Goal: Task Accomplishment & Management: Use online tool/utility

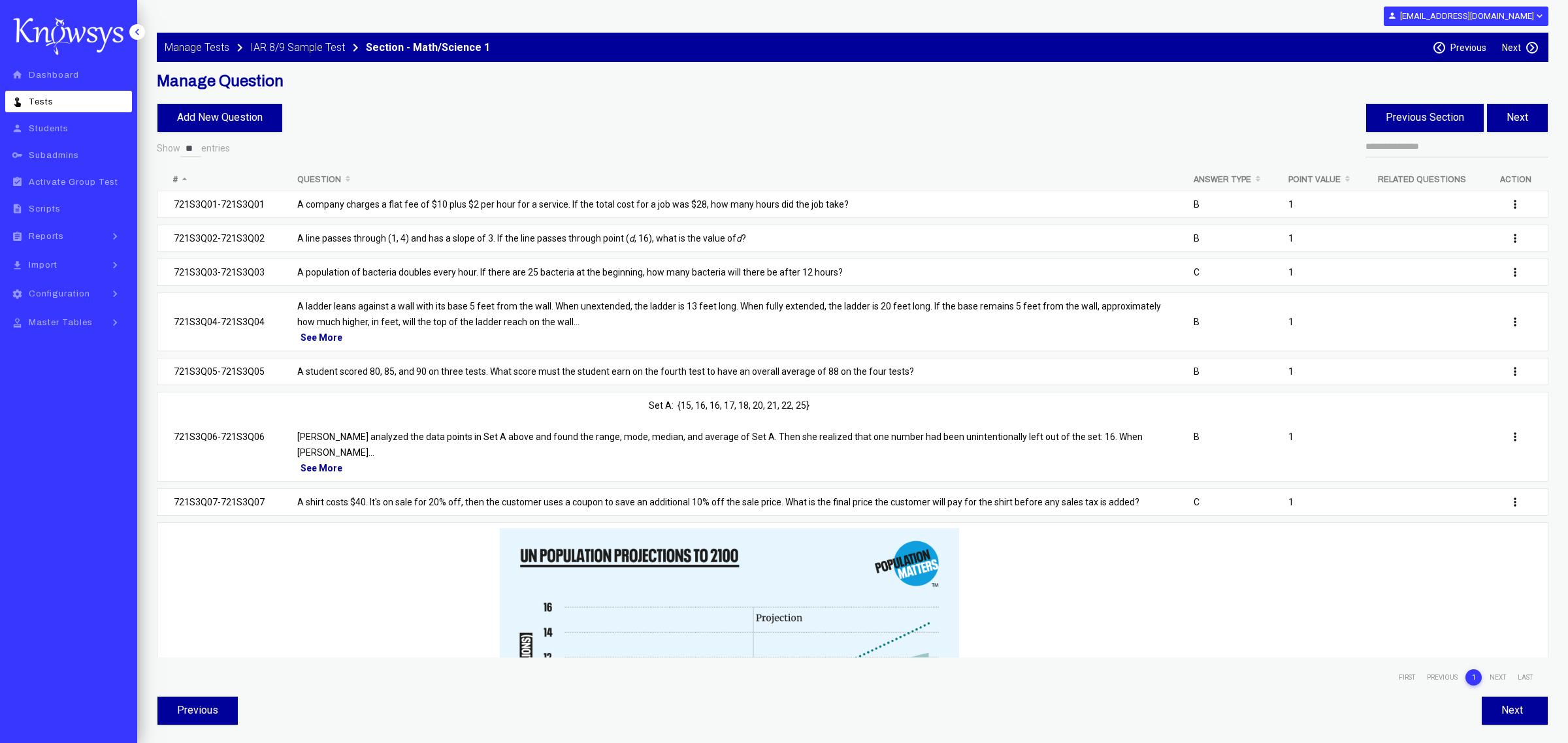
select select "**"
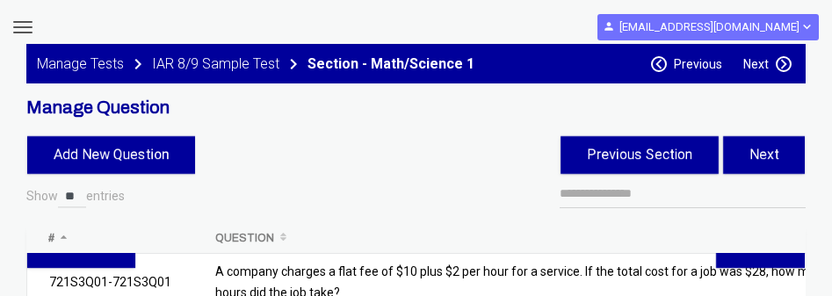
select select "**"
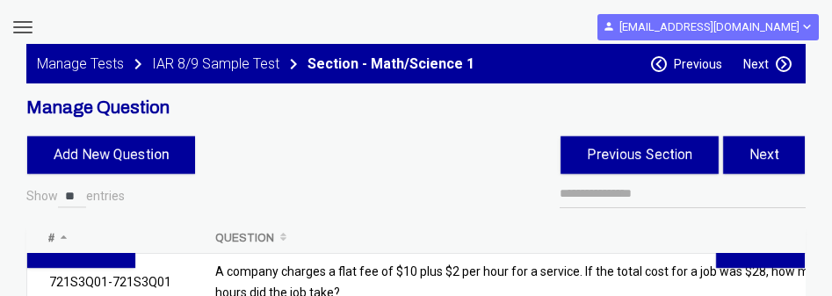
select select "**"
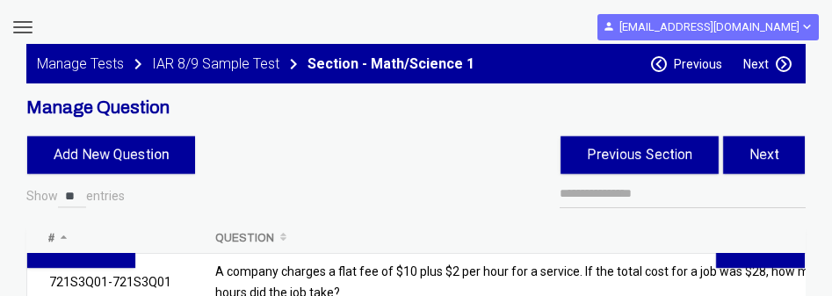
select select "**"
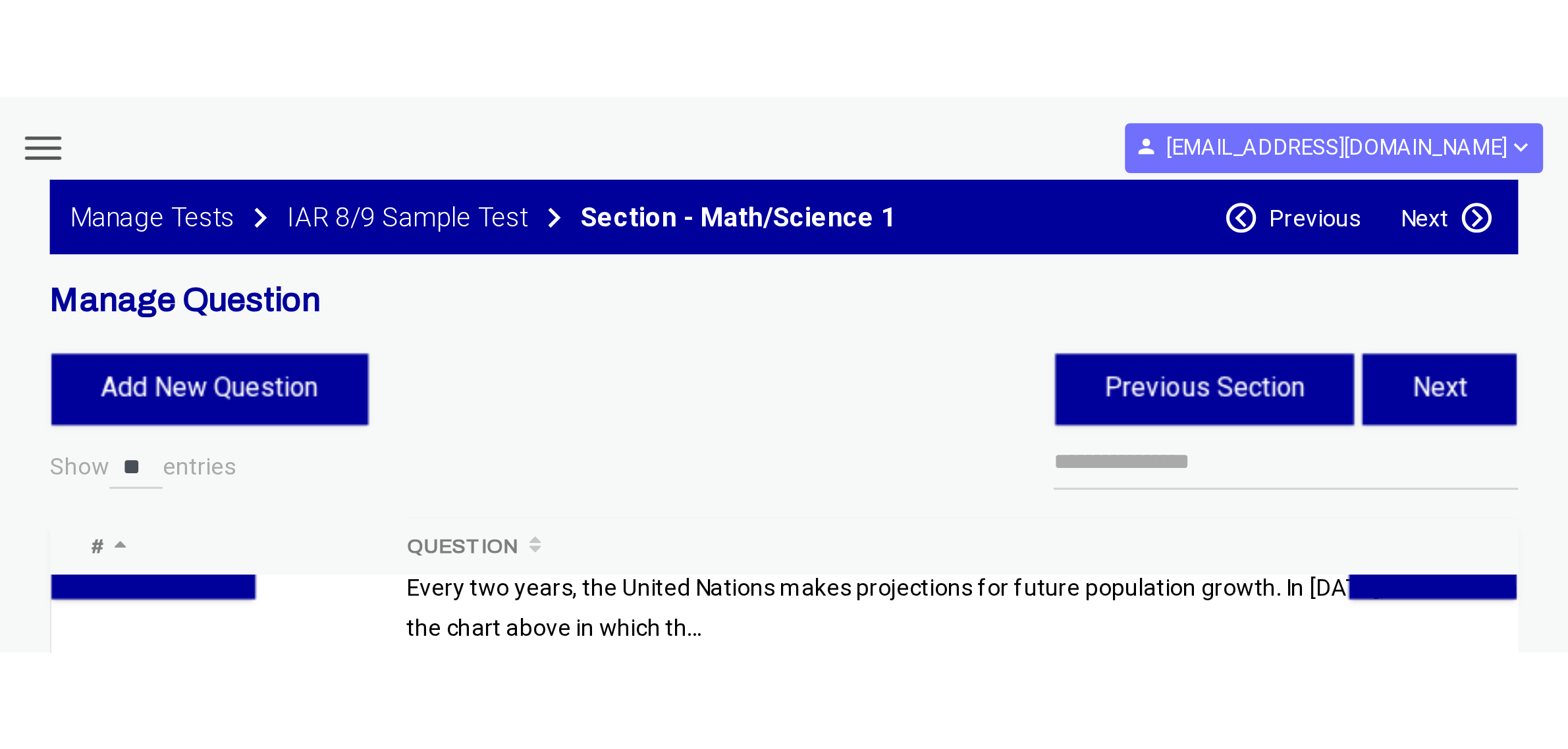
scroll to position [655, 0]
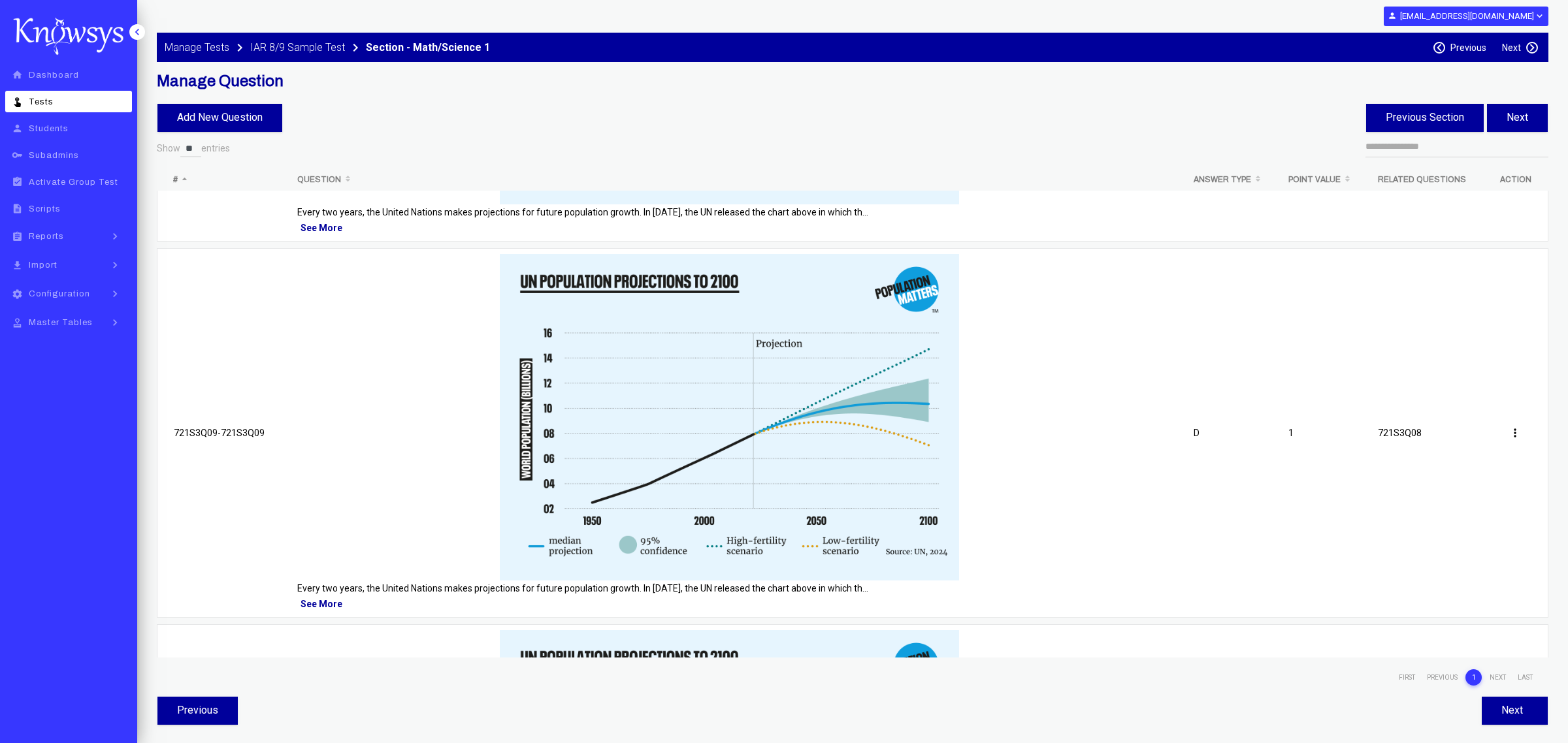
click at [618, 42] on label "Next" at bounding box center [1511, 48] width 19 height 10
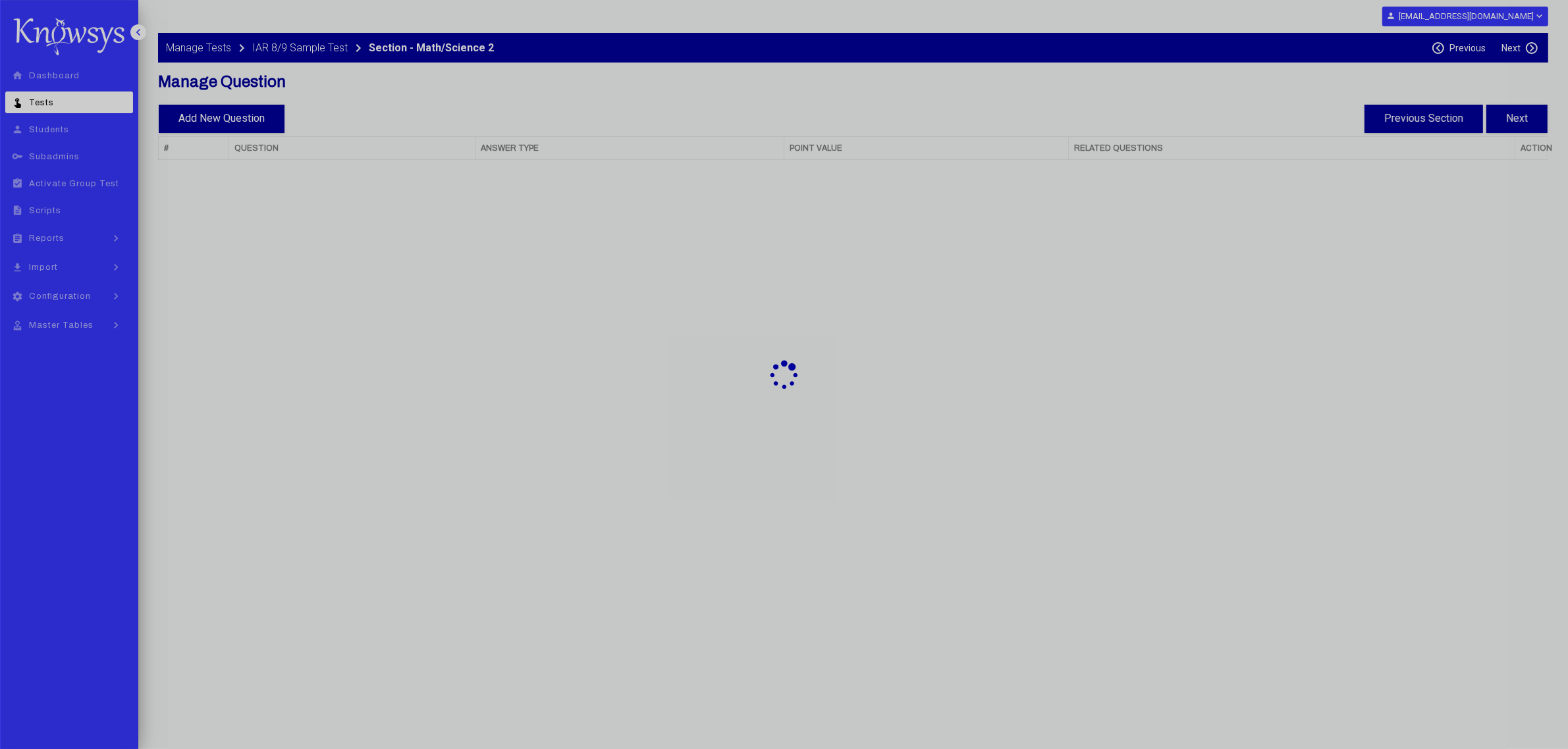
select select "**"
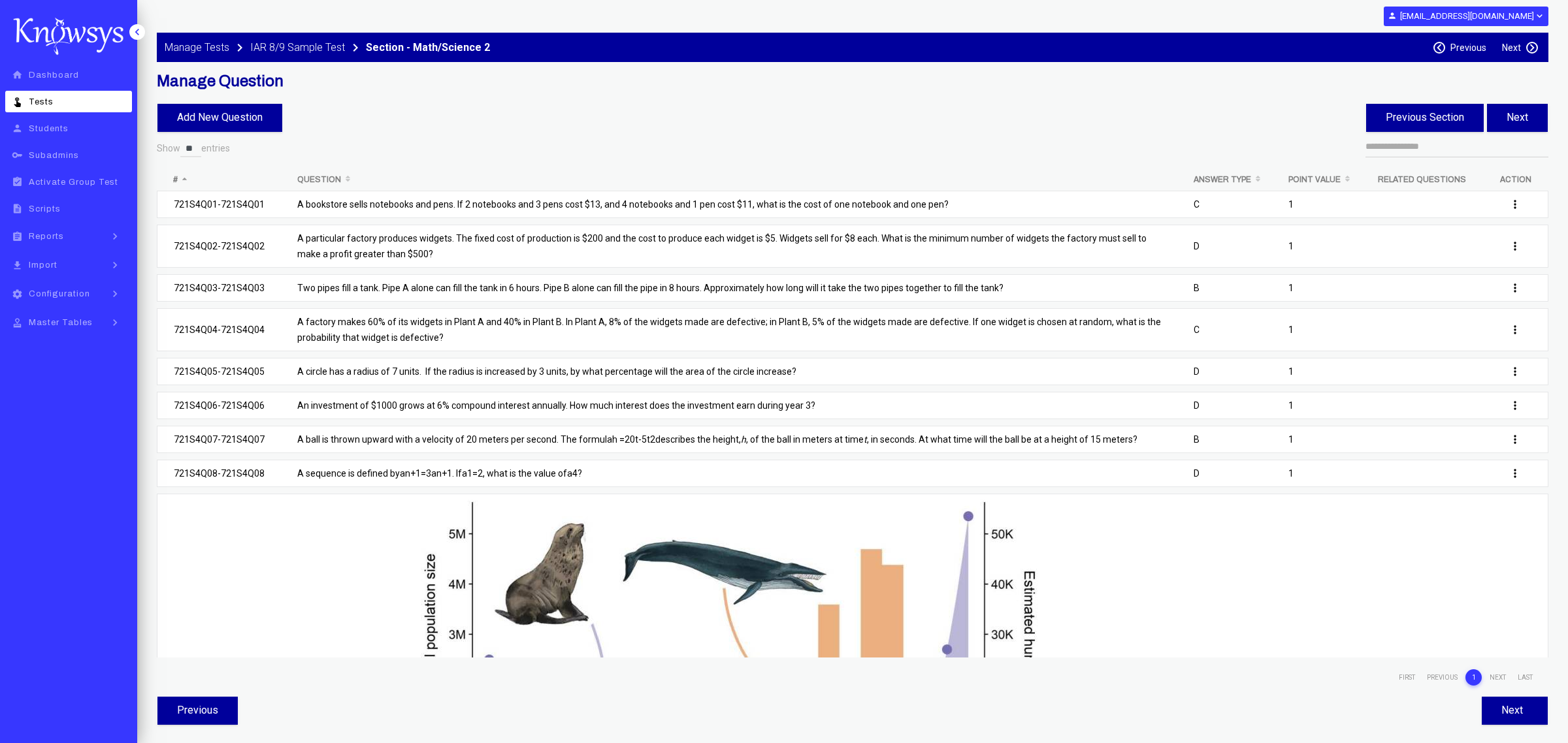
click at [618, 42] on label "Next" at bounding box center [1511, 48] width 19 height 10
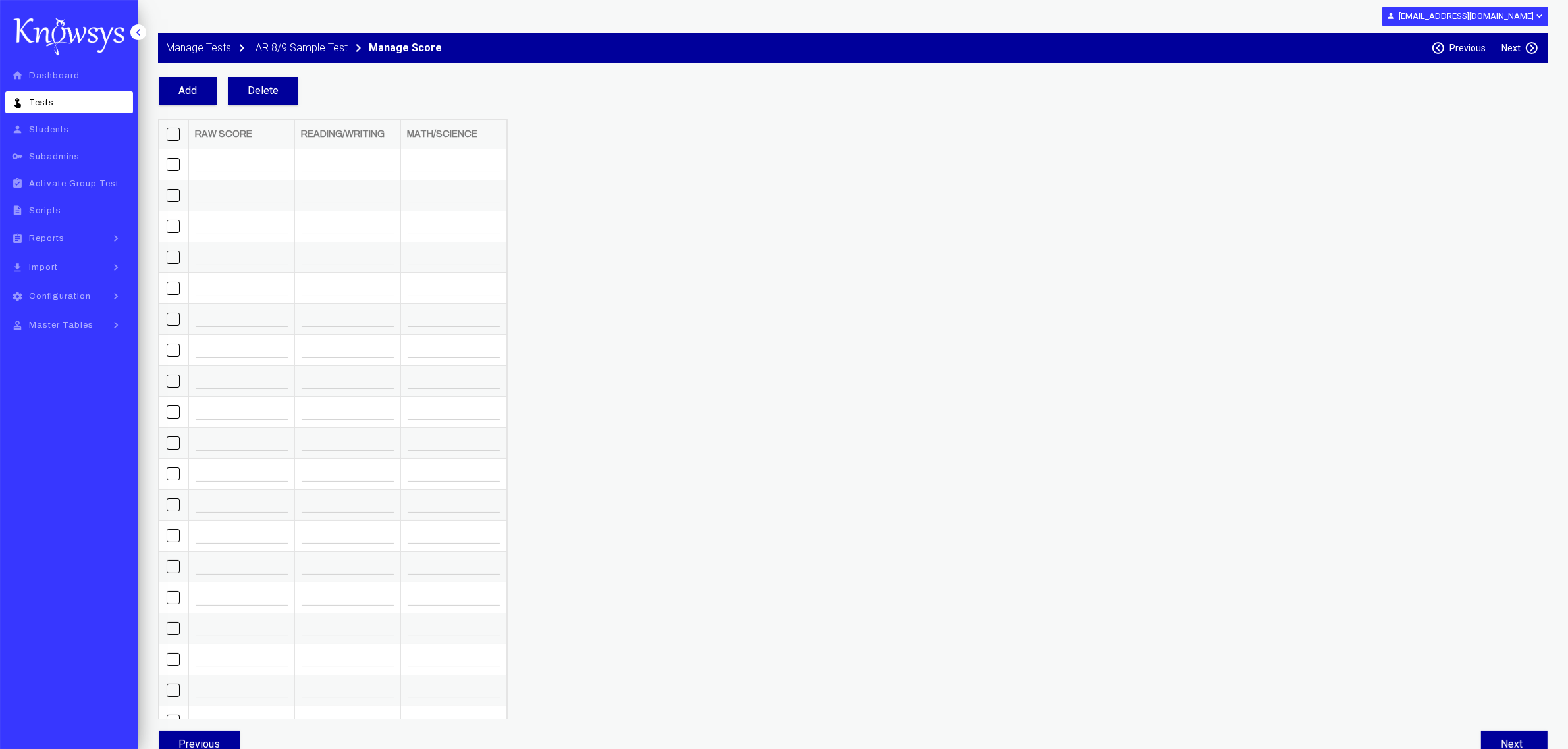
scroll to position [40, 0]
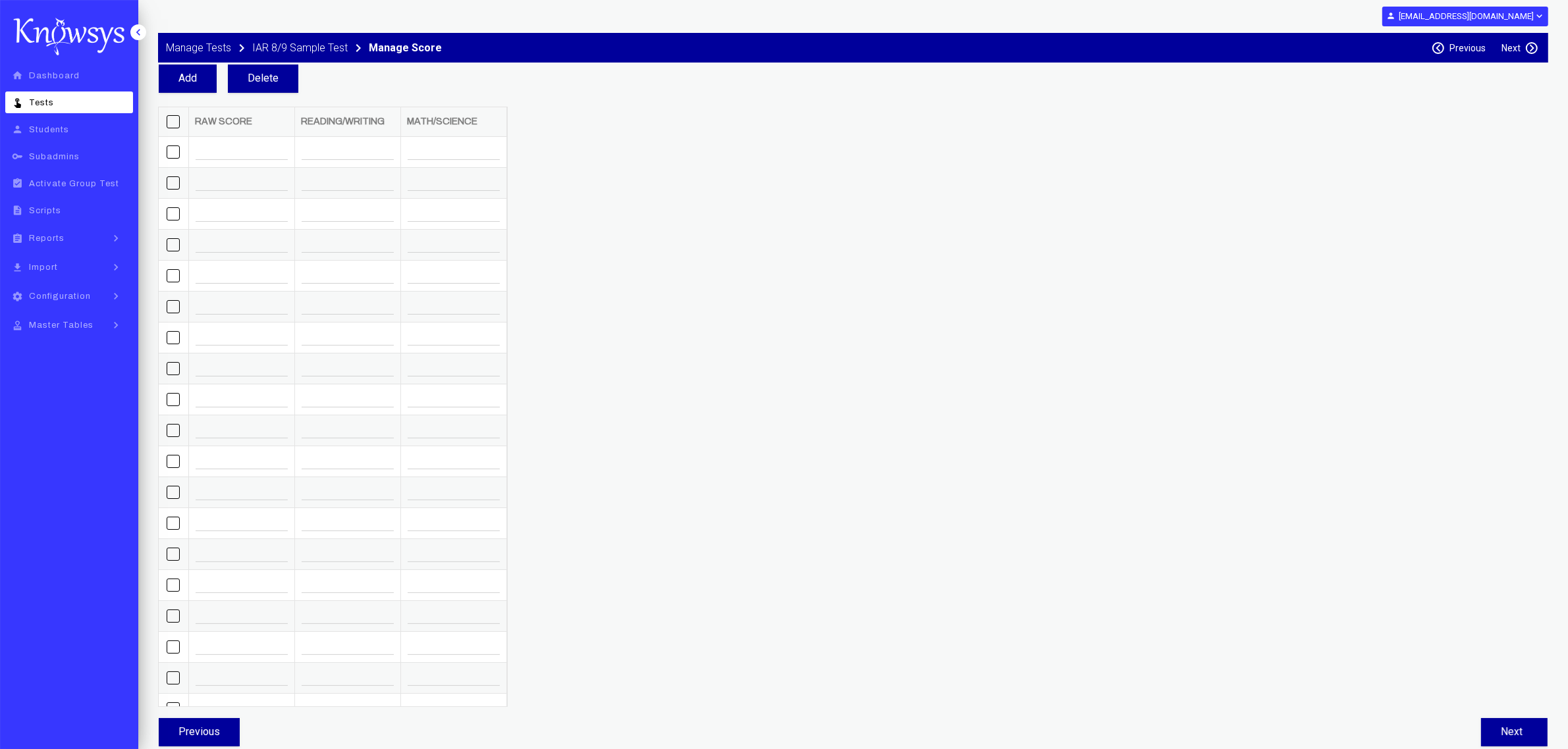
click at [175, 122] on span at bounding box center [173, 122] width 13 height 13
click at [275, 70] on div "Manage Tests keyboard_arrow_right IAR 8/9 Sample Test keyboard_arrow_right Mana…" at bounding box center [853, 53] width 1390 height 40
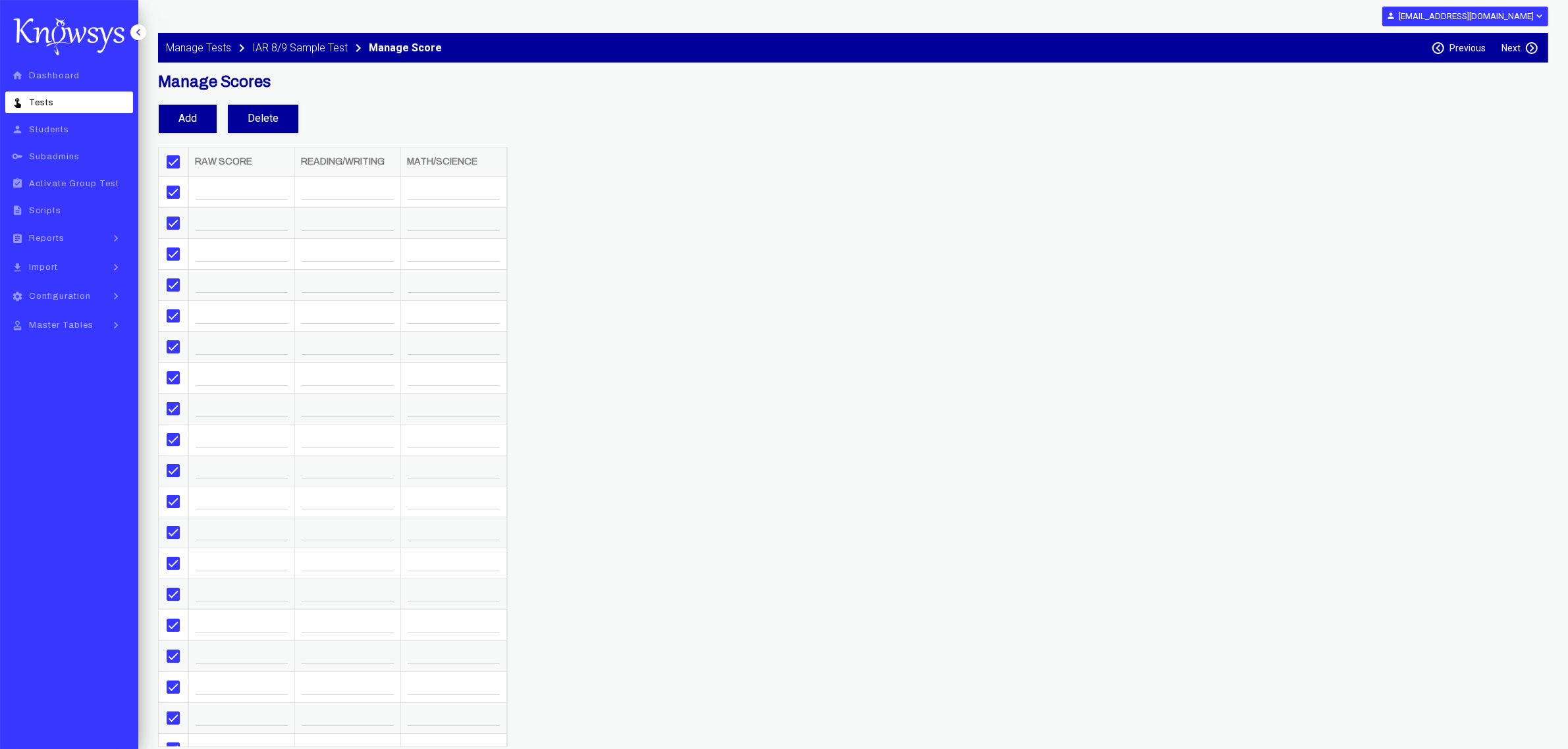
click at [173, 196] on span at bounding box center [173, 192] width 13 height 13
click at [176, 221] on span at bounding box center [173, 223] width 13 height 13
click at [172, 221] on span at bounding box center [173, 255] width 13 height 13
click at [173, 221] on span at bounding box center [173, 285] width 13 height 13
click at [166, 221] on span at bounding box center [173, 316] width 13 height 13
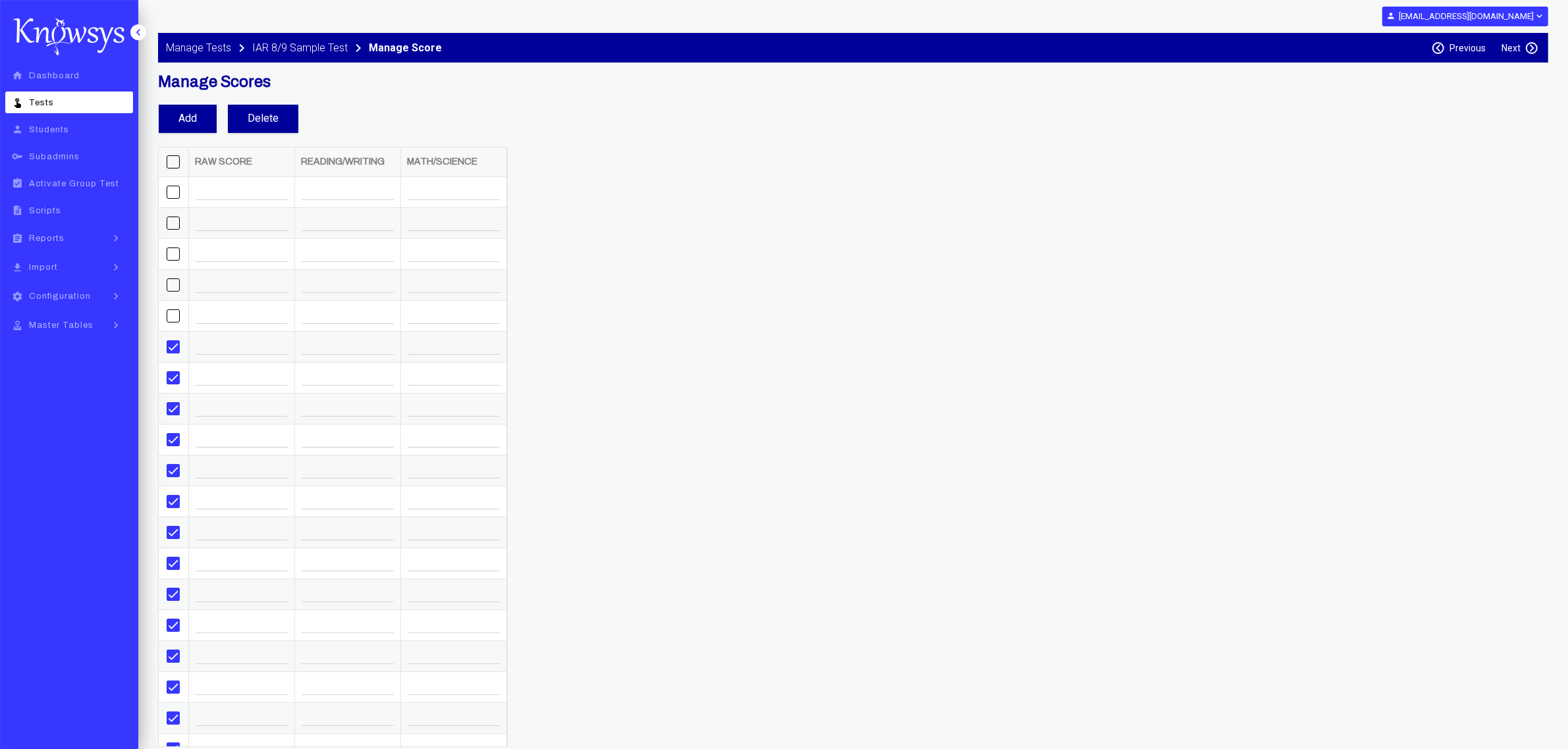
click at [173, 221] on span at bounding box center [173, 347] width 13 height 13
click at [172, 221] on span at bounding box center [173, 378] width 13 height 13
click at [172, 221] on span at bounding box center [173, 409] width 13 height 13
click at [172, 221] on span at bounding box center [173, 440] width 13 height 13
click at [172, 221] on span at bounding box center [173, 471] width 13 height 13
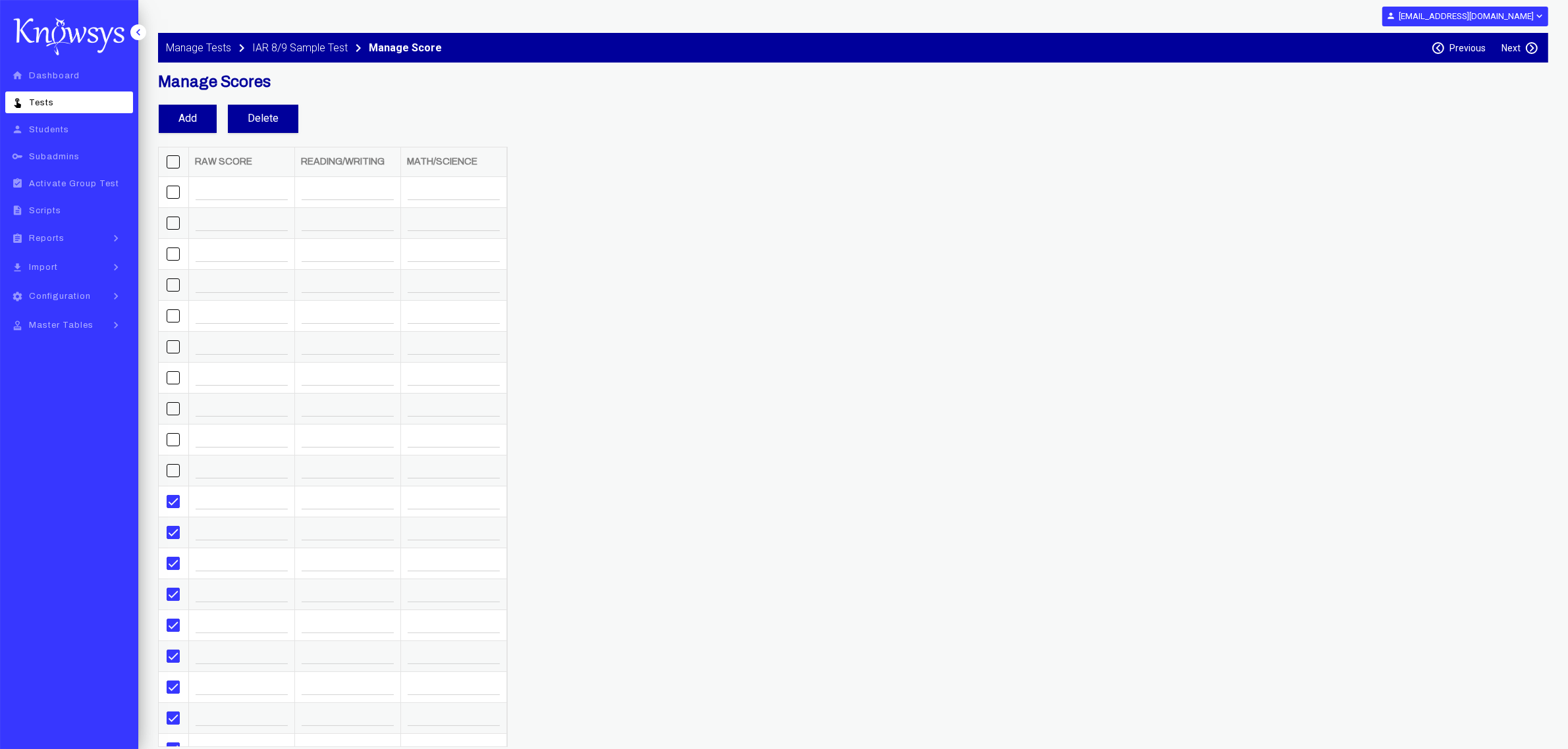
click at [172, 221] on span at bounding box center [173, 502] width 13 height 13
click at [172, 221] on span at bounding box center [173, 369] width 13 height 13
click at [169, 221] on span at bounding box center [173, 399] width 13 height 13
click at [166, 221] on span at bounding box center [173, 430] width 13 height 13
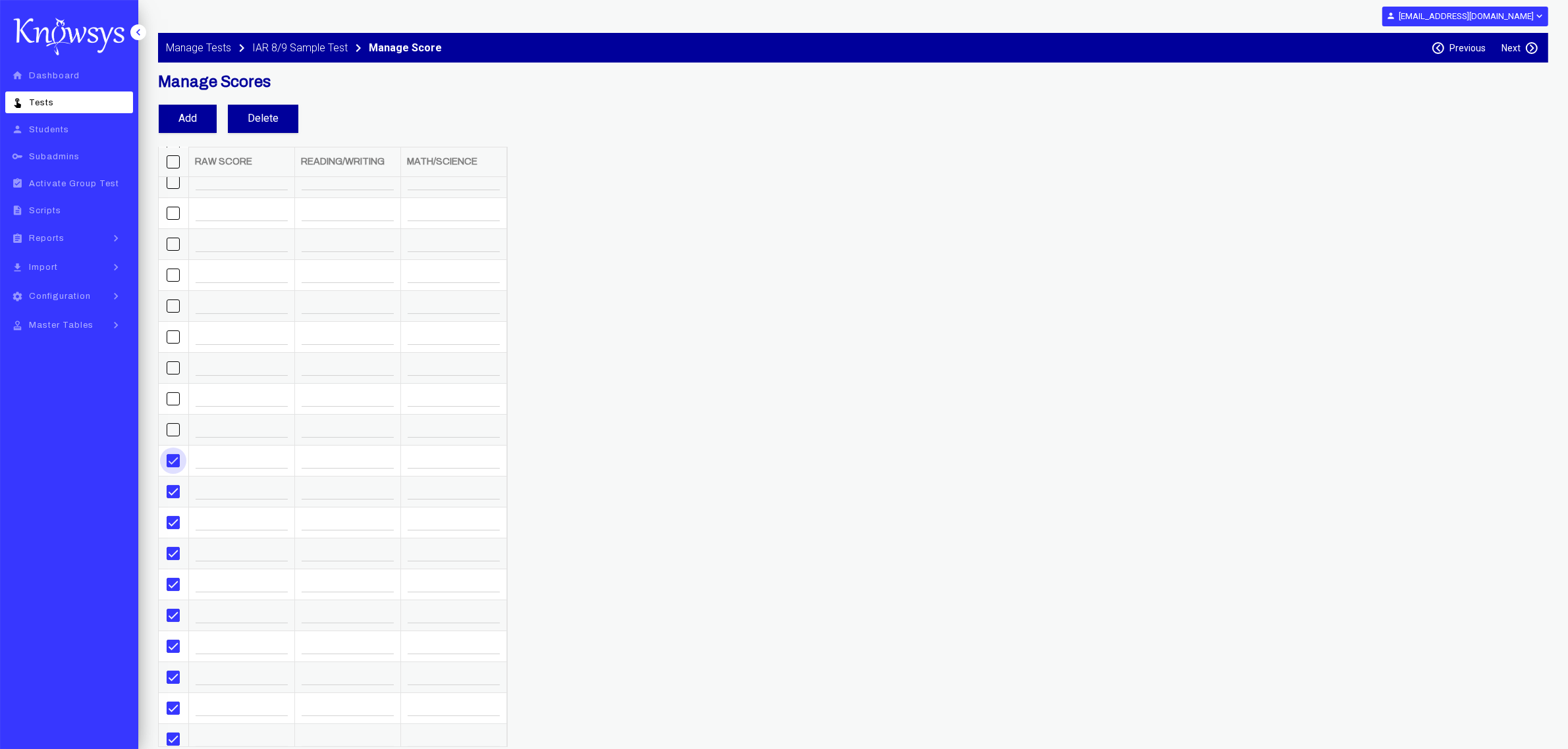
click at [178, 221] on span at bounding box center [173, 461] width 13 height 13
click at [173, 221] on span at bounding box center [173, 492] width 13 height 13
click at [169, 221] on span at bounding box center [173, 523] width 13 height 13
click at [175, 221] on td at bounding box center [174, 553] width 30 height 31
click at [170, 221] on span at bounding box center [173, 585] width 13 height 13
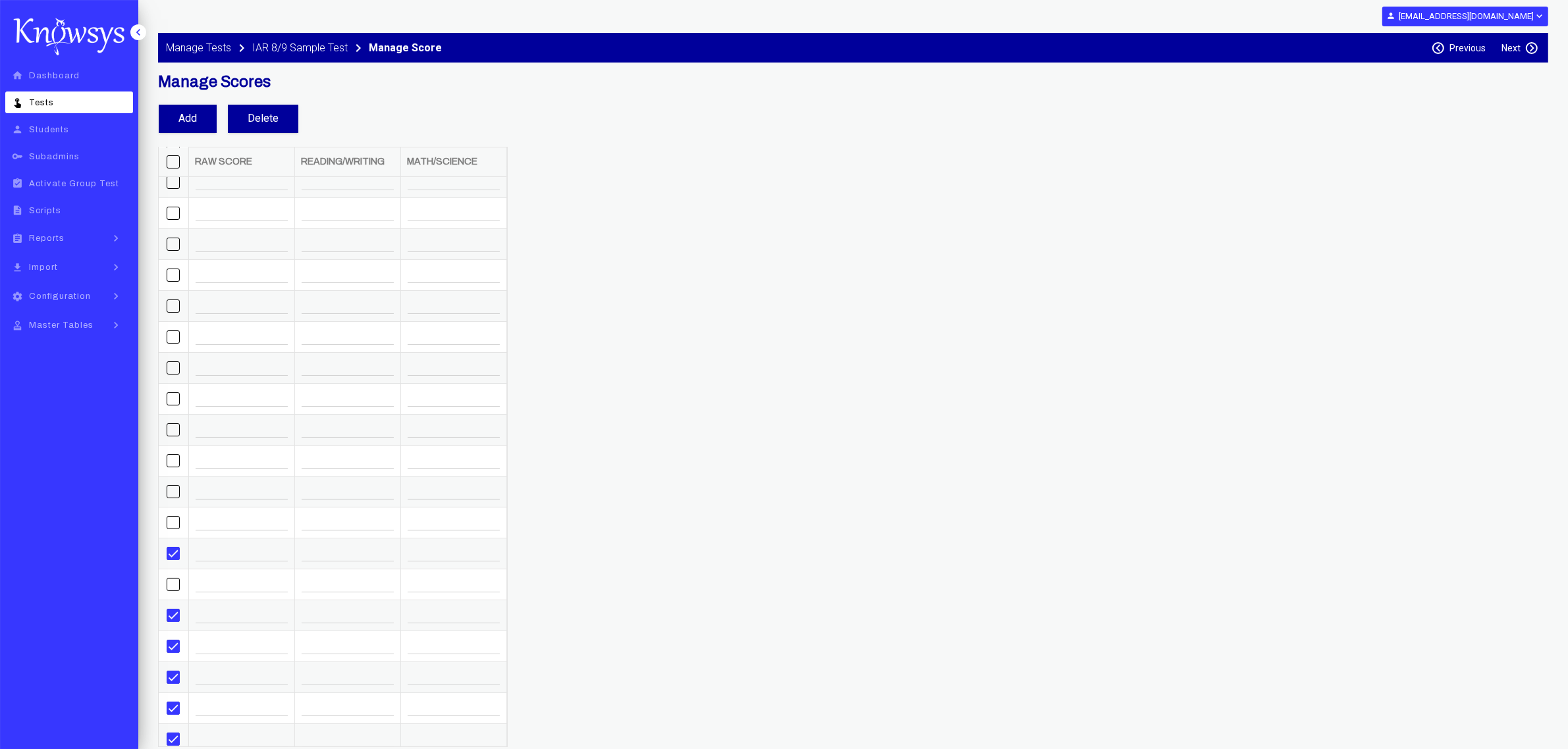
click at [175, 221] on td at bounding box center [174, 553] width 30 height 31
click at [178, 221] on span at bounding box center [173, 554] width 13 height 13
click at [173, 221] on span at bounding box center [173, 616] width 13 height 13
click at [173, 221] on span at bounding box center [173, 646] width 13 height 13
click at [262, 121] on button "Delete" at bounding box center [263, 119] width 70 height 28
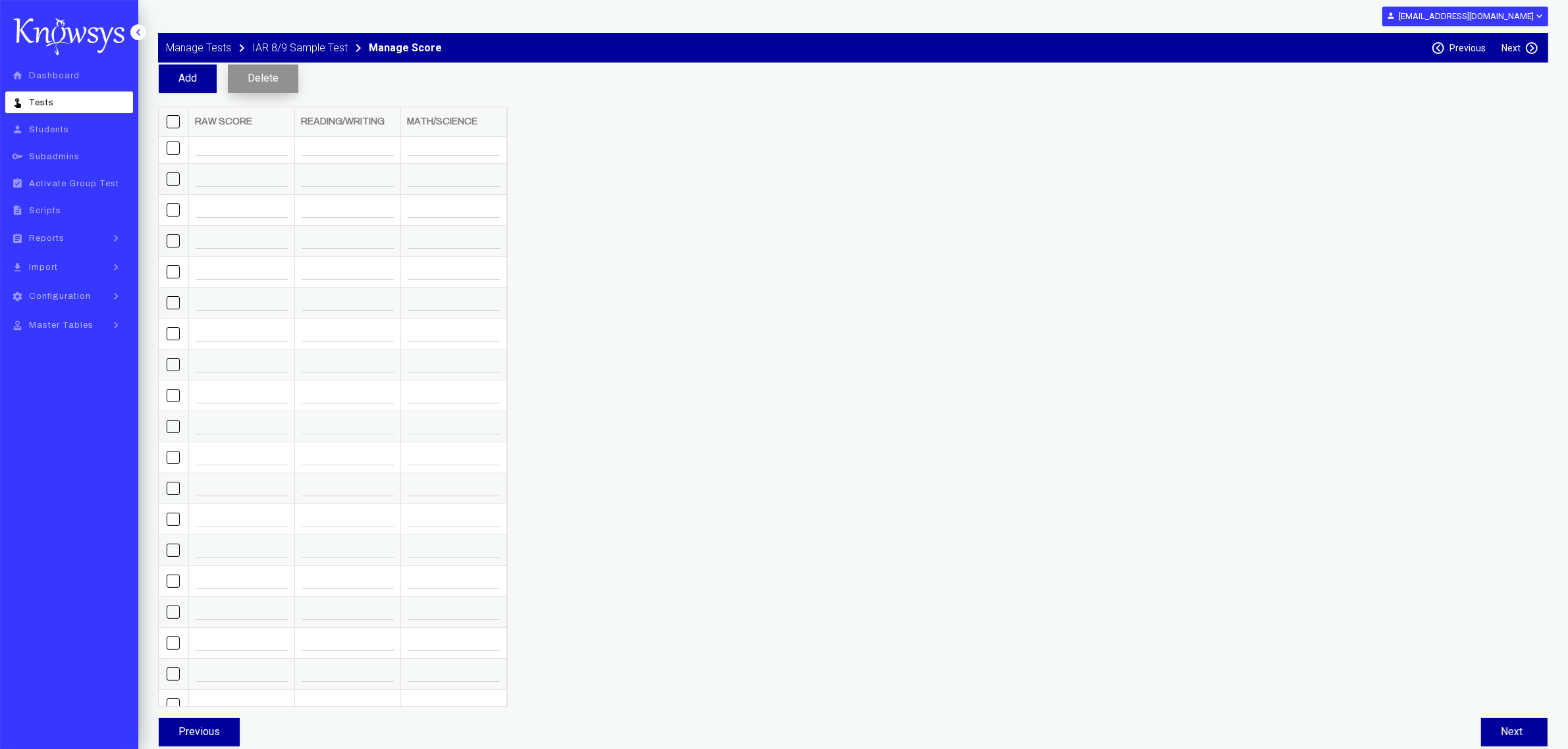
scroll to position [0, 0]
drag, startPoint x: 228, startPoint y: 182, endPoint x: 84, endPoint y: 156, distance: 146.3
click at [133, 176] on div "keyboard_arrow_left home Dashboard touch_app Tests person Students key Subadmin…" at bounding box center [784, 334] width 1568 height 749
type input "*"
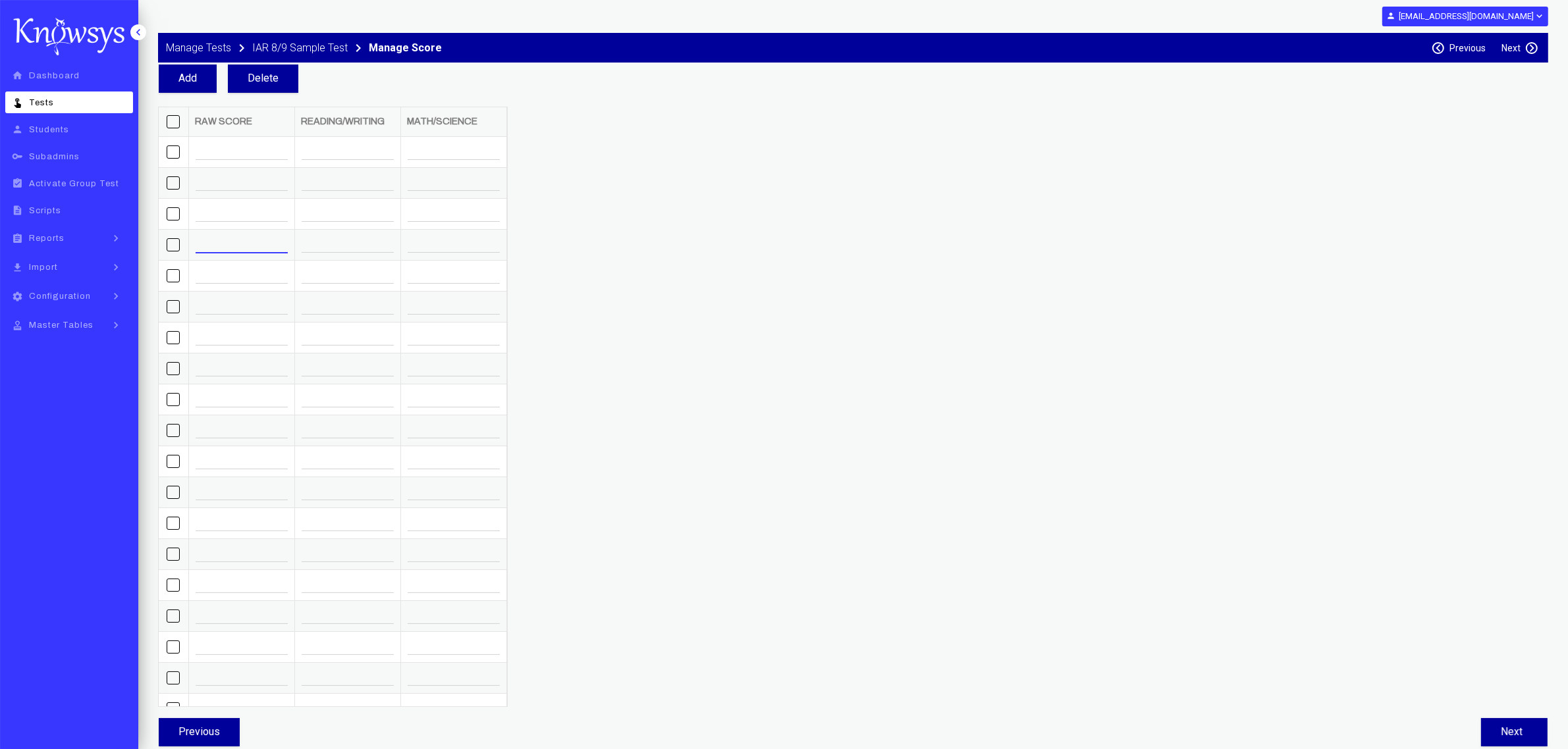
type input "*"
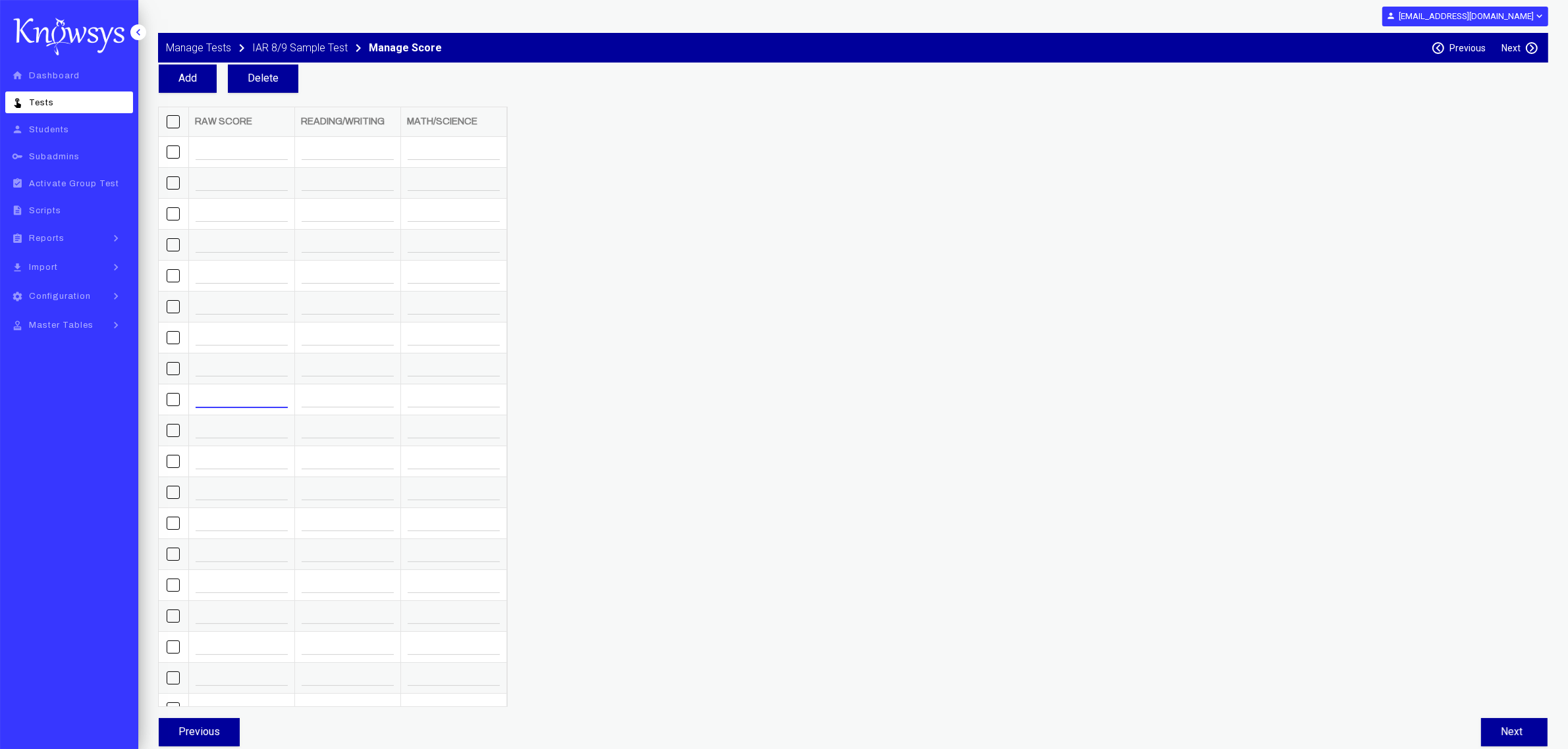
type input "*"
type input "**"
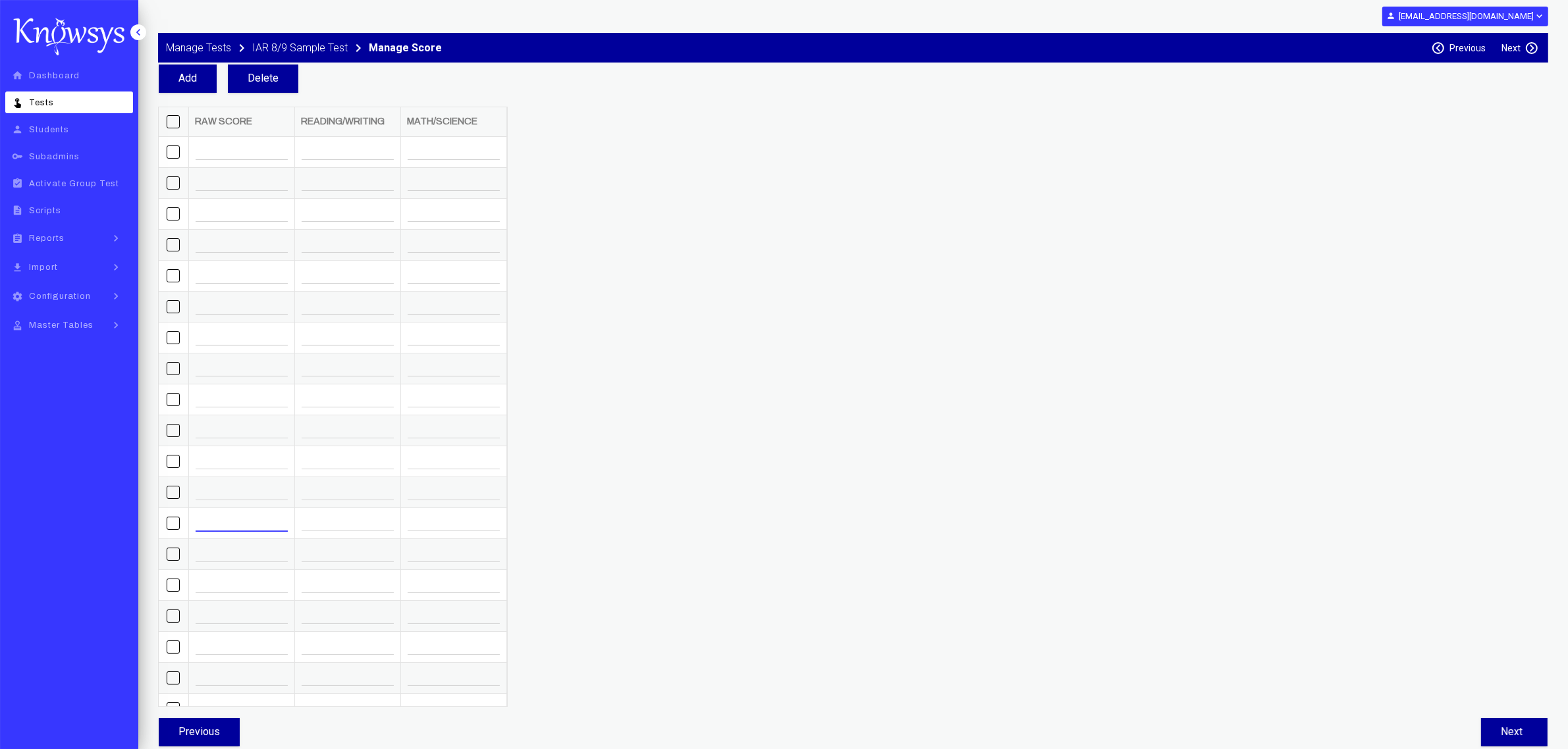
type input "**"
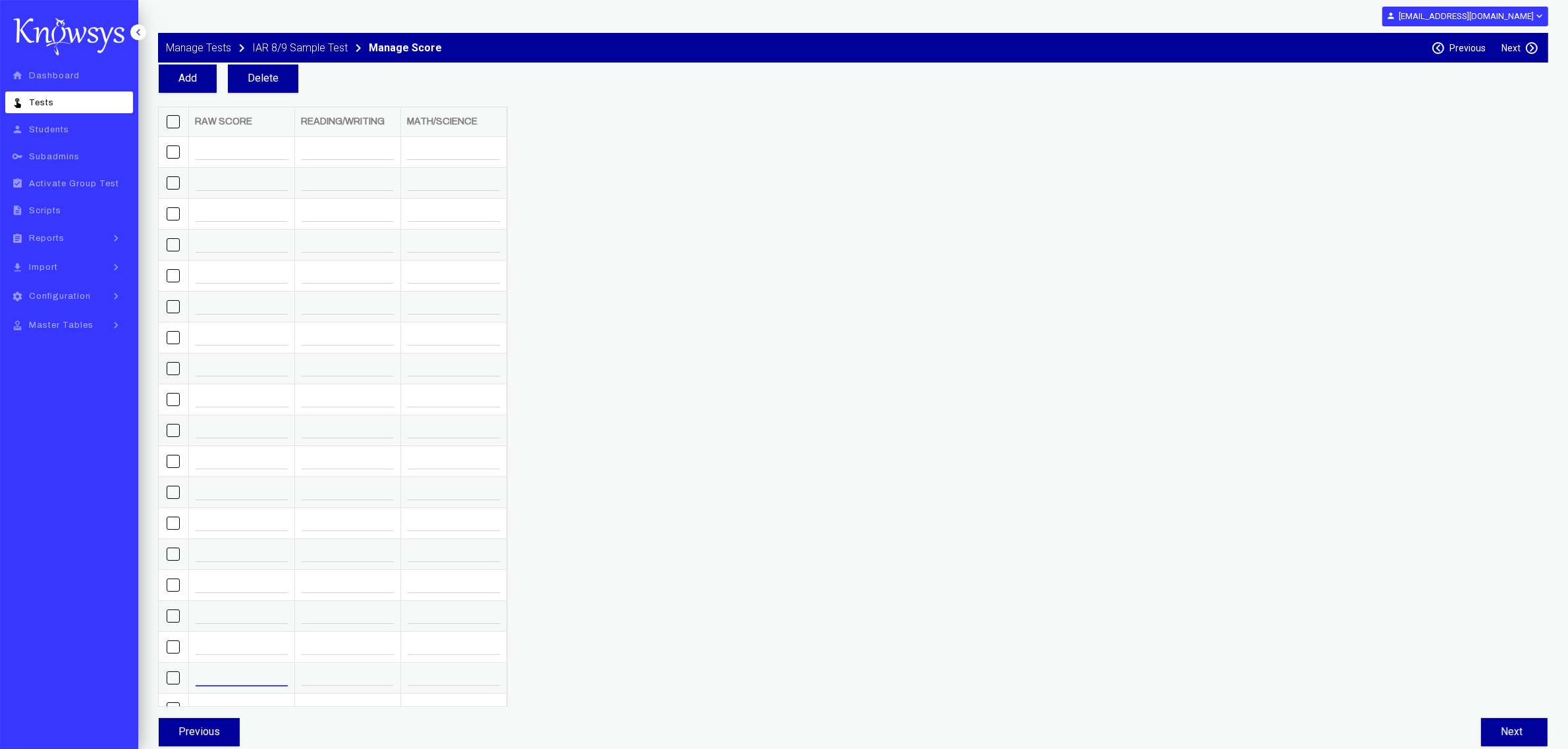
type input "**"
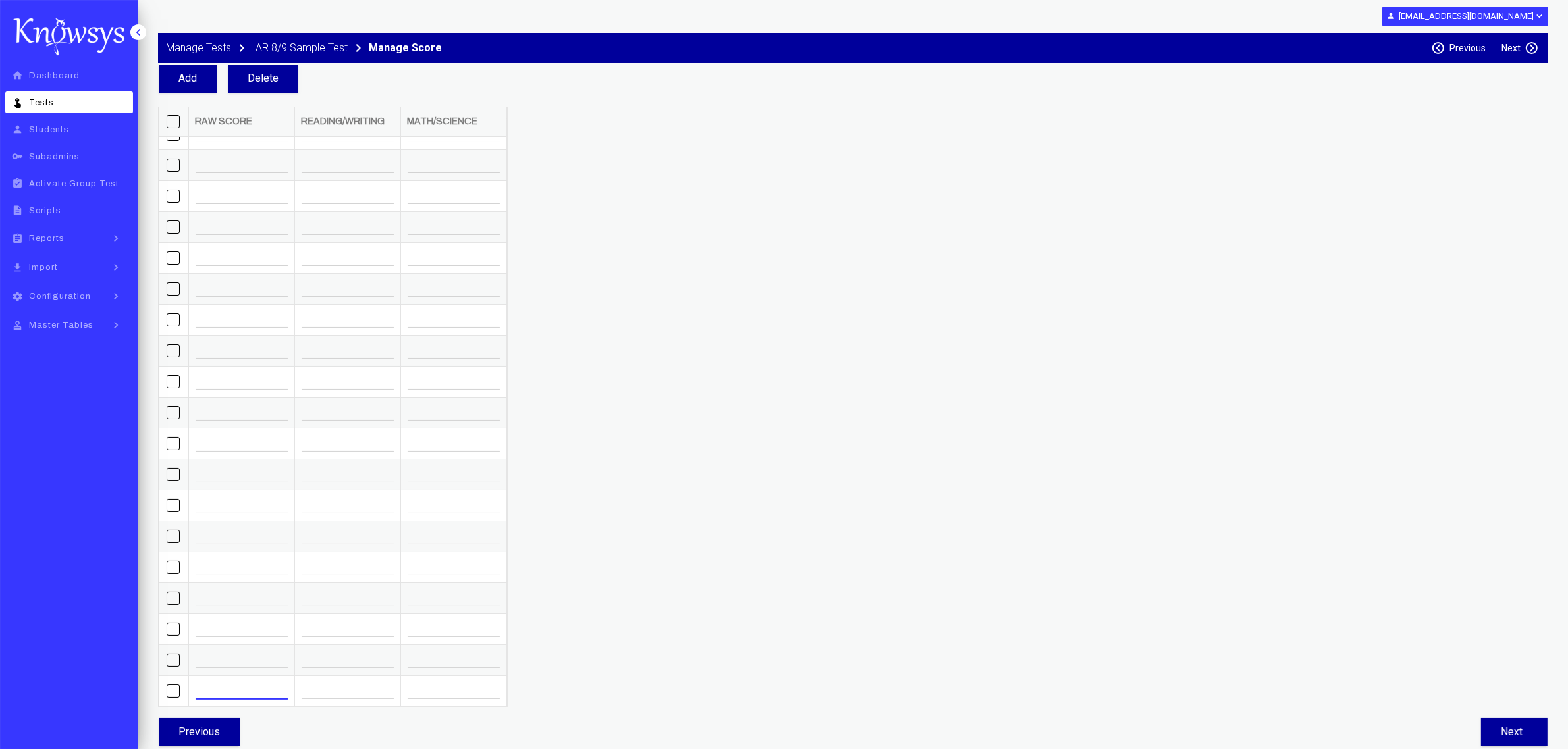
type input "**"
click at [623, 221] on button "Next" at bounding box center [1514, 733] width 67 height 28
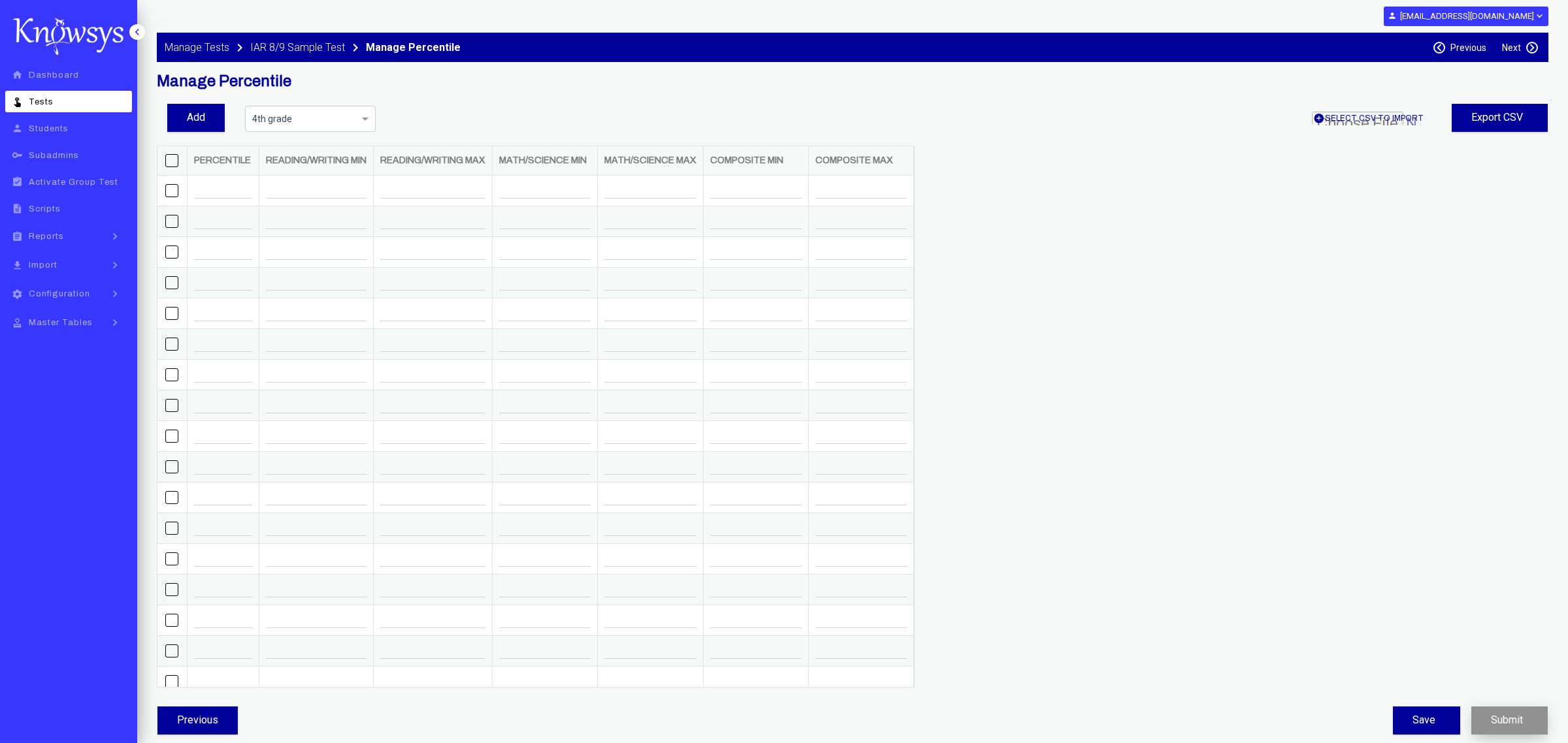
click at [618, 219] on app-button-loader "button" at bounding box center [1525, 720] width 5 height 13
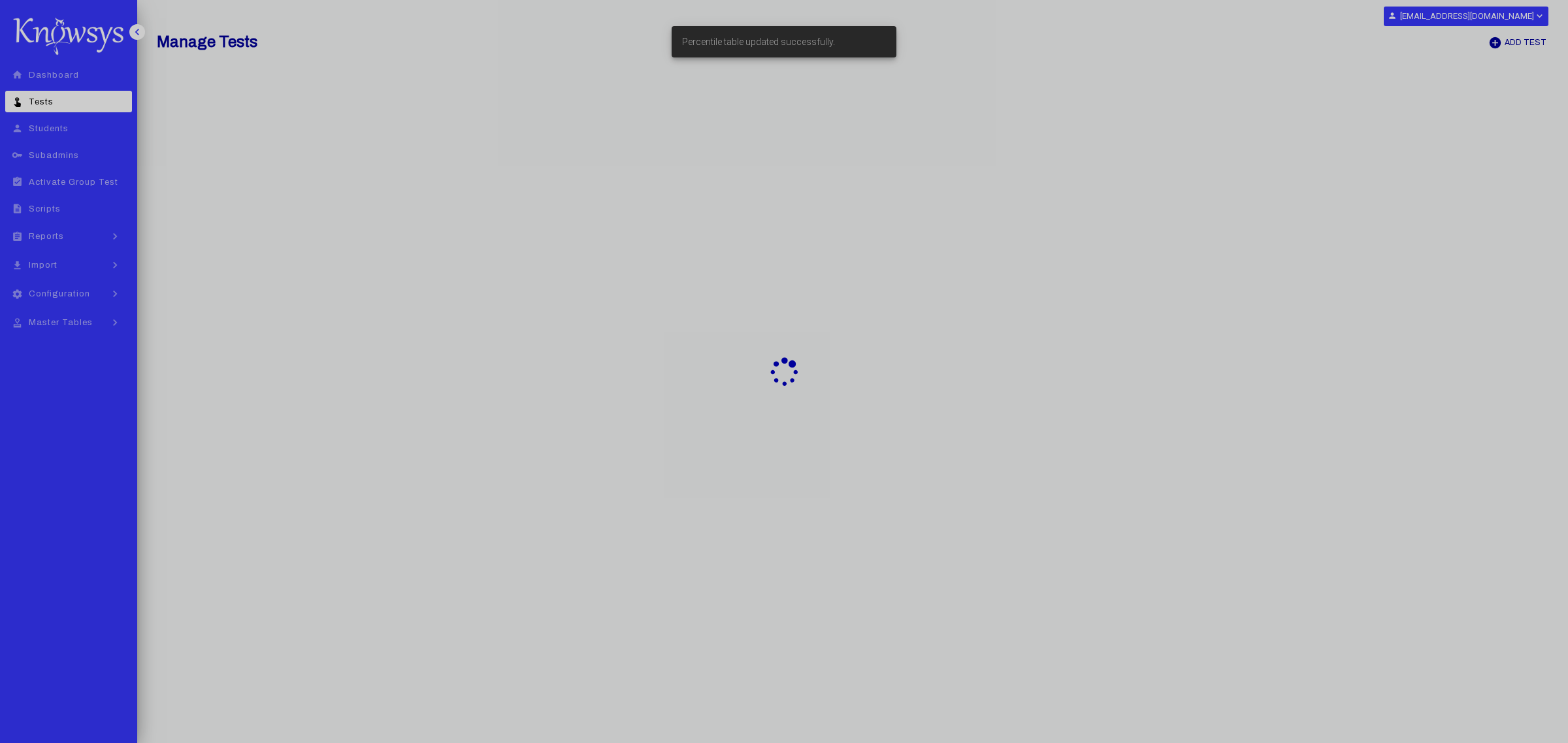
select select "**"
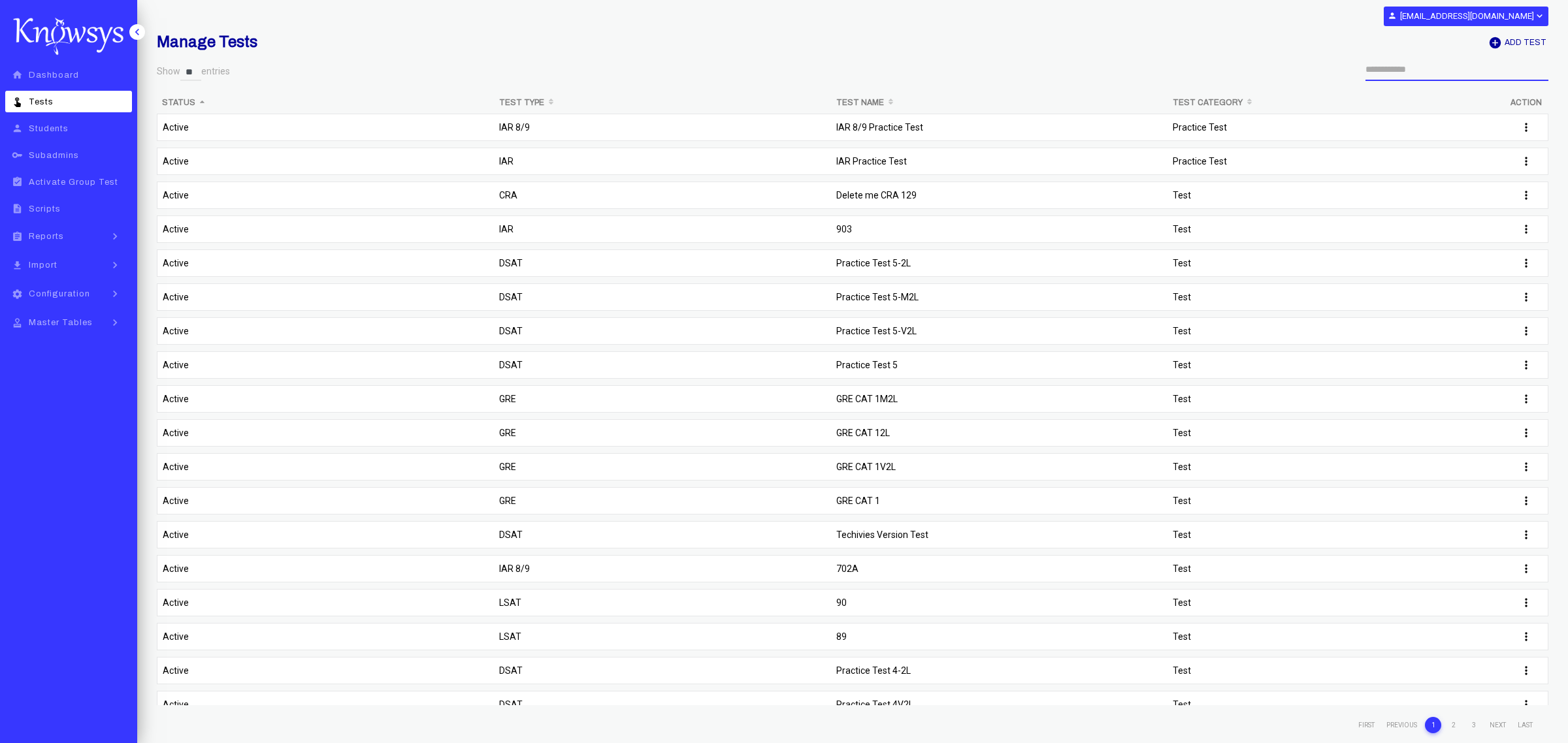
click at [618, 68] on input "search" at bounding box center [1457, 69] width 183 height 23
select select "**"
click at [543, 100] on th "Test Type" at bounding box center [663, 103] width 337 height 22
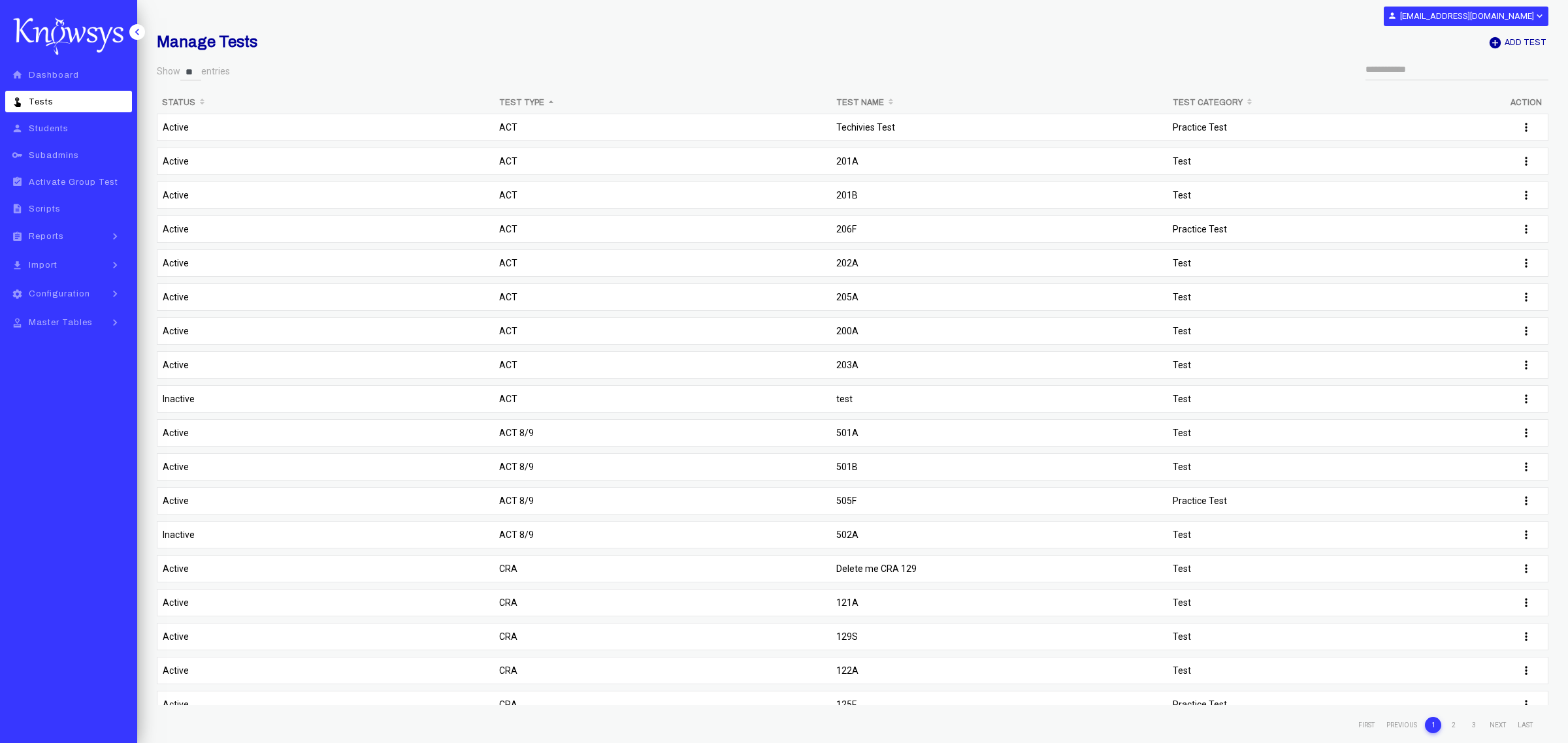
click at [1474, 721] on link "3" at bounding box center [1474, 725] width 16 height 16
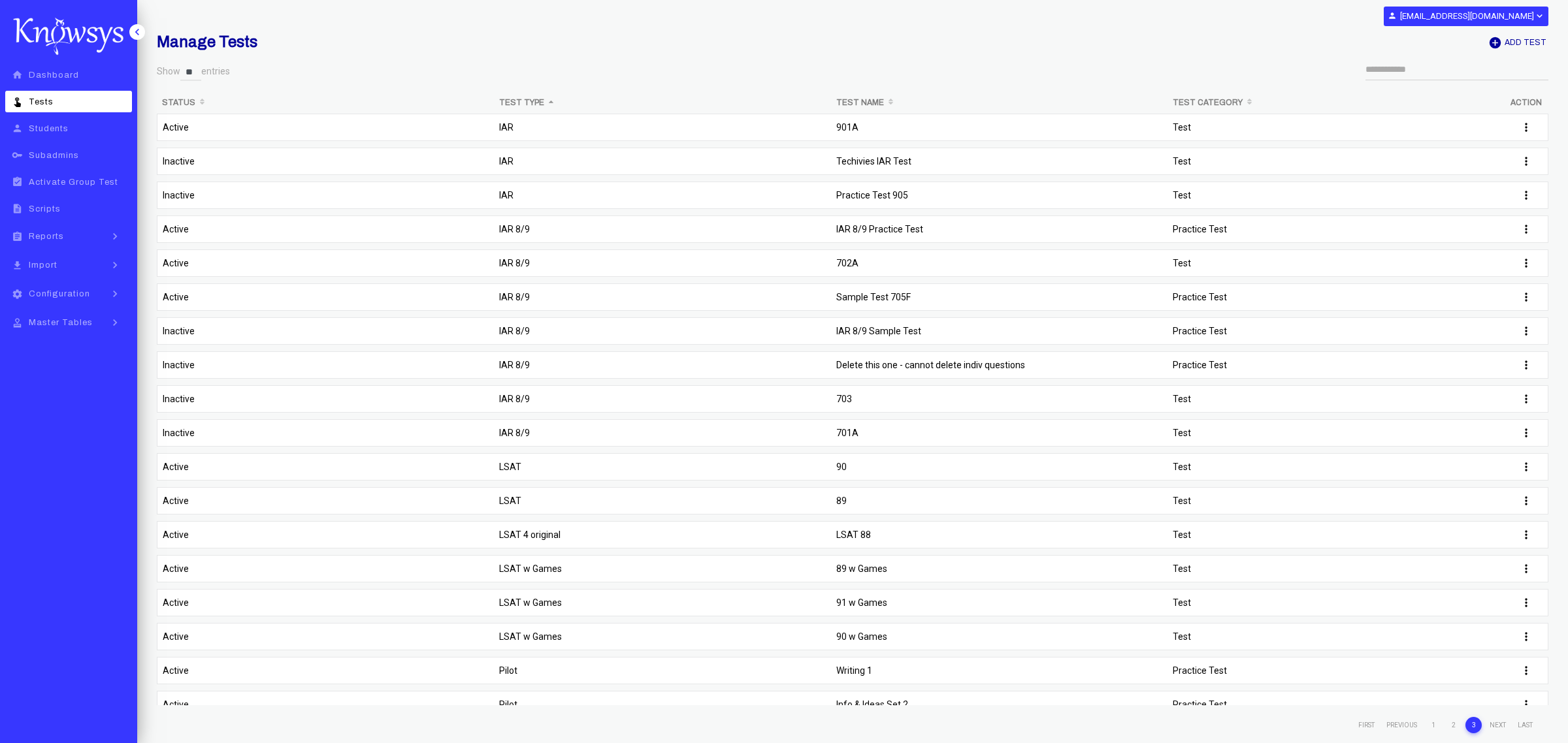
click at [872, 325] on td "IAR 8/9 Sample Test" at bounding box center [1000, 334] width 337 height 34
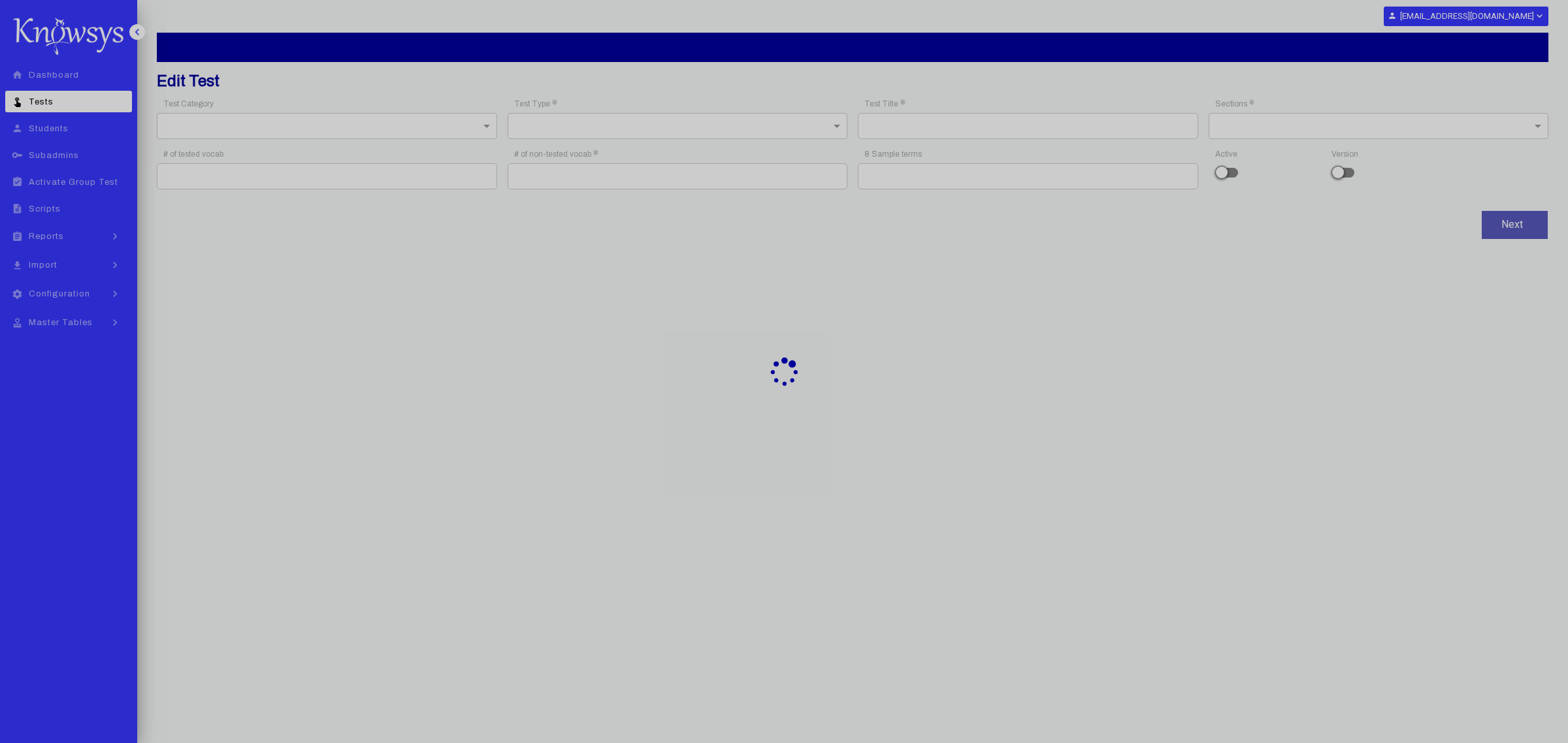
type input "**********"
type input "*"
type input "**"
type input "**********"
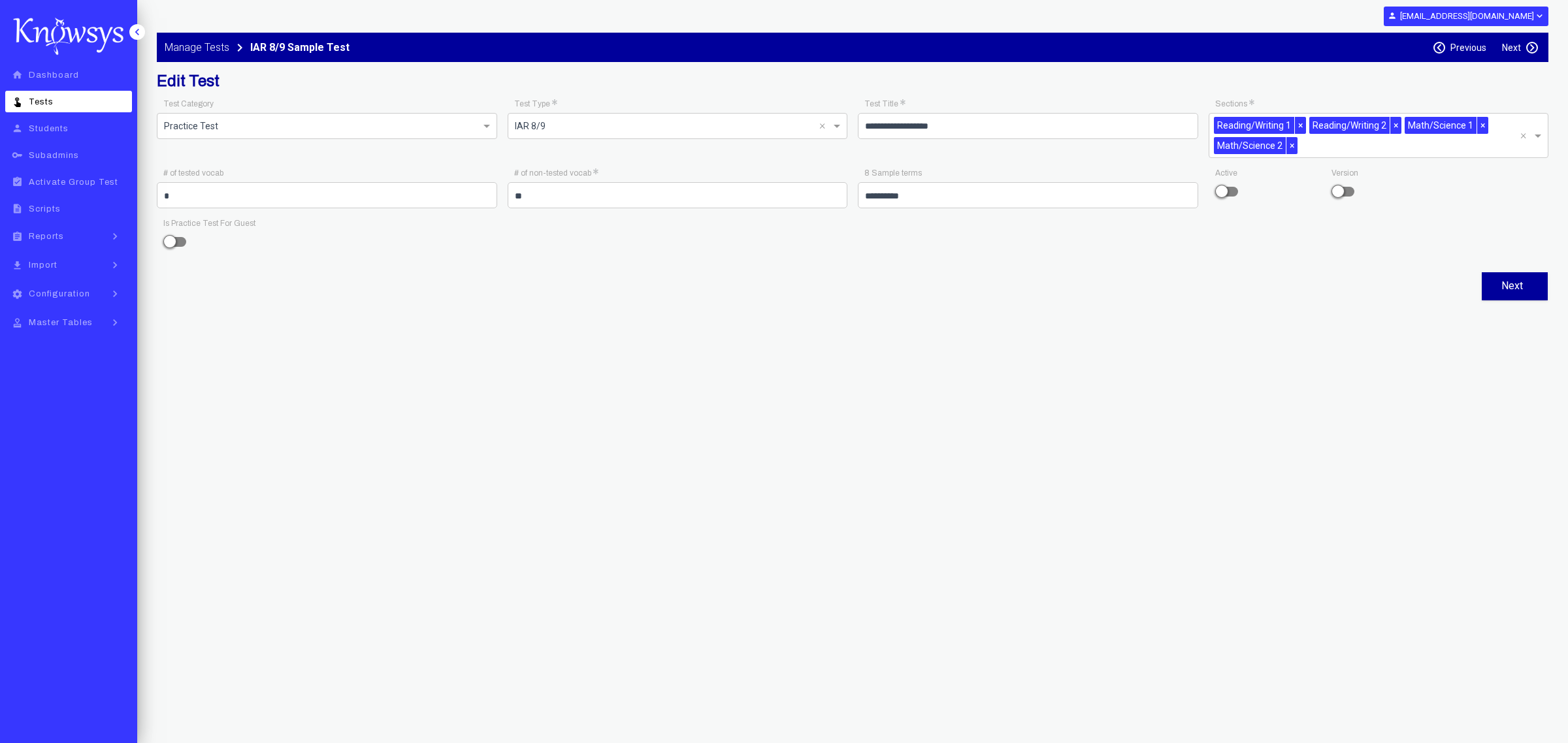
click at [1514, 44] on label "Next" at bounding box center [1511, 48] width 19 height 10
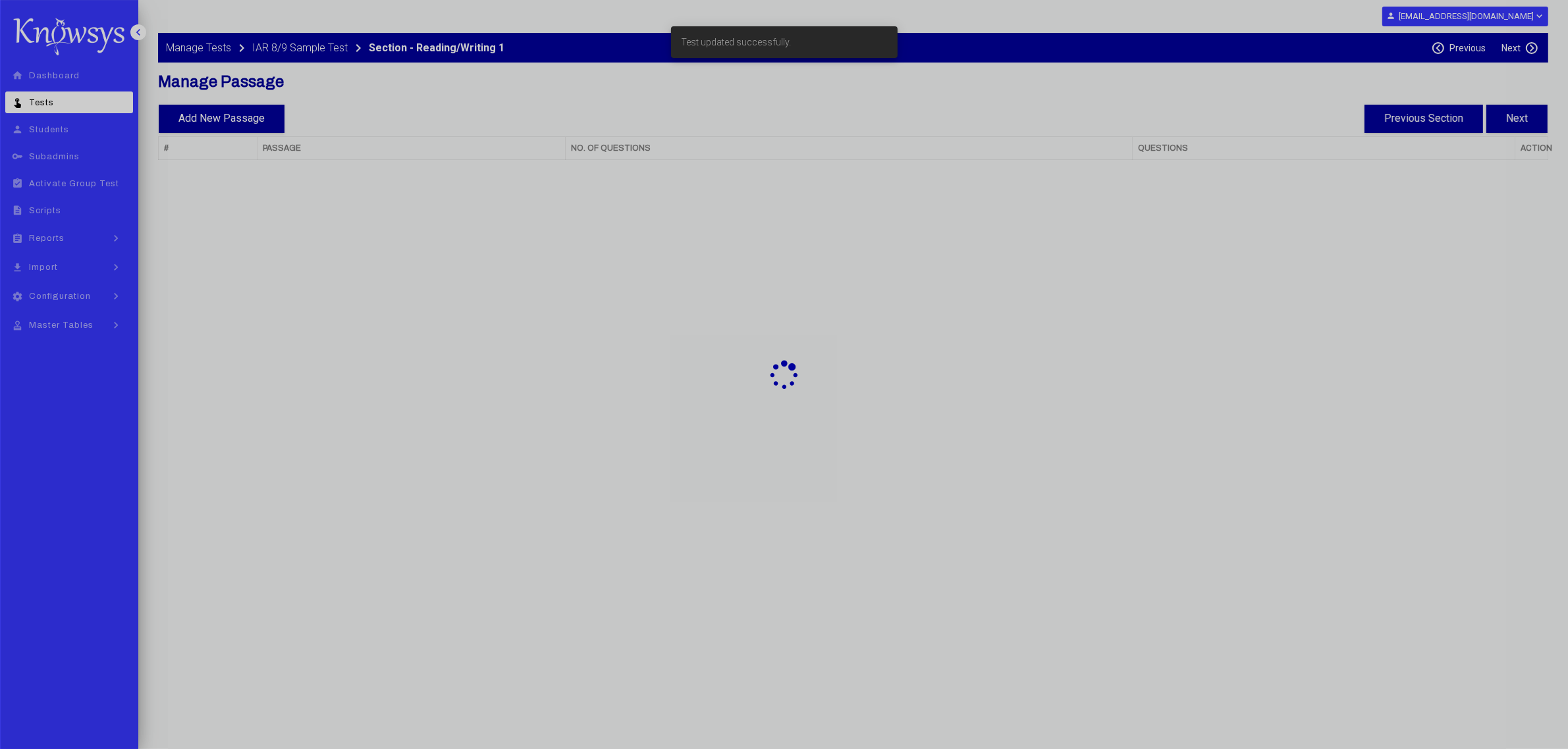
select select "**"
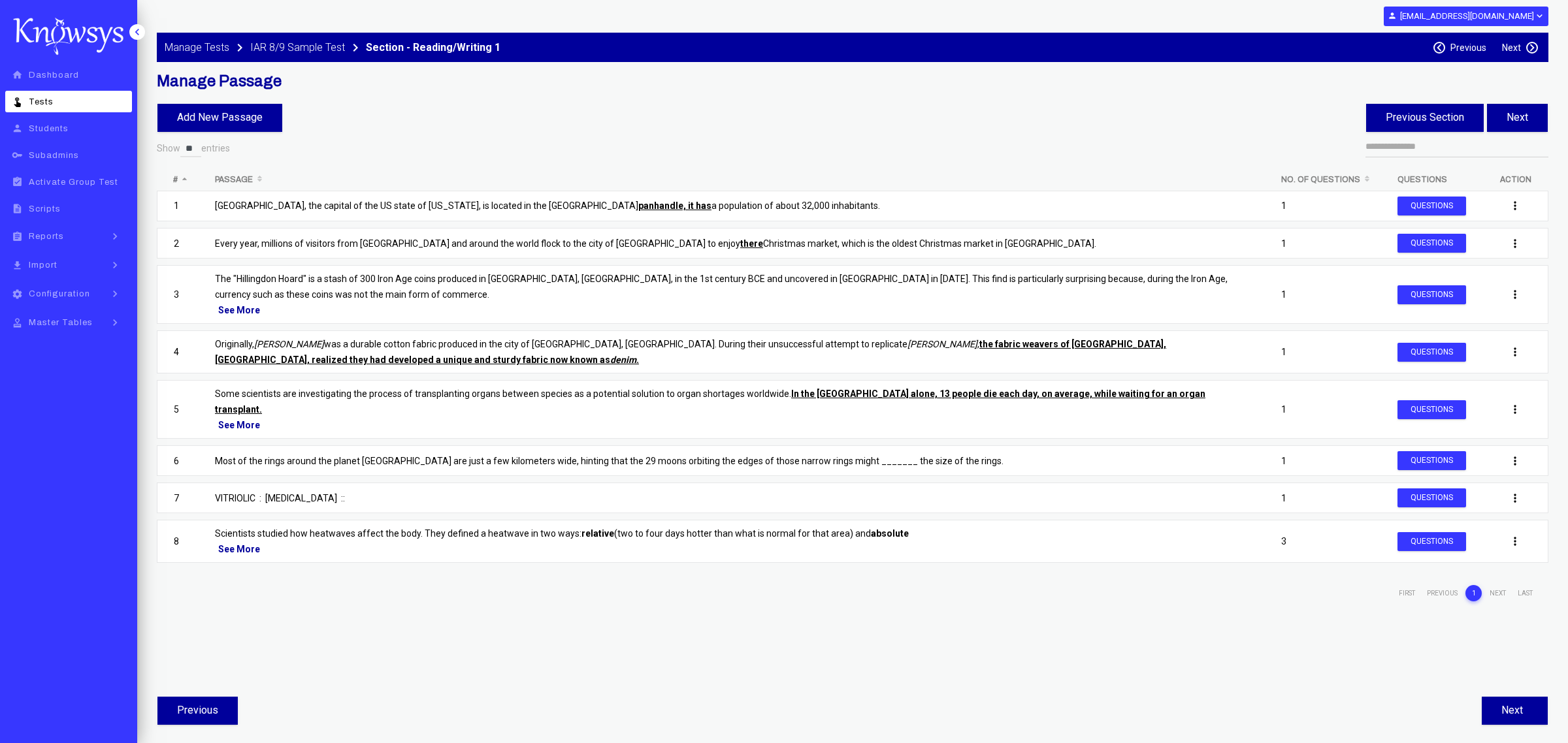
click at [233, 418] on div "See More" at bounding box center [731, 425] width 1034 height 16
click at [250, 542] on div "See More" at bounding box center [731, 549] width 1034 height 16
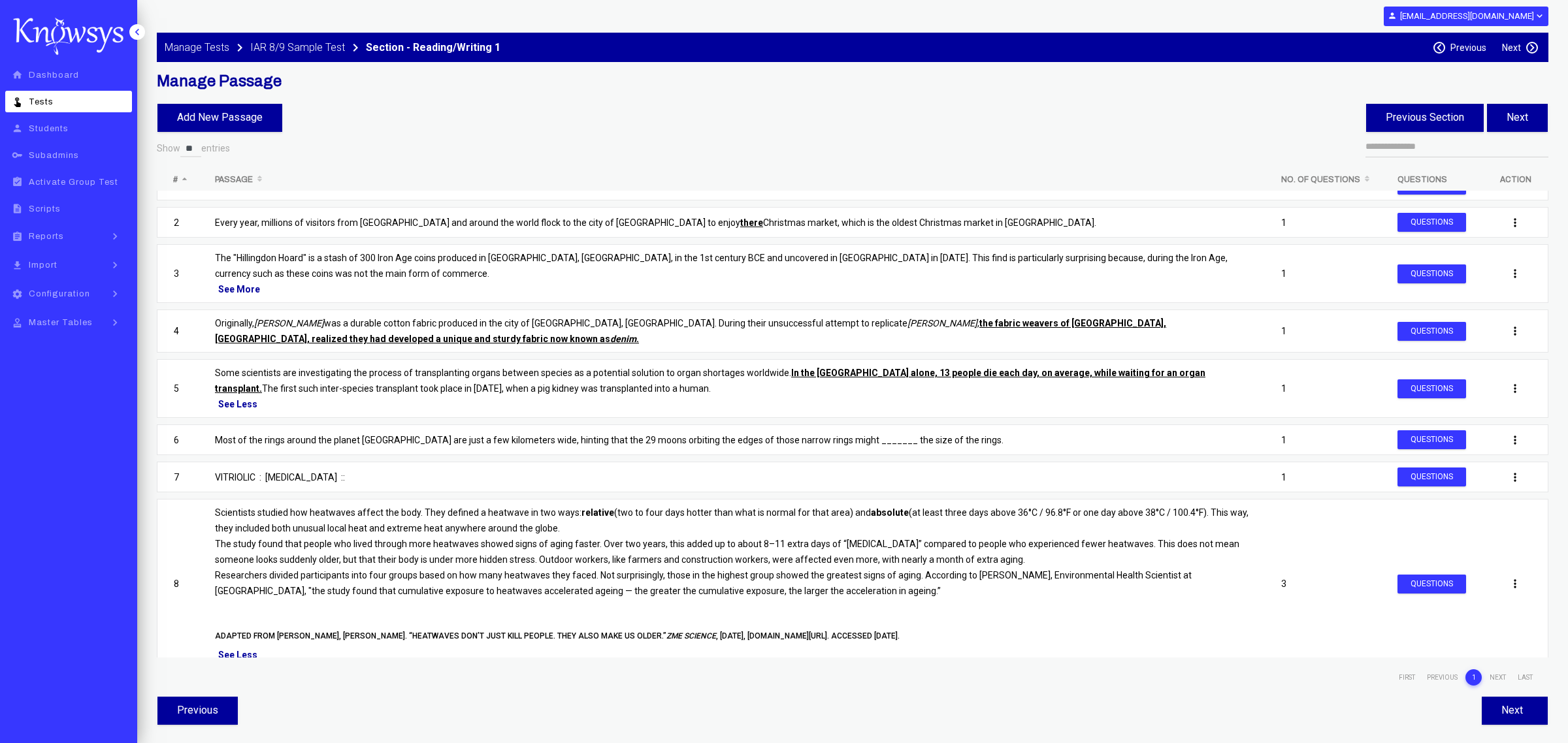
scroll to position [27, 0]
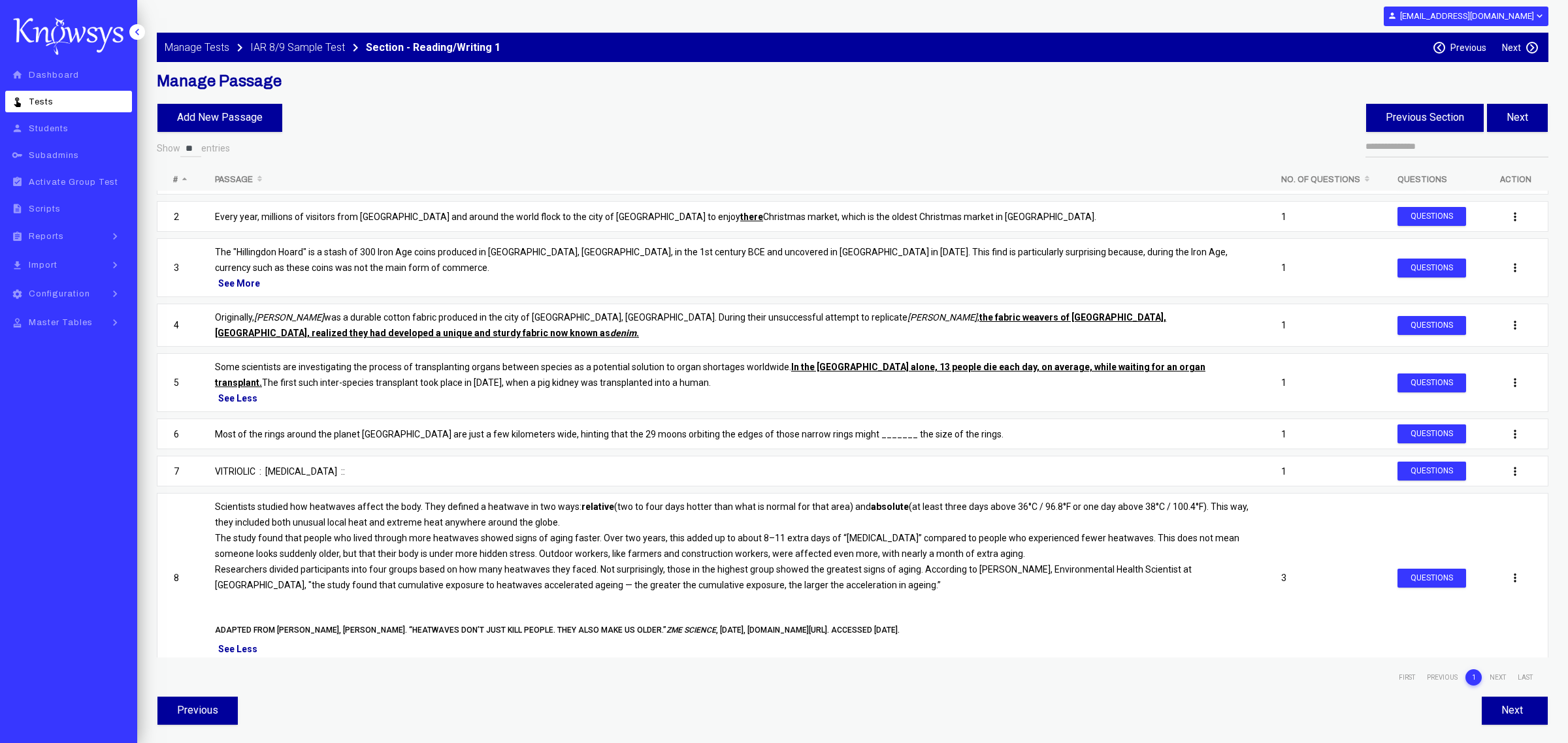
click at [1502, 45] on label "Next" at bounding box center [1511, 48] width 19 height 10
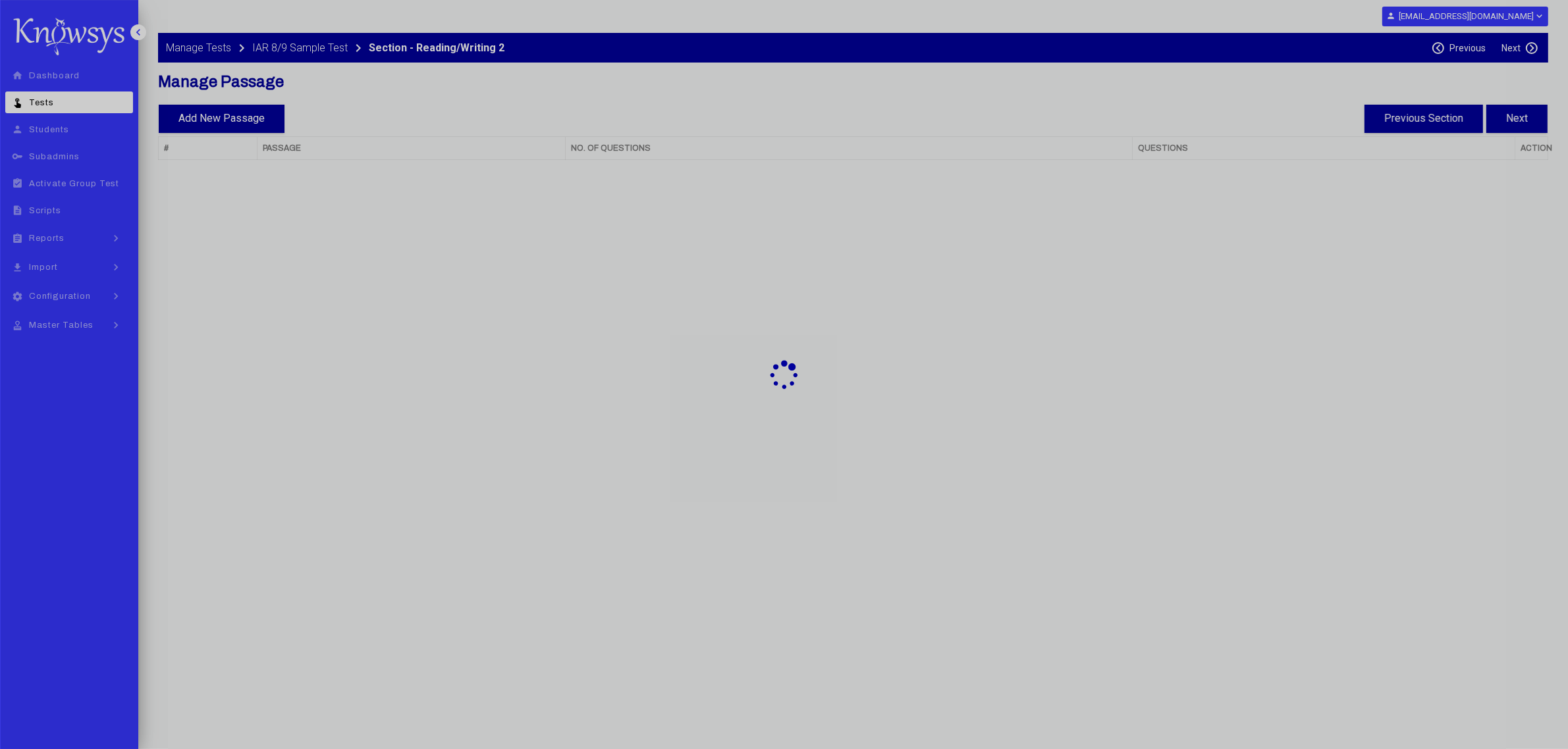
select select "**"
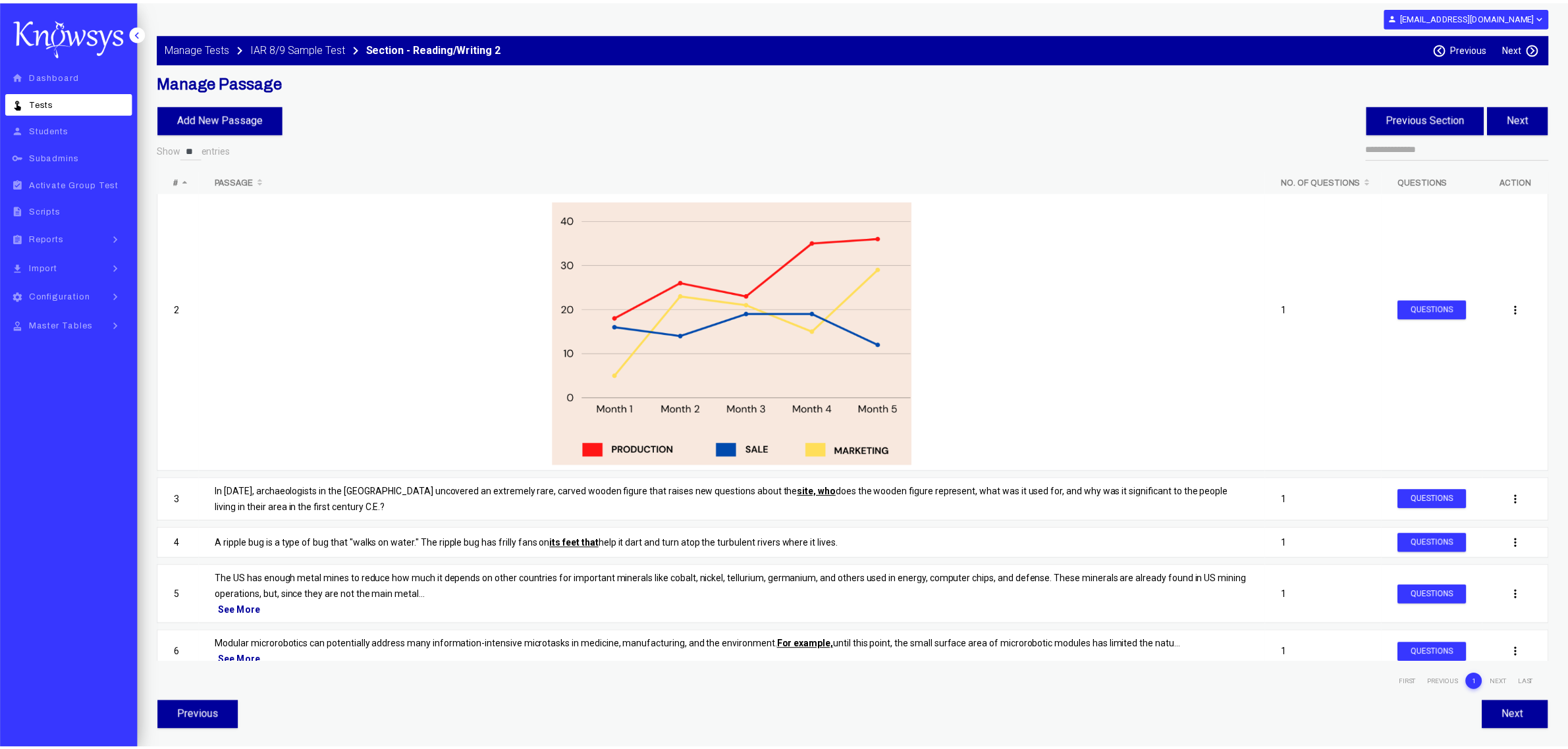
scroll to position [165, 0]
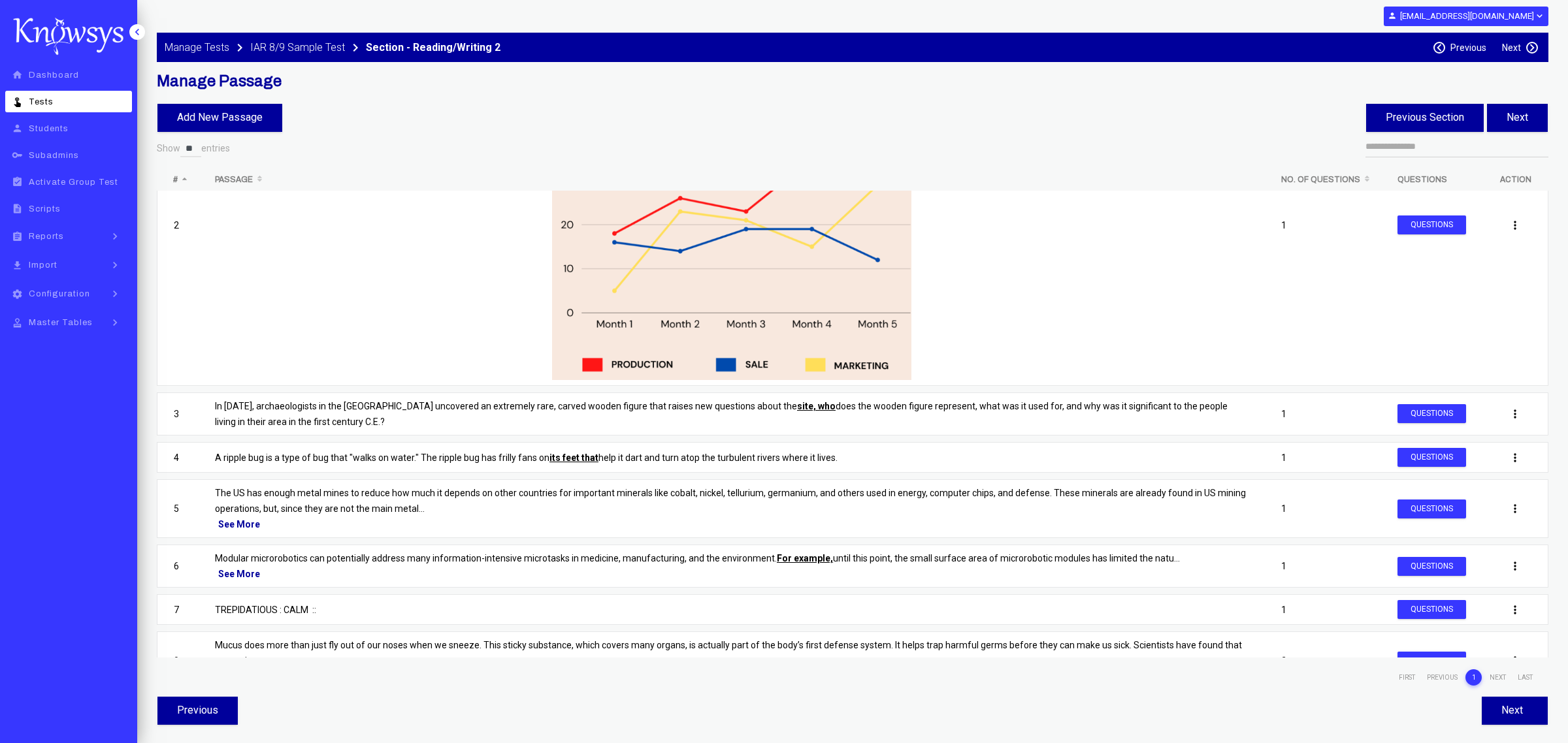
click at [250, 524] on div "See More" at bounding box center [731, 524] width 1034 height 16
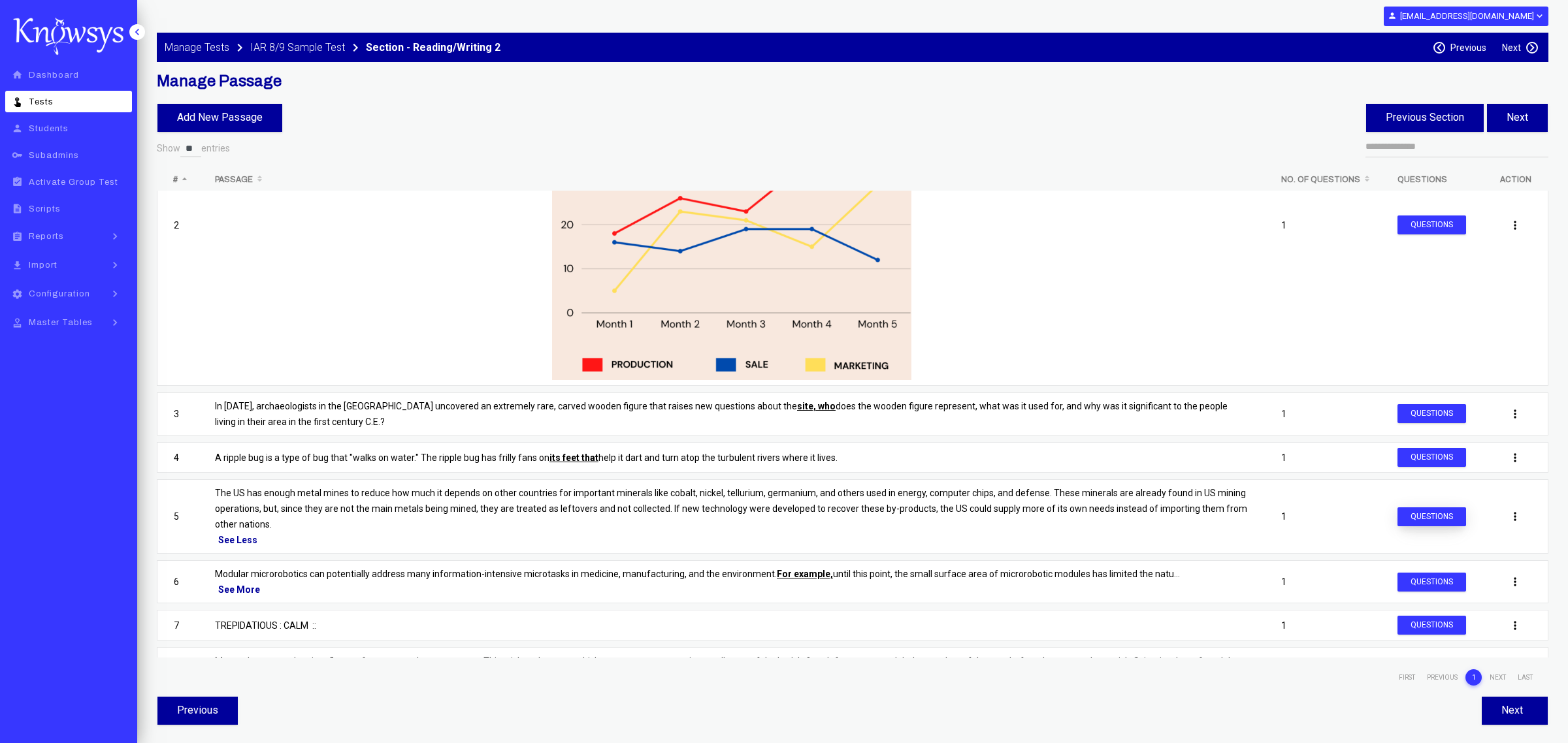
click at [1417, 510] on button "Questions" at bounding box center [1431, 516] width 68 height 19
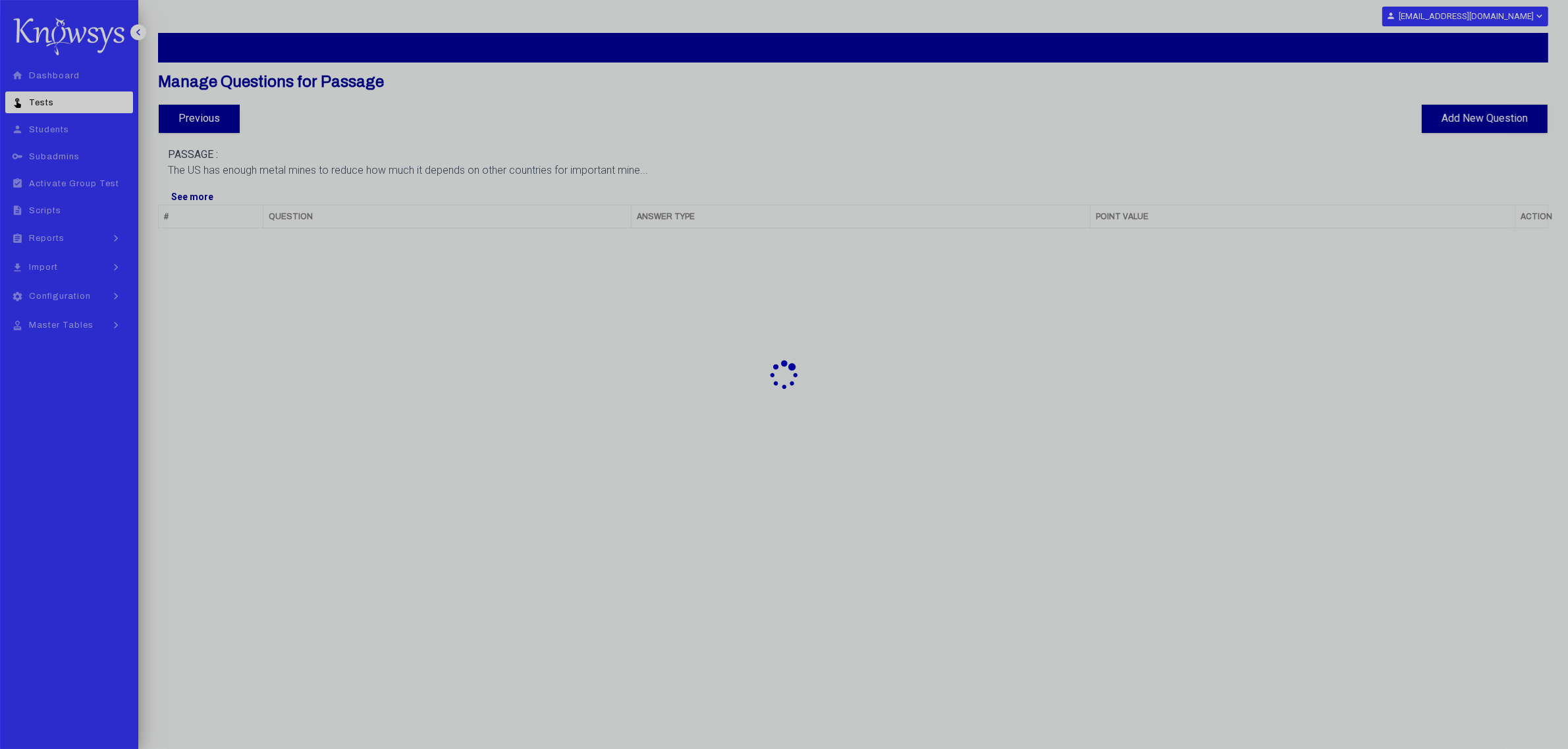
select select "**"
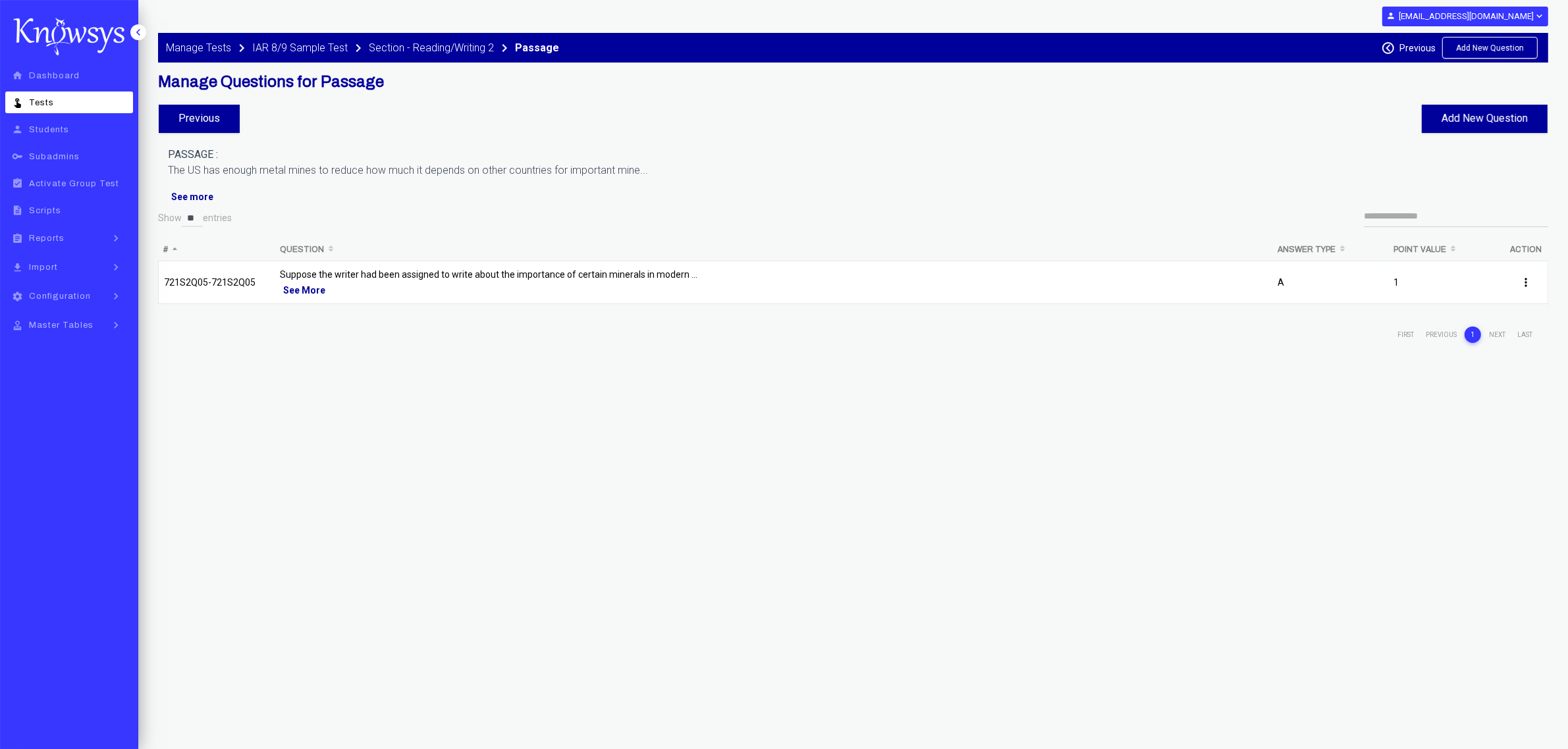
click at [1324, 287] on p "A" at bounding box center [1330, 282] width 106 height 16
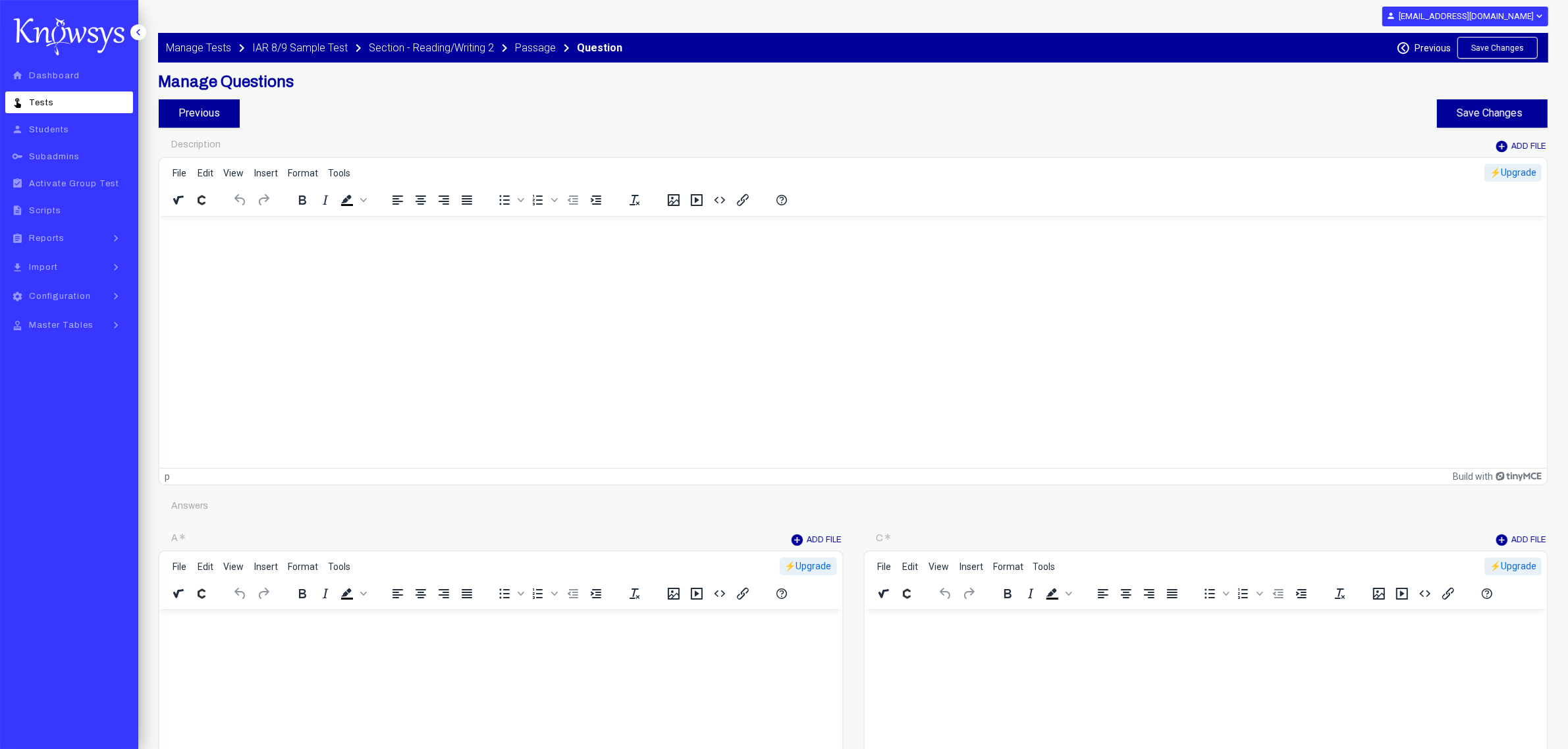
type input "********"
type input "*"
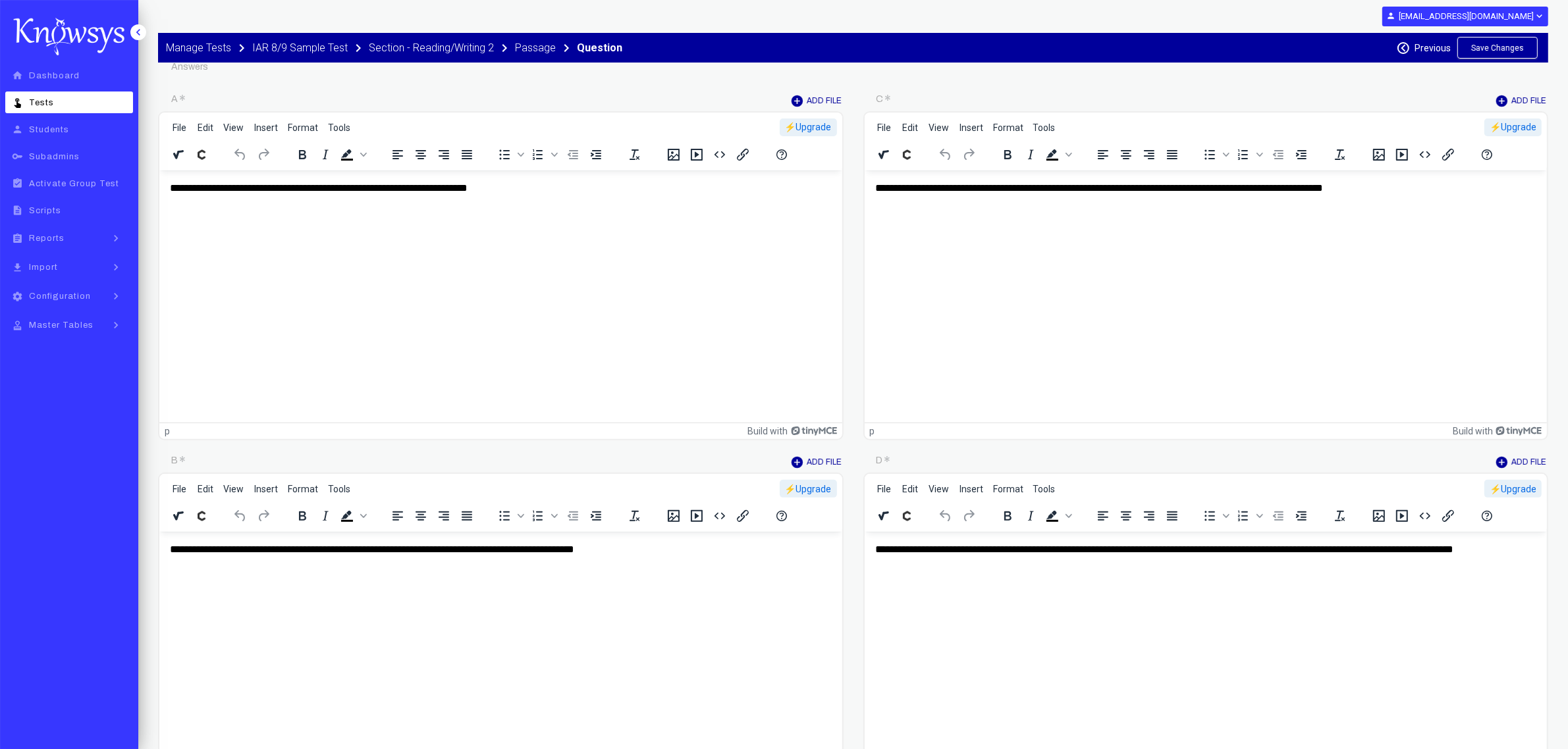
scroll to position [494, 0]
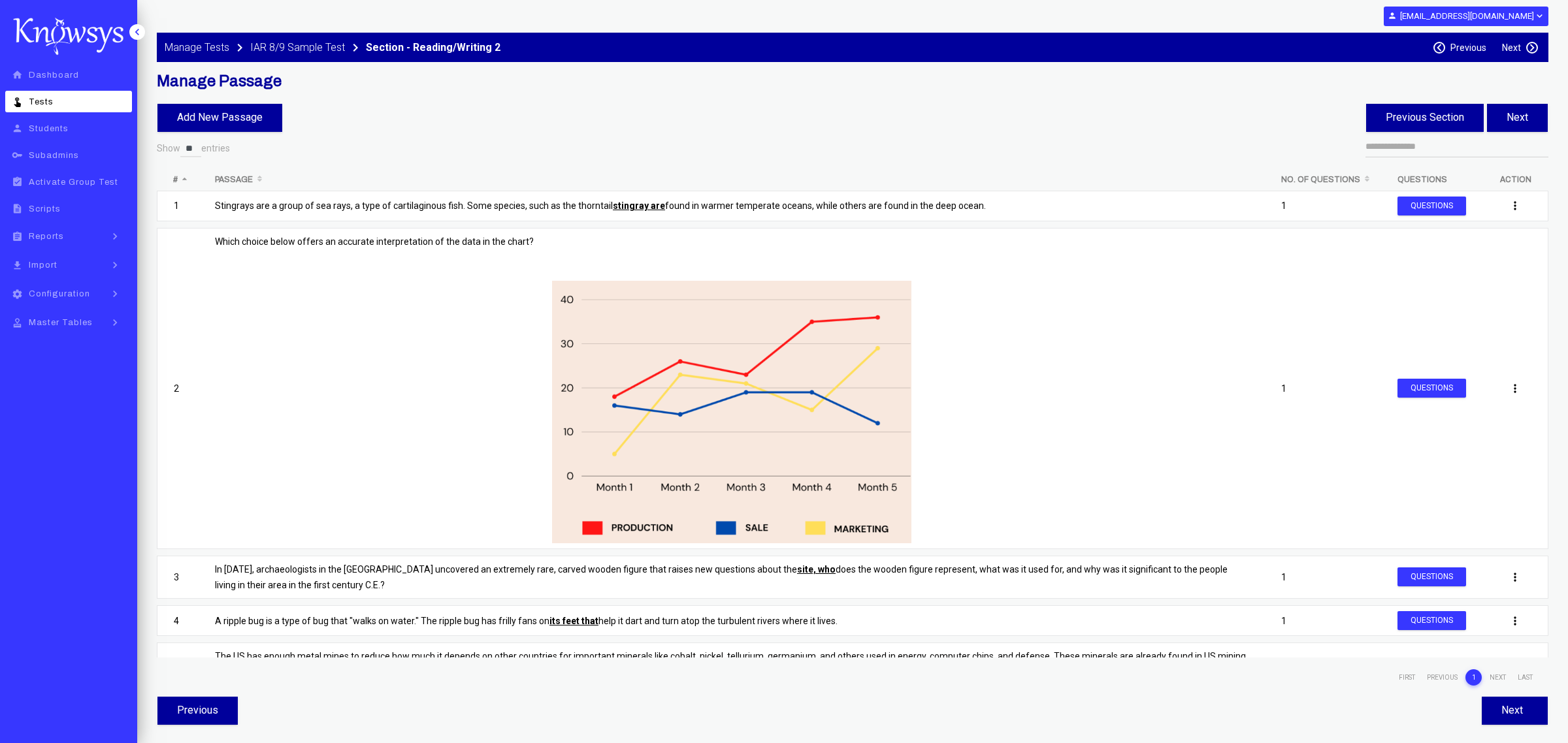
select select "**"
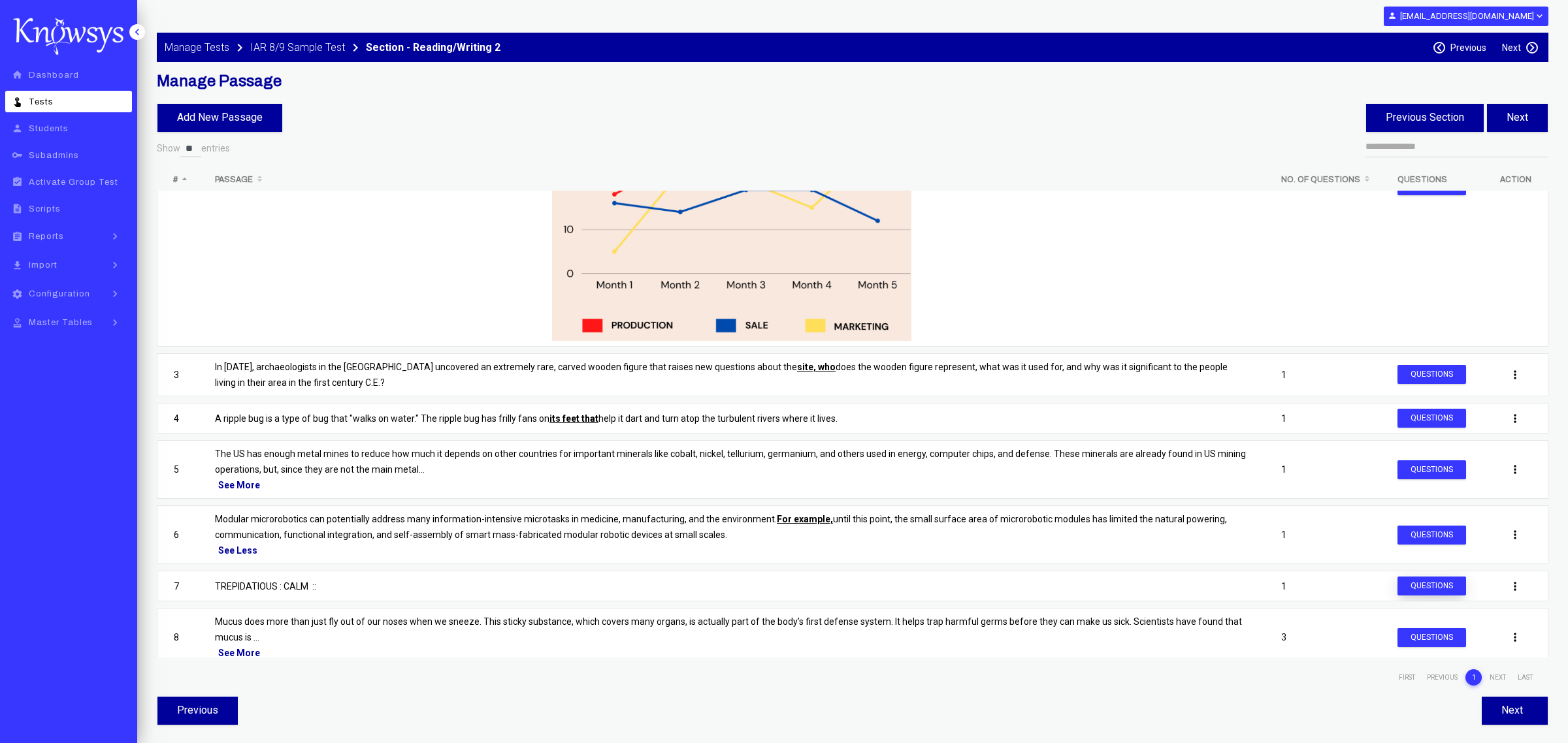
click at [1417, 588] on button "Questions" at bounding box center [1431, 585] width 68 height 19
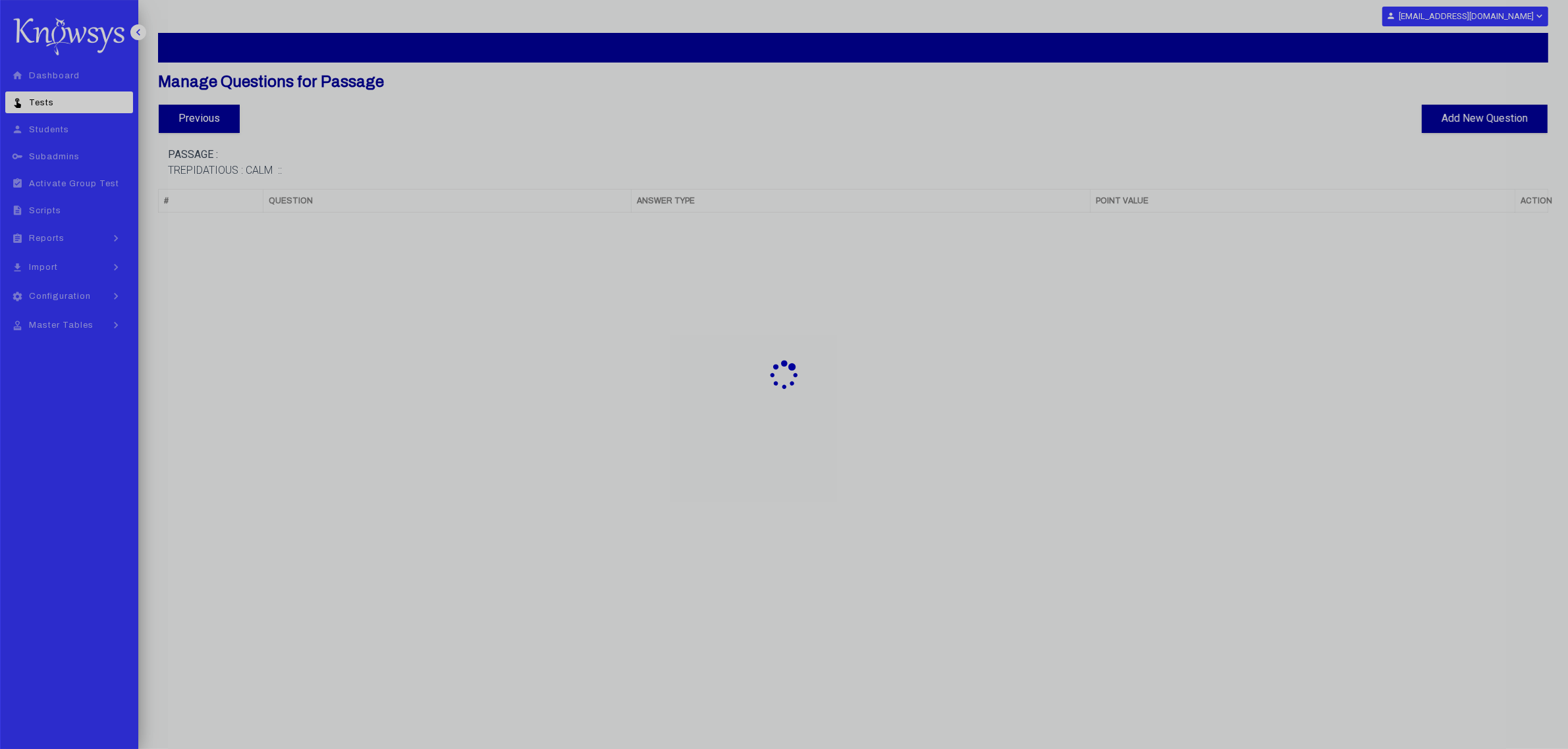
select select "**"
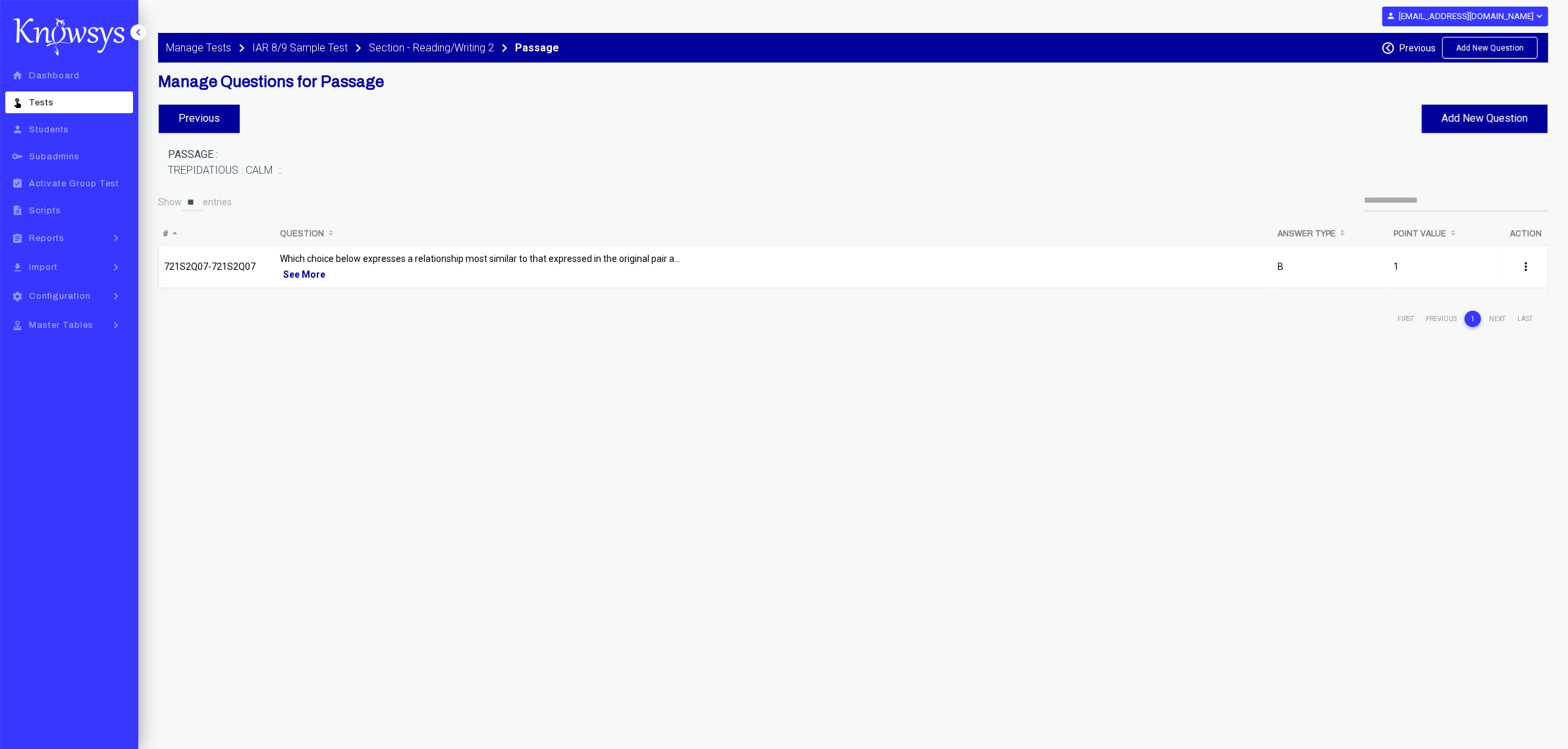
click at [527, 261] on p "Which choice below expresses a relationship most similar to that expressed in t…" at bounding box center [774, 258] width 987 height 16
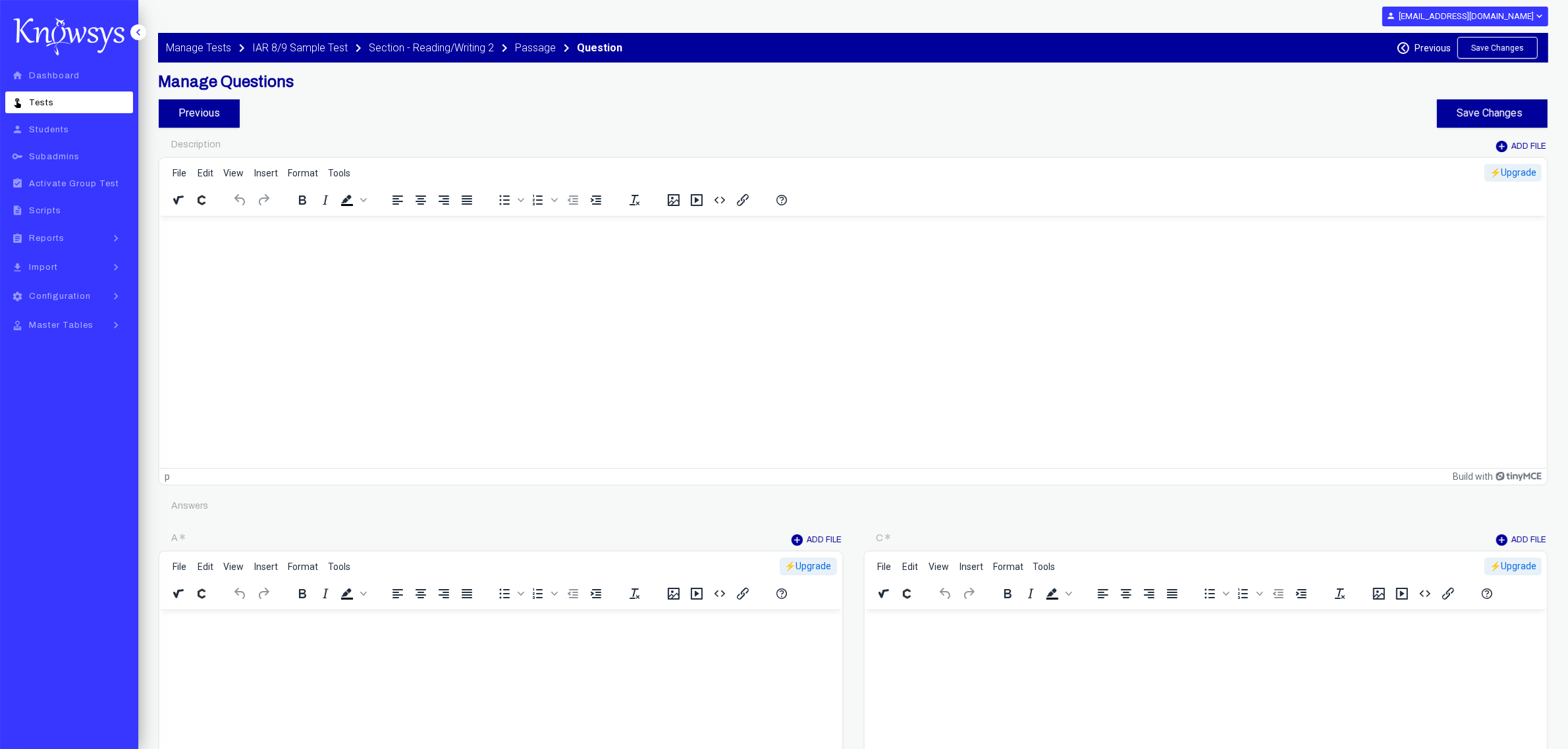
type input "********"
type input "*"
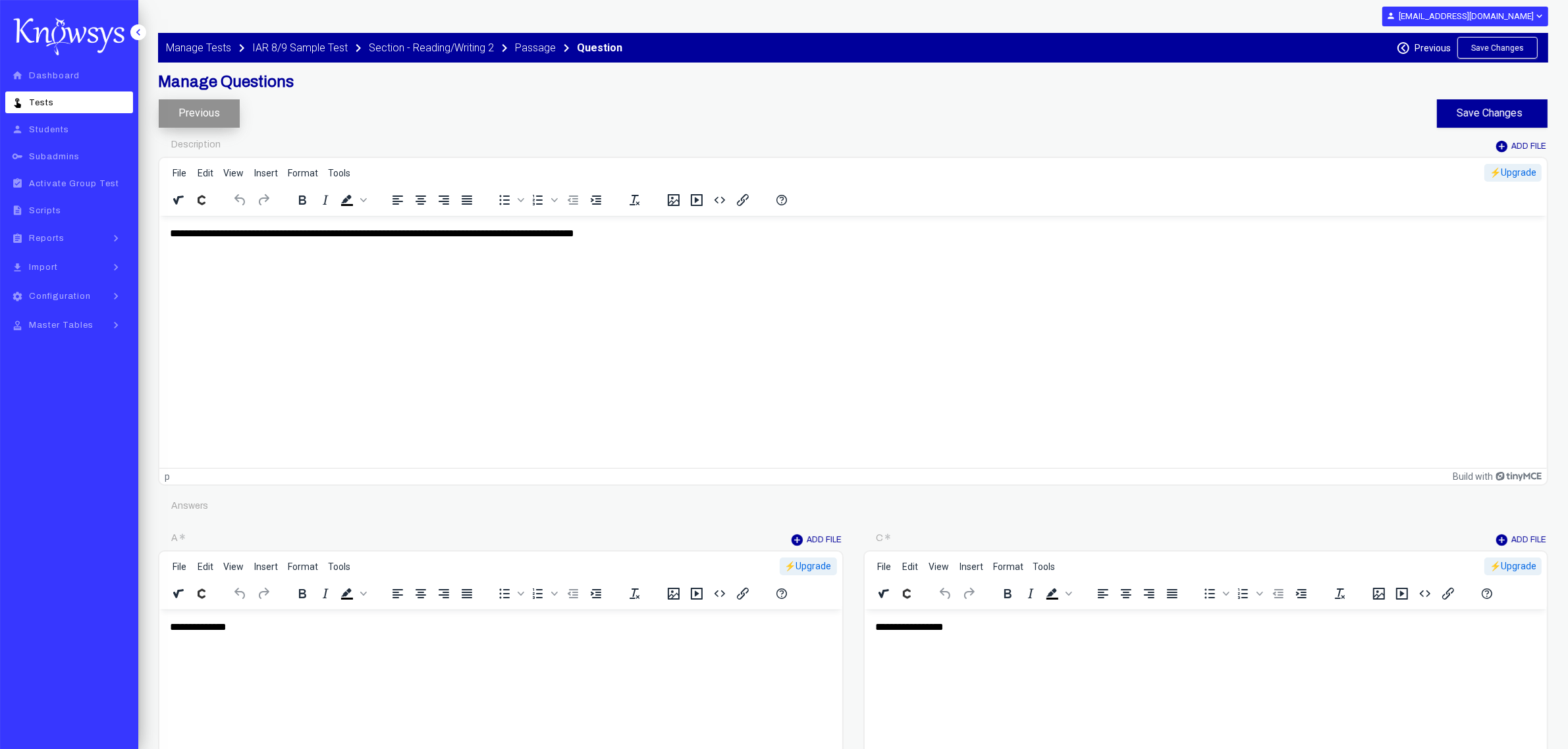
click at [180, 117] on button "Previous" at bounding box center [199, 114] width 81 height 28
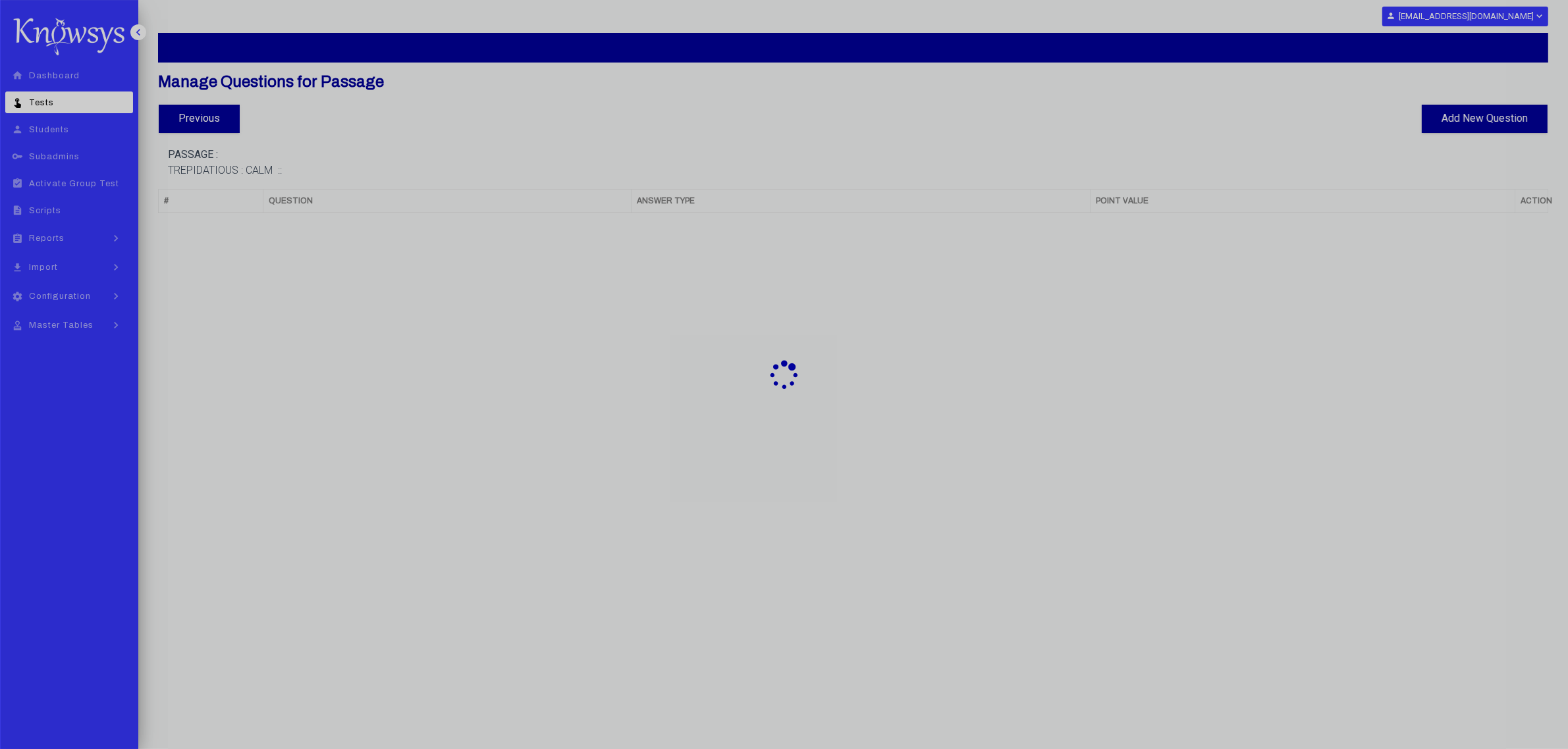
select select "**"
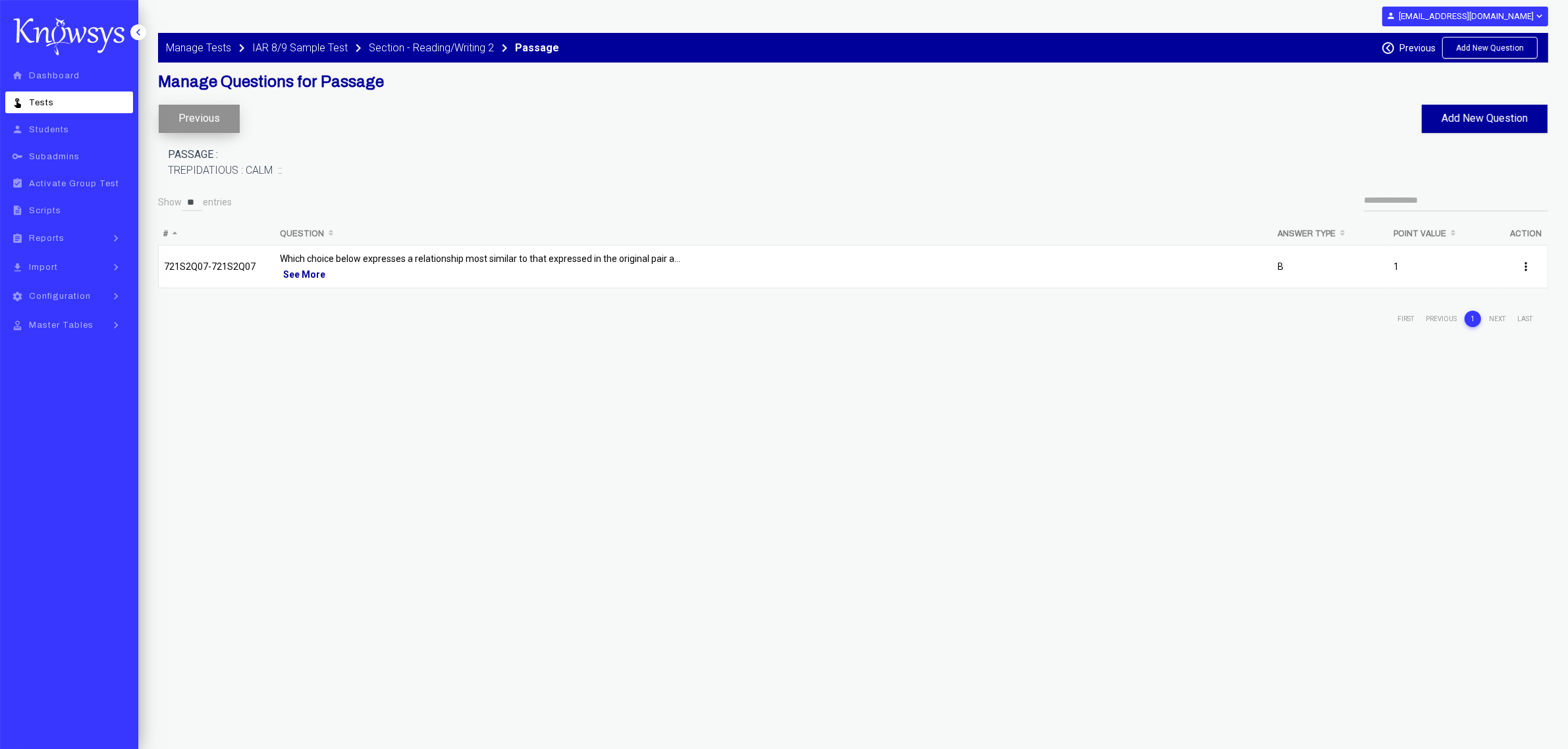
click at [215, 128] on button "Previous" at bounding box center [199, 119] width 81 height 28
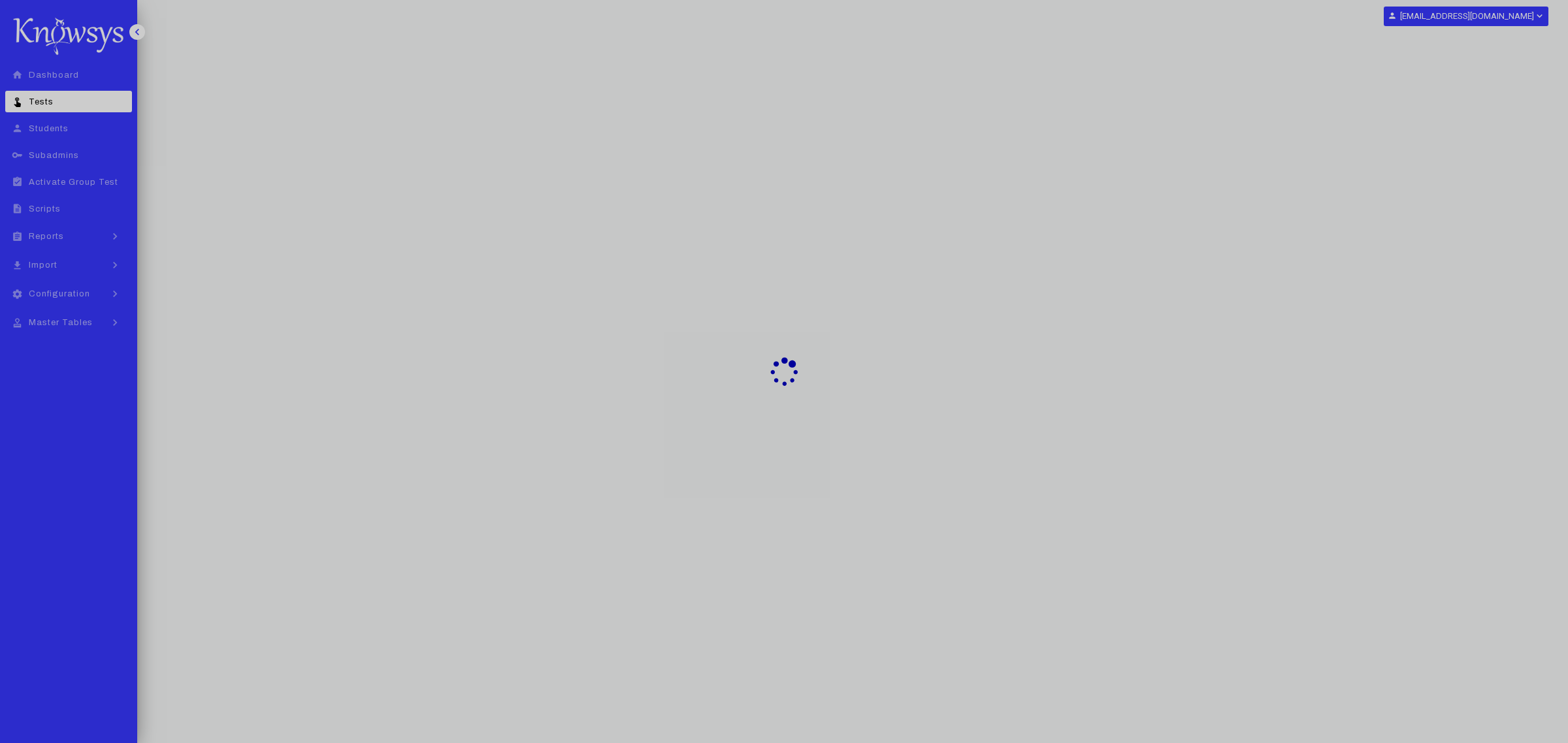
select select "**"
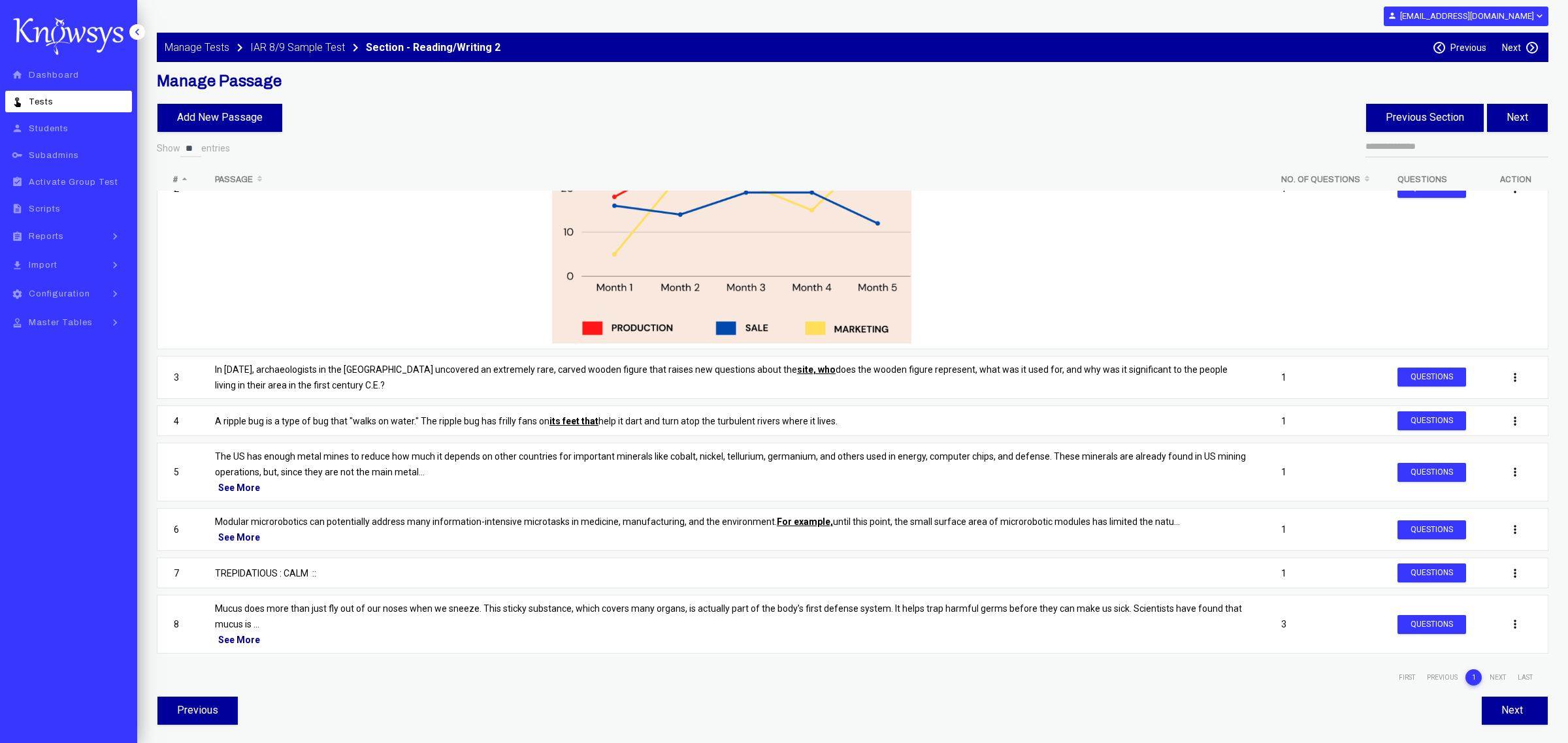
scroll to position [202, 0]
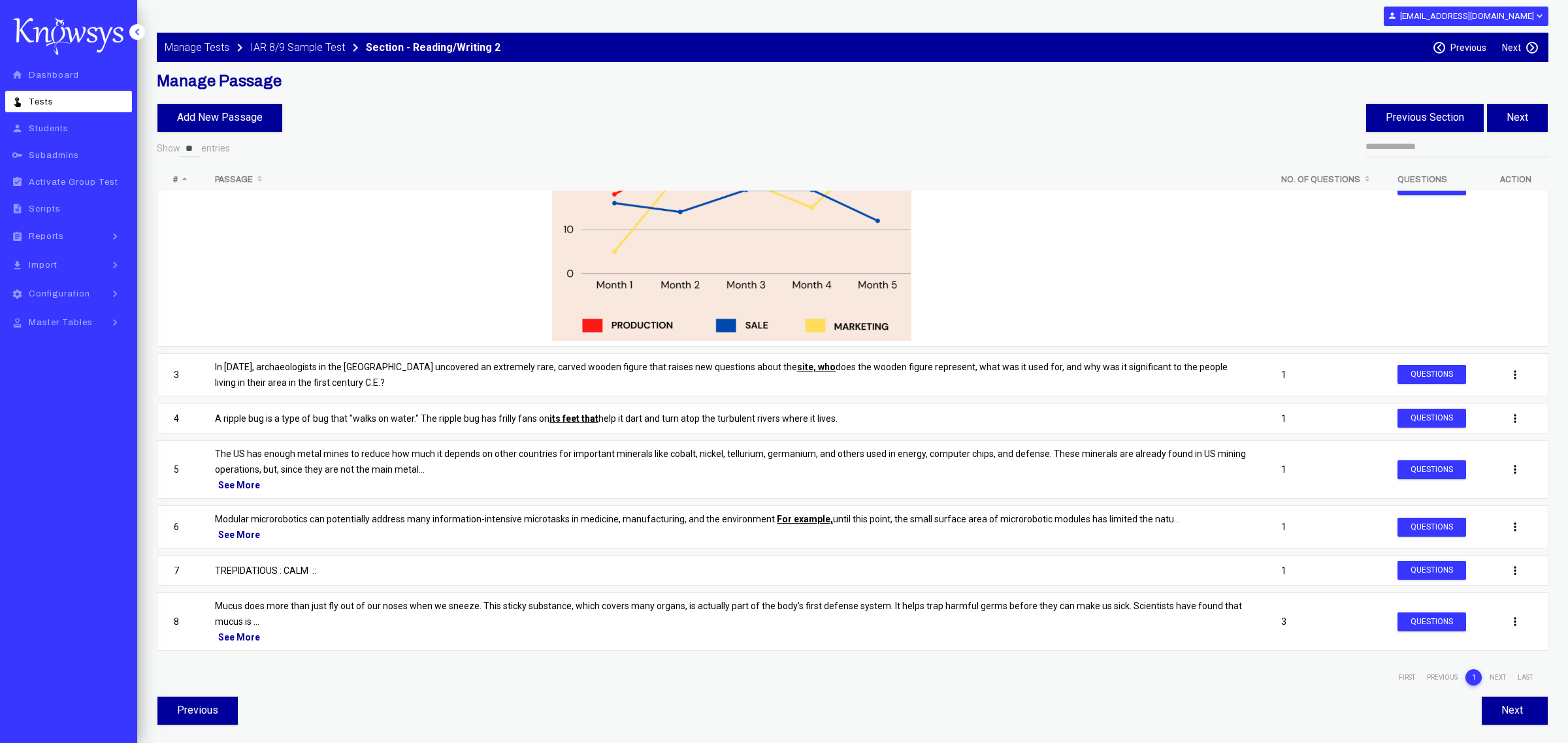
click at [245, 632] on div "See More" at bounding box center [731, 637] width 1034 height 16
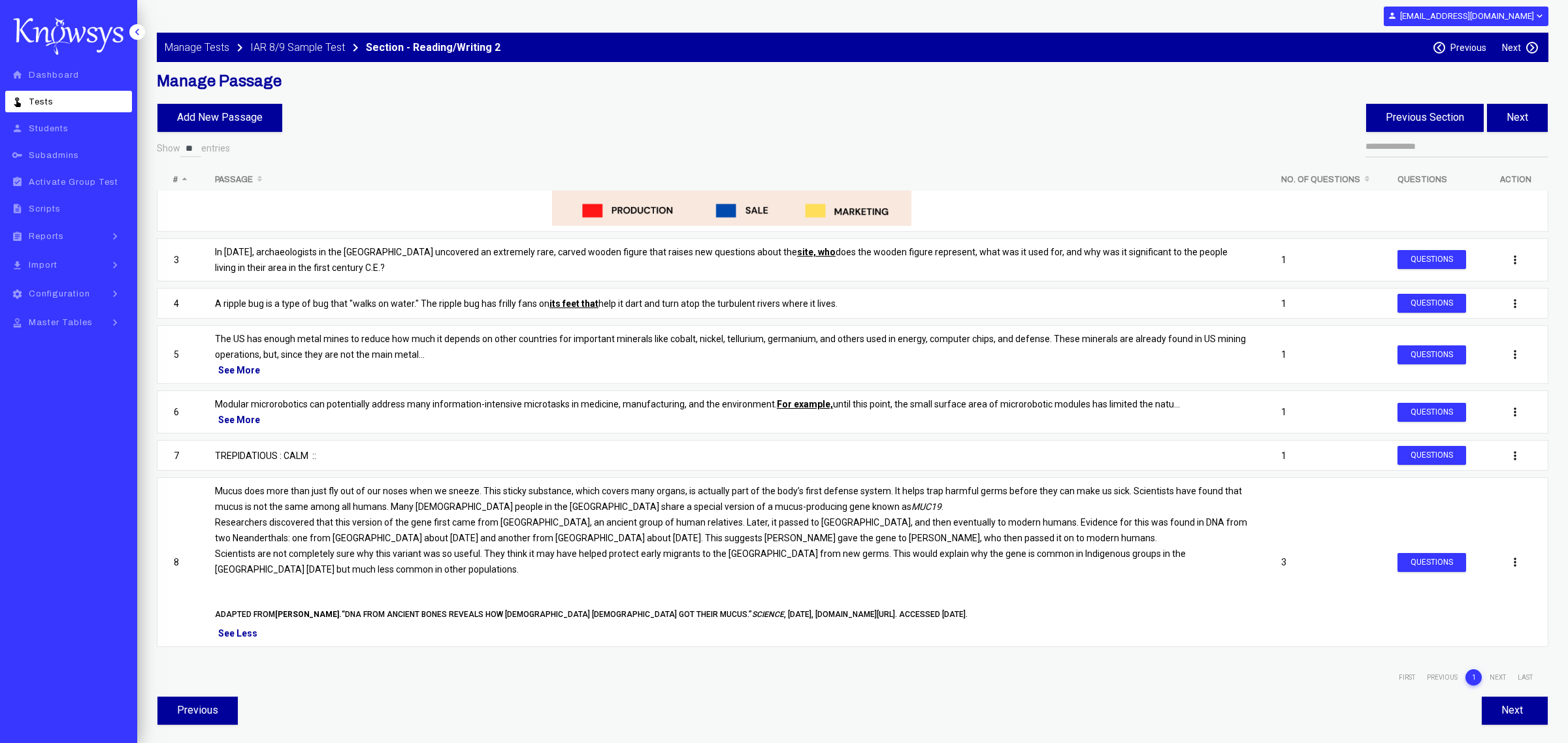
scroll to position [325, 0]
click at [1474, 48] on label "Previous" at bounding box center [1468, 48] width 36 height 10
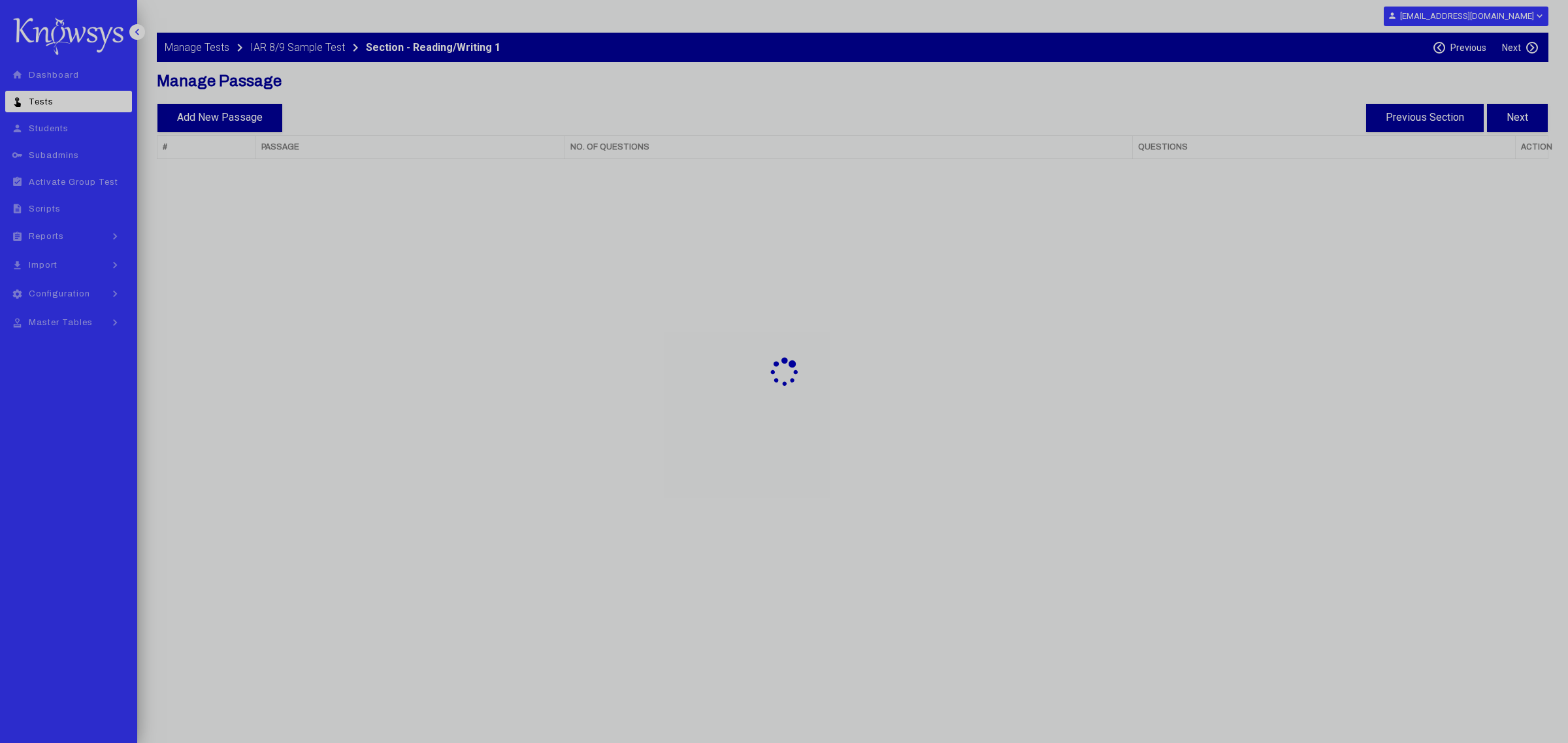
select select "**"
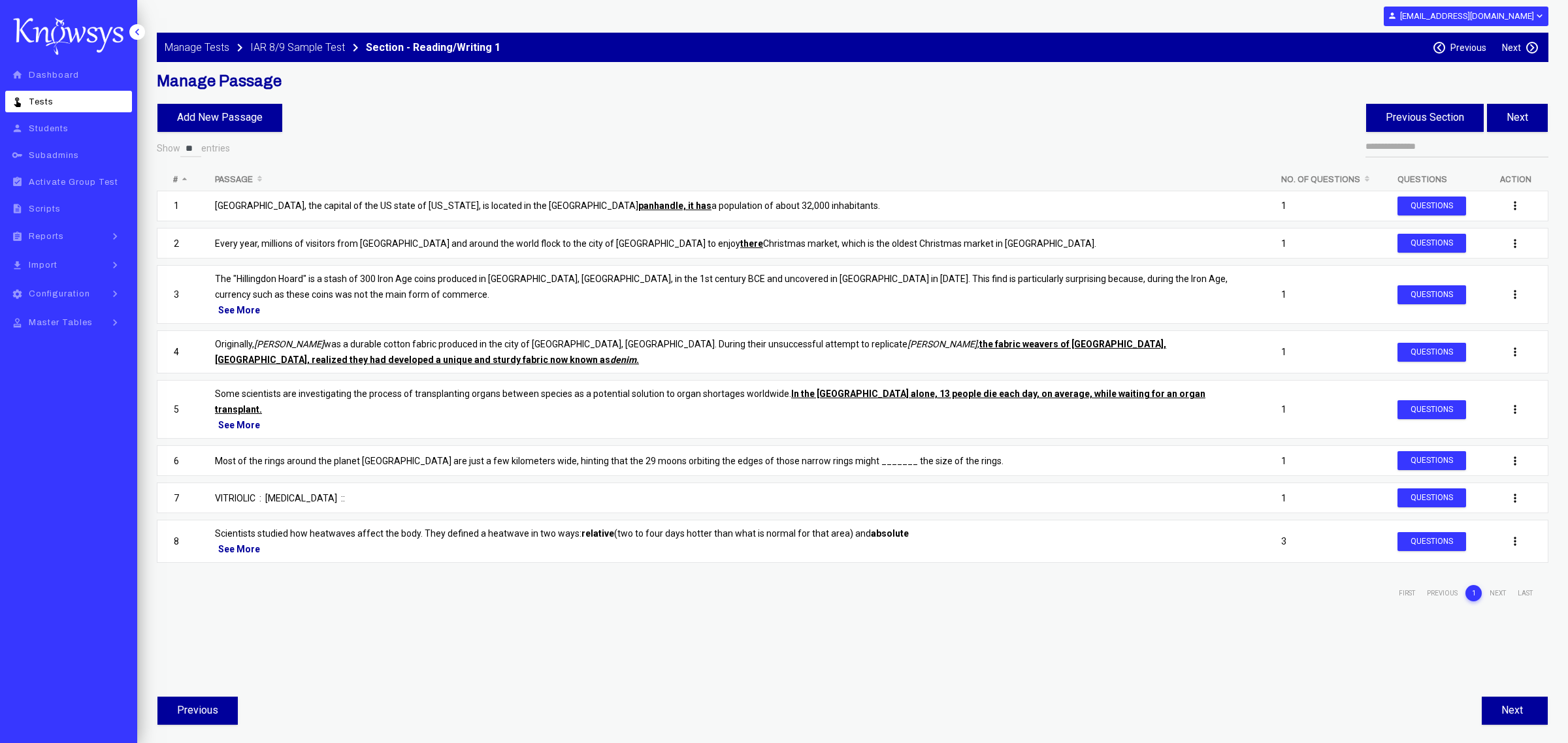
click at [1474, 48] on label "Previous" at bounding box center [1468, 48] width 36 height 10
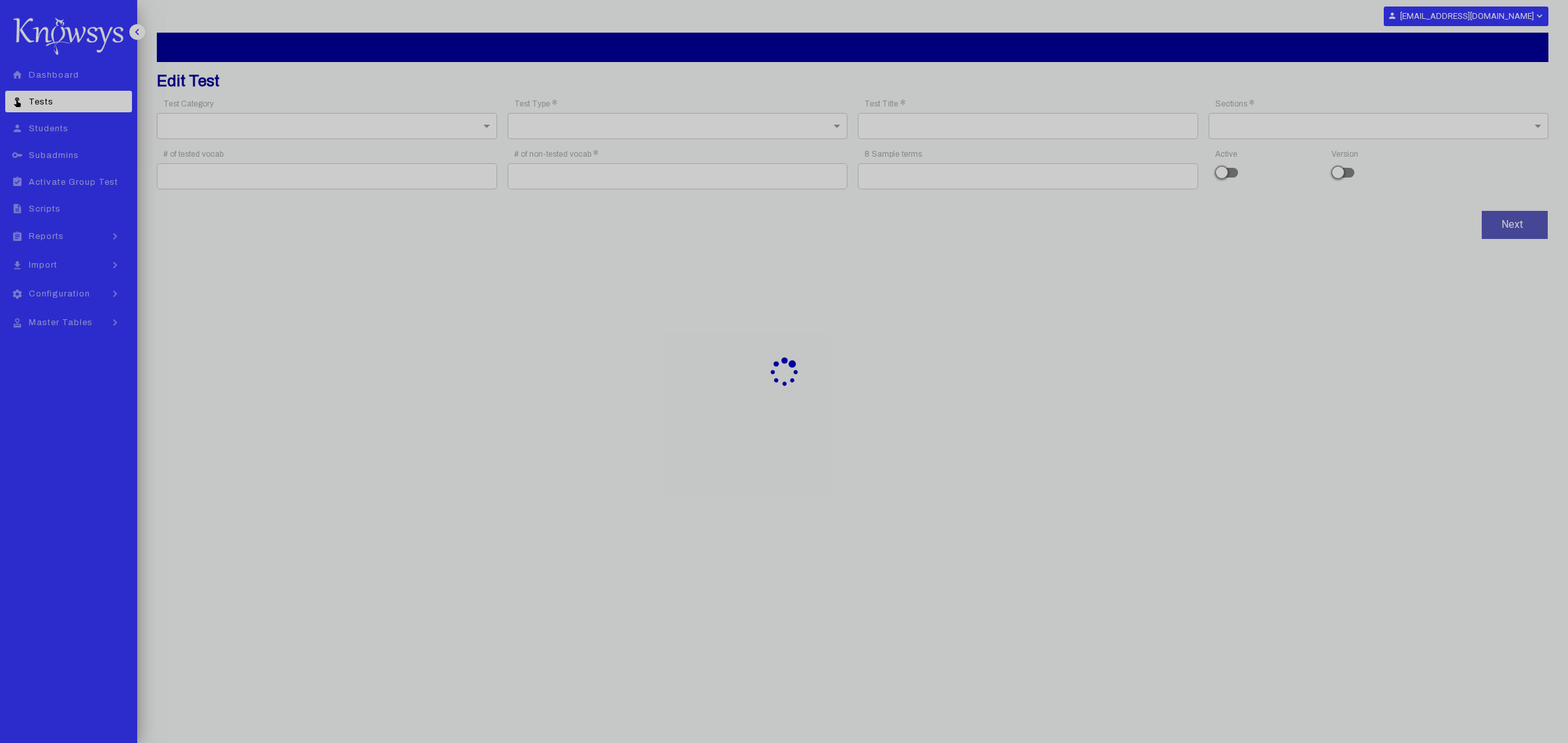
type input "**********"
type input "*"
type input "**"
type input "**********"
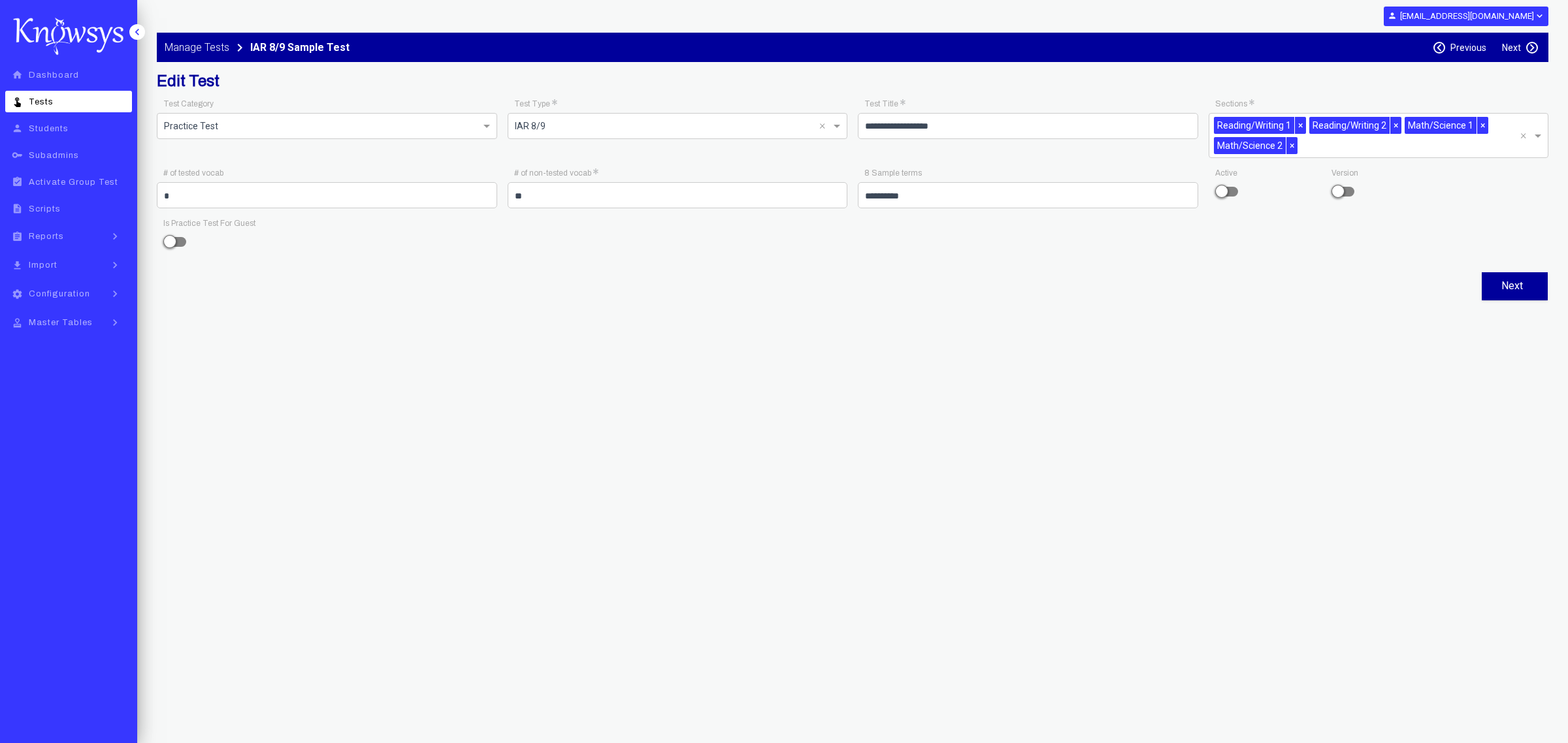
drag, startPoint x: 218, startPoint y: 195, endPoint x: 77, endPoint y: 192, distance: 141.0
click at [77, 192] on div "**********" at bounding box center [784, 372] width 1568 height 743
type input "**"
drag, startPoint x: 530, startPoint y: 199, endPoint x: 213, endPoint y: 192, distance: 317.1
click at [213, 192] on div "**********" at bounding box center [852, 176] width 1402 height 162
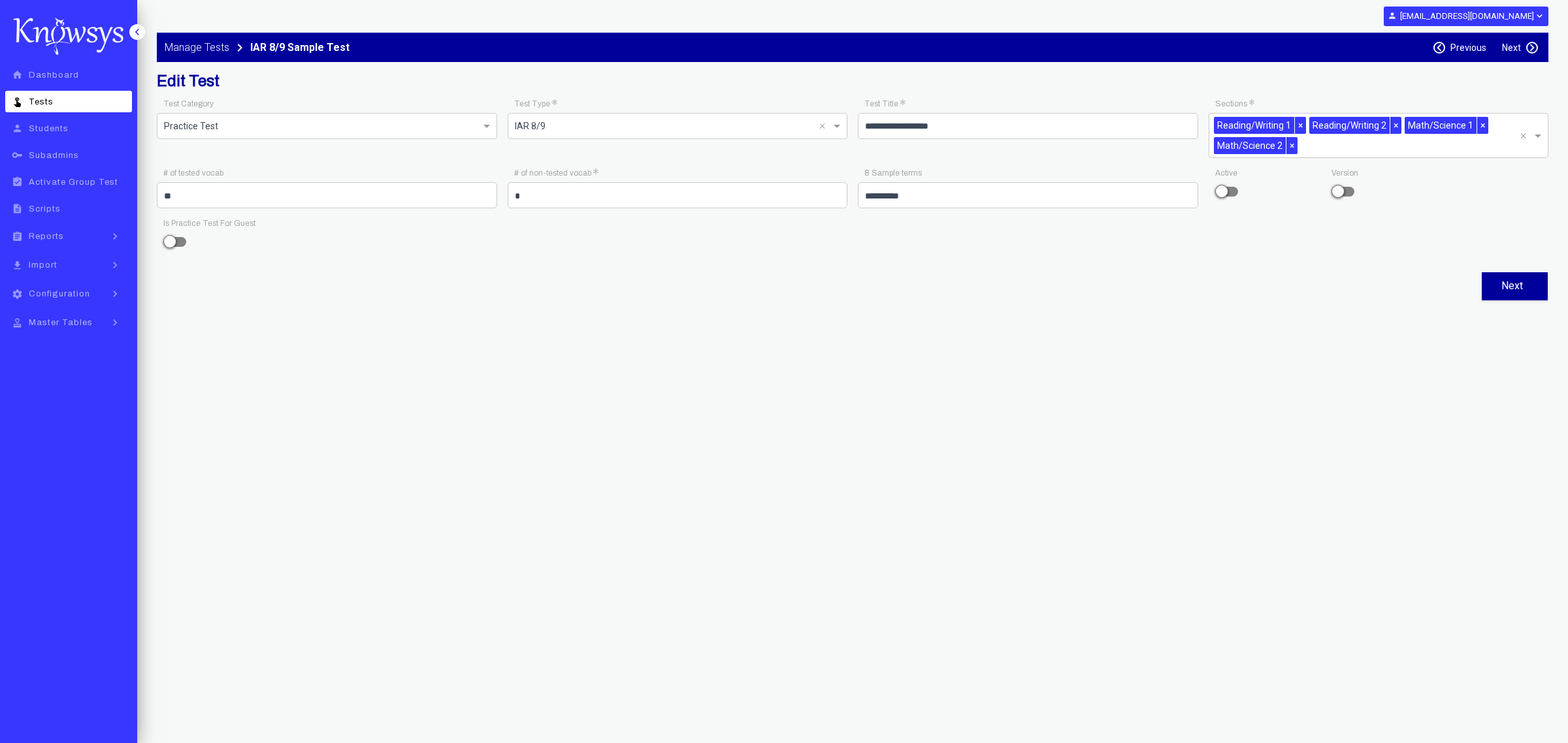
type input "*"
type input "**********"
click at [1222, 191] on span at bounding box center [1228, 191] width 19 height 10
click at [1520, 286] on button "Next" at bounding box center [1514, 287] width 66 height 28
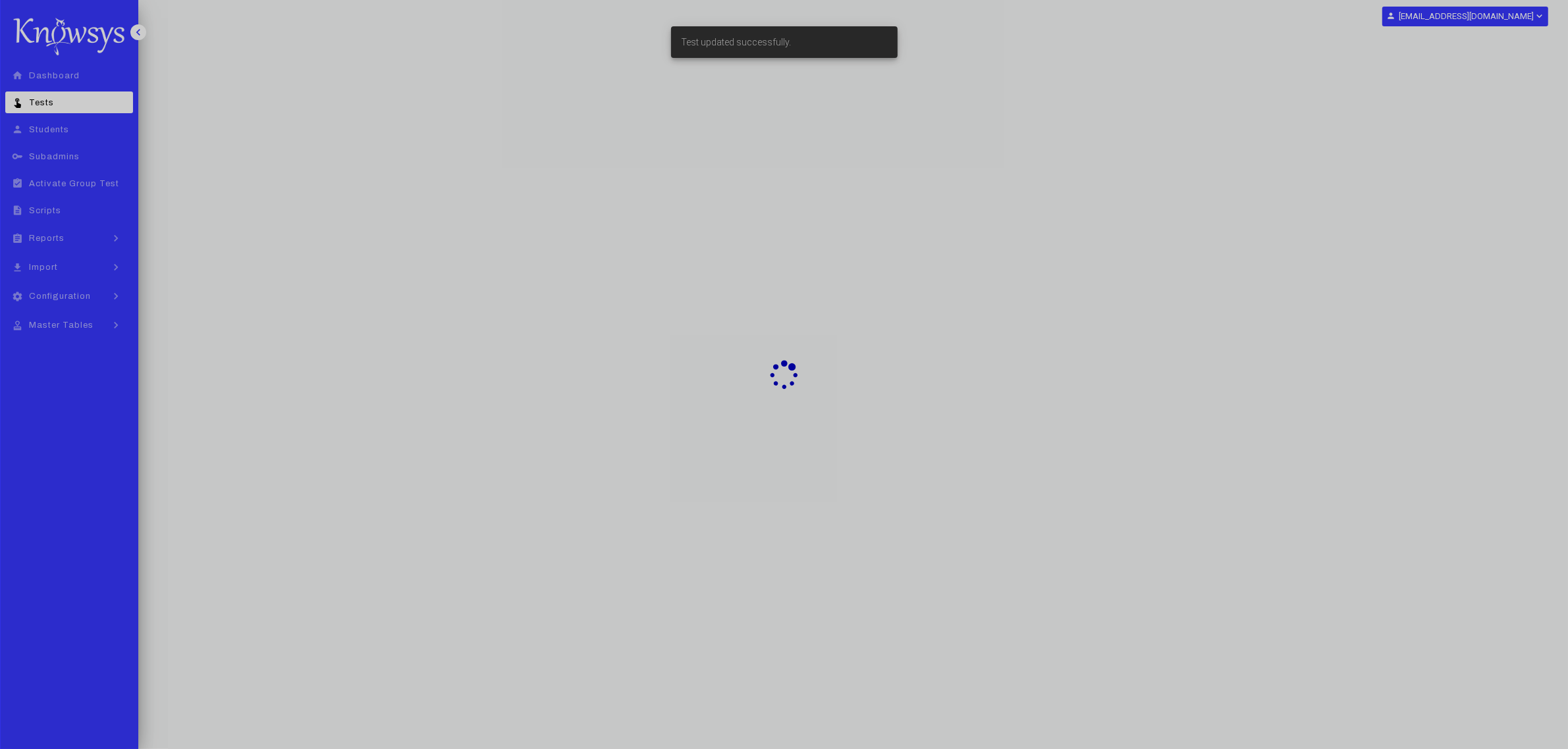
select select "**"
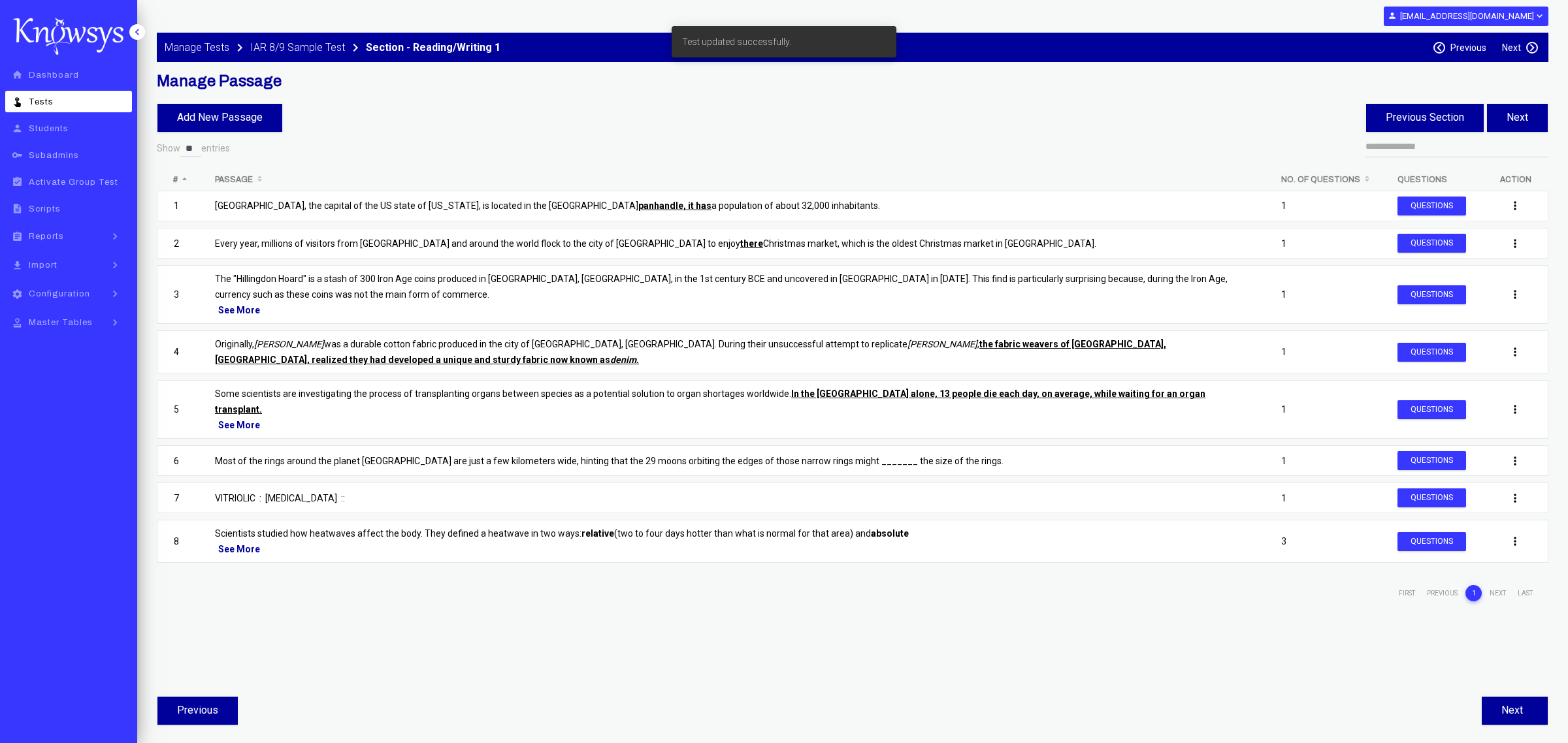
click at [71, 116] on ul "home Dashboard touch_app Tests person Students key Subadmins assignment_turned_…" at bounding box center [68, 199] width 137 height 270
click at [65, 121] on link "person Students" at bounding box center [68, 128] width 127 height 22
select select "**"
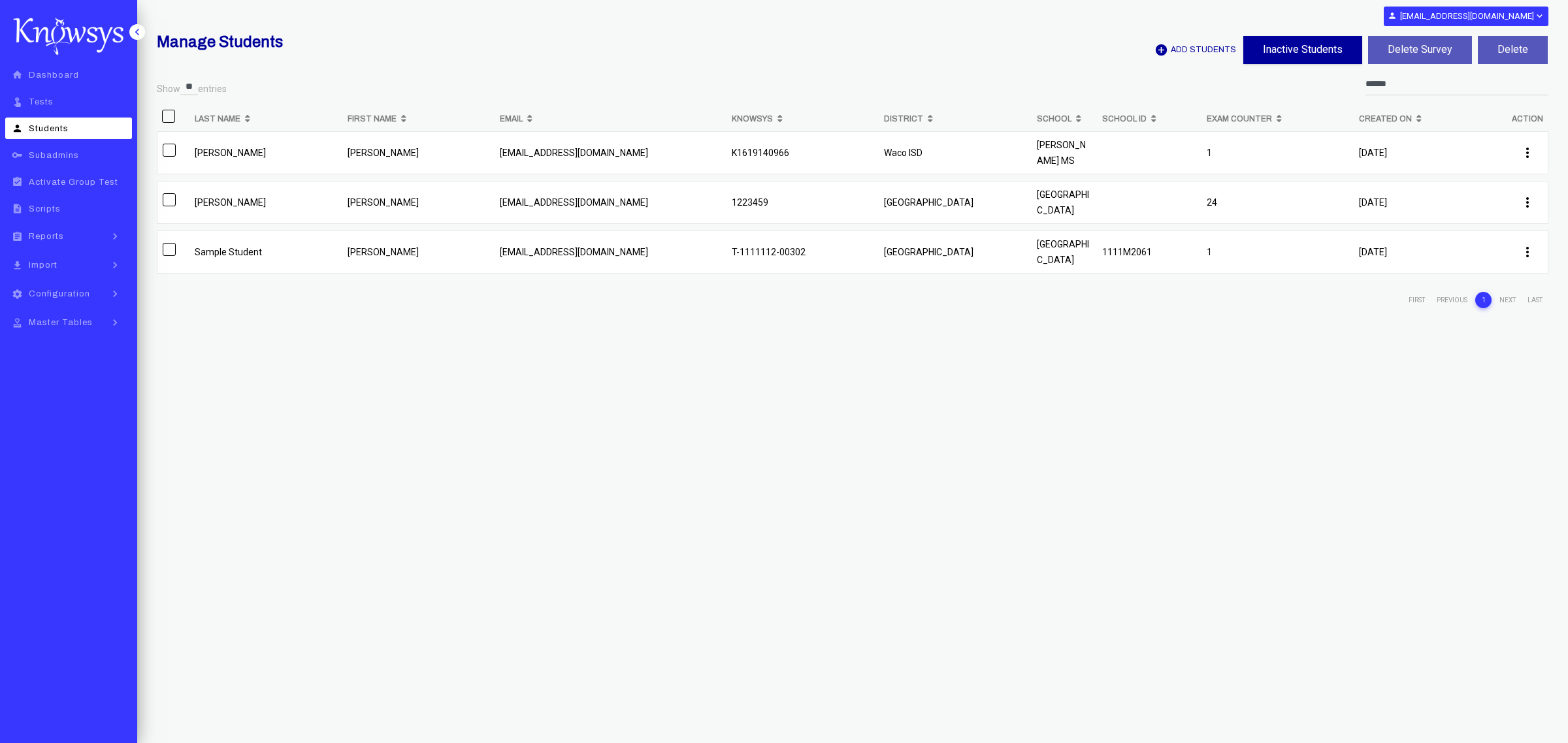
select select "**"
type input "******"
click at [1163, 207] on td at bounding box center [1149, 205] width 105 height 50
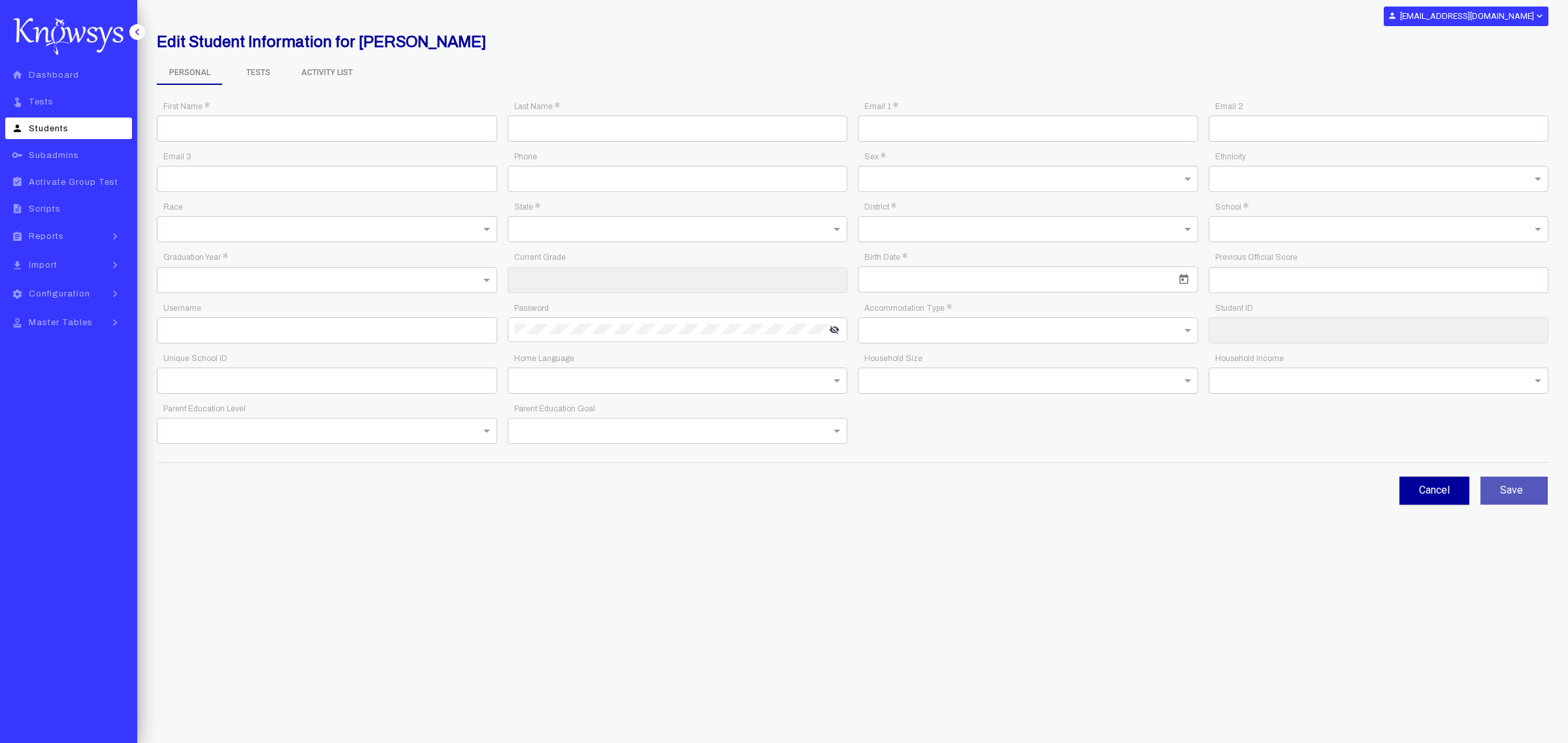
type input "******"
type input "*****"
type input "**********"
type input "*"
type input "********"
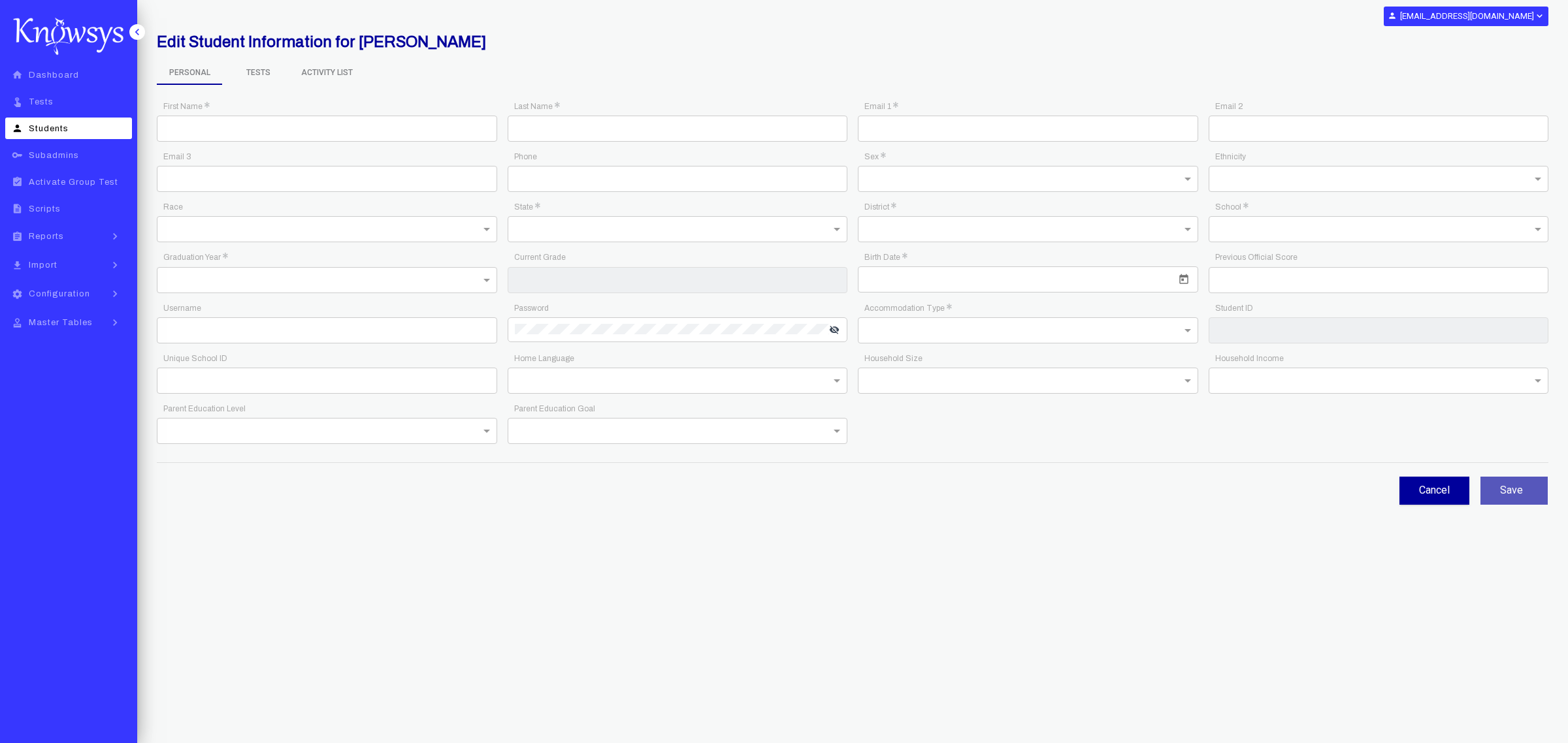
type input "*******"
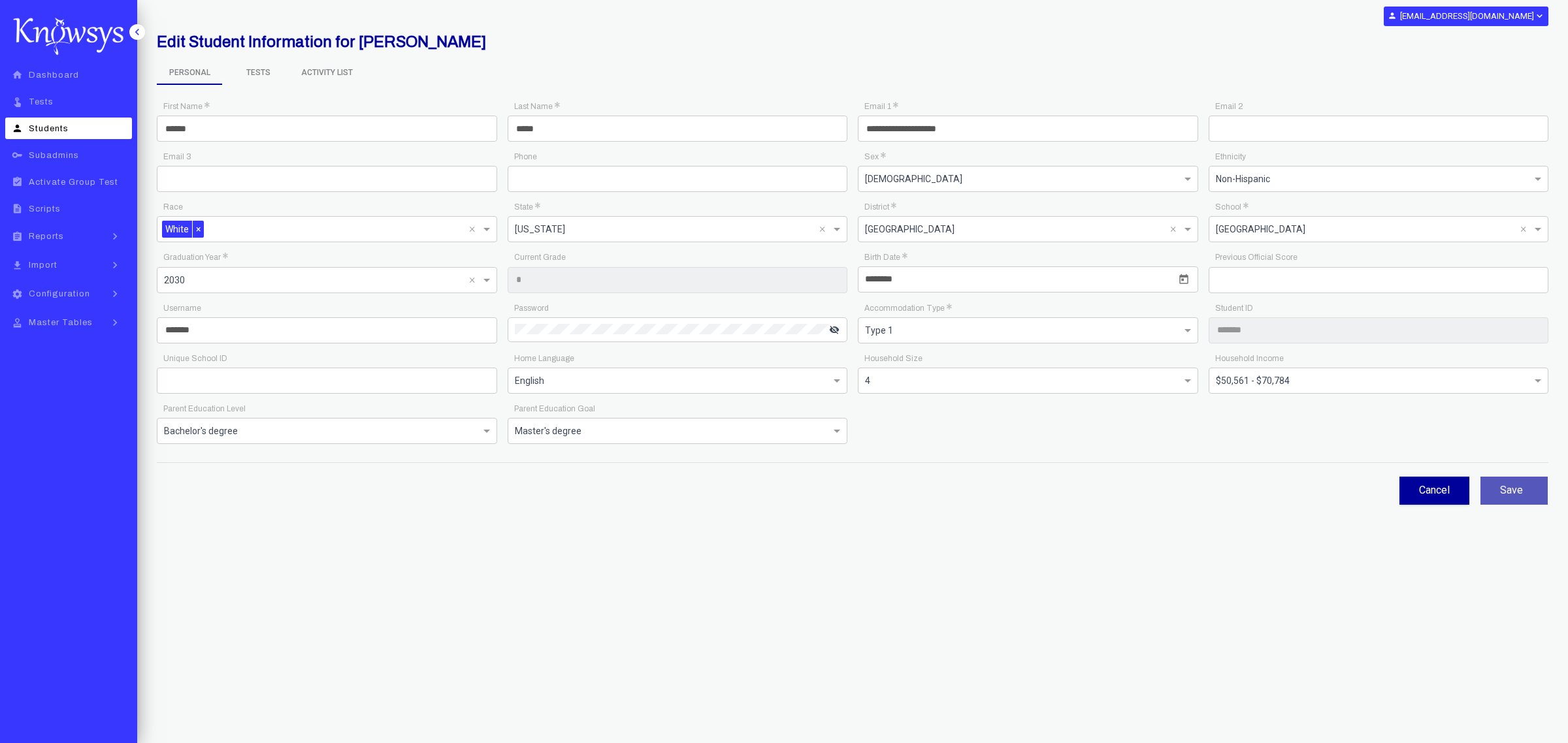
click at [256, 73] on span "Tests" at bounding box center [258, 73] width 65 height 22
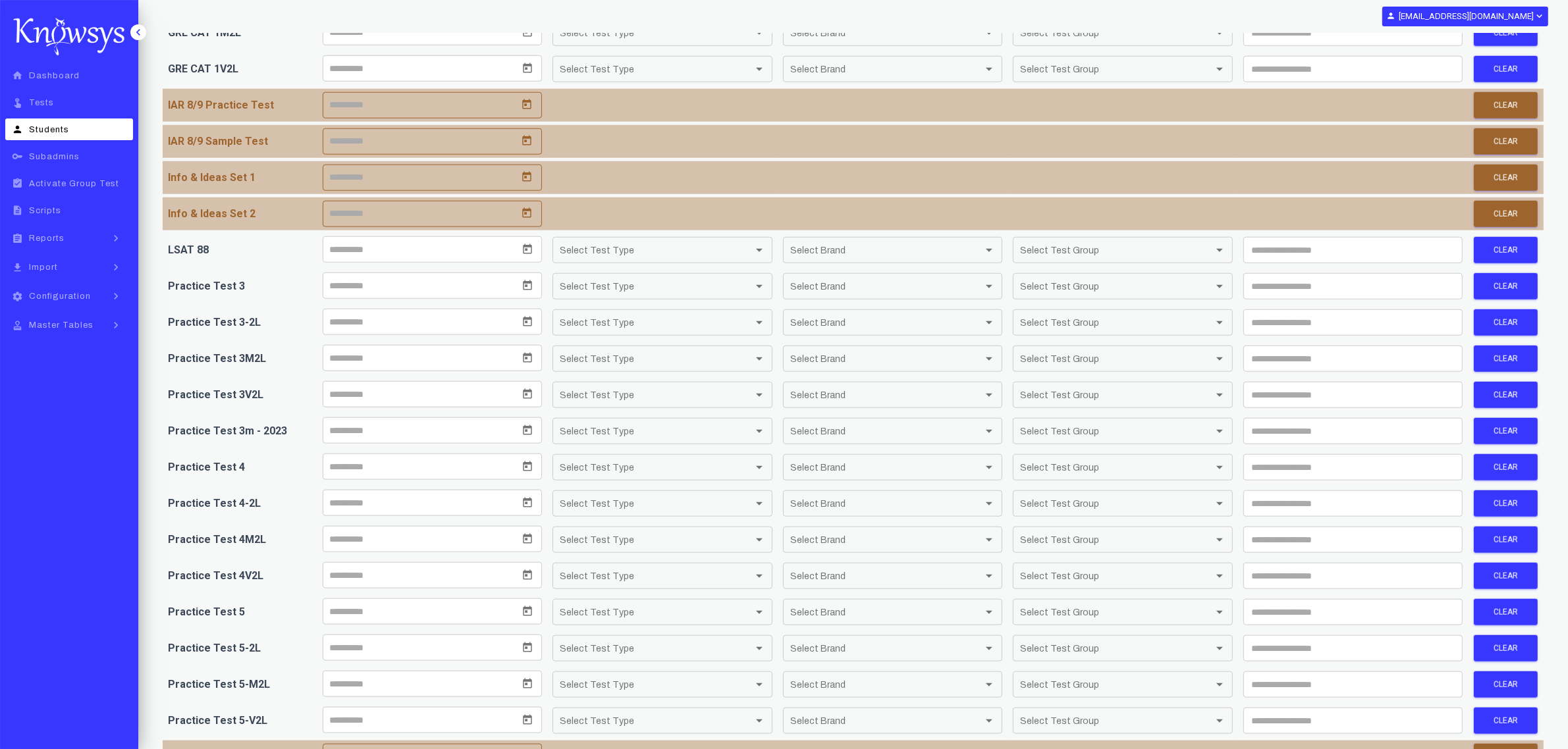
scroll to position [1435, 0]
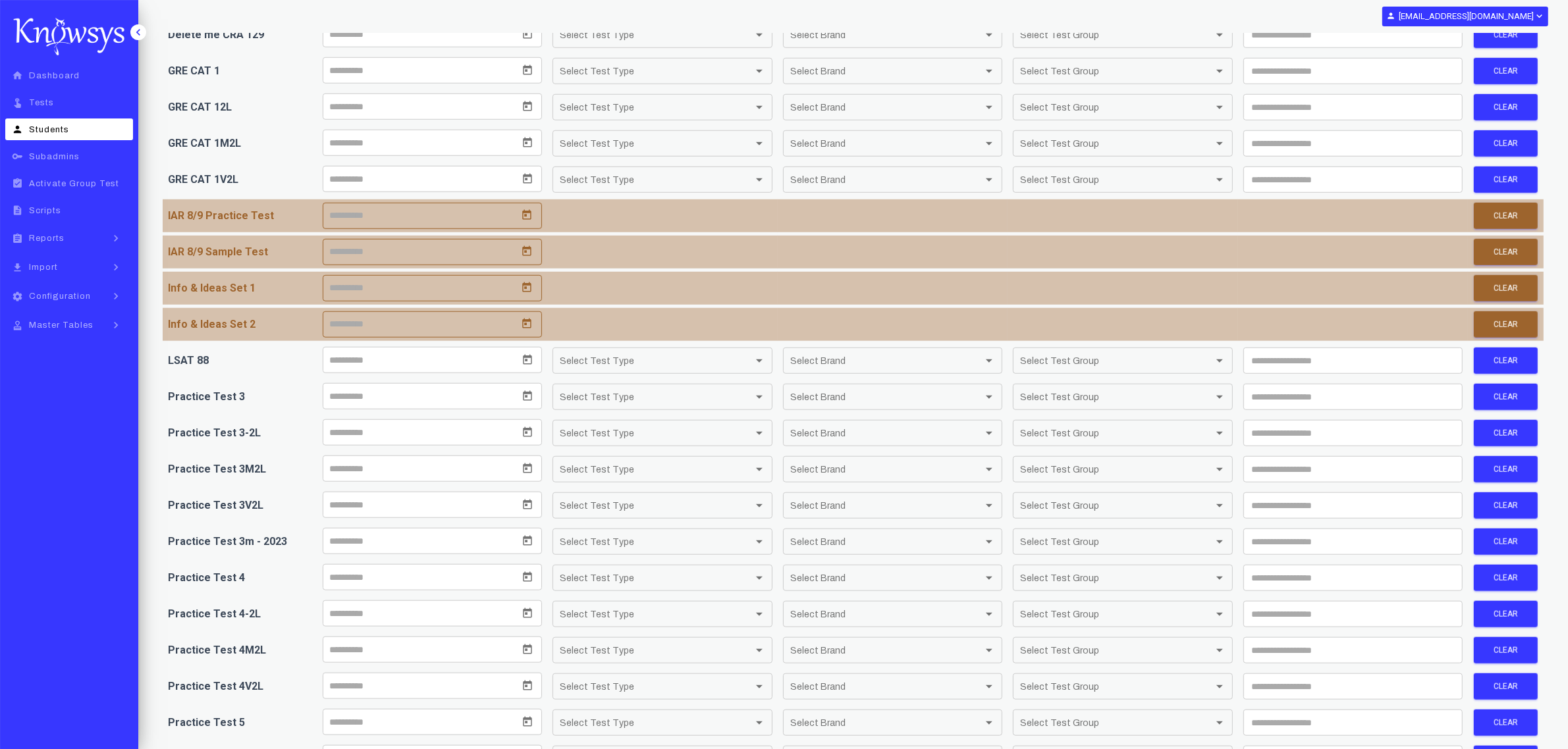
click at [489, 258] on input at bounding box center [433, 251] width 219 height 25
click at [525, 260] on div at bounding box center [433, 252] width 219 height 25
click at [528, 256] on icon "Open calendar" at bounding box center [527, 251] width 9 height 10
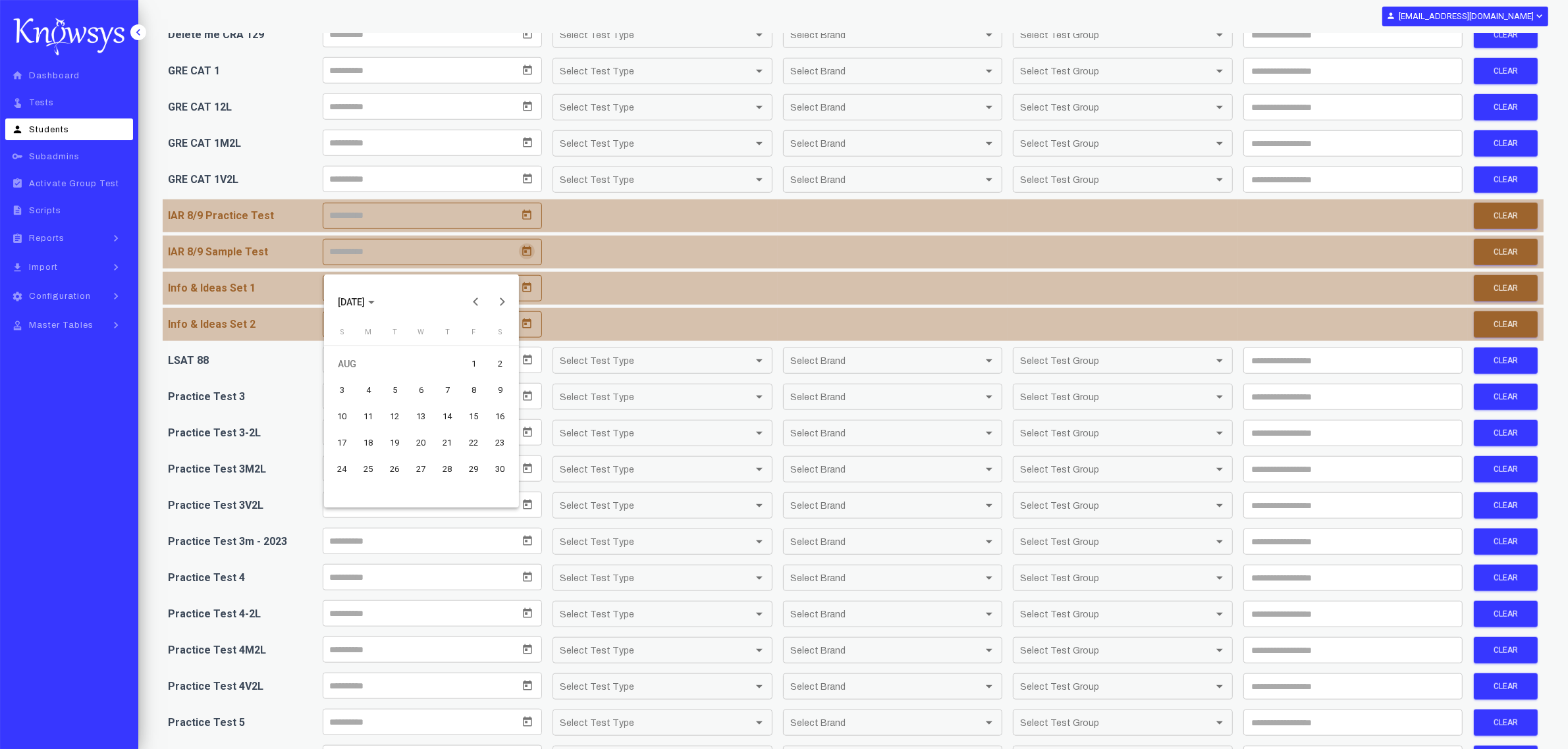
click at [337, 494] on td "31" at bounding box center [342, 495] width 26 height 26
click at [374, 225] on div at bounding box center [784, 374] width 1568 height 749
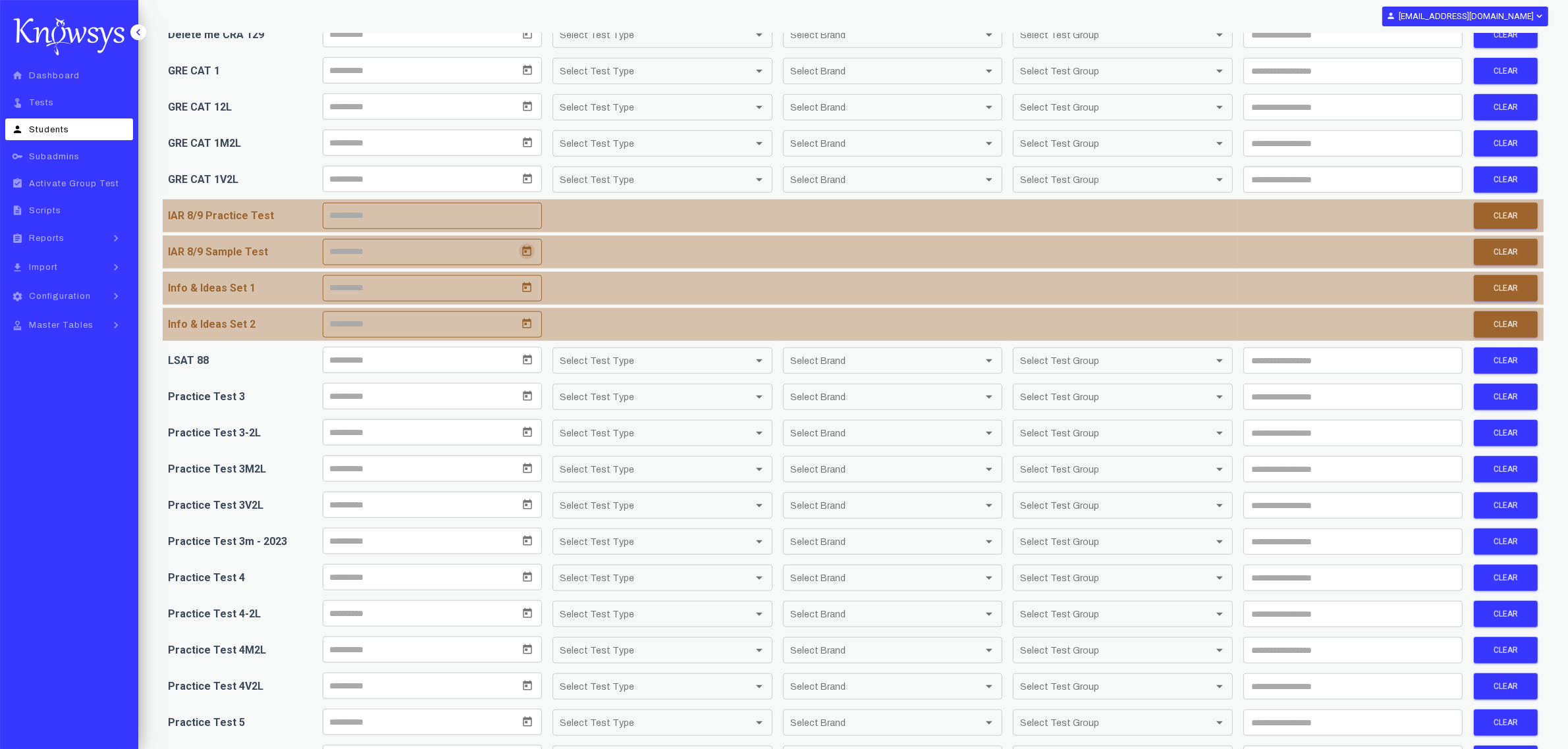
click at [527, 228] on div at bounding box center [433, 216] width 219 height 25
click at [525, 220] on icon "Open calendar" at bounding box center [527, 214] width 9 height 10
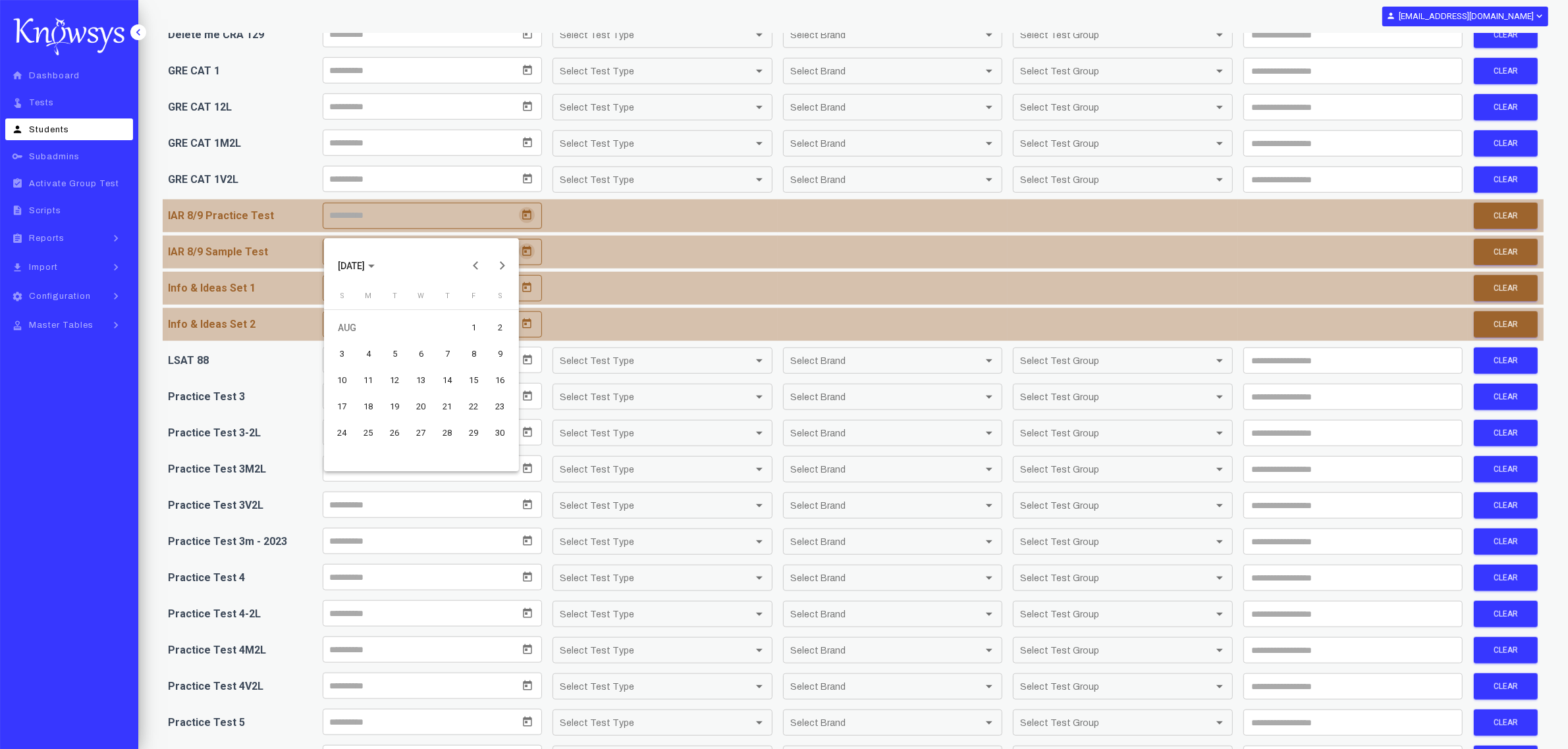
click at [336, 458] on td "31" at bounding box center [342, 459] width 26 height 26
click at [340, 456] on td "31" at bounding box center [342, 459] width 26 height 26
click at [501, 430] on div "30" at bounding box center [500, 434] width 24 height 24
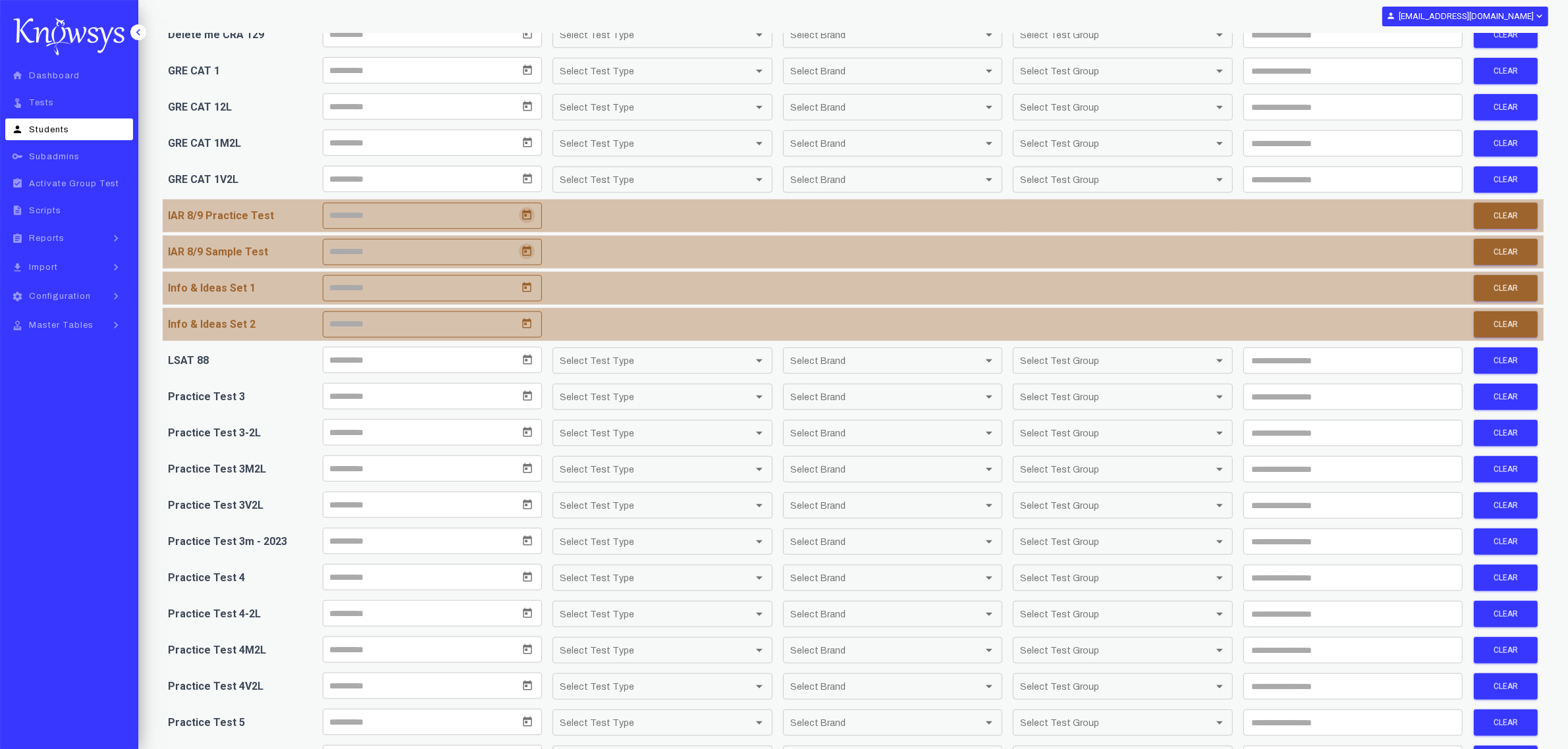
type input "*********"
click at [528, 258] on div at bounding box center [433, 252] width 219 height 25
click at [524, 256] on icon "Open calendar" at bounding box center [527, 251] width 9 height 10
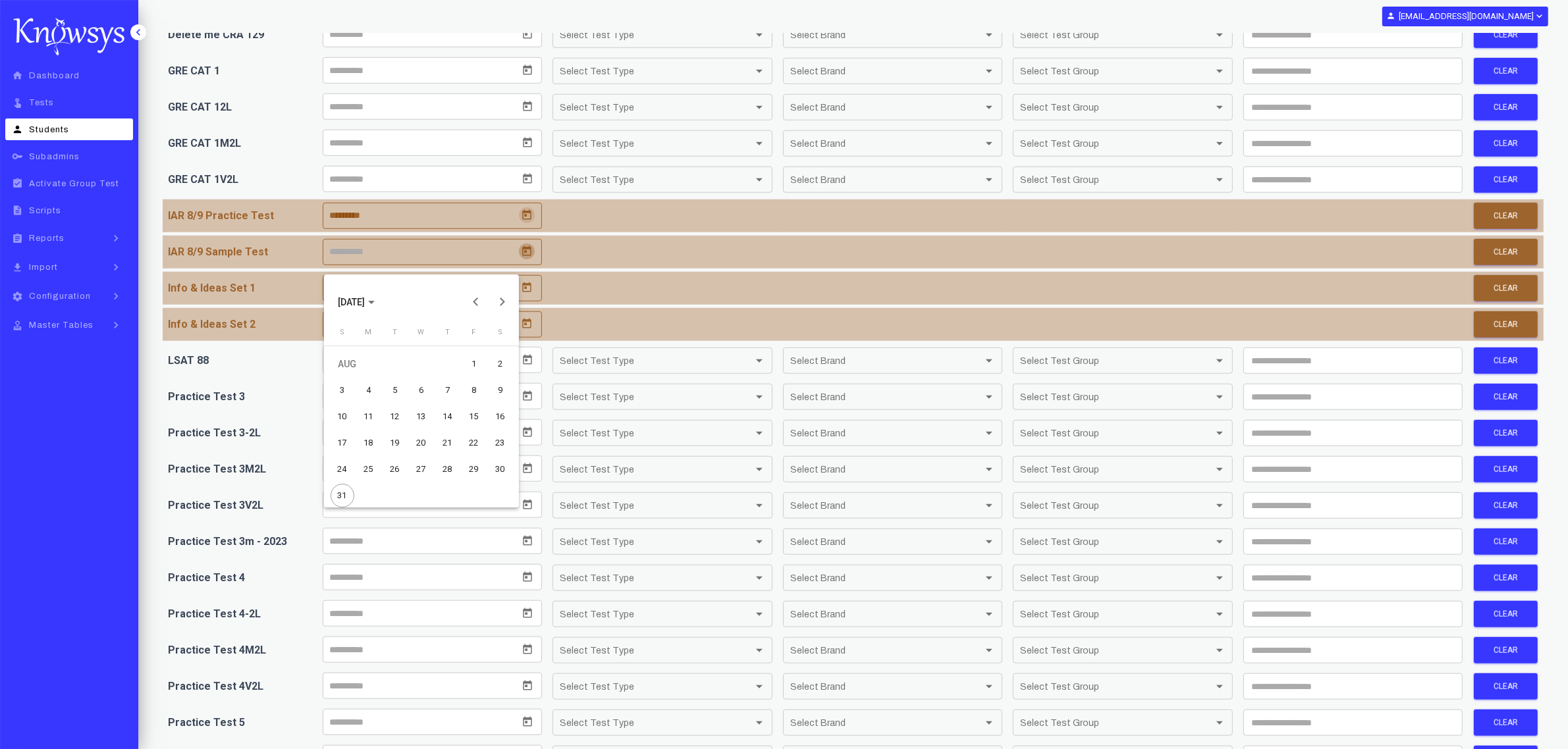
click at [499, 466] on div "30" at bounding box center [500, 470] width 24 height 24
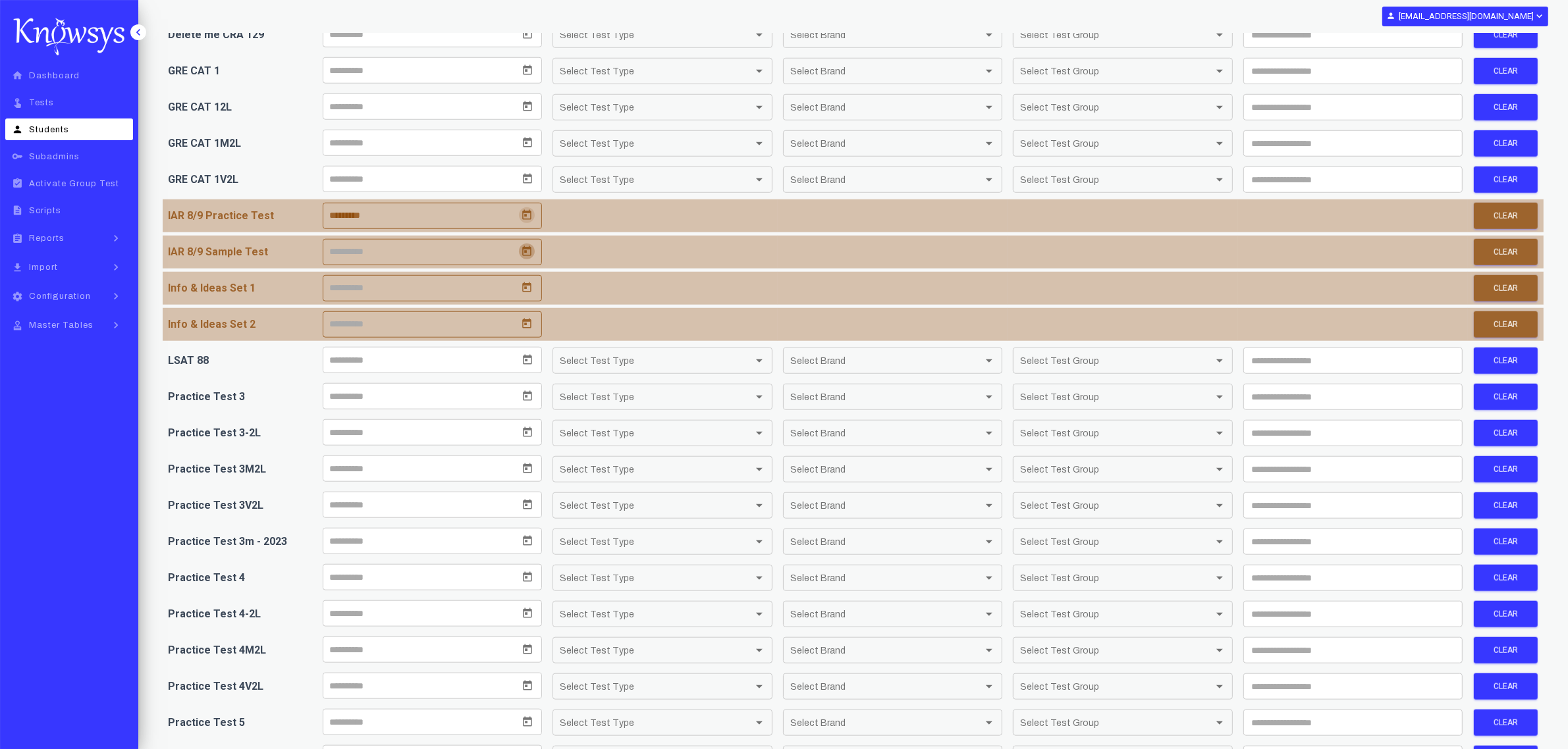
type input "*********"
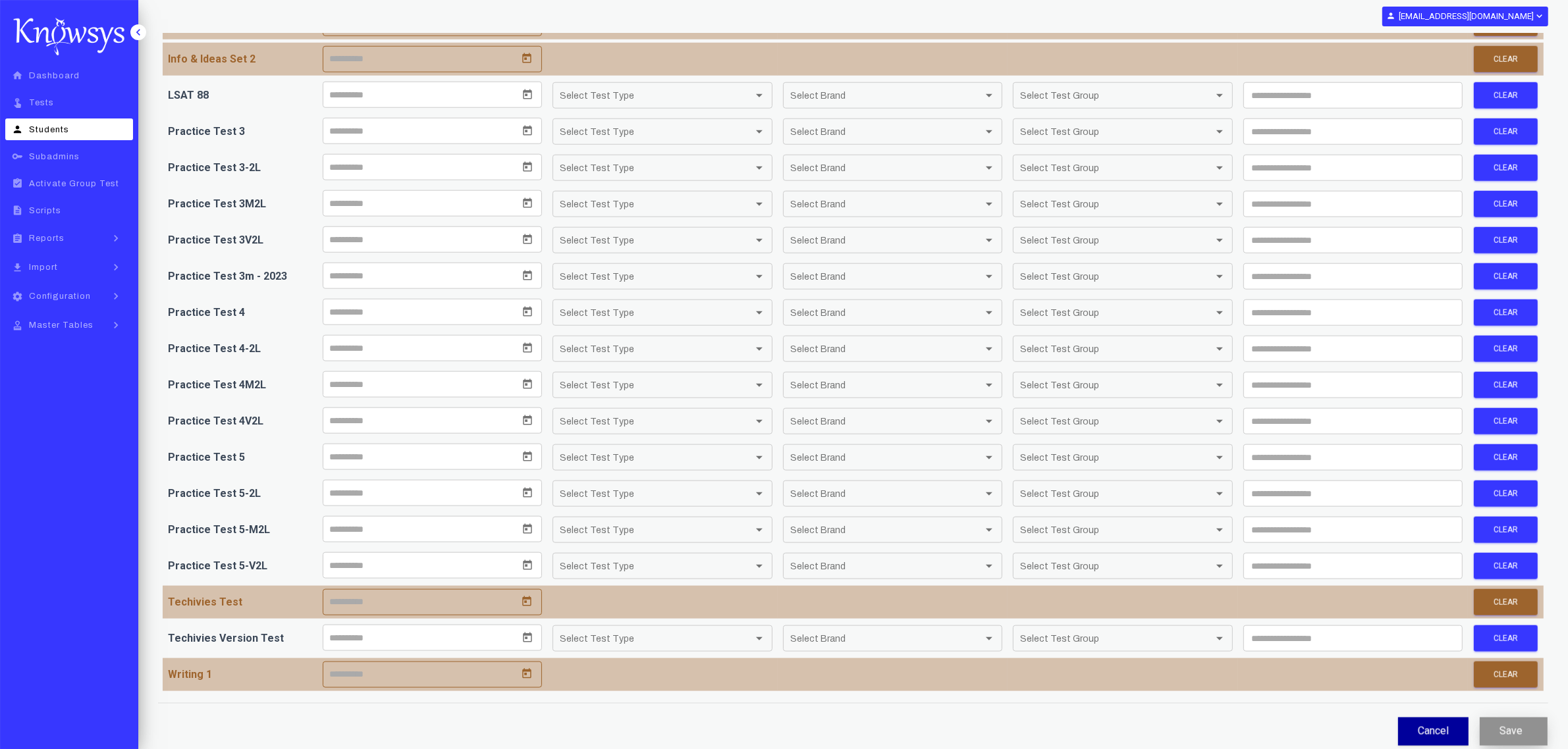
click at [1509, 732] on button "Save" at bounding box center [1513, 732] width 68 height 28
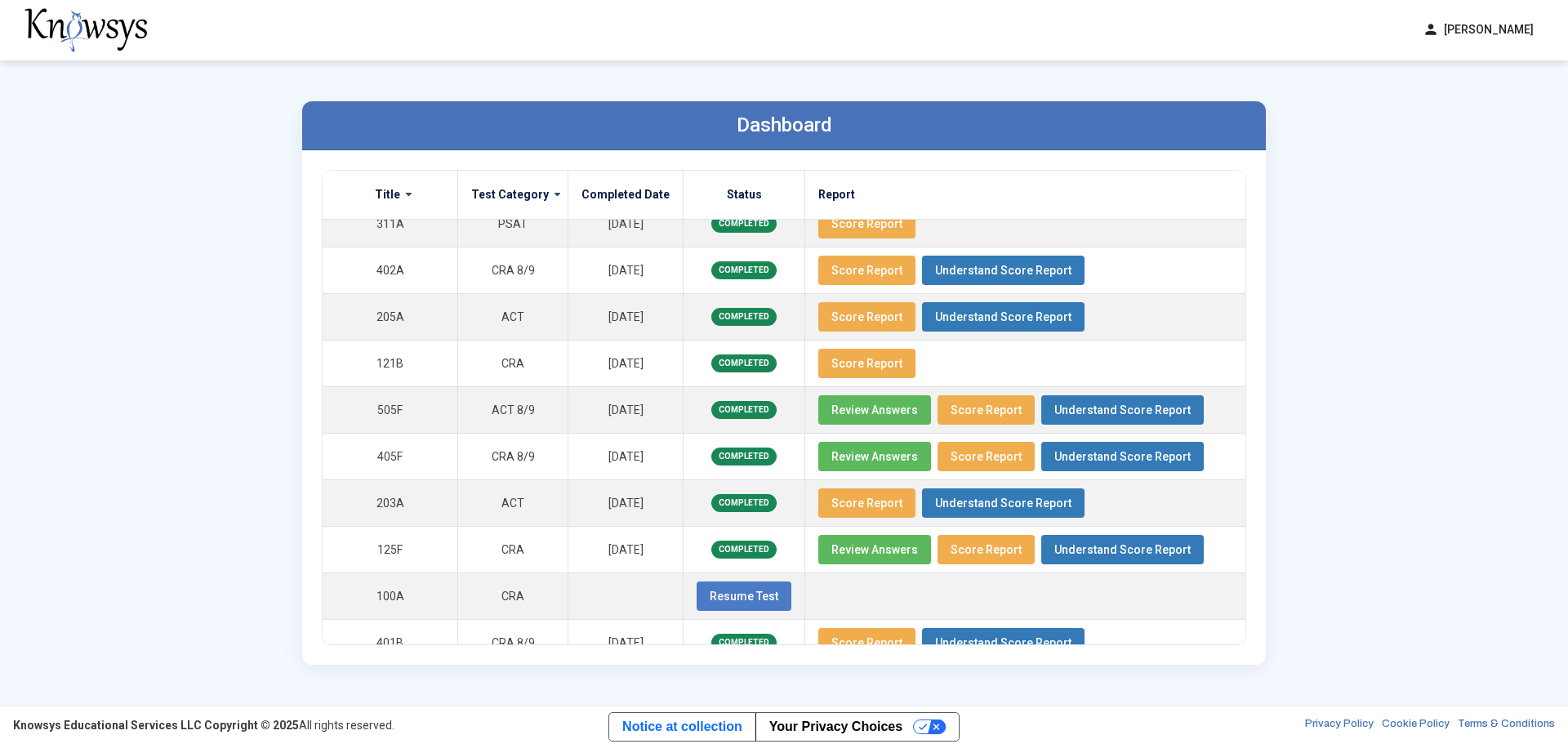
scroll to position [830, 0]
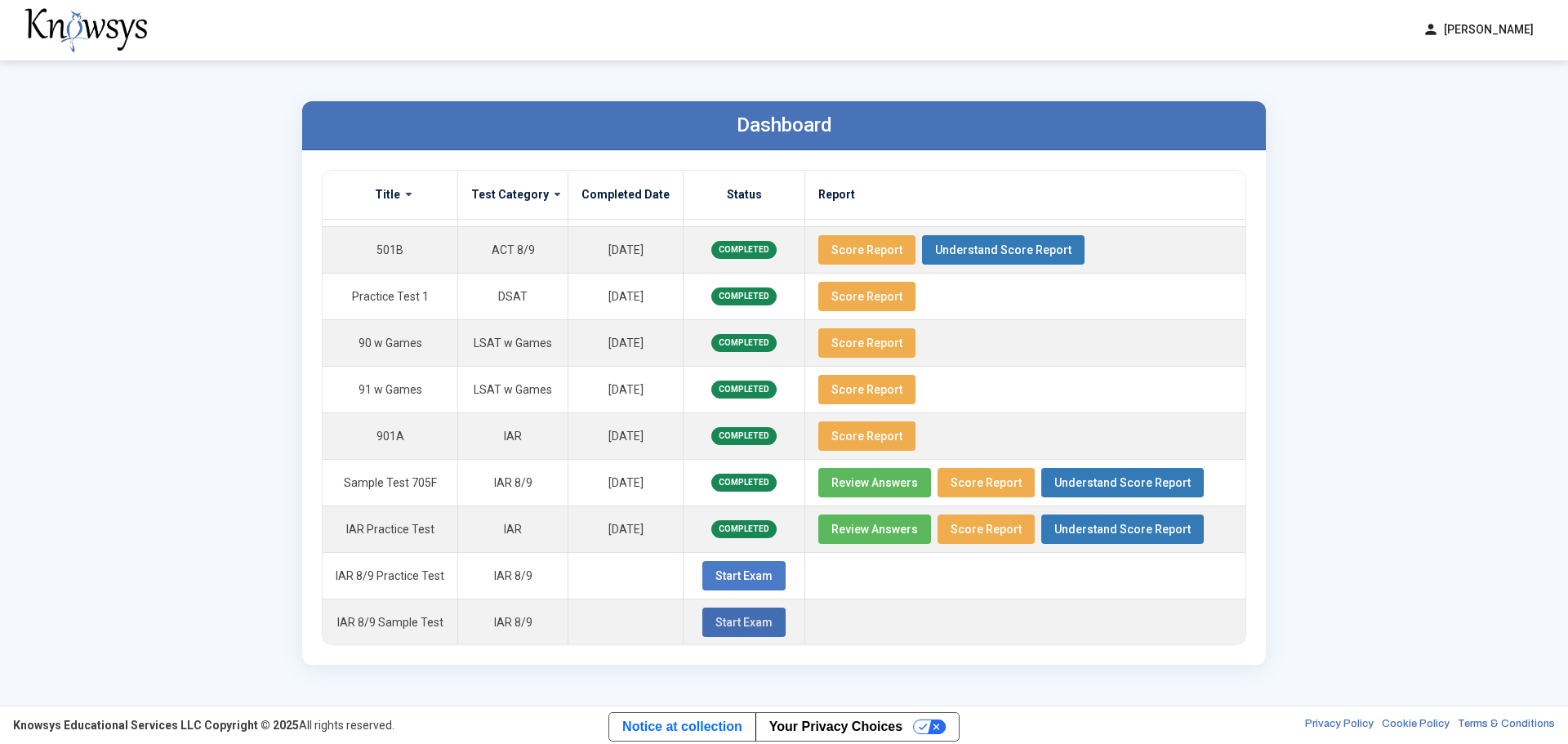
click at [730, 622] on span "Start Exam" at bounding box center [744, 622] width 58 height 13
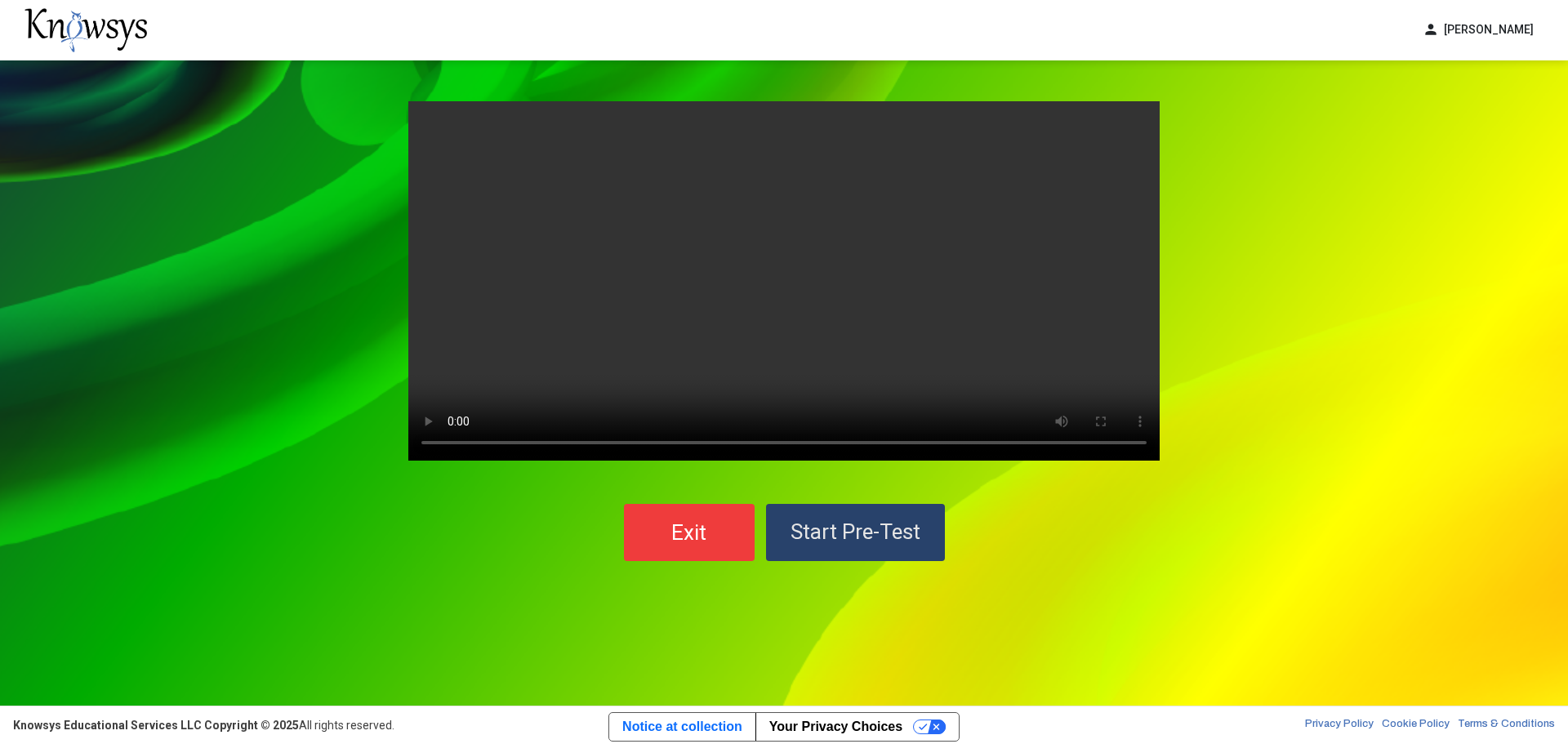
click at [910, 536] on span "Start Pre-Test" at bounding box center [856, 531] width 130 height 24
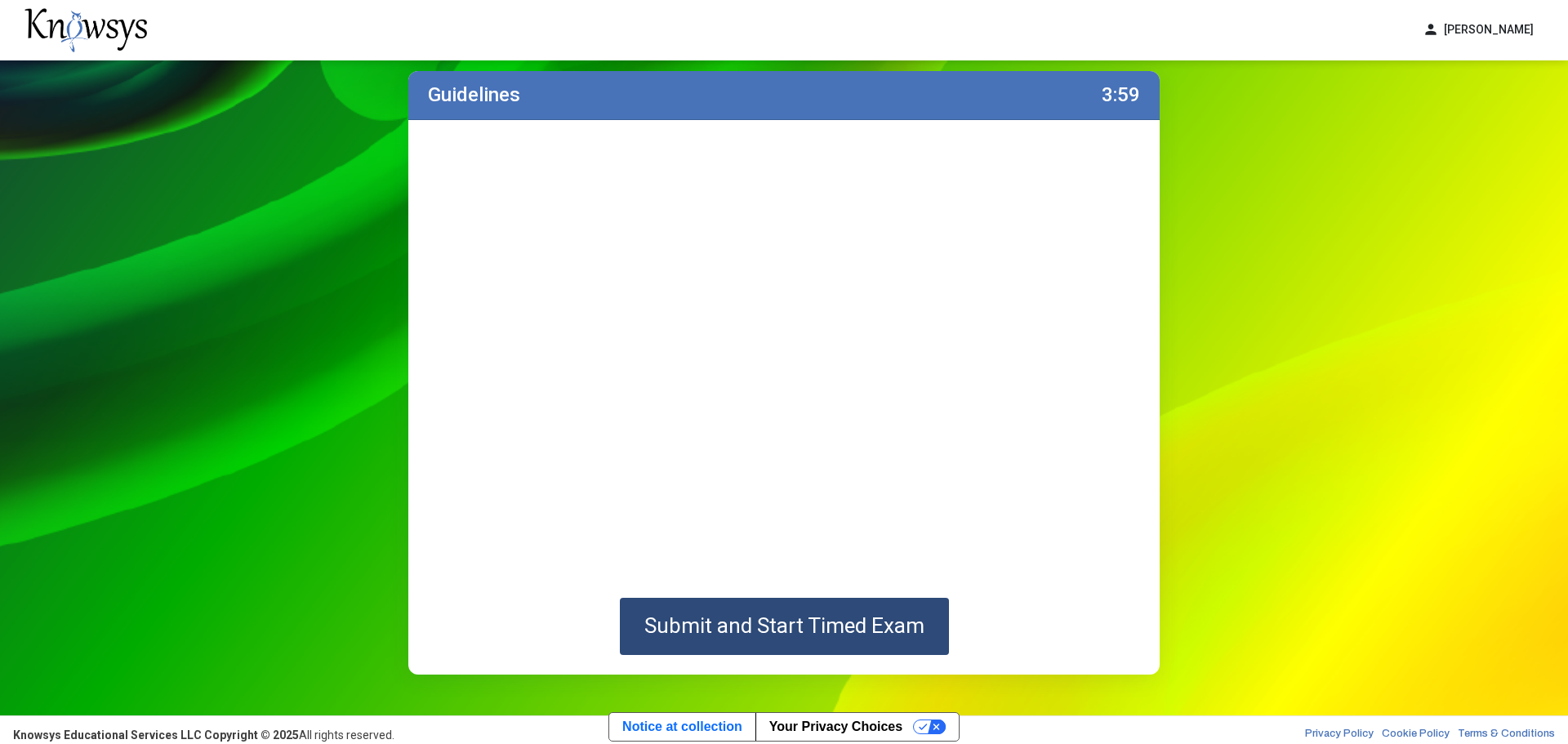
scroll to position [41, 0]
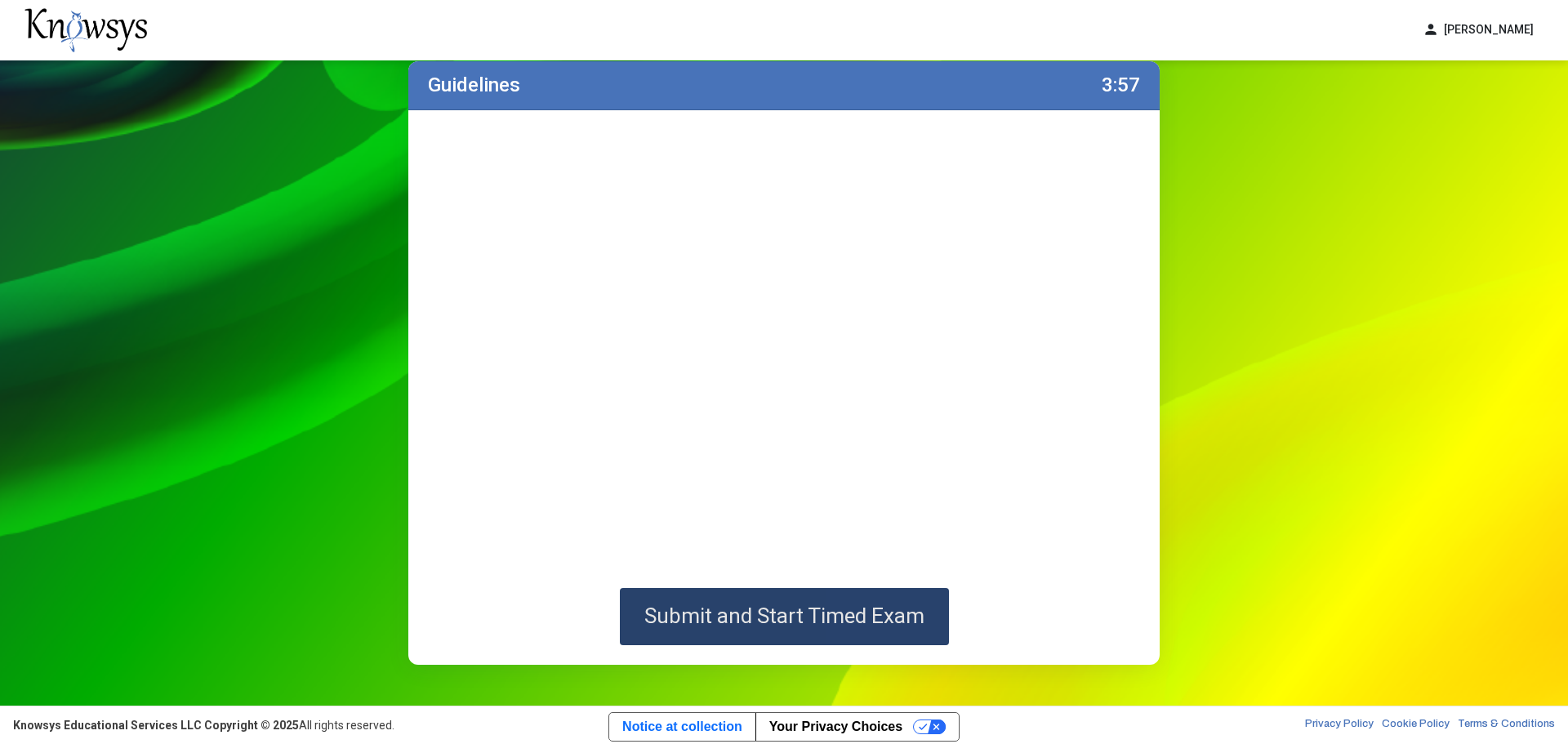
click at [865, 611] on span "Submit and Start Timed Exam" at bounding box center [784, 616] width 280 height 24
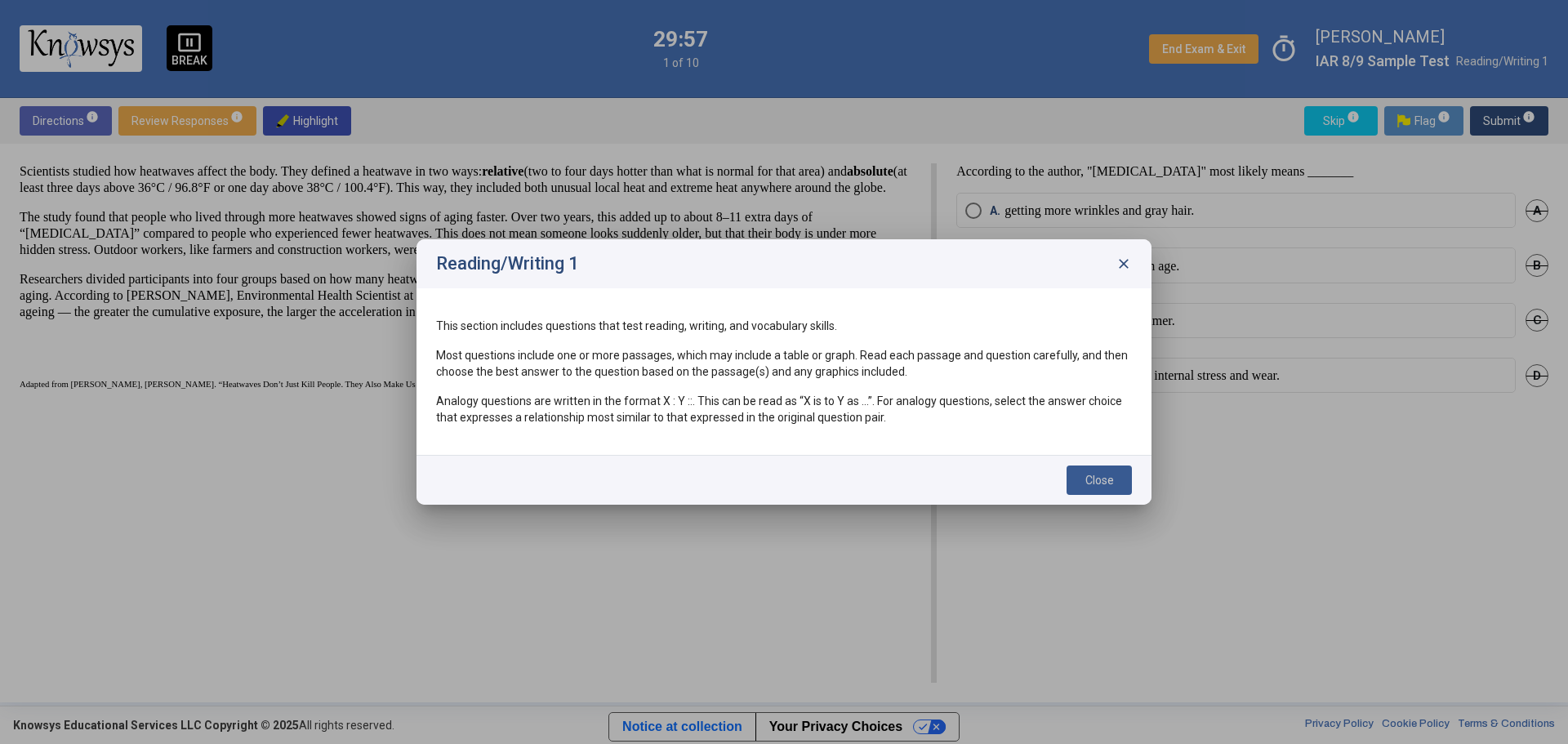
click at [1080, 476] on button "Close" at bounding box center [1099, 480] width 65 height 30
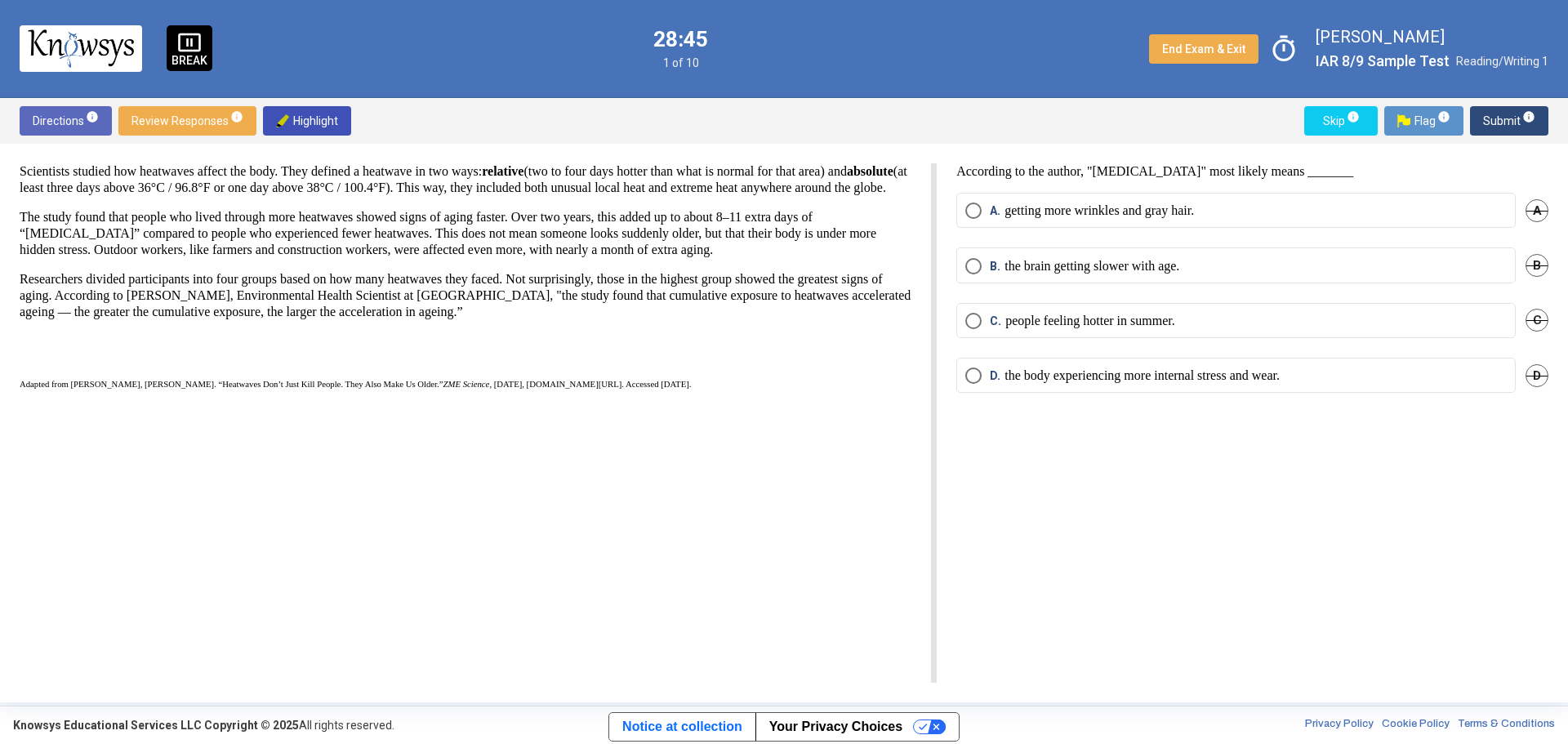
click at [976, 369] on span "Select an option" at bounding box center [973, 376] width 17 height 17
click at [1516, 118] on span "Submit info" at bounding box center [1509, 121] width 52 height 30
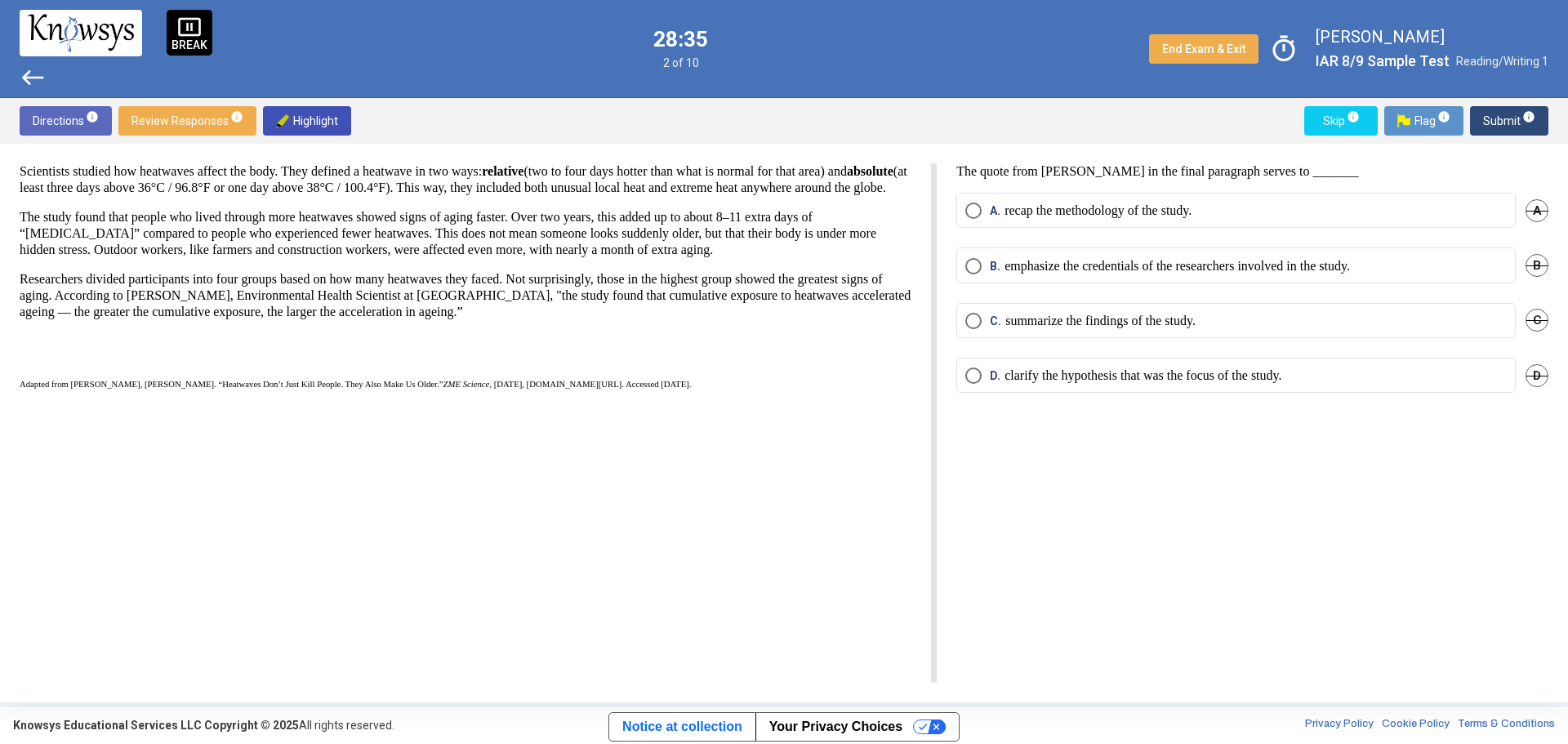
click at [970, 314] on span "Select an option" at bounding box center [973, 321] width 17 height 17
click at [1500, 117] on span "Submit info" at bounding box center [1509, 121] width 52 height 30
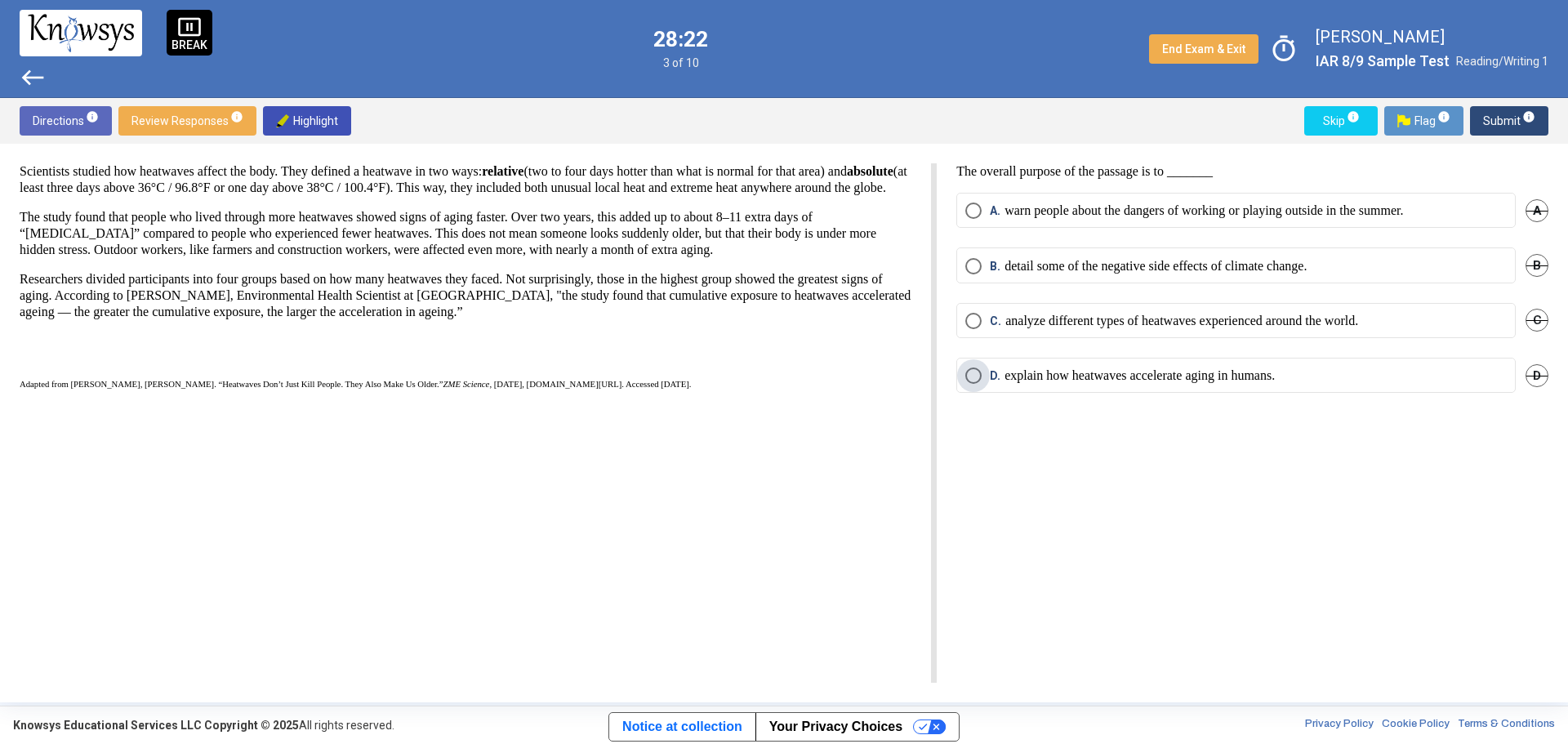
click at [975, 374] on span "Select an option" at bounding box center [973, 376] width 17 height 17
click at [1503, 105] on div "Directions info Review Responses info Highlight Skip info Flag info Submit info" at bounding box center [784, 120] width 1568 height 46
click at [1503, 117] on span "Submit info" at bounding box center [1509, 121] width 52 height 30
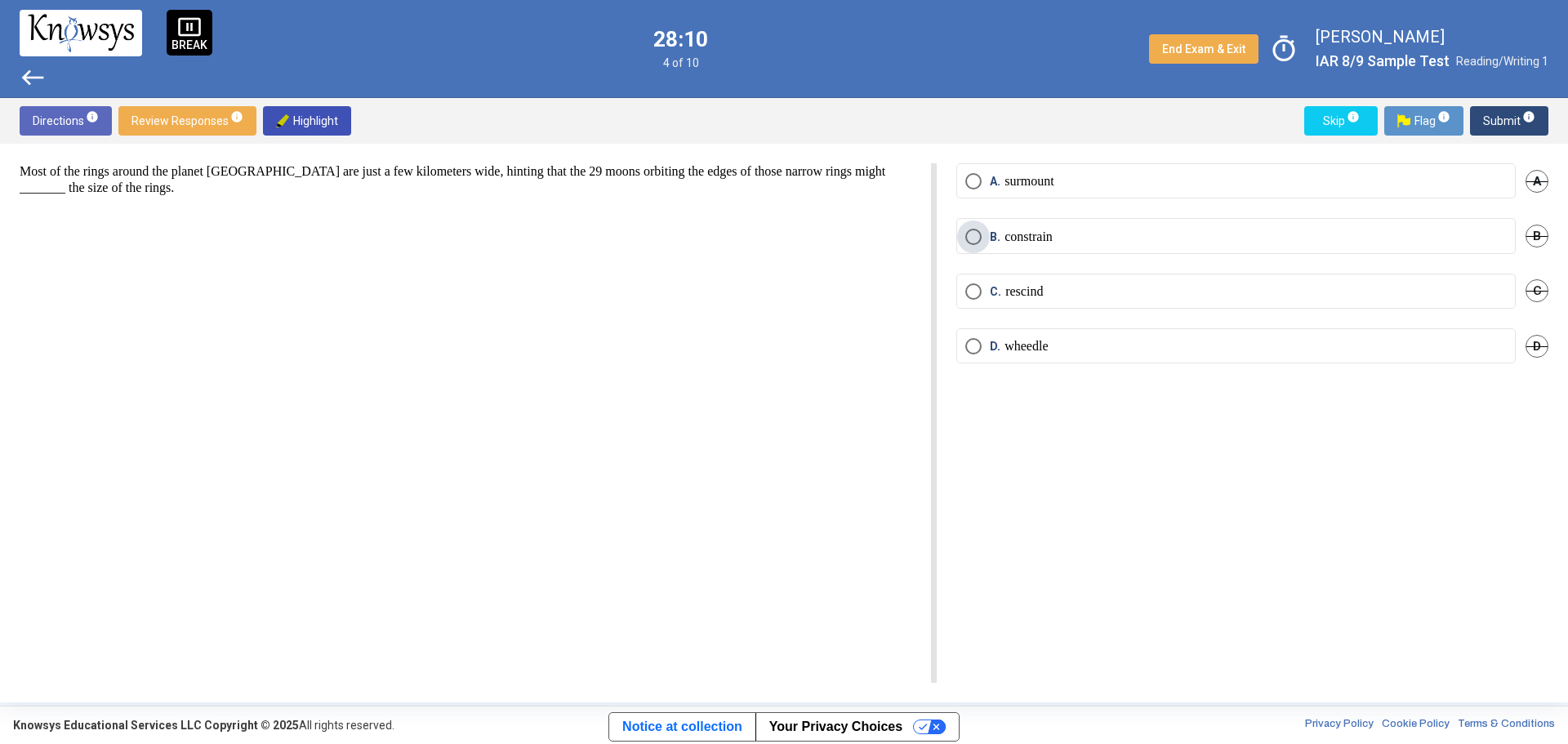
click at [969, 234] on span "Select an option" at bounding box center [973, 237] width 17 height 17
click at [1504, 124] on span "Submit info" at bounding box center [1509, 121] width 52 height 30
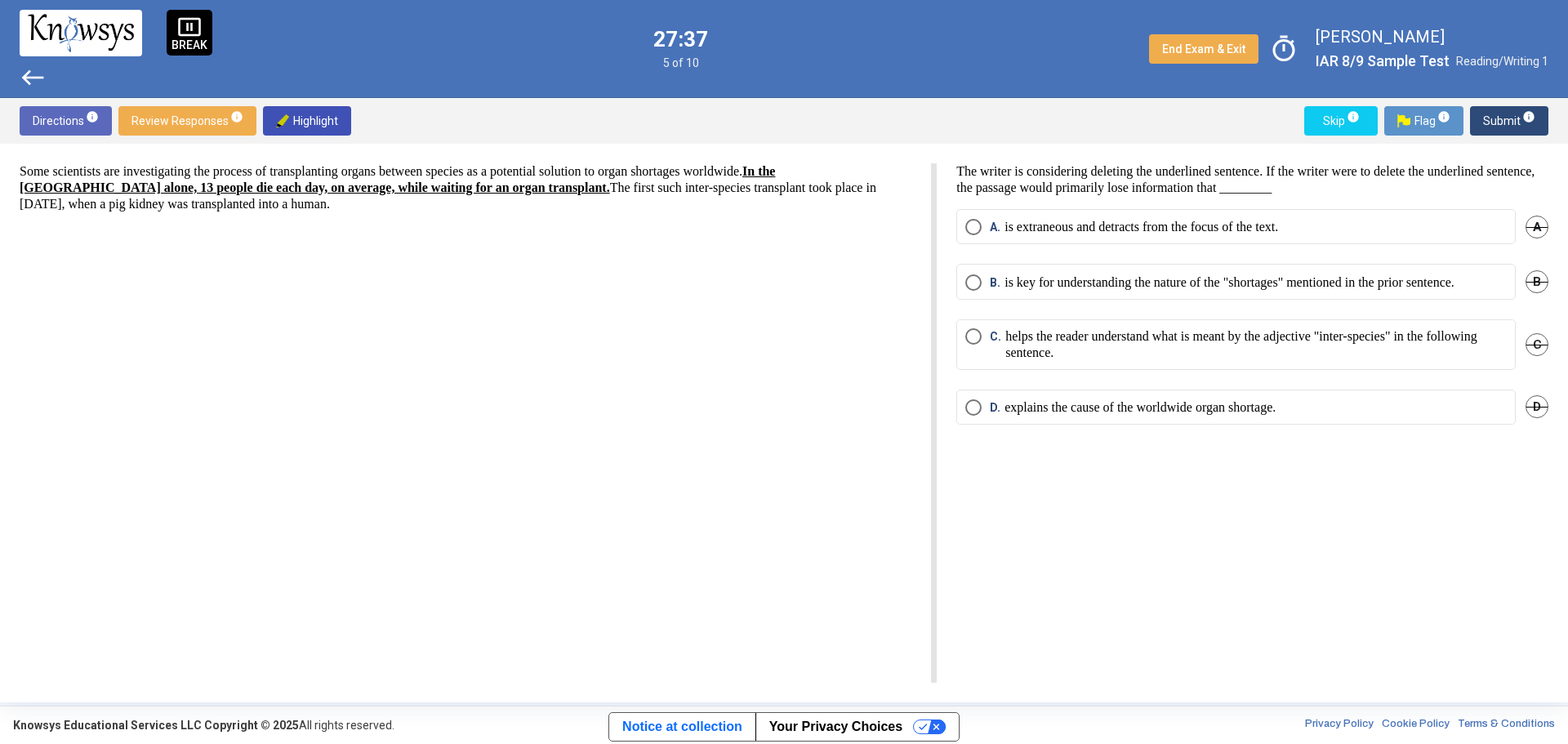
click at [970, 275] on span "Select an option" at bounding box center [973, 282] width 17 height 17
click at [1508, 118] on span "Submit info" at bounding box center [1509, 121] width 52 height 30
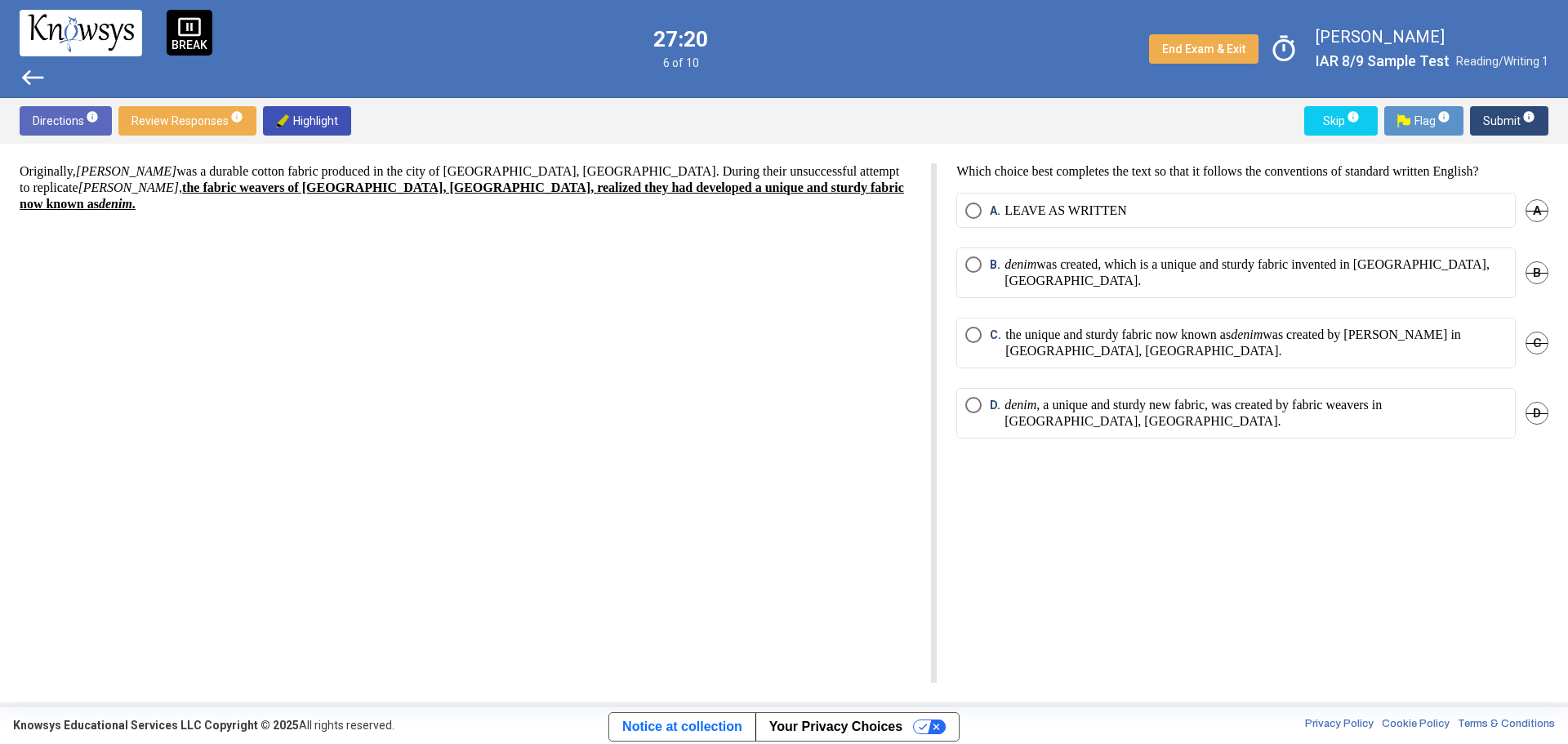
click at [975, 213] on span "Select an option" at bounding box center [973, 211] width 17 height 17
click at [1503, 119] on span "Submit info" at bounding box center [1509, 121] width 52 height 30
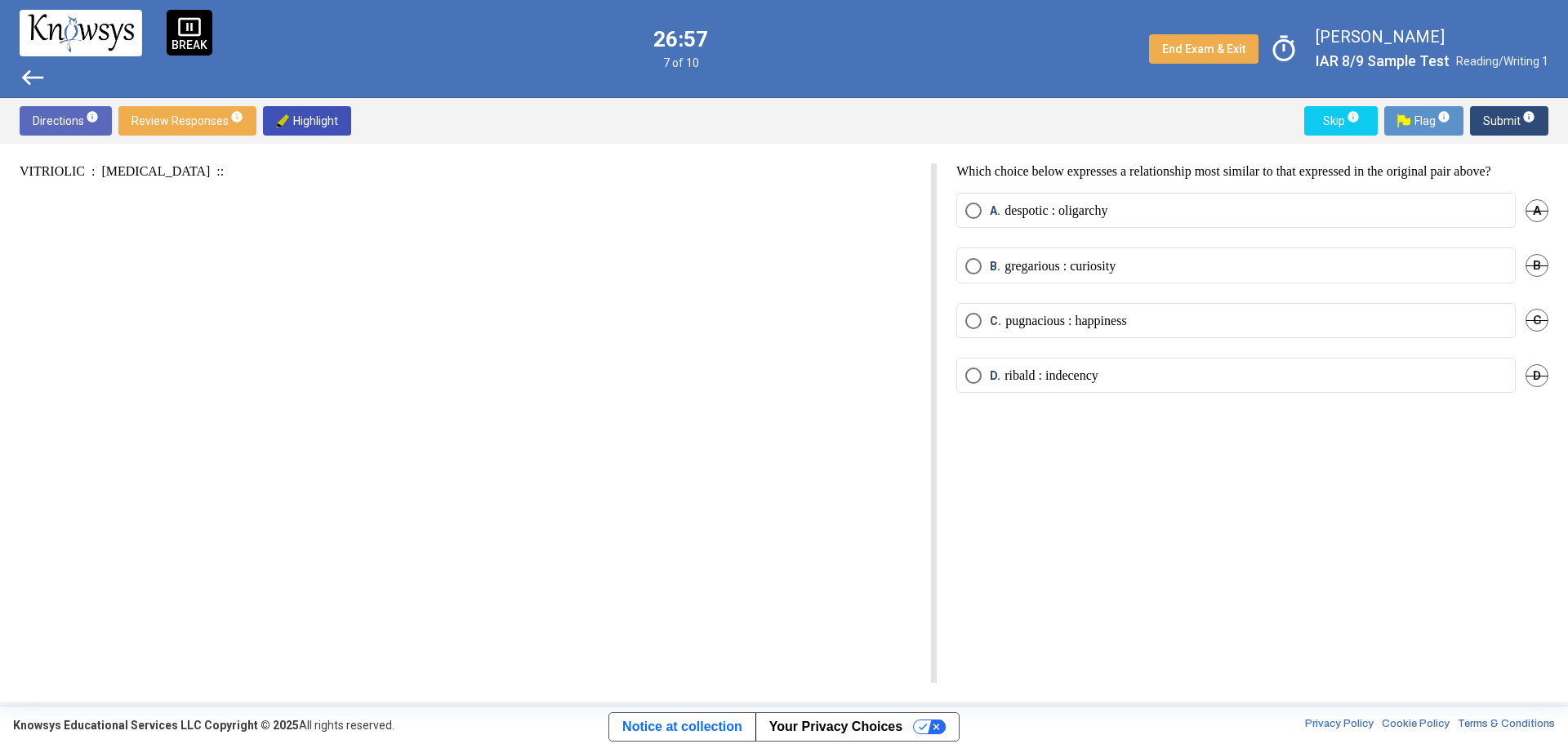
click at [972, 371] on span "Select an option" at bounding box center [973, 376] width 17 height 17
click at [1512, 117] on span "Submit info" at bounding box center [1509, 121] width 52 height 30
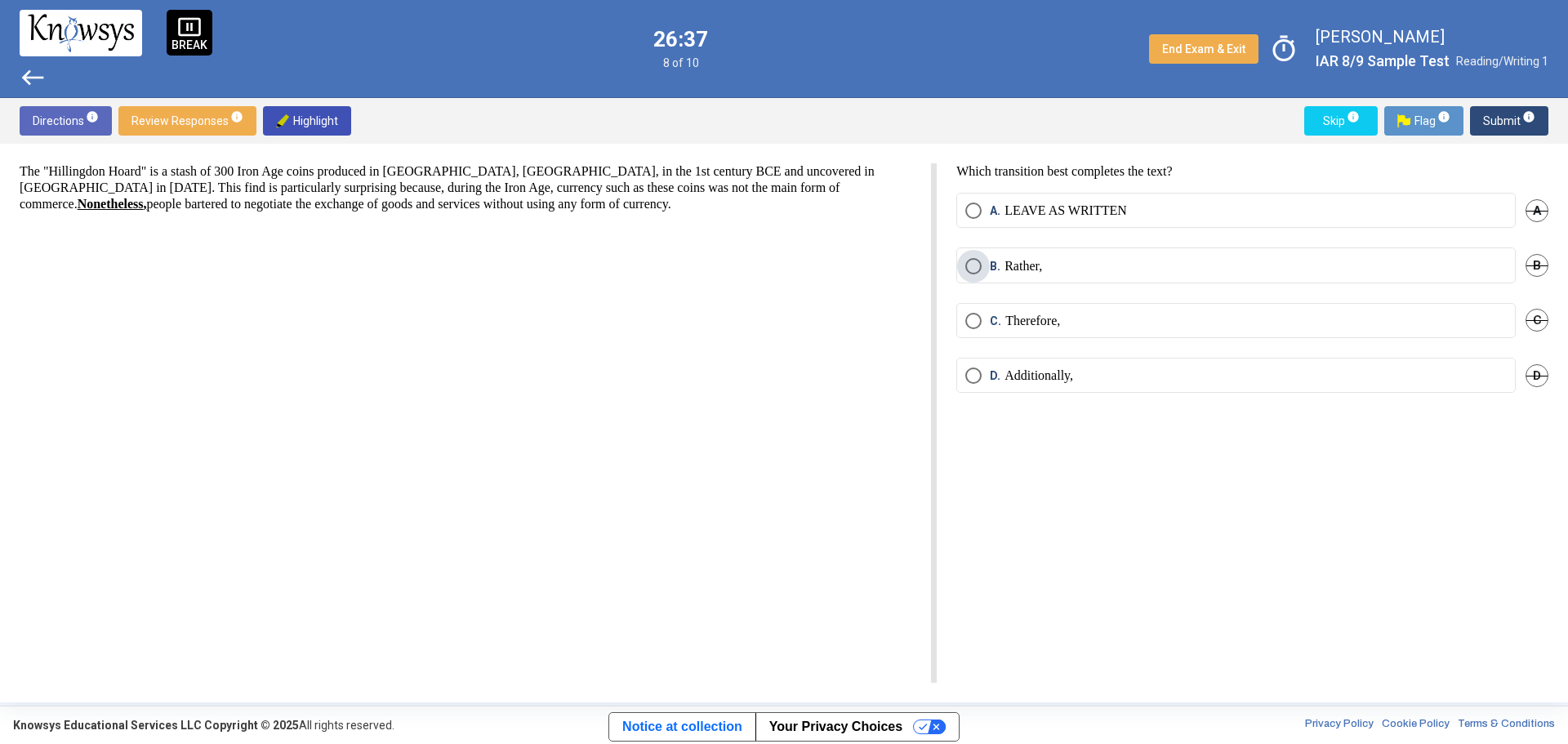
click at [968, 267] on span "Select an option" at bounding box center [973, 267] width 17 height 17
click at [1511, 114] on span "Submit info" at bounding box center [1509, 121] width 52 height 30
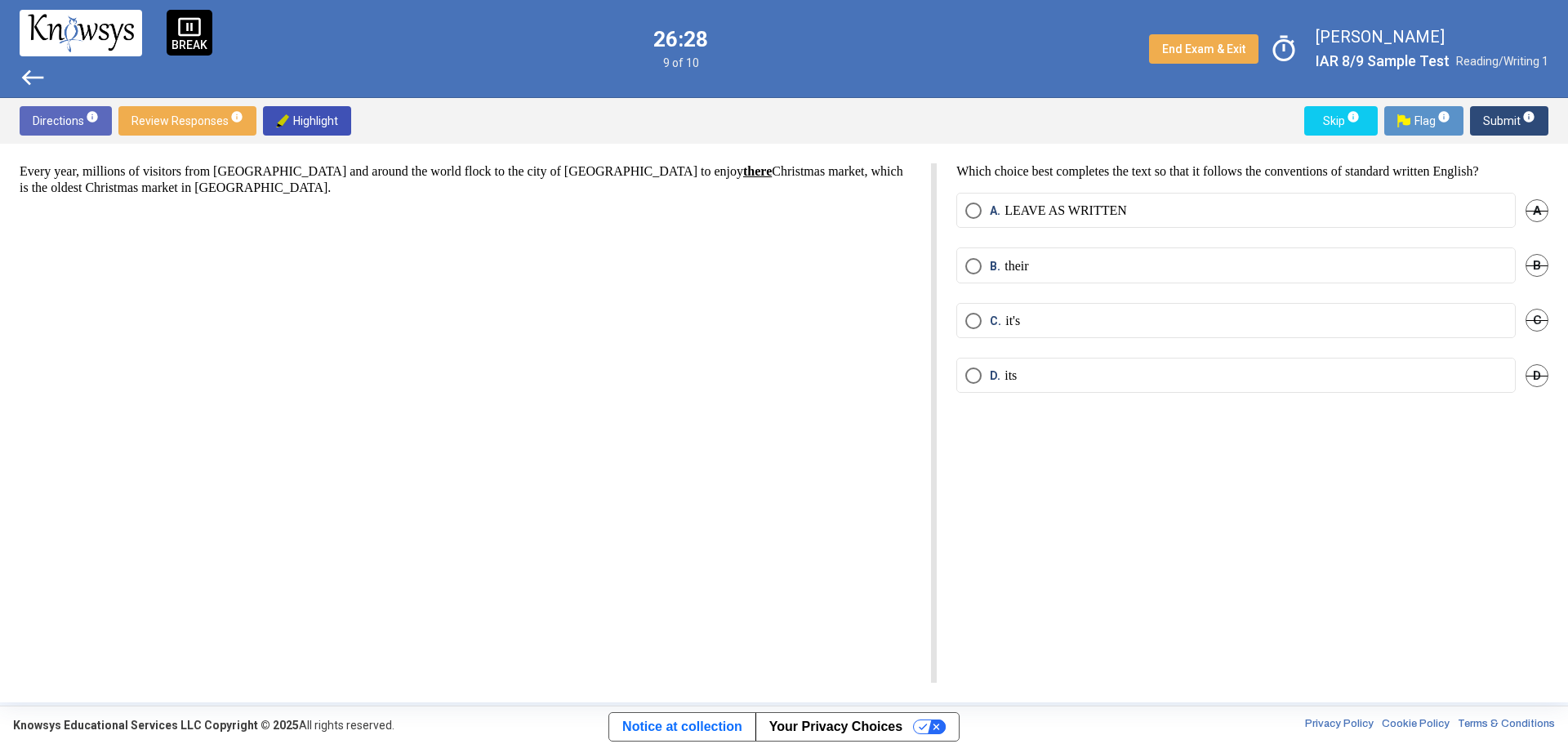
click at [975, 372] on span "Select an option" at bounding box center [973, 376] width 17 height 17
click at [1505, 113] on span "Submit info" at bounding box center [1509, 121] width 52 height 30
click at [980, 267] on span "Select an option" at bounding box center [973, 267] width 17 height 17
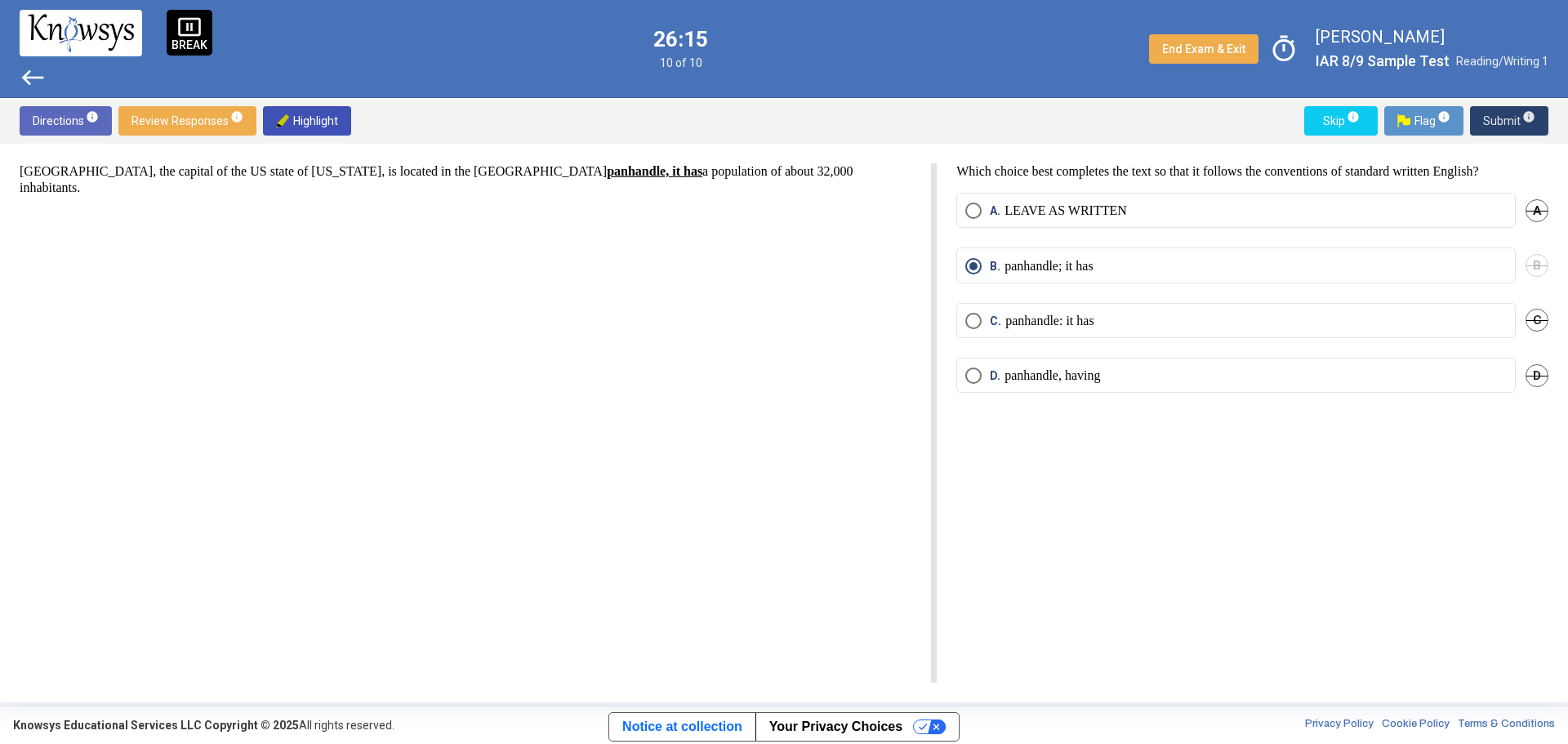
click at [1495, 118] on span "Submit info" at bounding box center [1509, 121] width 52 height 30
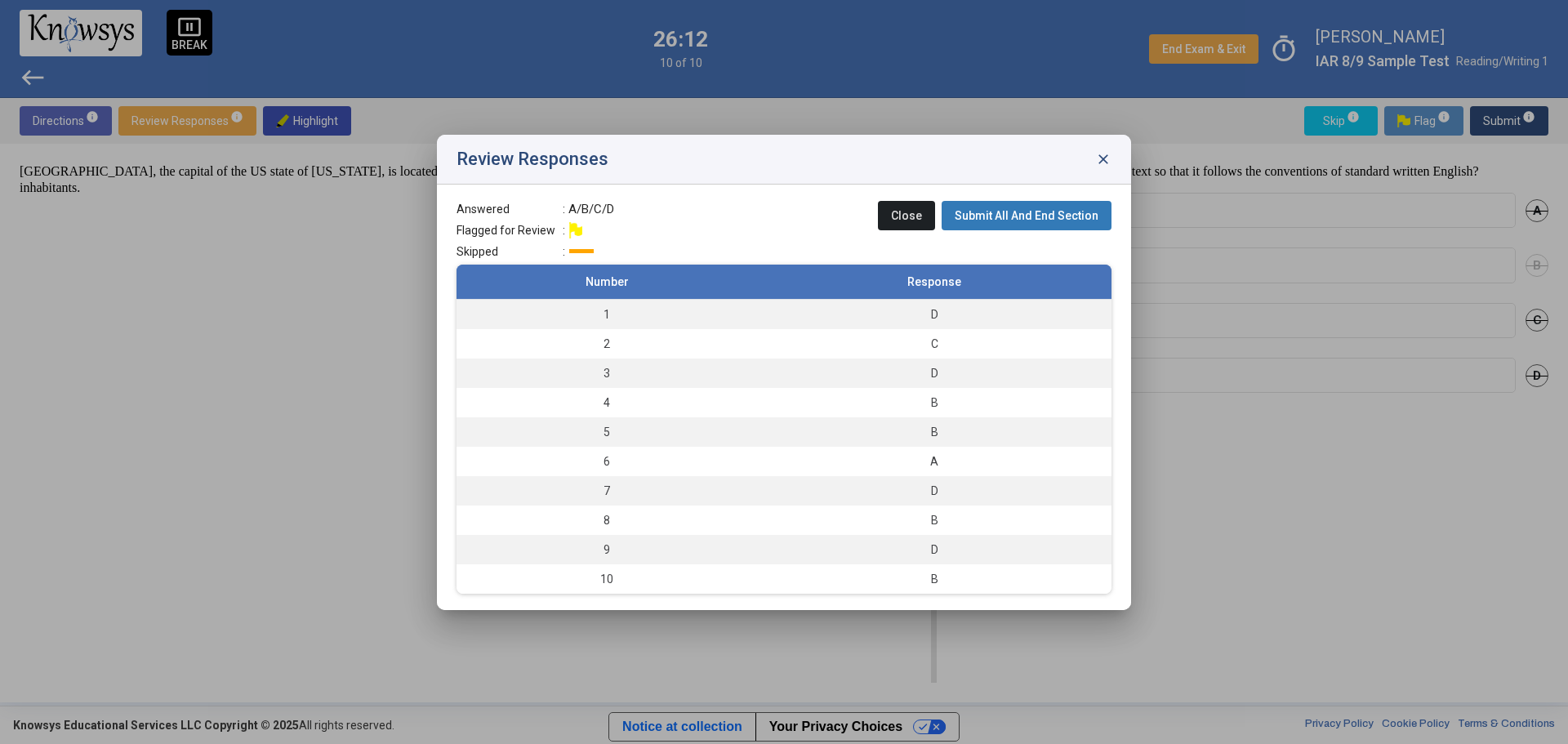
click at [1053, 215] on span "Submit All And End Section" at bounding box center [1026, 215] width 144 height 13
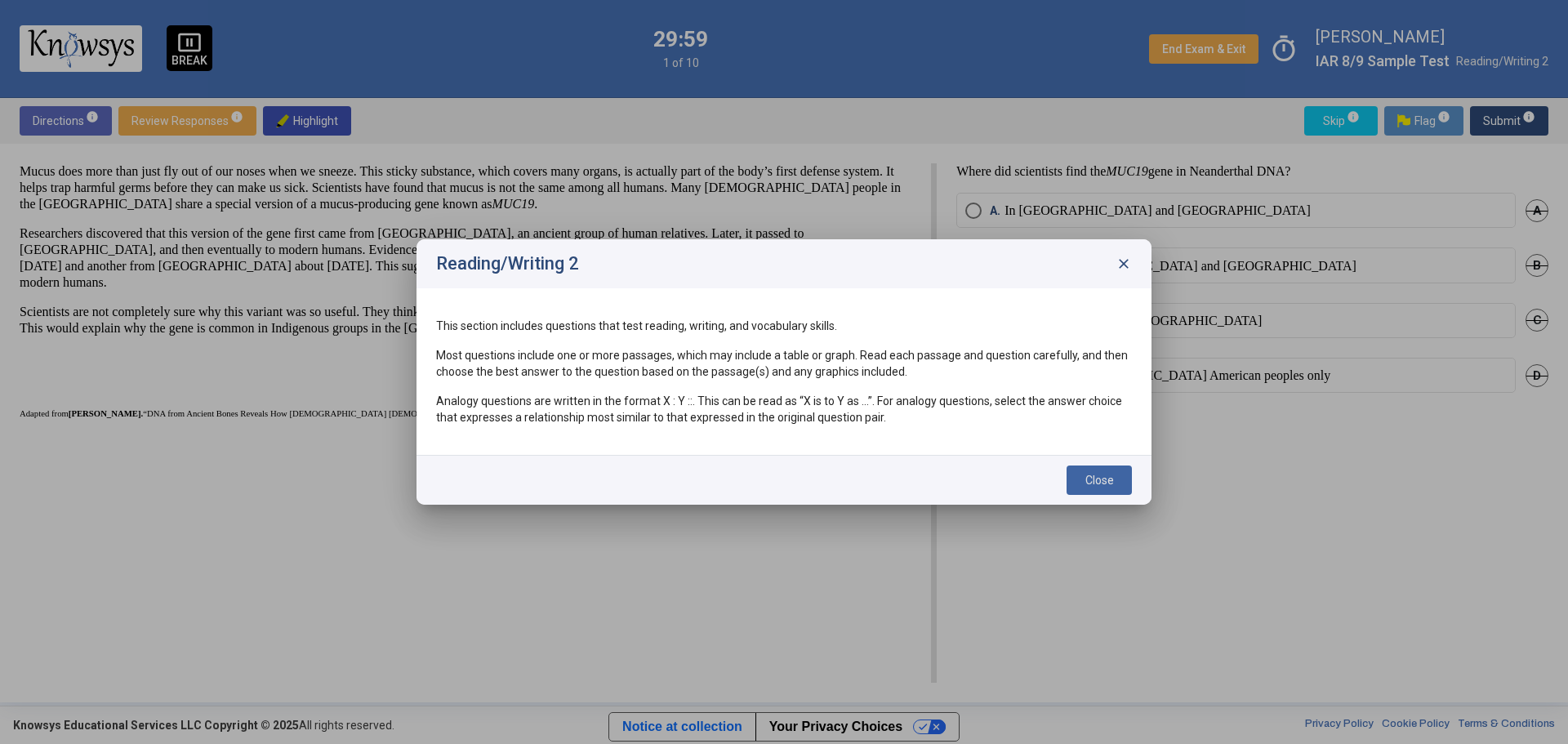
click at [1110, 479] on span "Close" at bounding box center [1099, 480] width 29 height 13
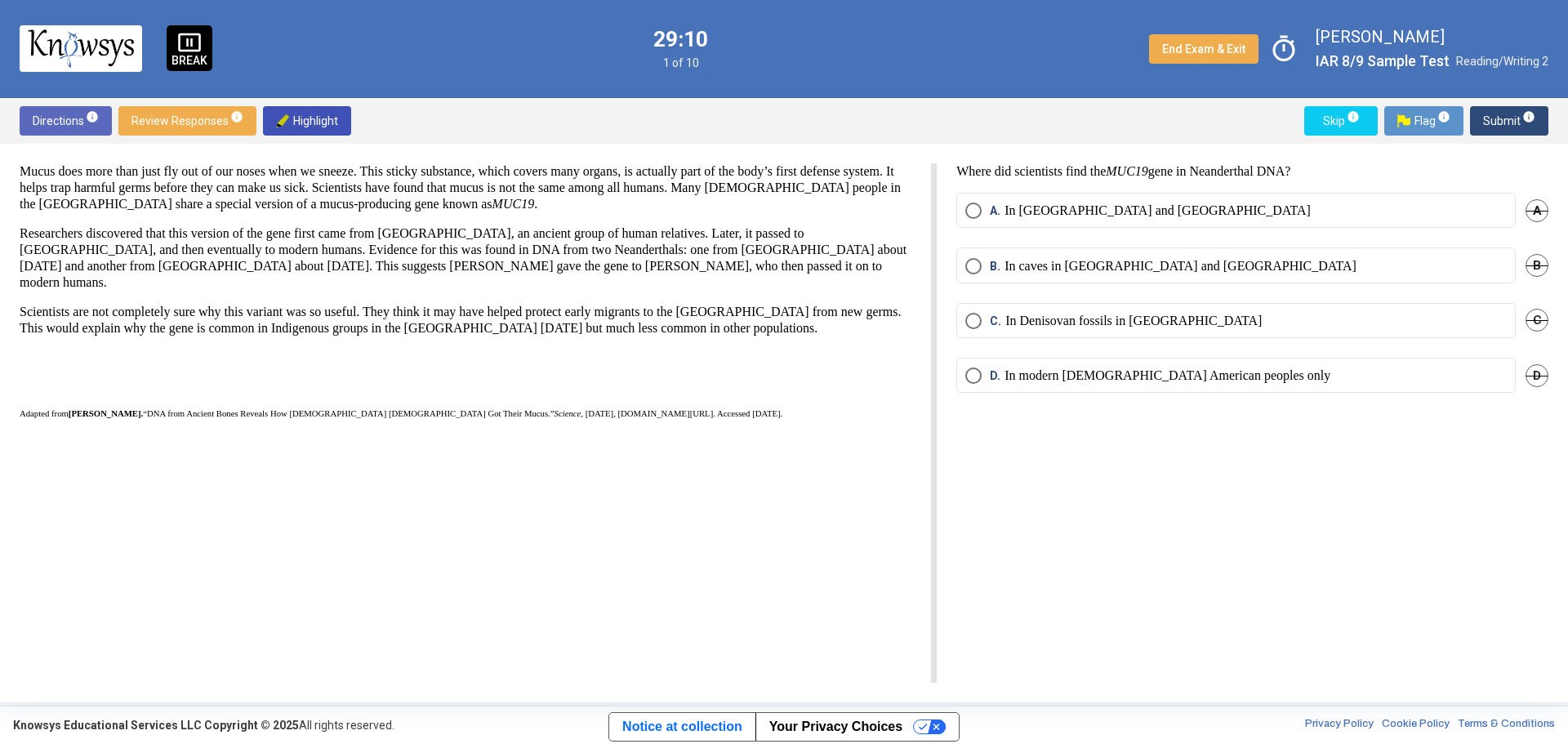
click at [970, 267] on span "Select an option" at bounding box center [973, 267] width 17 height 17
click at [1500, 118] on span "Submit info" at bounding box center [1509, 121] width 52 height 30
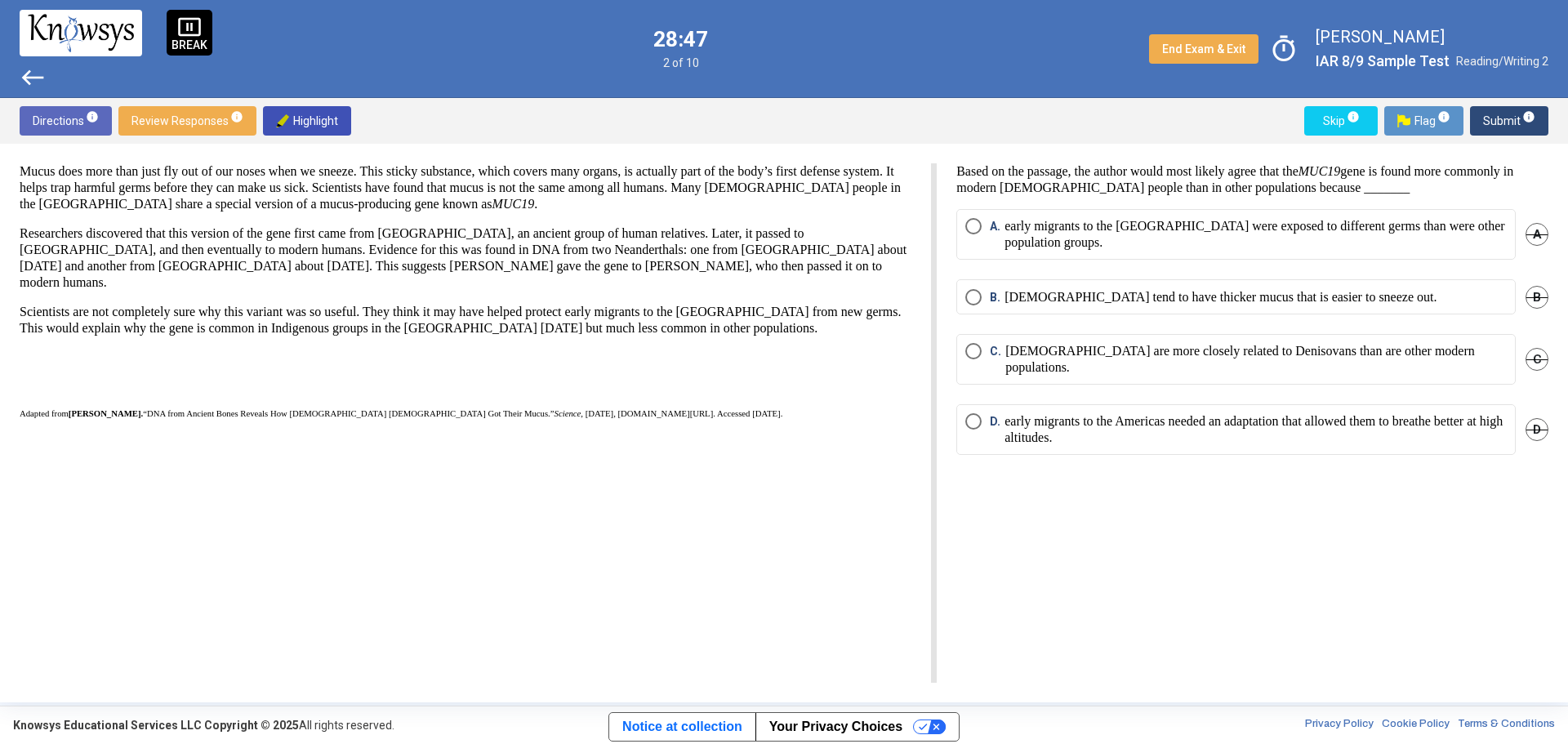
click at [975, 223] on span "Select an option" at bounding box center [973, 227] width 17 height 17
click at [1495, 115] on span "Submit info" at bounding box center [1509, 121] width 52 height 30
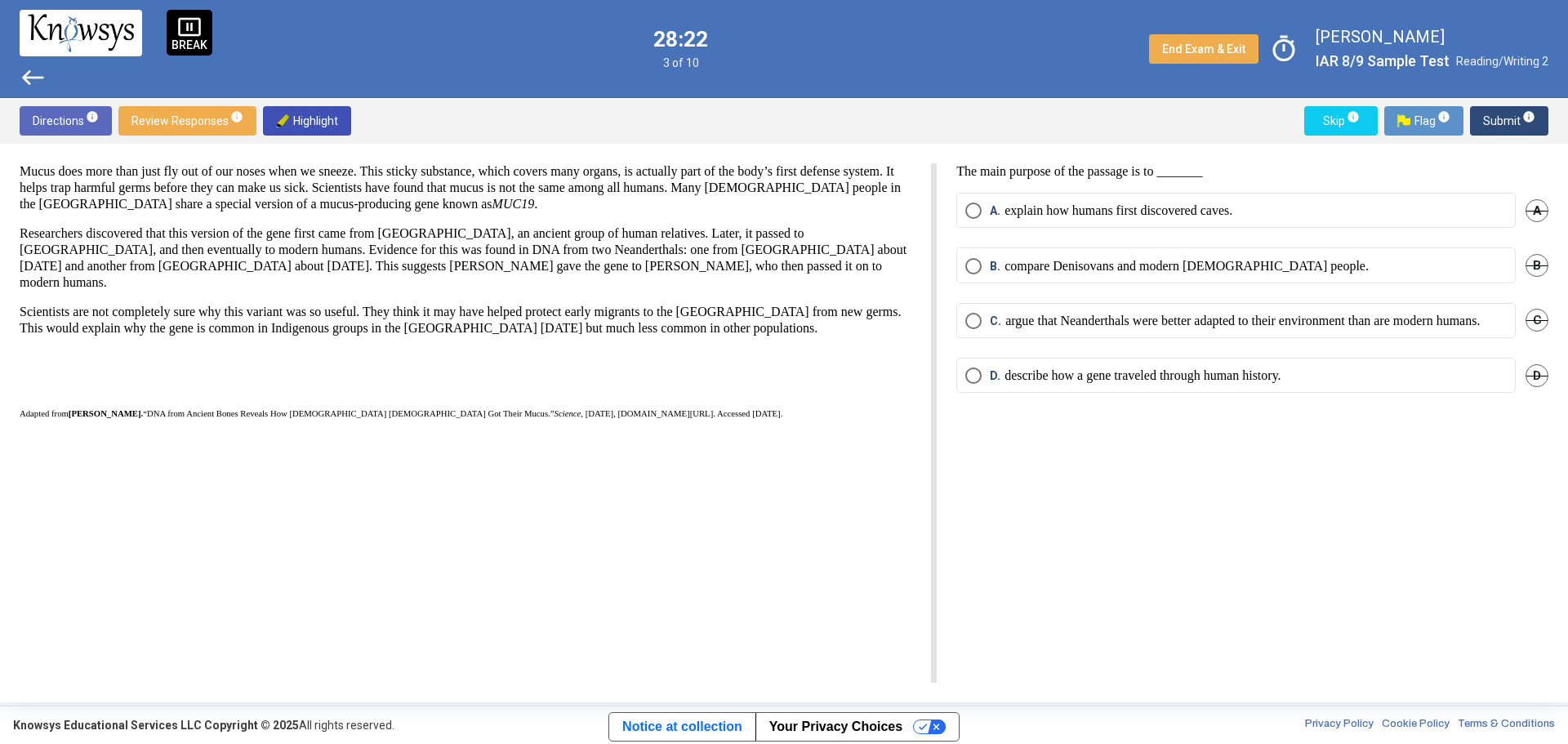
click at [967, 384] on span "Select an option" at bounding box center [973, 376] width 17 height 17
click at [1501, 120] on span "Submit info" at bounding box center [1509, 121] width 52 height 30
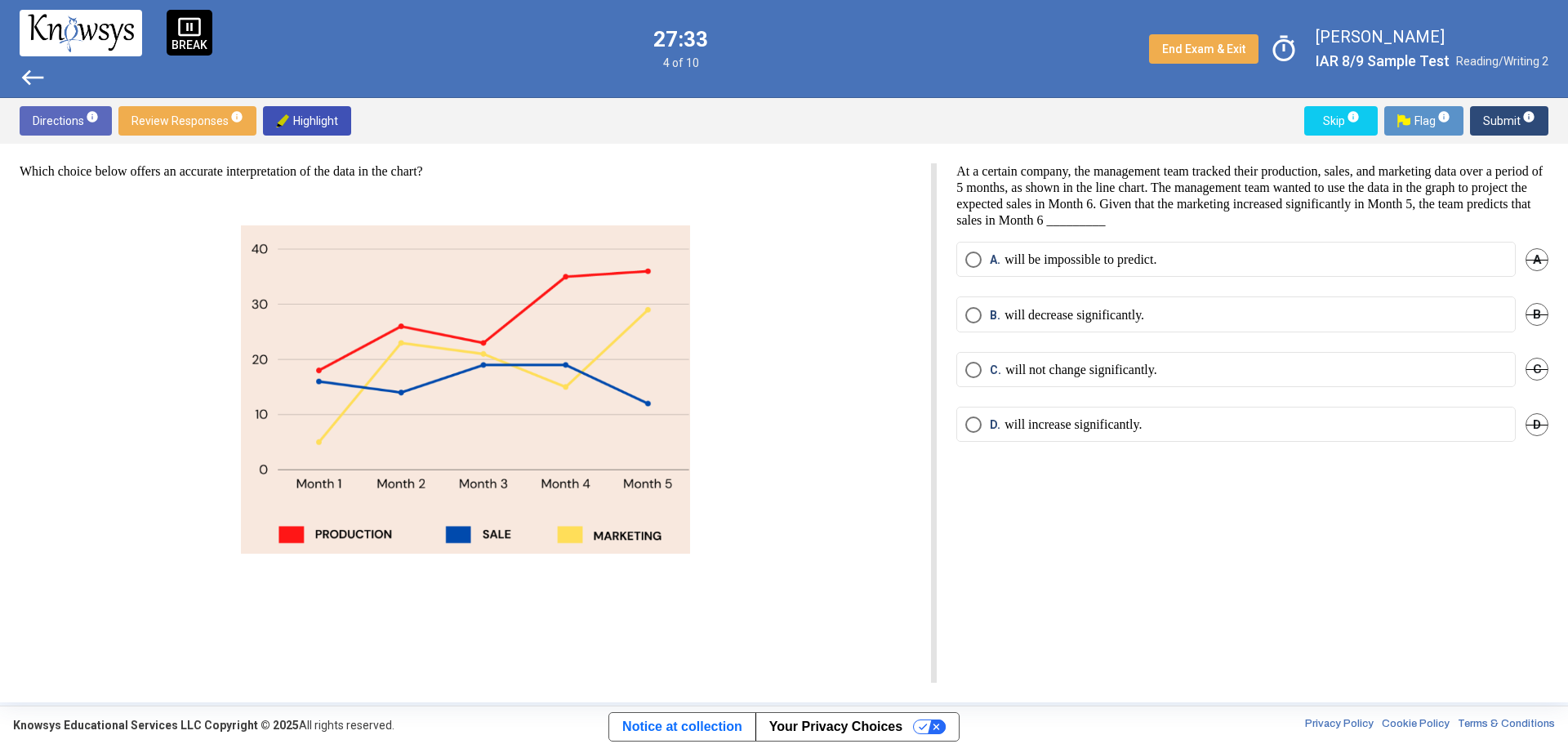
click at [973, 425] on span "Select an option" at bounding box center [973, 424] width 17 height 17
click at [1505, 118] on span "Submit info" at bounding box center [1509, 121] width 52 height 30
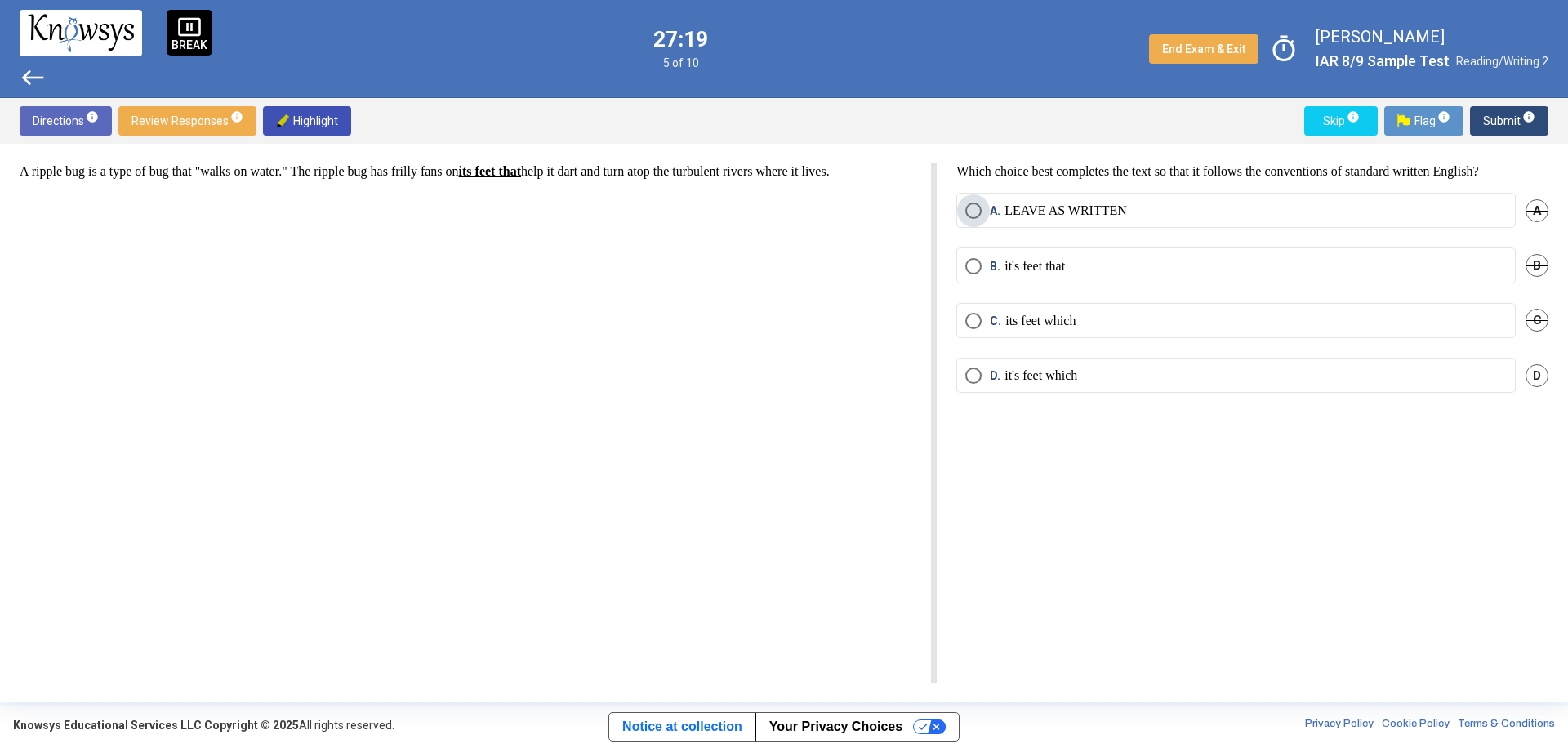
click at [969, 206] on span "Select an option" at bounding box center [973, 211] width 17 height 17
click at [1486, 124] on mat-tooltip-component "Click to enter an answer with no flag and continue to the next question." at bounding box center [1441, 152] width 227 height 59
click at [1506, 118] on span "Submit info" at bounding box center [1509, 121] width 52 height 30
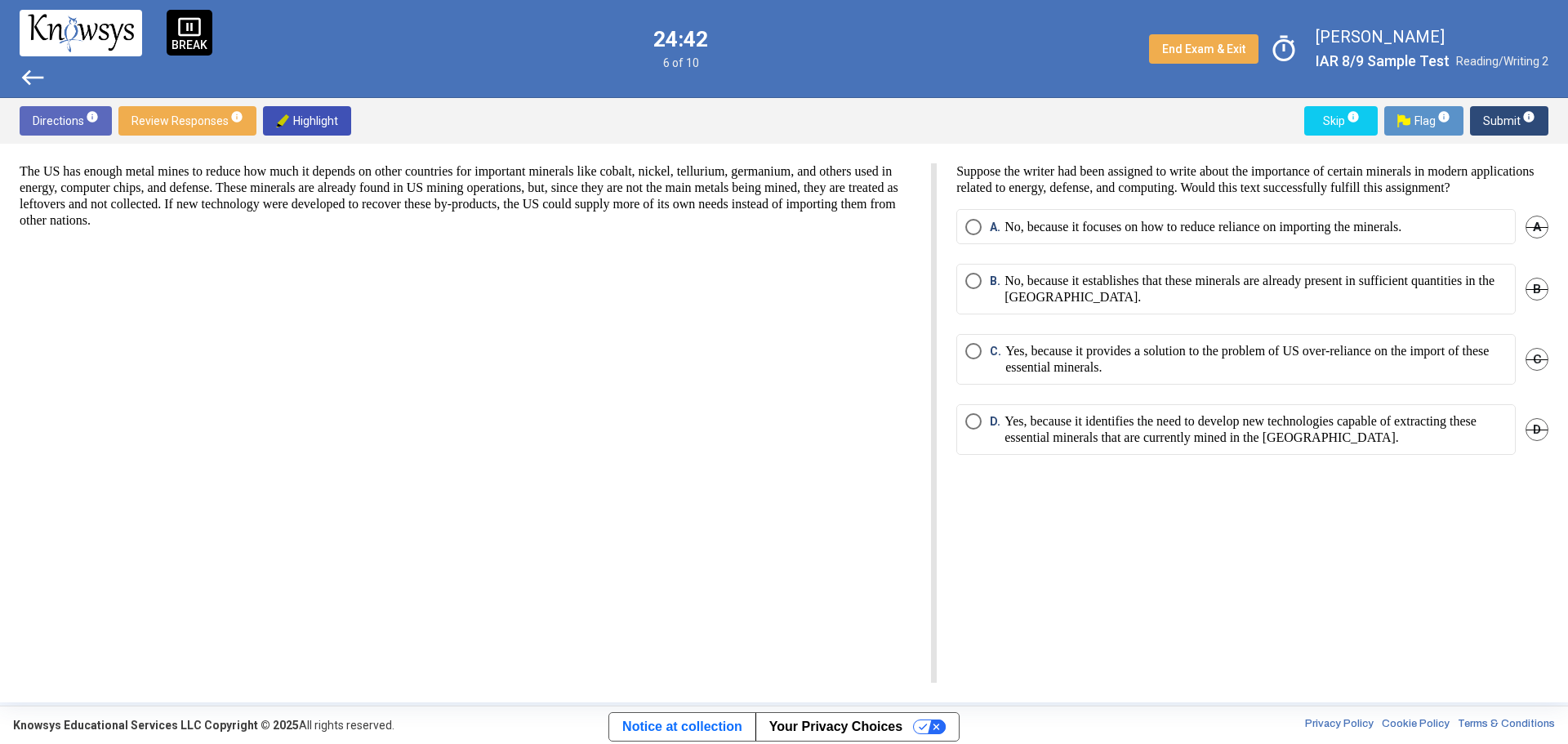
click at [973, 235] on span "Select an option" at bounding box center [973, 228] width 17 height 17
click at [1491, 116] on span "Submit info" at bounding box center [1509, 121] width 52 height 30
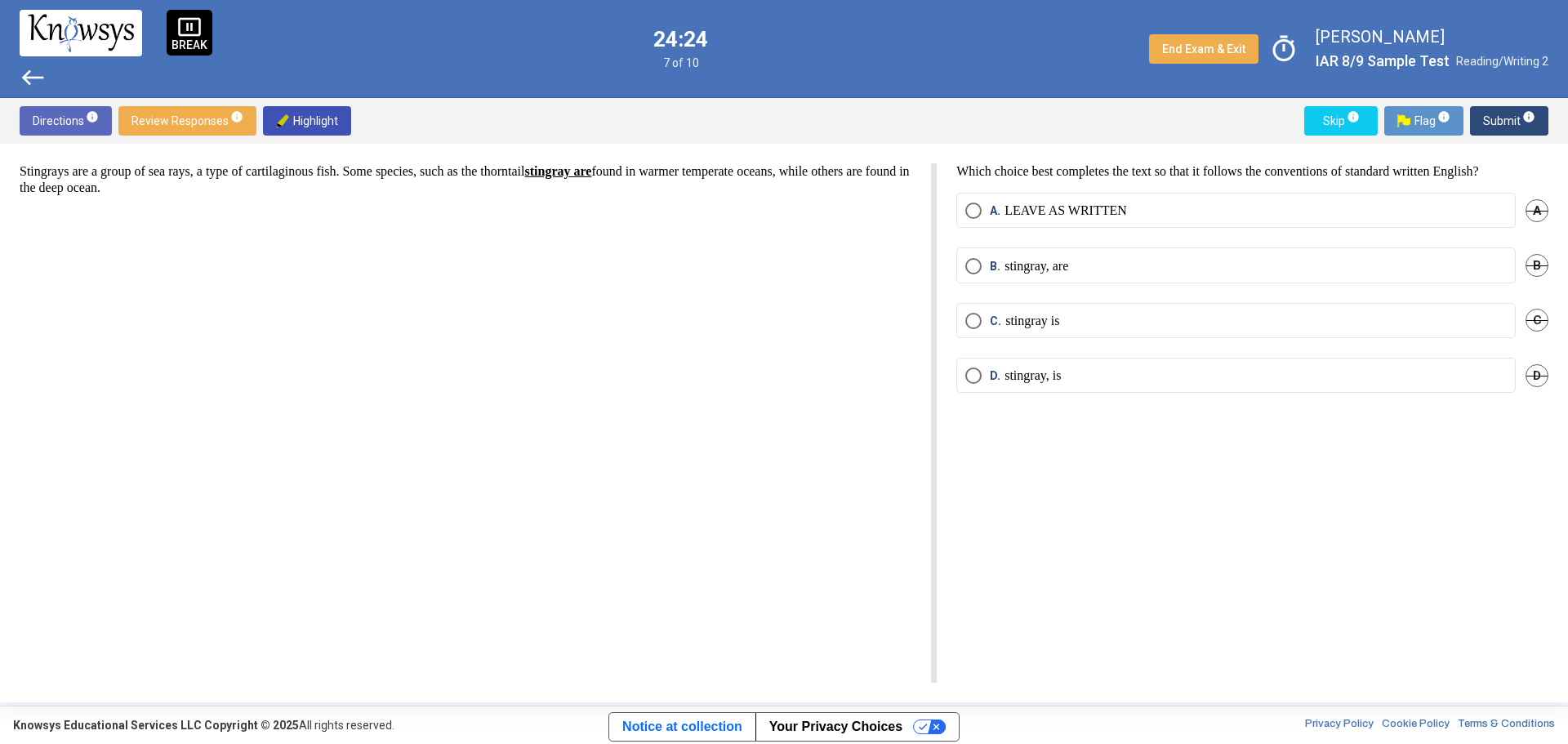
click at [972, 267] on span "Select an option" at bounding box center [973, 267] width 17 height 17
click at [1512, 114] on span "Submit info" at bounding box center [1509, 121] width 52 height 30
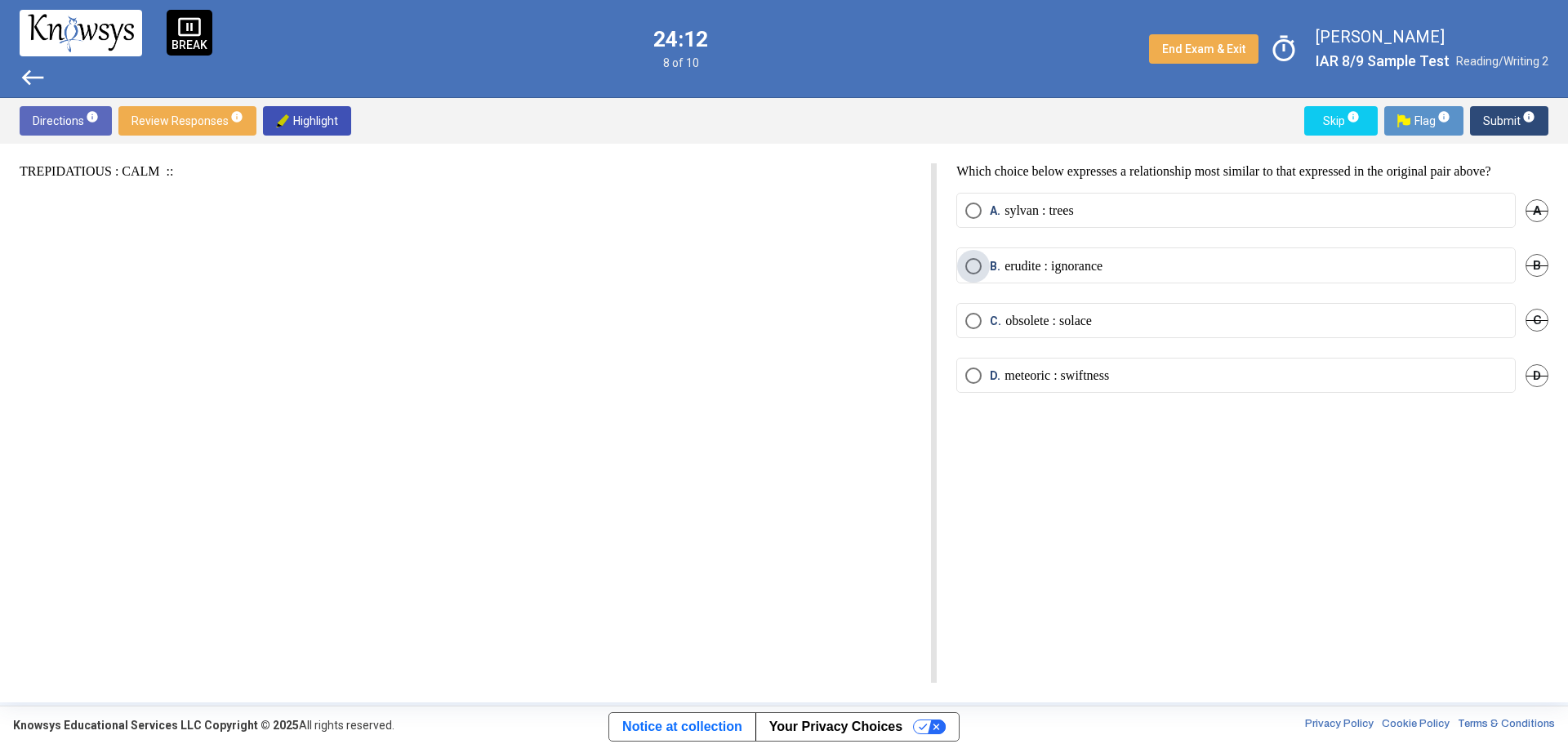
click at [971, 267] on span "Select an option" at bounding box center [973, 267] width 17 height 17
click at [1508, 127] on span "Submit info" at bounding box center [1509, 121] width 52 height 30
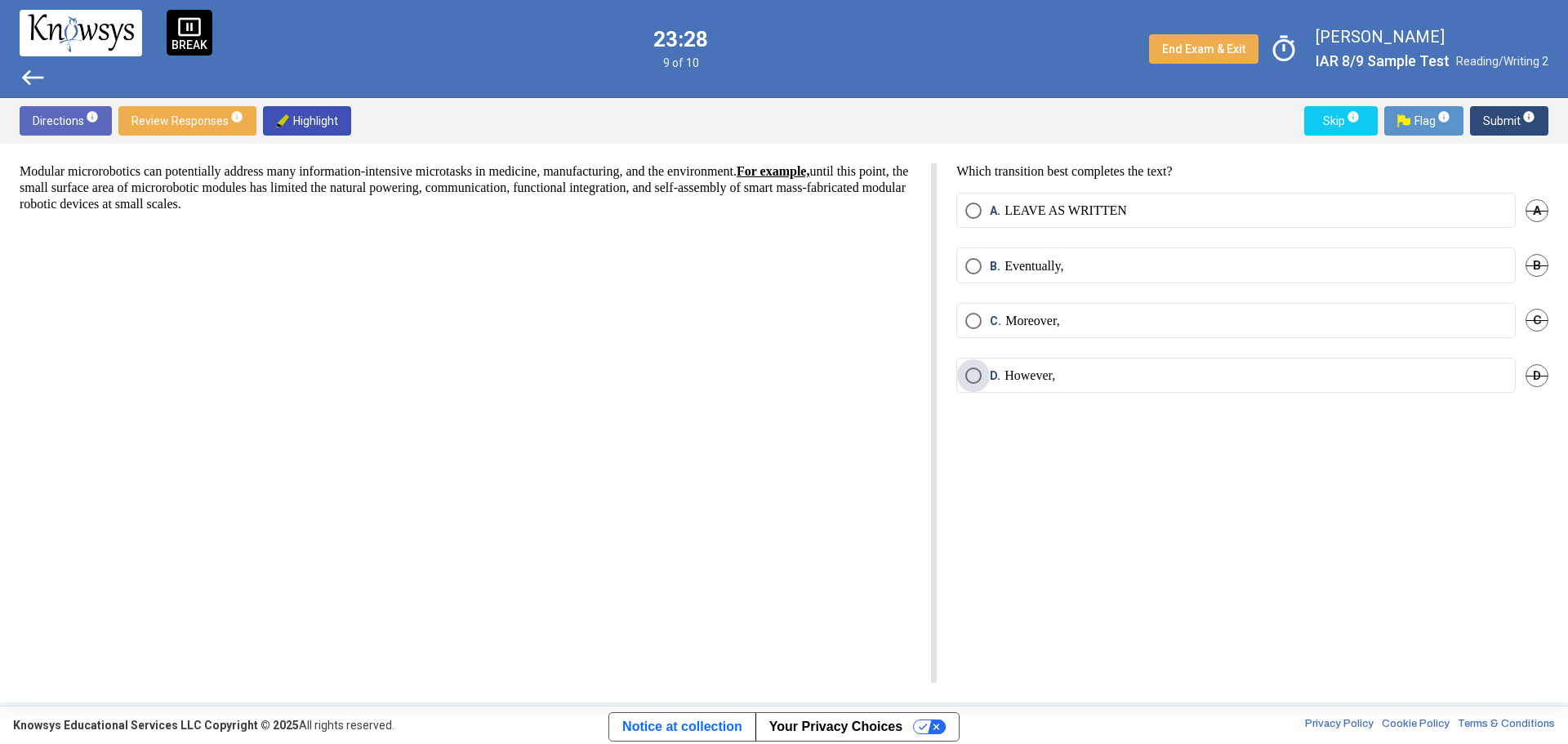
click at [969, 368] on span "Select an option" at bounding box center [973, 376] width 17 height 17
click at [1496, 113] on span "Submit info" at bounding box center [1509, 121] width 52 height 30
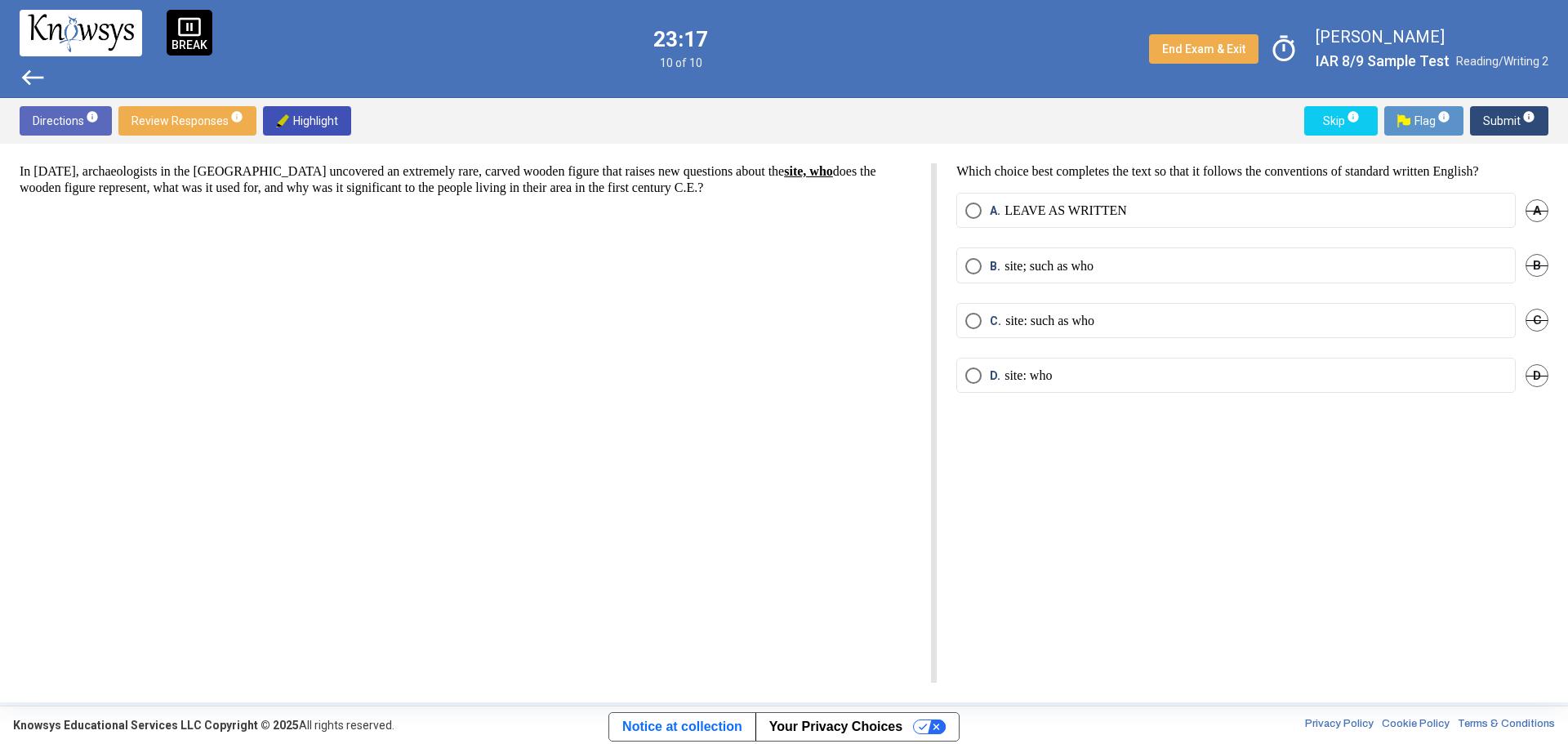
click at [974, 372] on span "Select an option" at bounding box center [973, 376] width 17 height 17
click at [1504, 124] on span "Submit info" at bounding box center [1509, 121] width 52 height 30
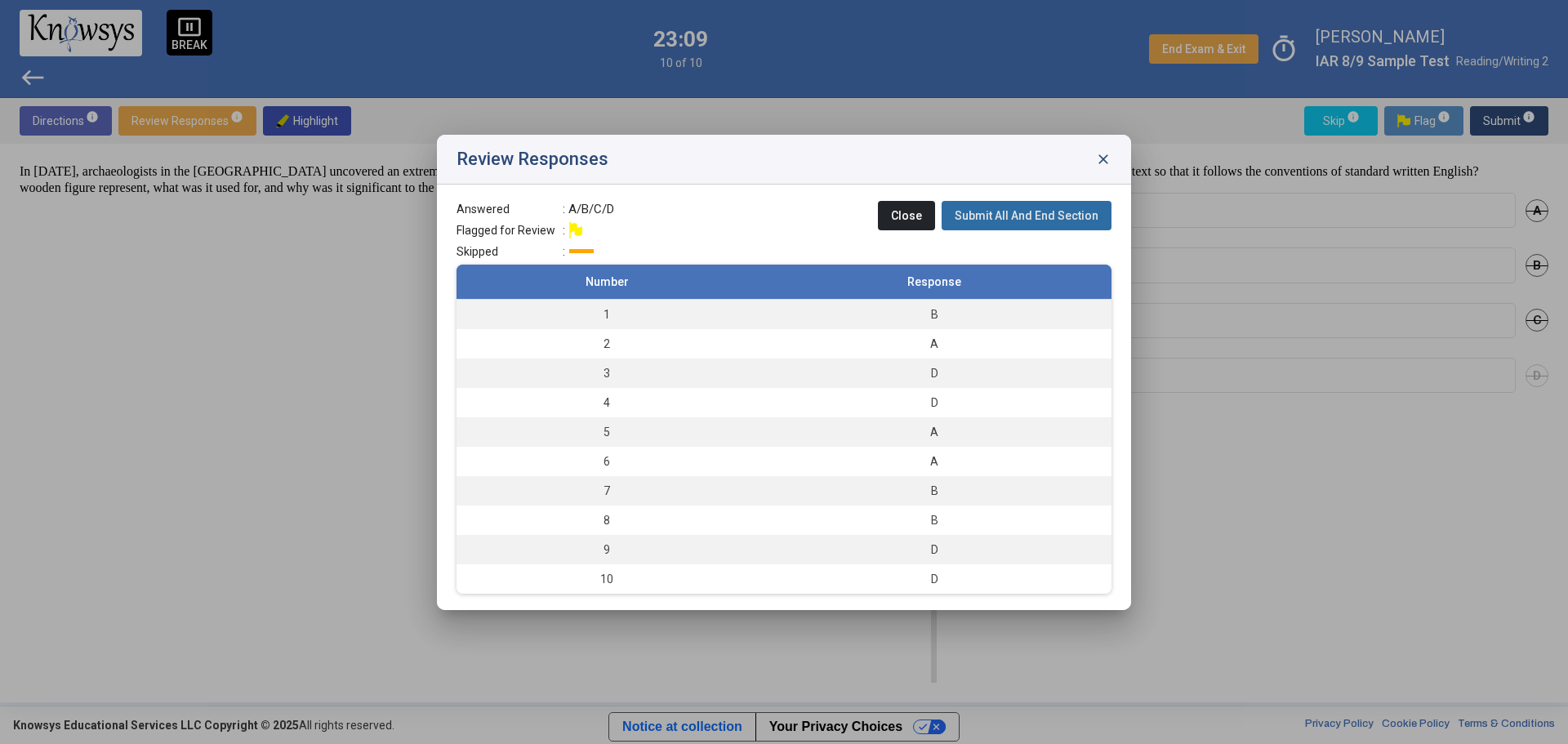
click at [1060, 215] on span "Submit All And End Section" at bounding box center [1026, 215] width 144 height 13
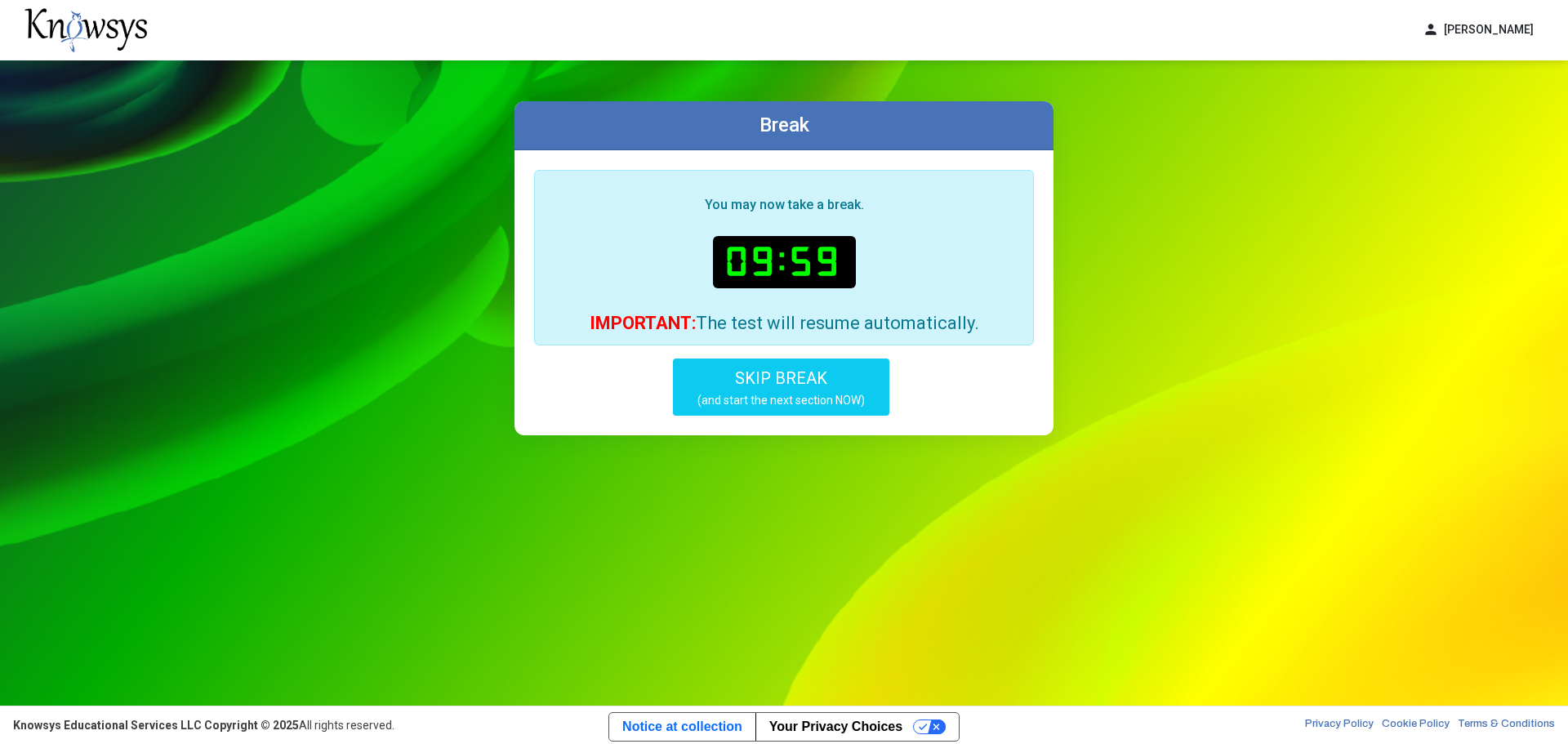
click at [803, 380] on span "SKIP BREAK" at bounding box center [780, 377] width 92 height 20
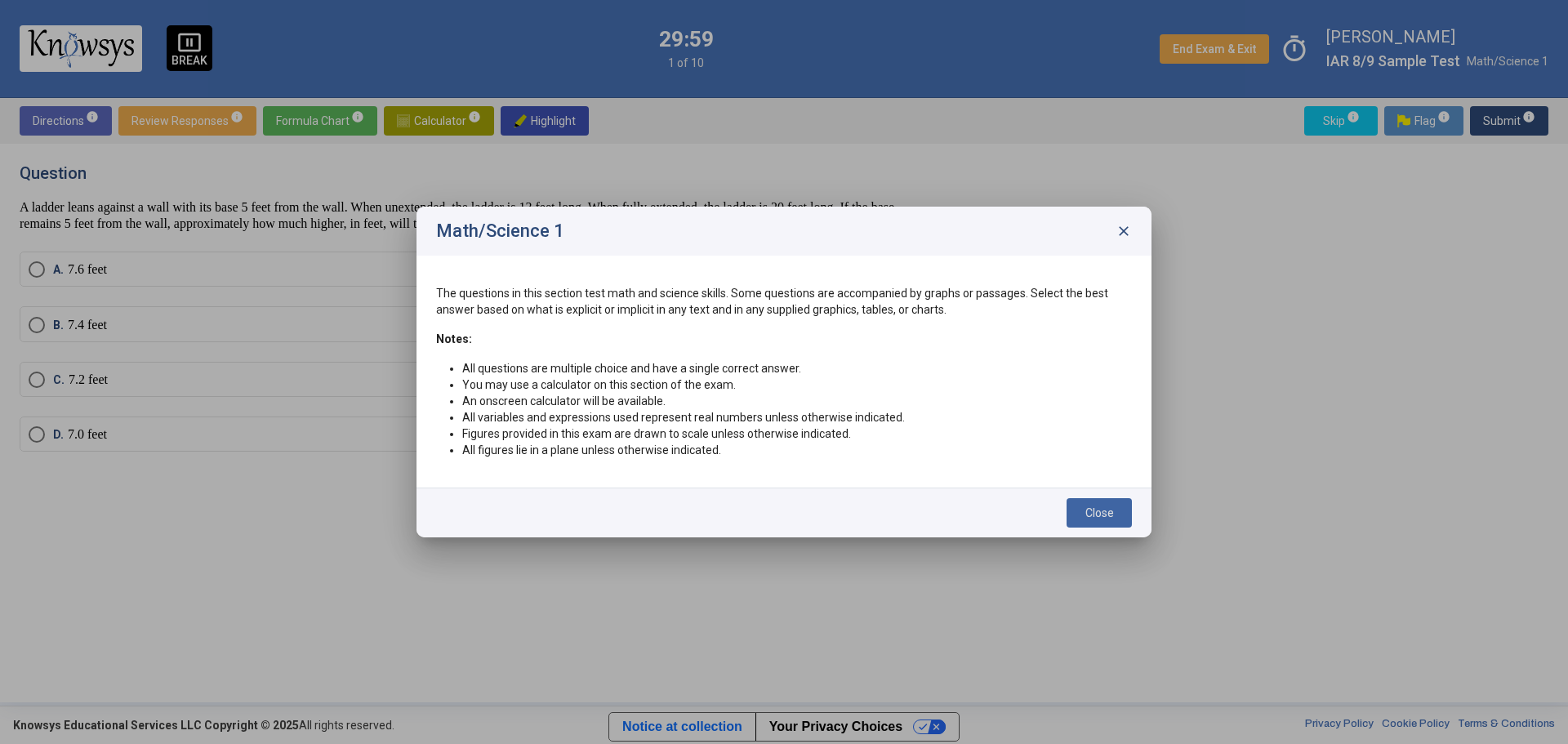
click at [1109, 513] on span "Close" at bounding box center [1099, 513] width 29 height 13
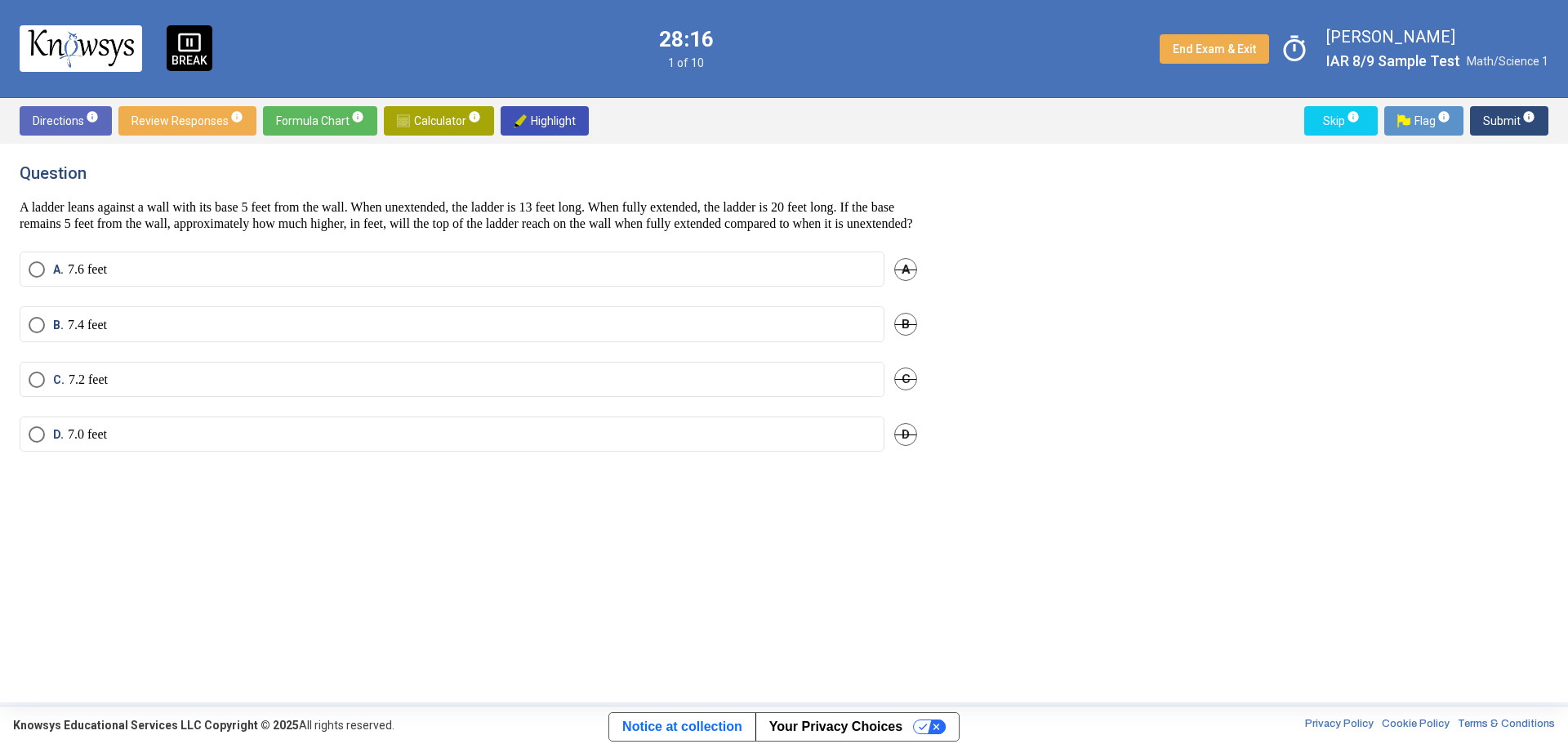
drag, startPoint x: 42, startPoint y: 341, endPoint x: 72, endPoint y: 351, distance: 31.6
click at [42, 333] on span "Select an option" at bounding box center [37, 325] width 17 height 17
click at [1502, 125] on span "Submit info" at bounding box center [1509, 121] width 52 height 30
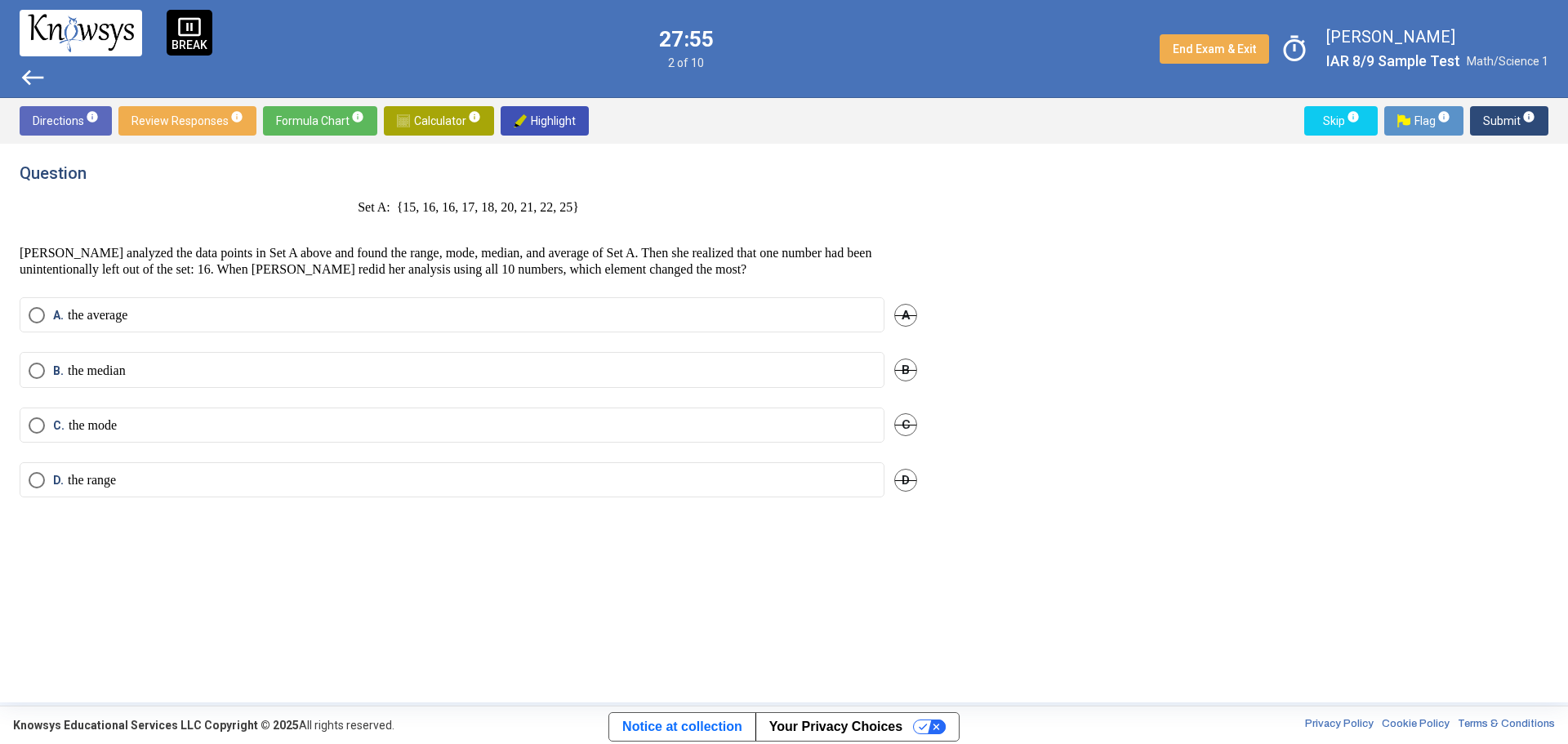
click at [896, 421] on span "C" at bounding box center [906, 424] width 23 height 23
click at [912, 479] on span "D" at bounding box center [906, 480] width 23 height 23
click at [905, 373] on span "B" at bounding box center [906, 370] width 23 height 23
click at [903, 364] on span "Undo" at bounding box center [902, 370] width 30 height 13
click at [203, 362] on label "B. the median" at bounding box center [452, 371] width 847 height 17
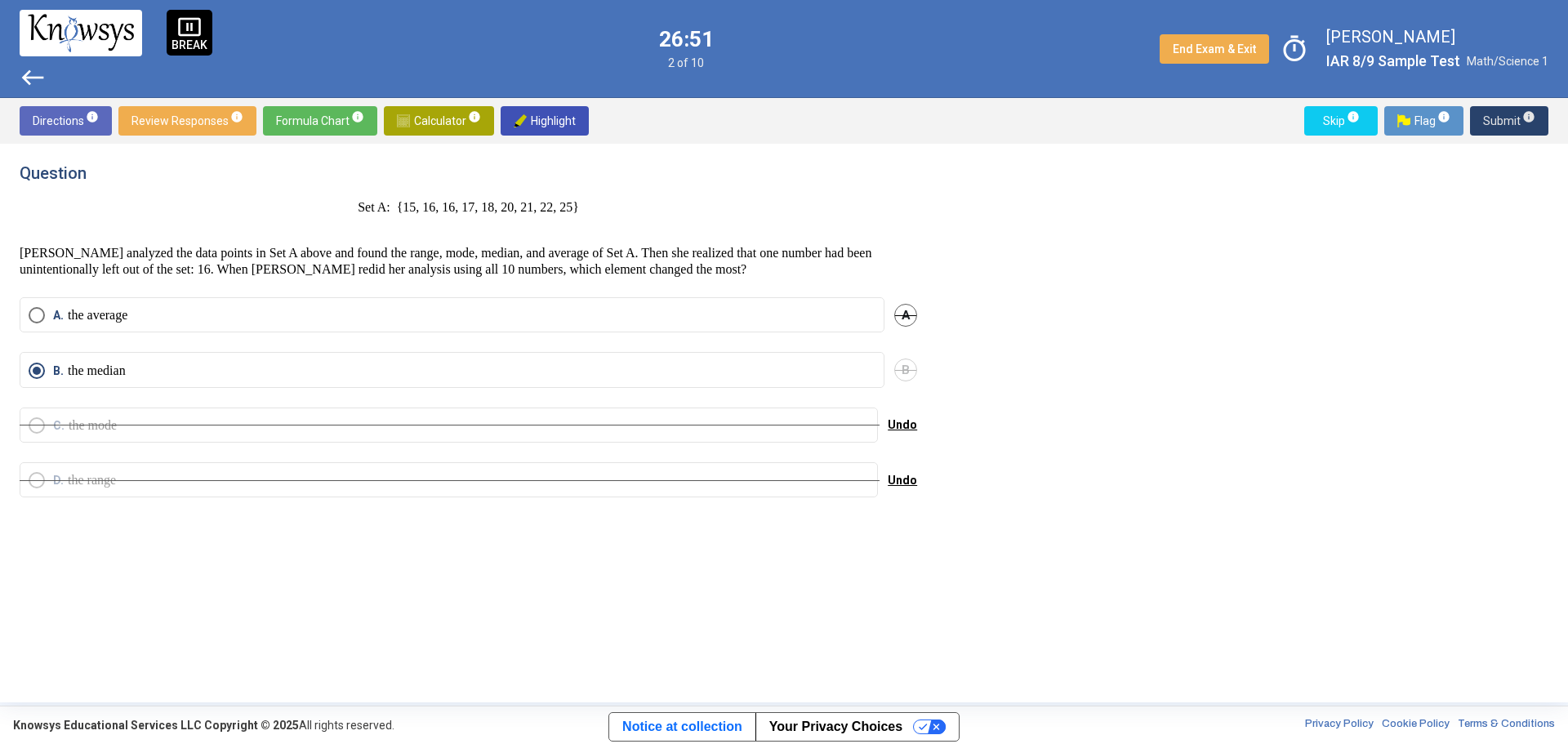
click at [1507, 126] on span "Submit info" at bounding box center [1509, 121] width 52 height 30
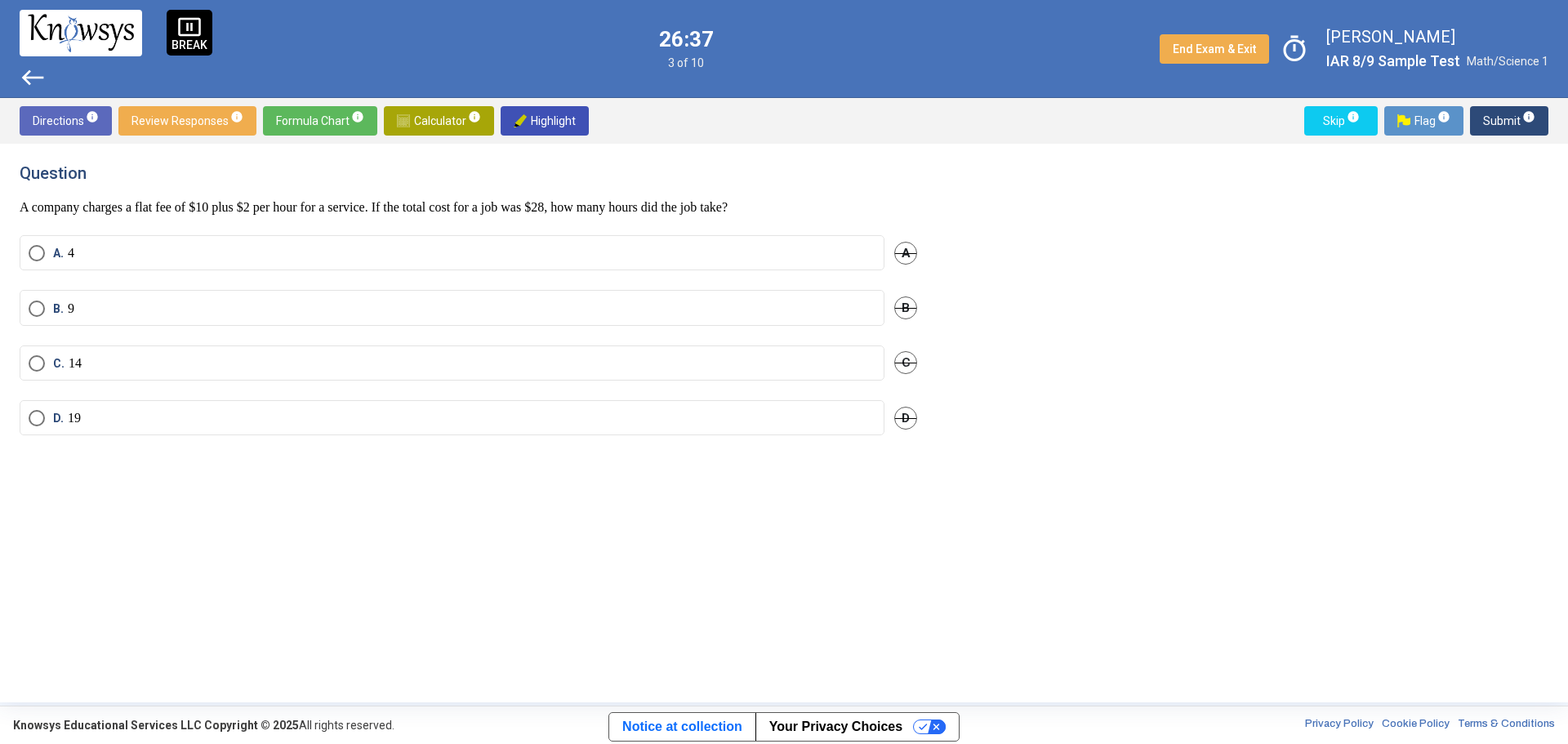
click at [37, 302] on span "Select an option" at bounding box center [37, 308] width 17 height 17
click at [1509, 121] on span "Submit info" at bounding box center [1509, 121] width 52 height 30
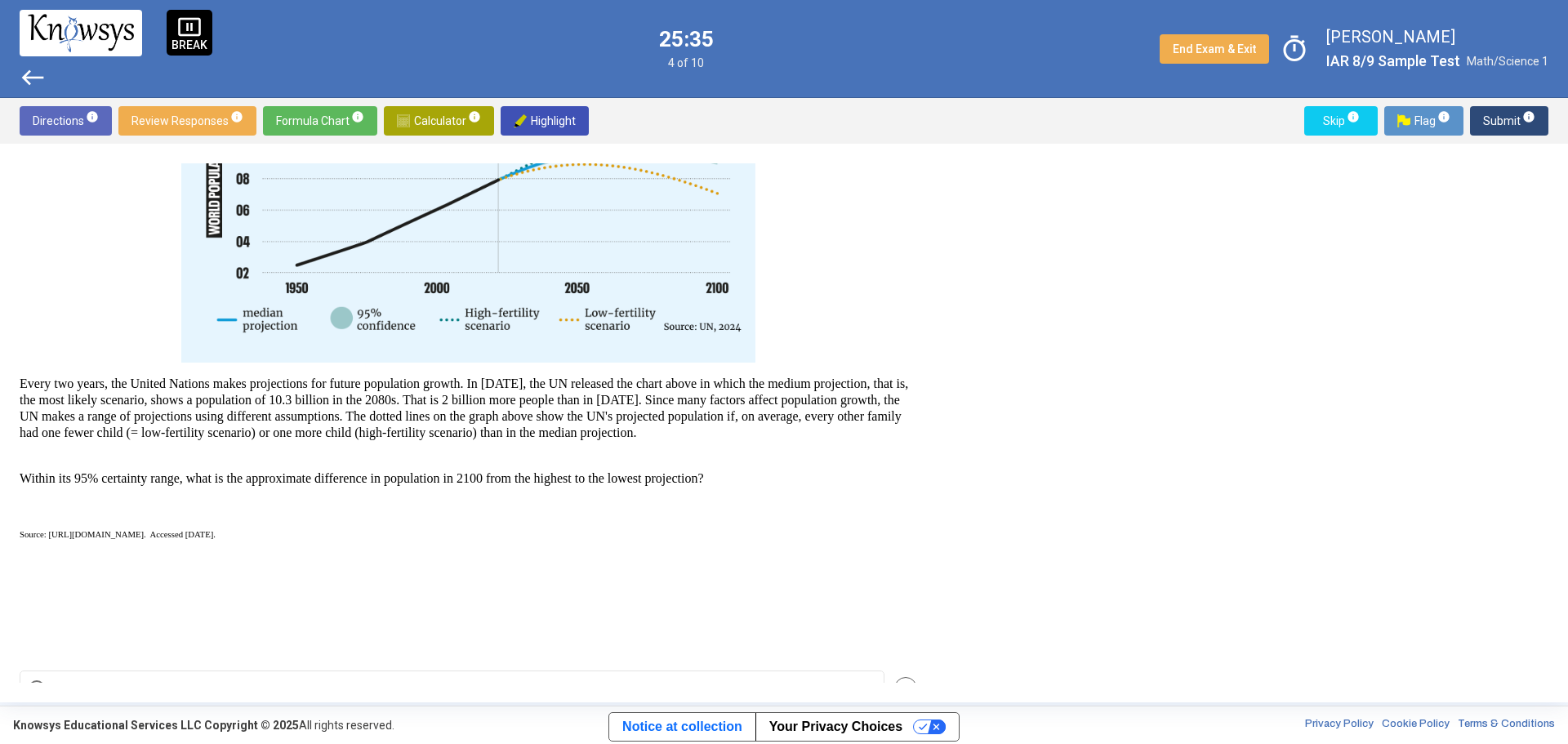
scroll to position [465, 0]
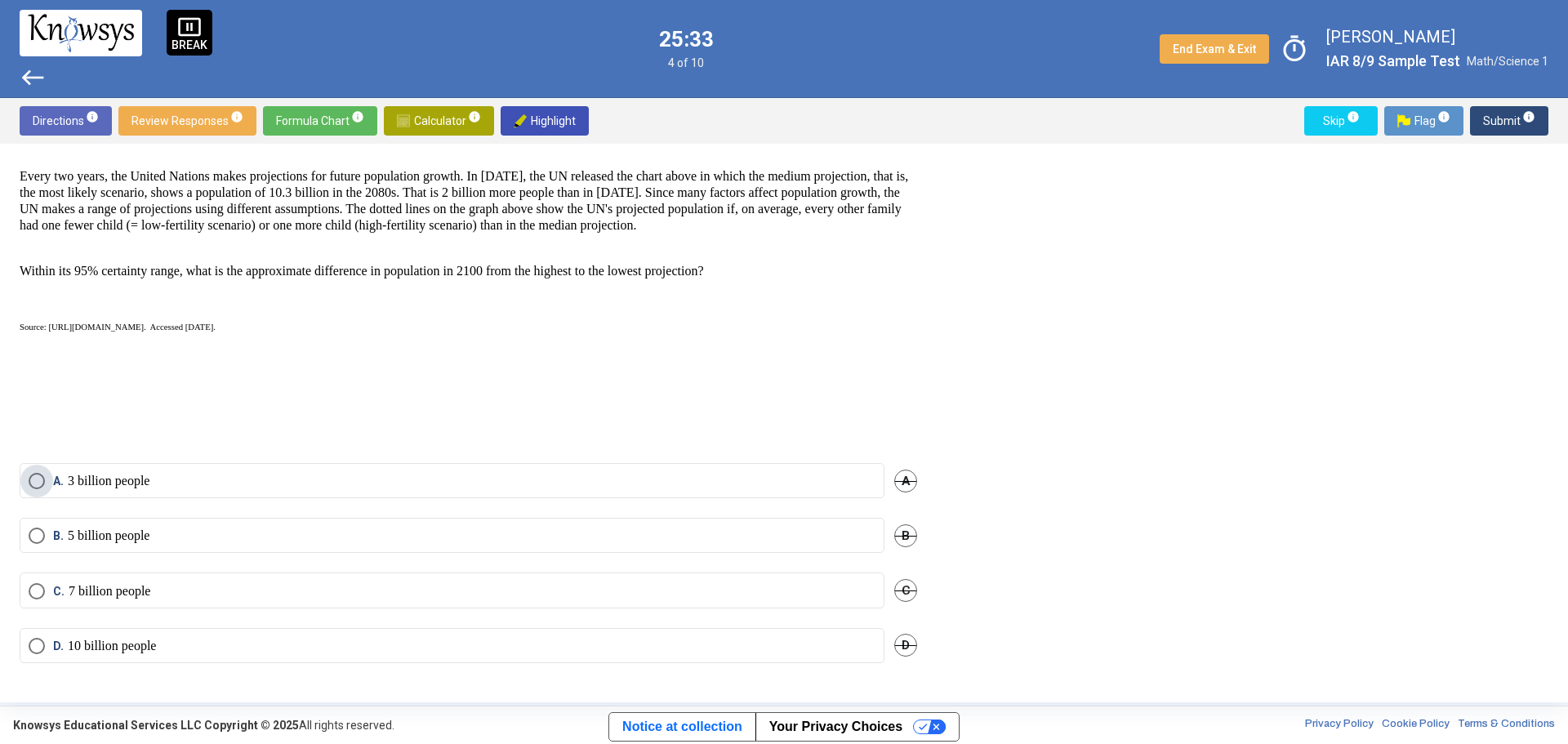
click at [150, 480] on p "3 billion people" at bounding box center [109, 481] width 82 height 17
click at [1517, 115] on span "Submit info" at bounding box center [1509, 121] width 52 height 30
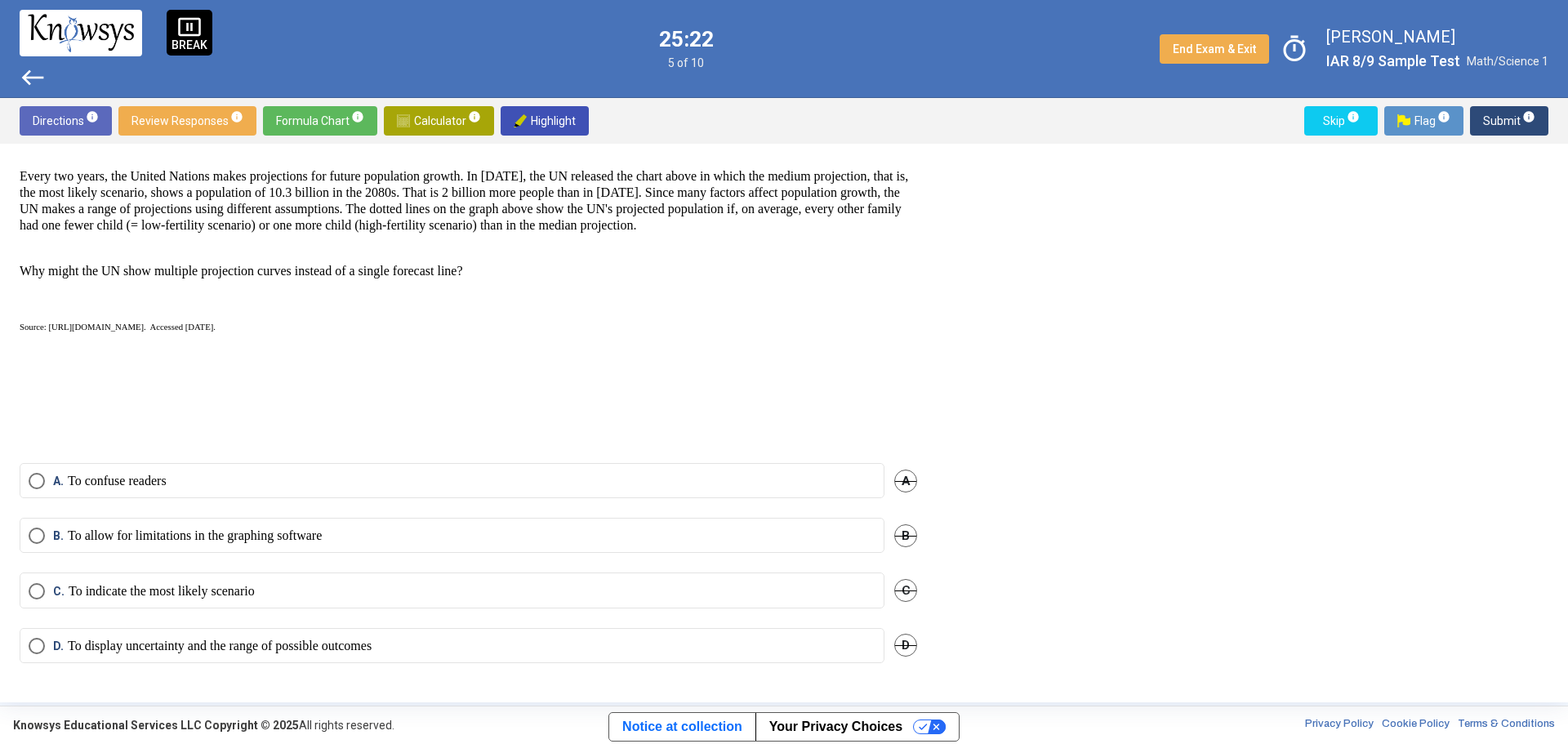
click at [33, 646] on span "Select an option" at bounding box center [37, 646] width 17 height 17
click at [1509, 118] on span "Submit info" at bounding box center [1509, 121] width 52 height 30
click at [36, 484] on span "Select an option" at bounding box center [37, 481] width 17 height 17
click at [1487, 124] on span "Submit info" at bounding box center [1509, 121] width 52 height 30
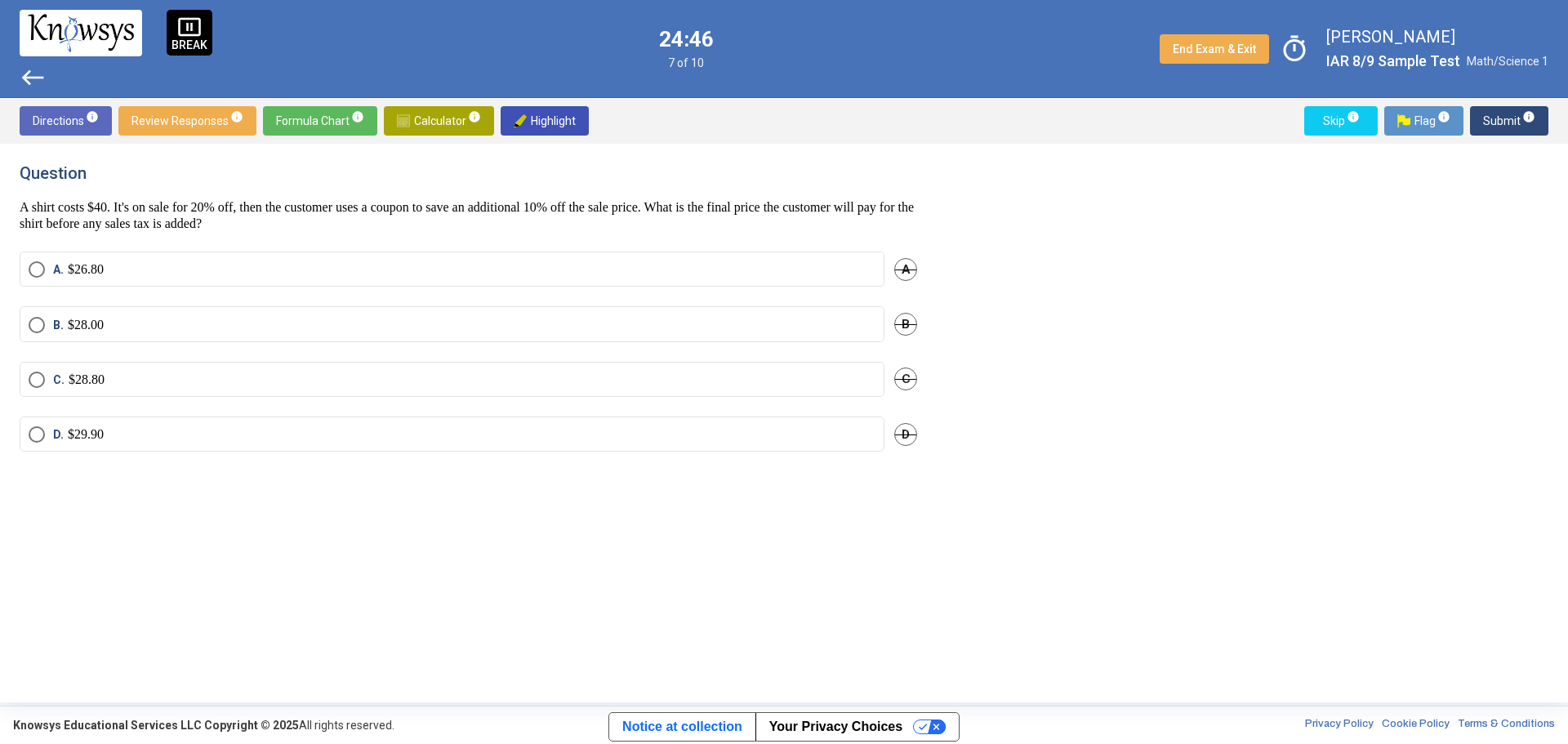
click at [35, 372] on span "Select an option" at bounding box center [37, 380] width 17 height 17
click at [1512, 114] on span "Submit info" at bounding box center [1509, 121] width 52 height 30
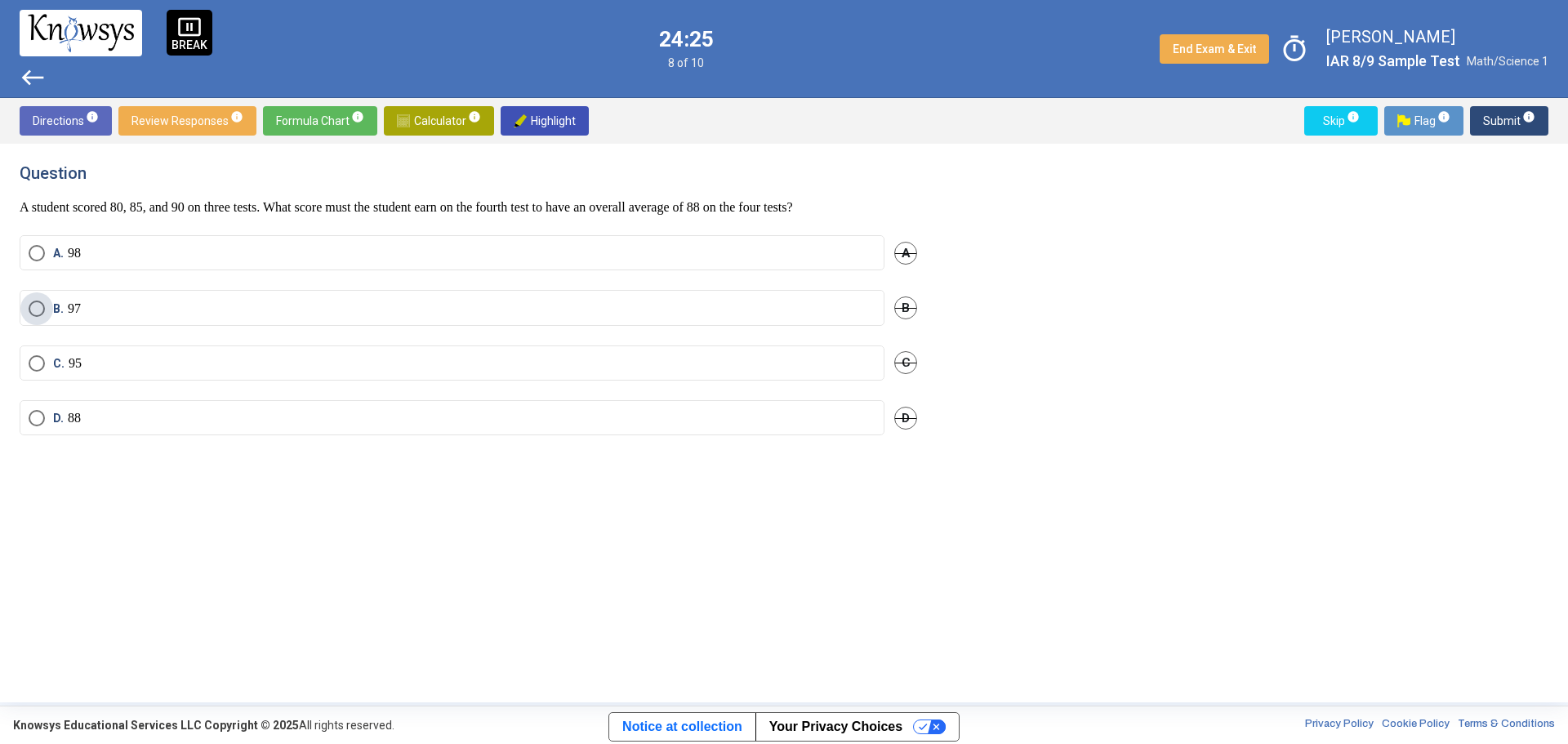
click at [31, 307] on span "Select an option" at bounding box center [37, 308] width 17 height 17
click at [1513, 120] on span "Submit info" at bounding box center [1509, 121] width 52 height 30
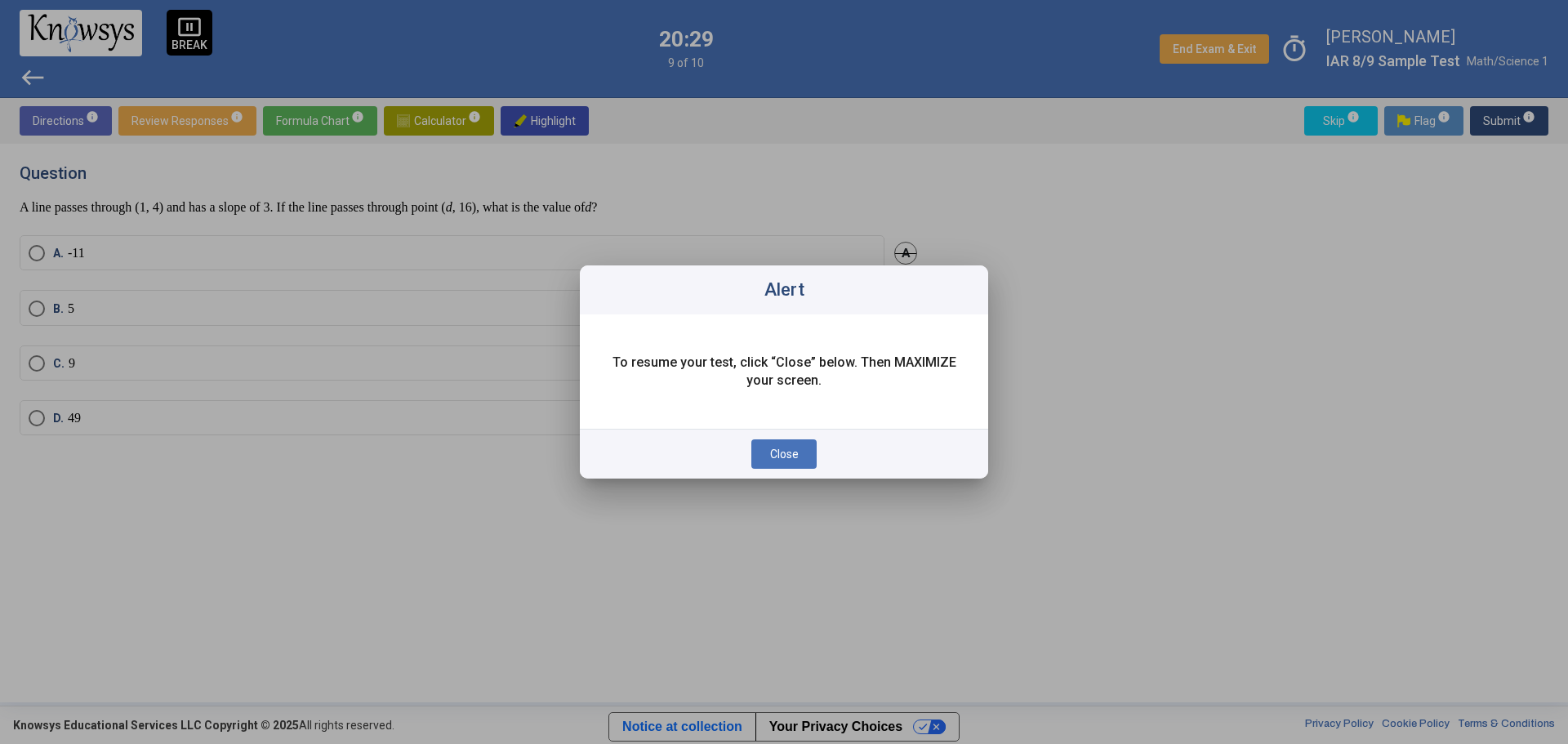
click at [798, 452] on span "Close" at bounding box center [784, 454] width 29 height 13
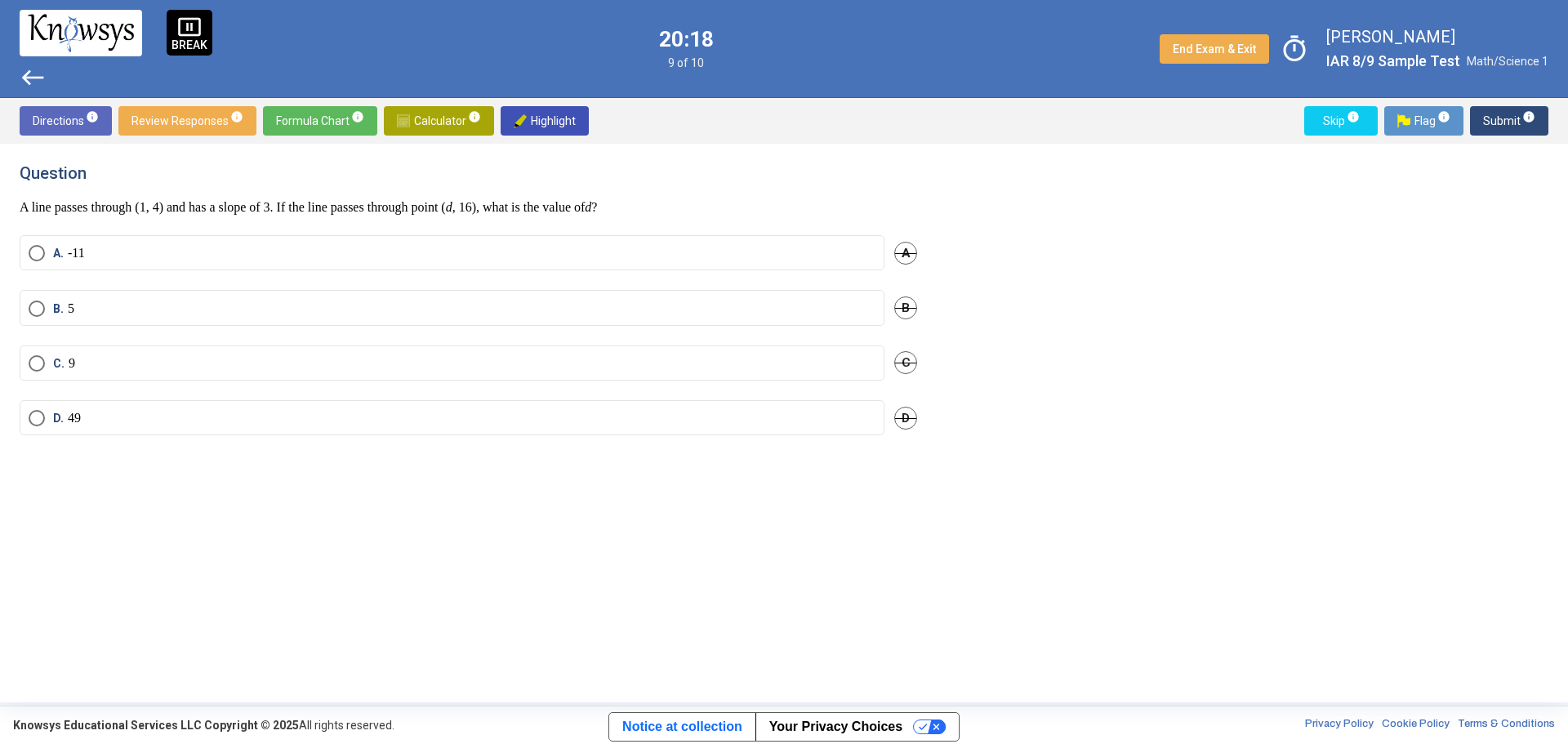
click at [32, 305] on span "Select an option" at bounding box center [37, 308] width 17 height 17
click at [1499, 118] on span "Submit info" at bounding box center [1509, 121] width 52 height 30
click at [36, 362] on span "Select an option" at bounding box center [37, 363] width 17 height 17
click at [1497, 121] on span "Submit info" at bounding box center [1509, 121] width 52 height 30
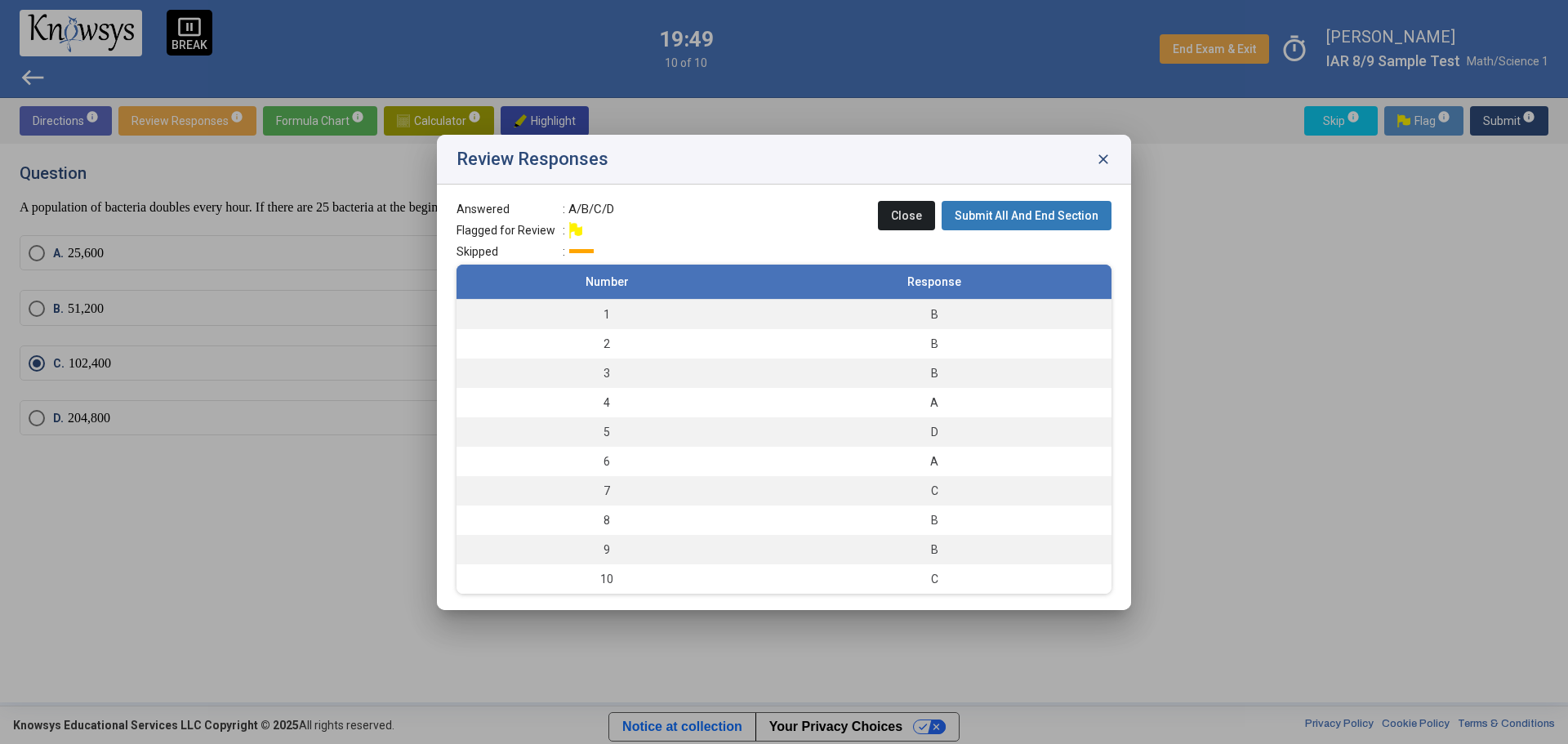
click at [1086, 206] on button "Submit All And End Section" at bounding box center [1026, 215] width 170 height 30
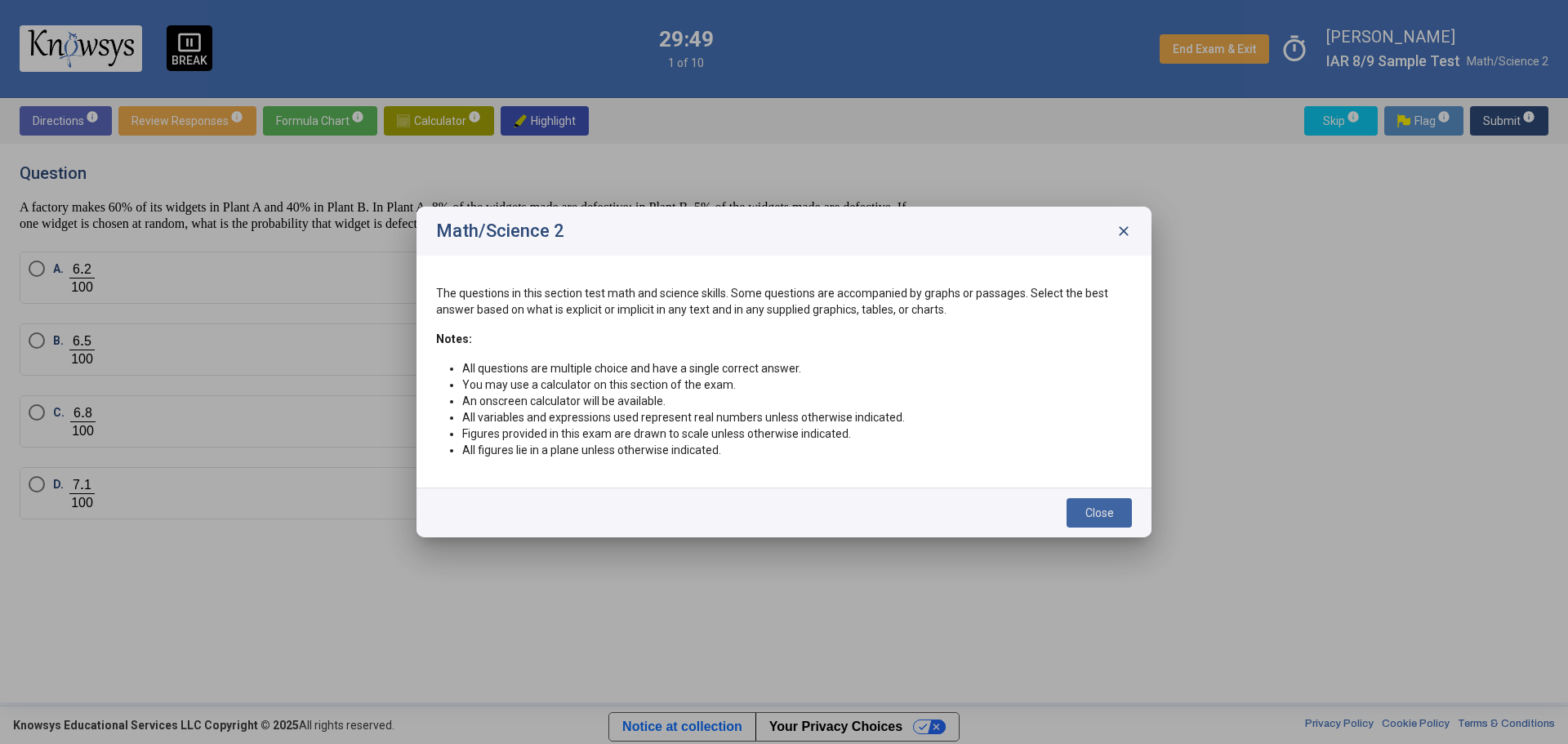
click at [1097, 515] on span "Close" at bounding box center [1099, 513] width 29 height 13
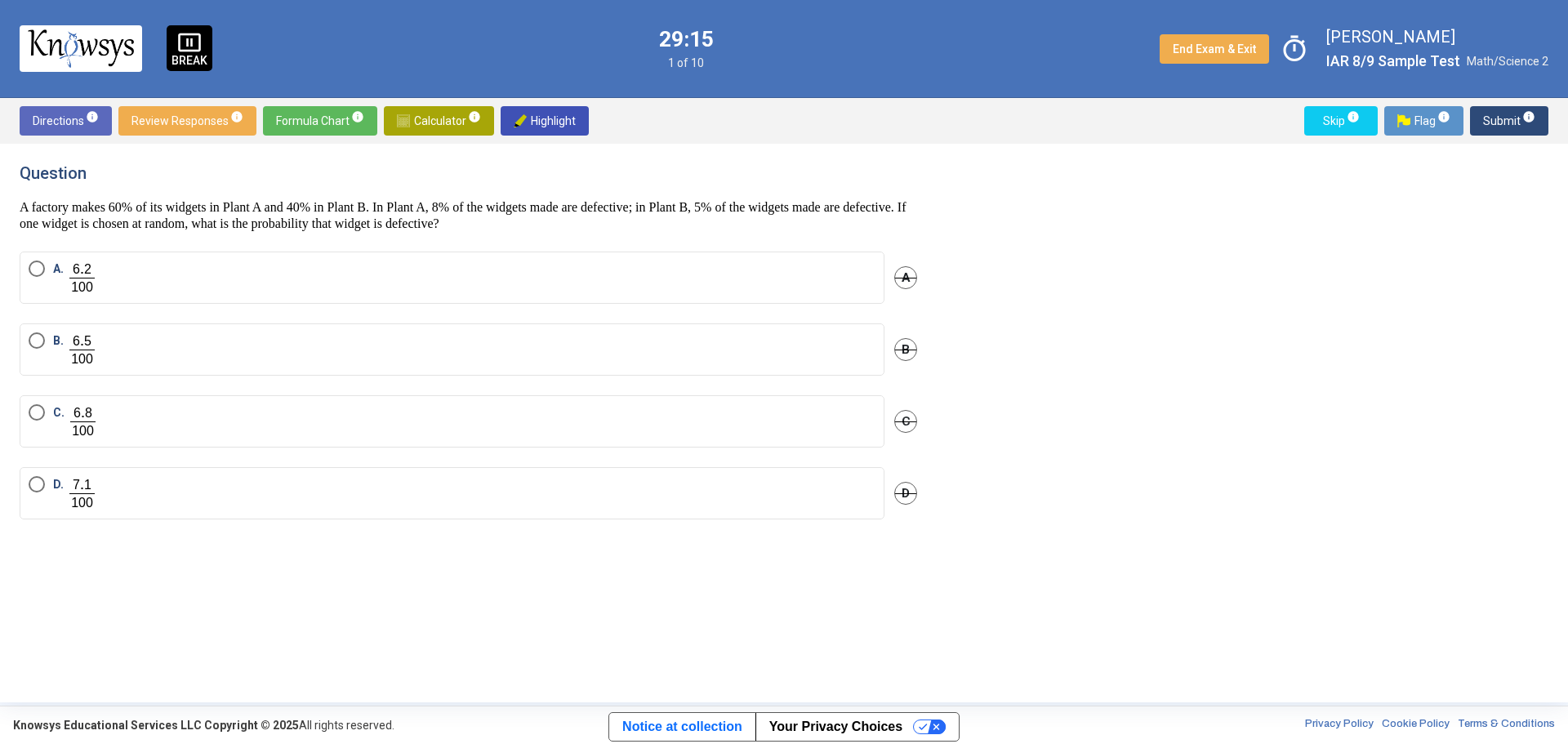
click at [37, 409] on span "Select an option" at bounding box center [37, 412] width 17 height 17
click at [1511, 130] on span "Submit info" at bounding box center [1509, 121] width 52 height 30
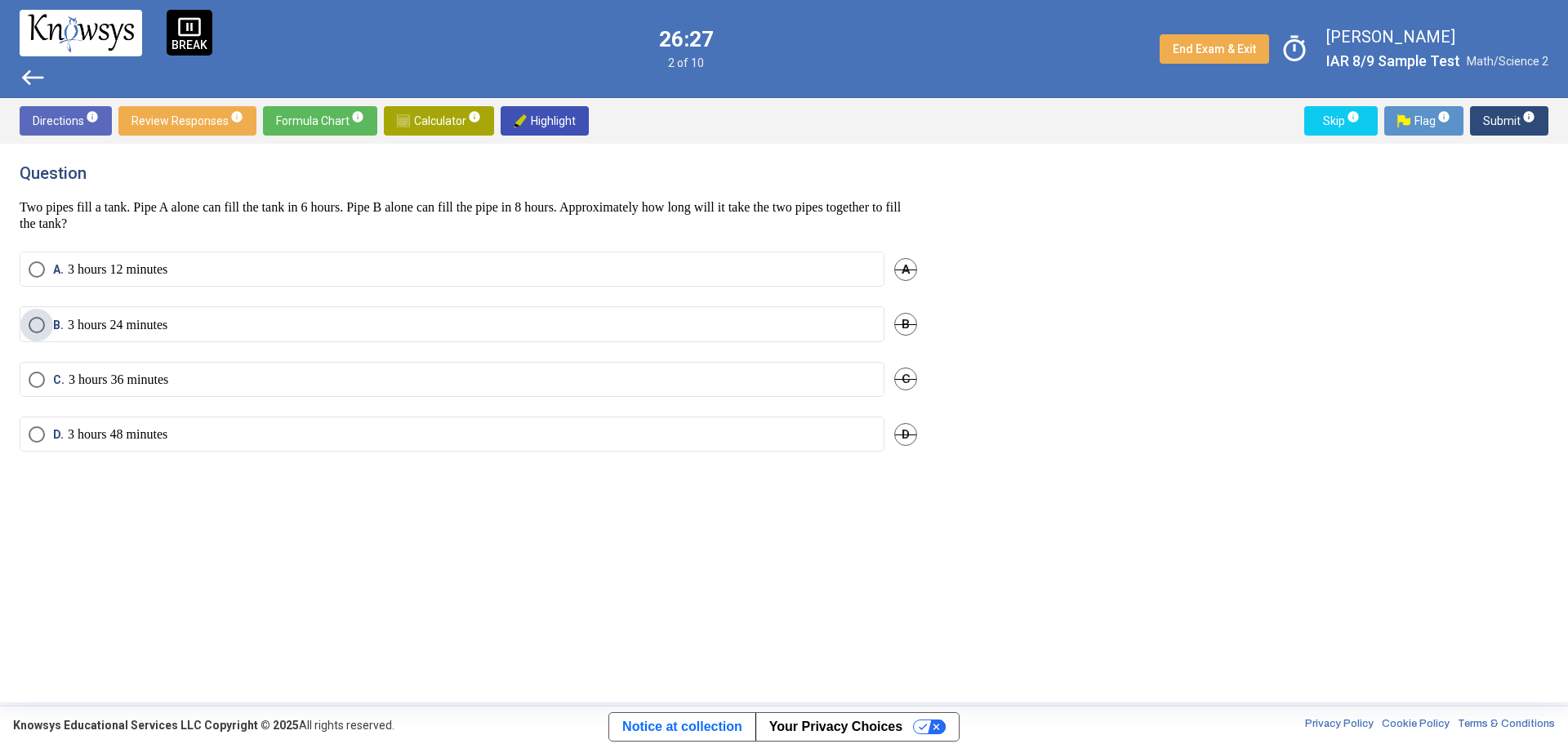
click at [184, 317] on label "B. 3 hours 24 minutes" at bounding box center [452, 325] width 847 height 17
click at [1505, 114] on span "Submit info" at bounding box center [1509, 121] width 52 height 30
click at [33, 325] on span "Select an option" at bounding box center [37, 328] width 17 height 17
click at [1506, 119] on span "Submit info" at bounding box center [1509, 121] width 52 height 30
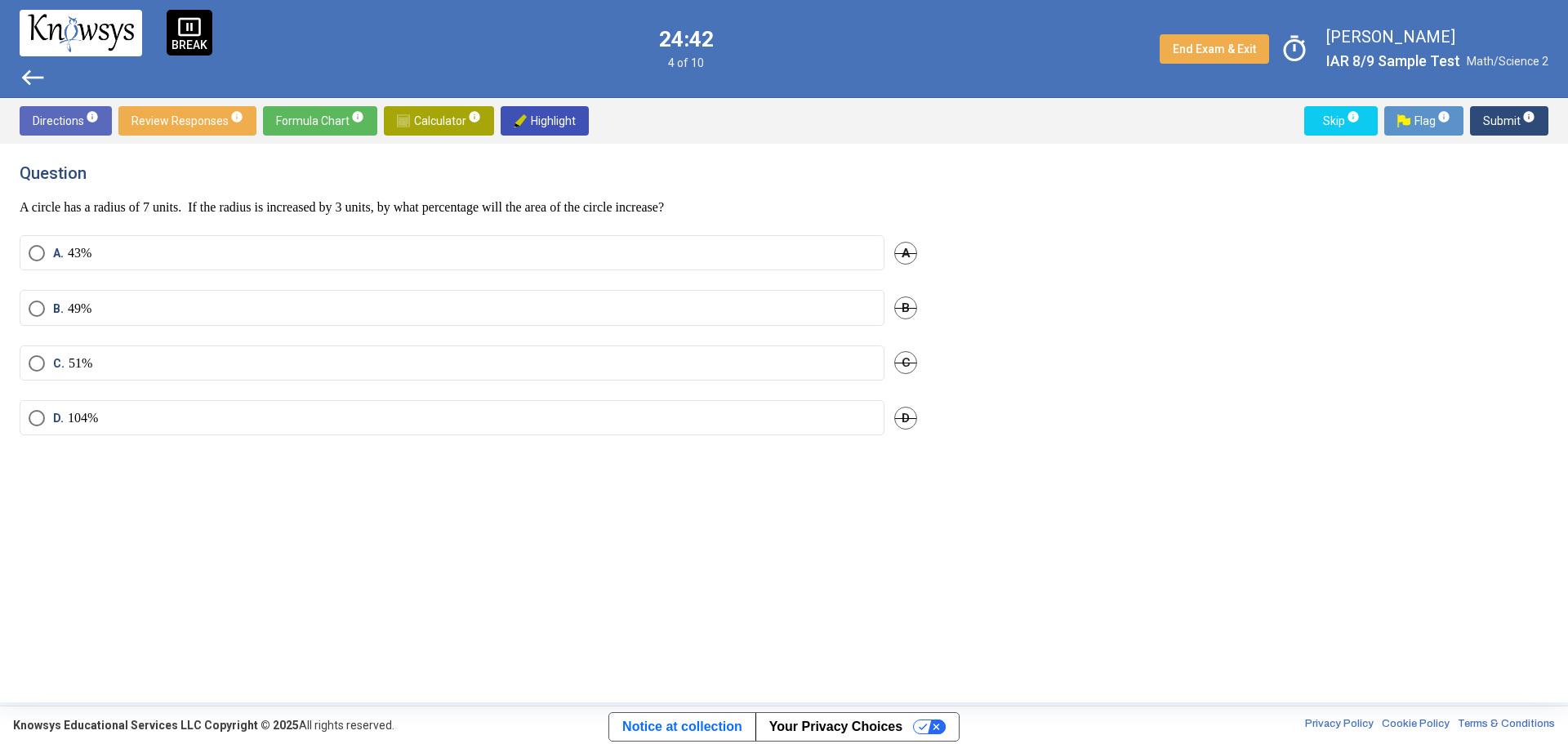
click at [38, 415] on span "Select an option" at bounding box center [37, 418] width 17 height 17
click at [1503, 124] on span "Submit info" at bounding box center [1509, 121] width 52 height 30
click at [32, 424] on span "Select an option" at bounding box center [37, 424] width 17 height 17
click at [1504, 119] on span "Submit info" at bounding box center [1509, 121] width 52 height 30
click at [34, 414] on span "Select an option" at bounding box center [37, 418] width 17 height 17
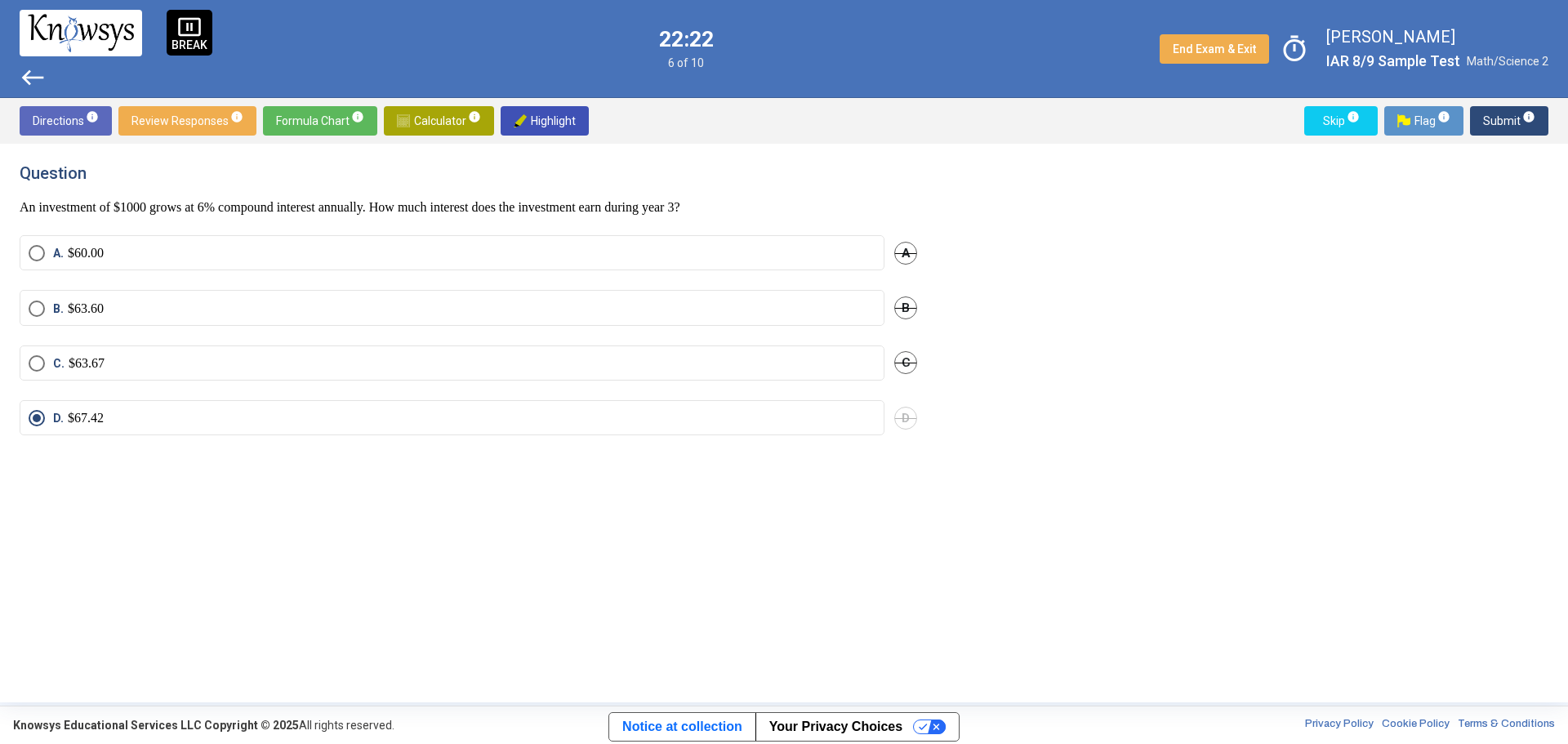
click at [1503, 115] on span "Submit info" at bounding box center [1509, 121] width 52 height 30
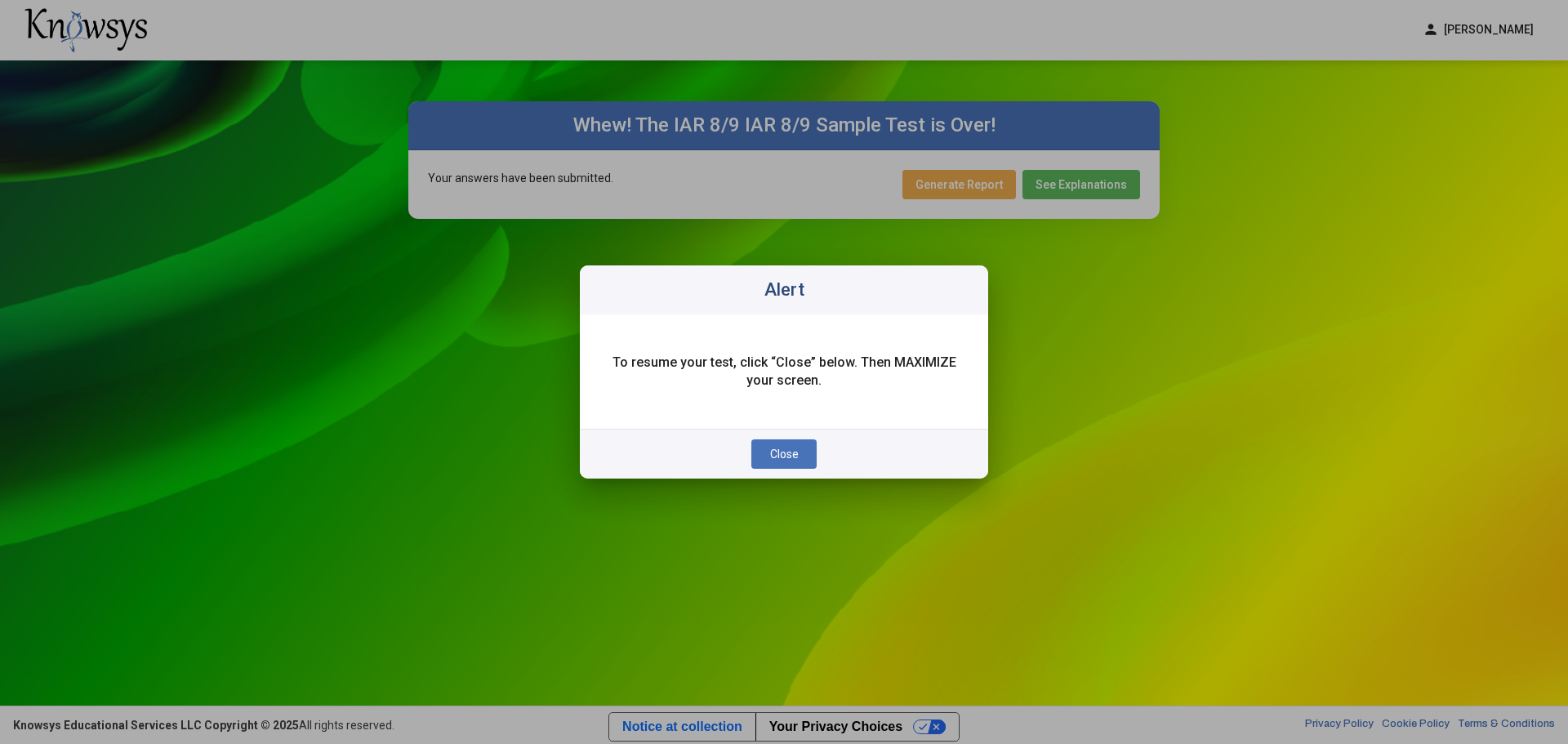
drag, startPoint x: 1143, startPoint y: 353, endPoint x: 966, endPoint y: 411, distance: 186.3
click at [1143, 353] on div at bounding box center [784, 372] width 1568 height 744
click at [797, 448] on span "Close" at bounding box center [784, 454] width 29 height 13
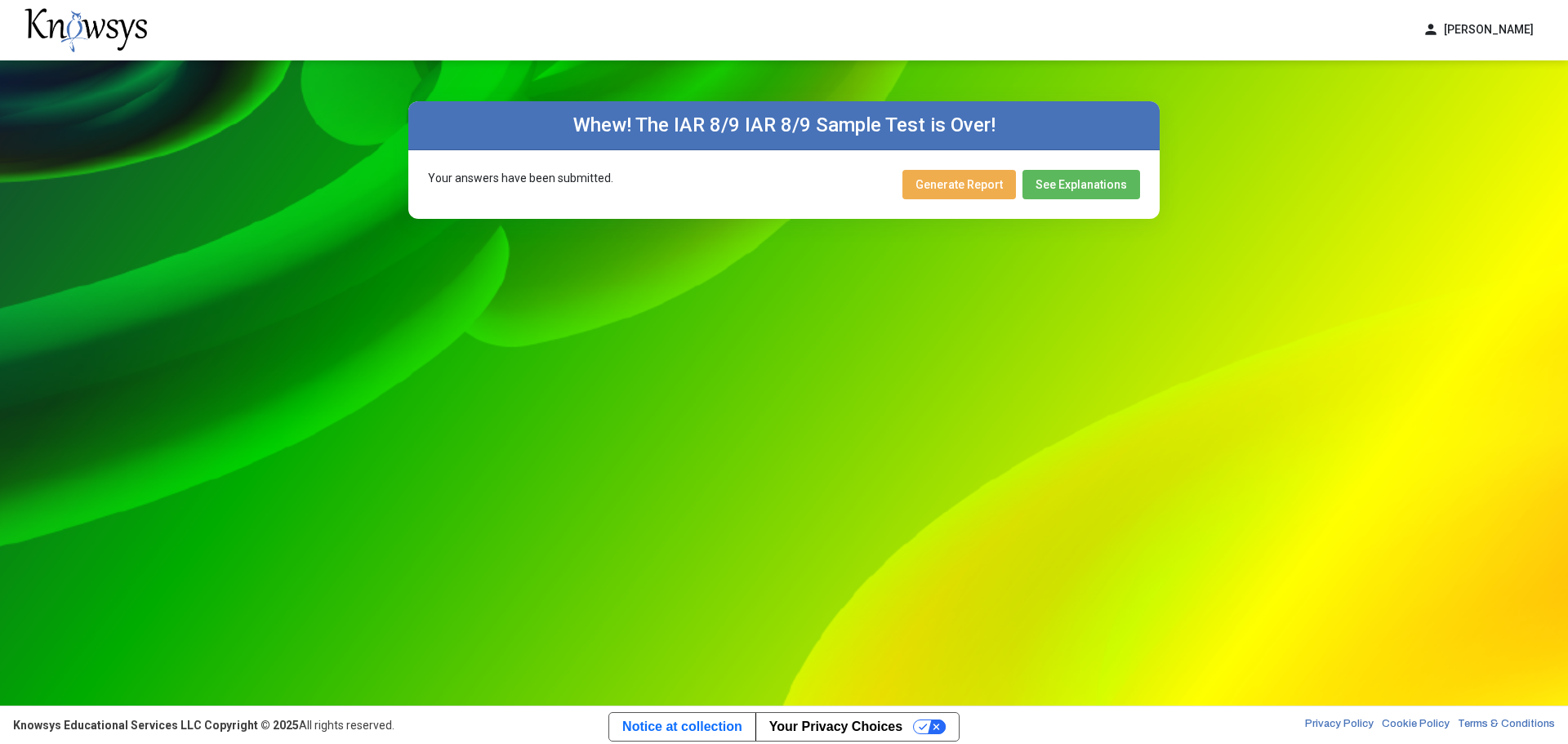
click at [1106, 180] on span "See Explanations" at bounding box center [1081, 185] width 91 height 13
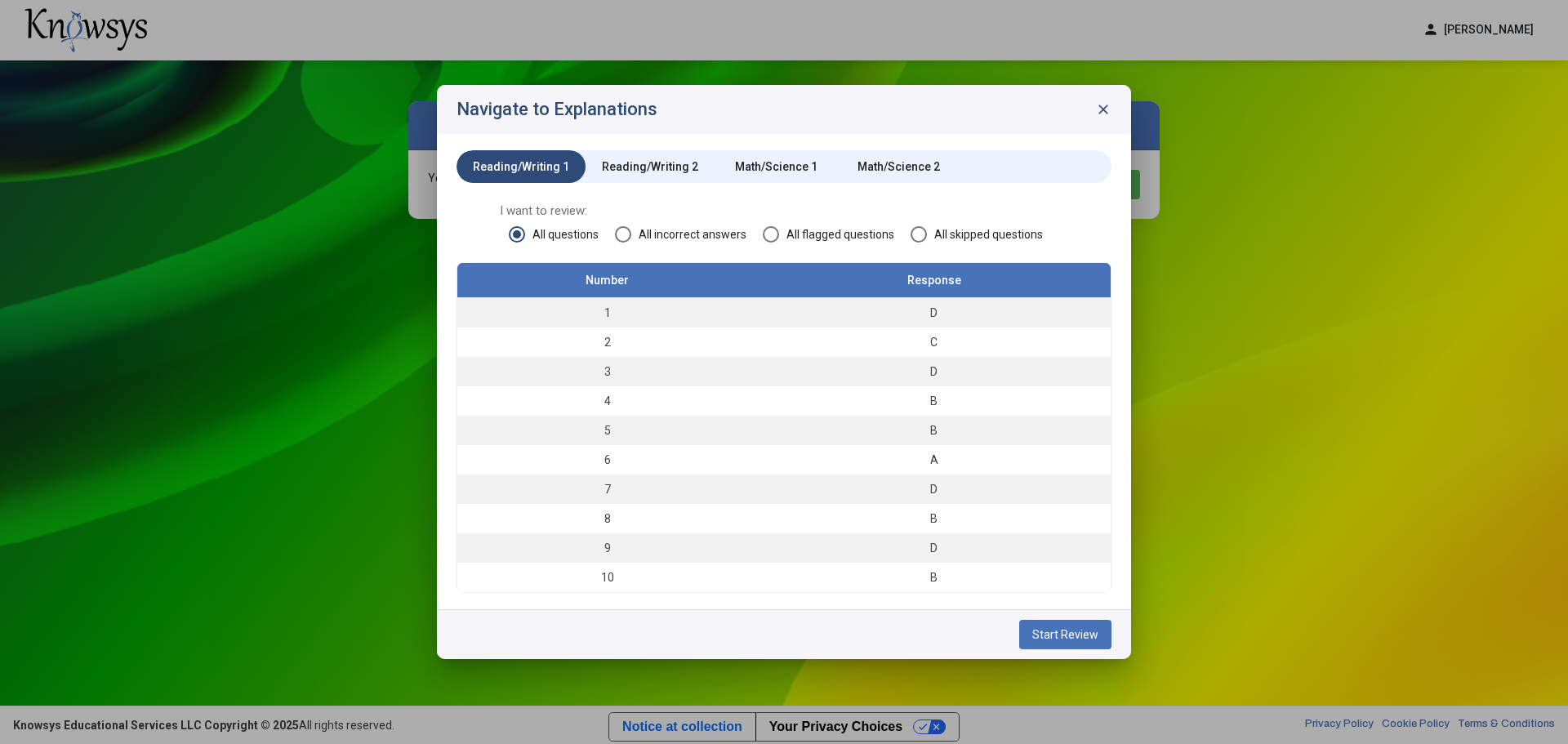
click at [1073, 637] on span "Start Review" at bounding box center [1065, 634] width 66 height 13
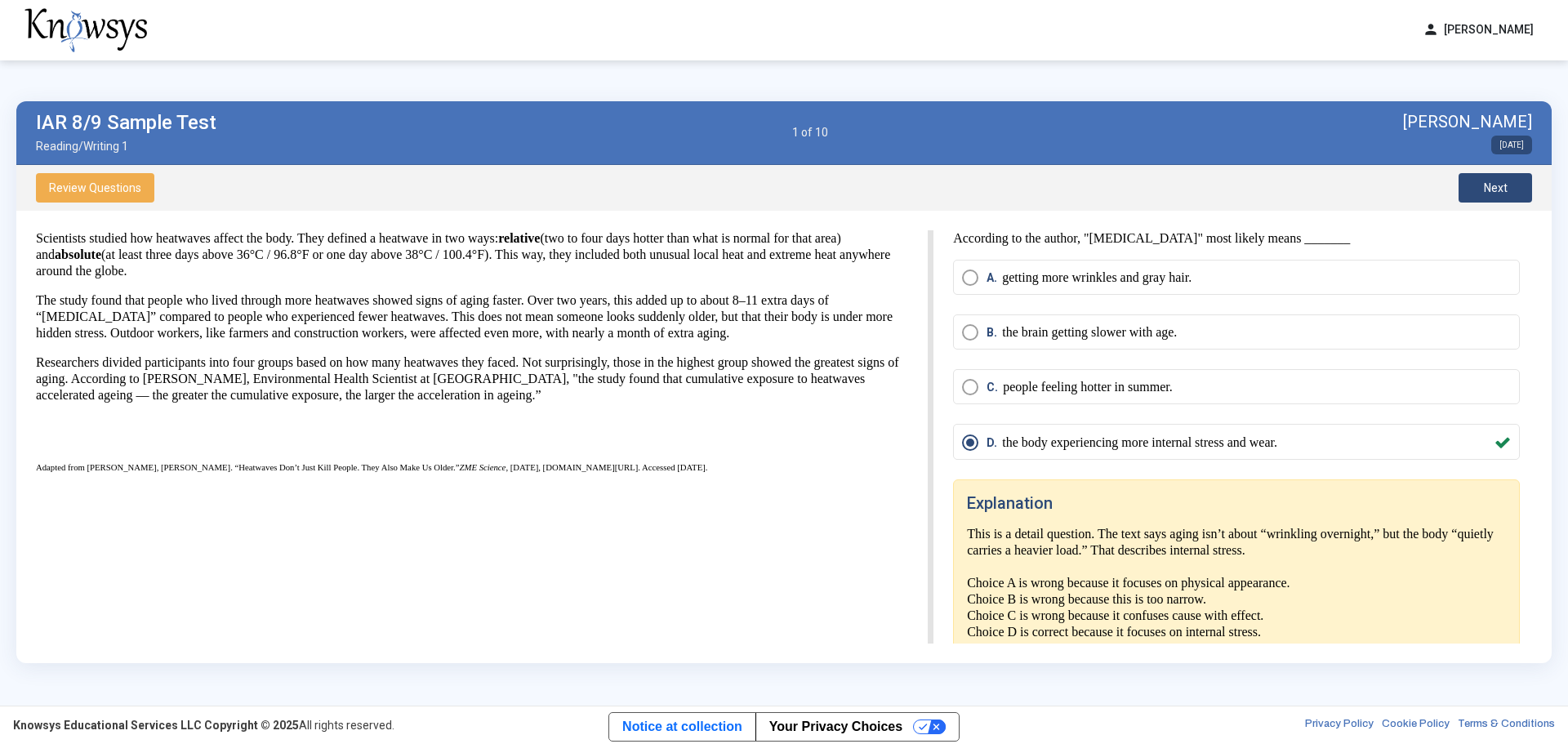
scroll to position [33, 0]
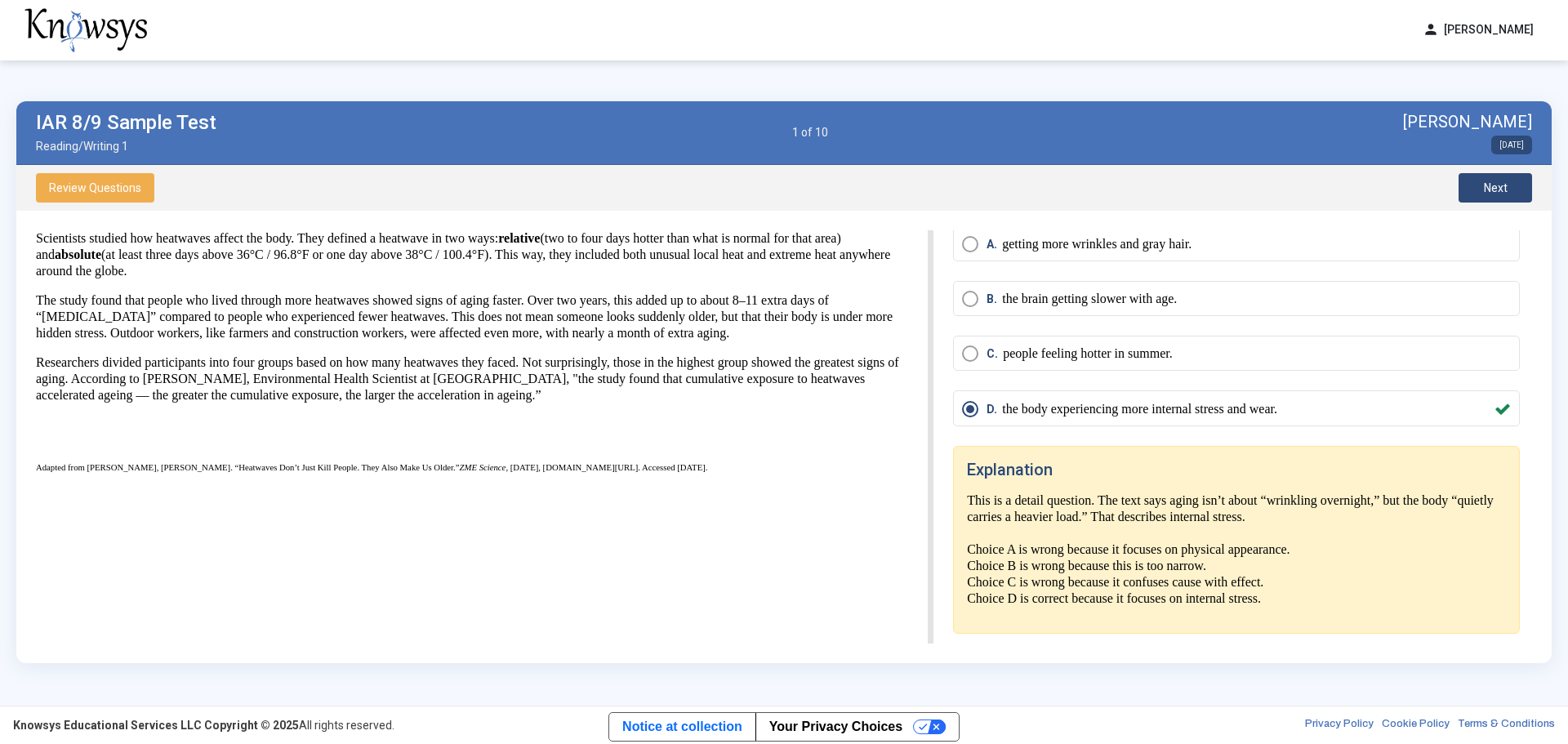
click at [1514, 176] on button "Next" at bounding box center [1495, 188] width 73 height 30
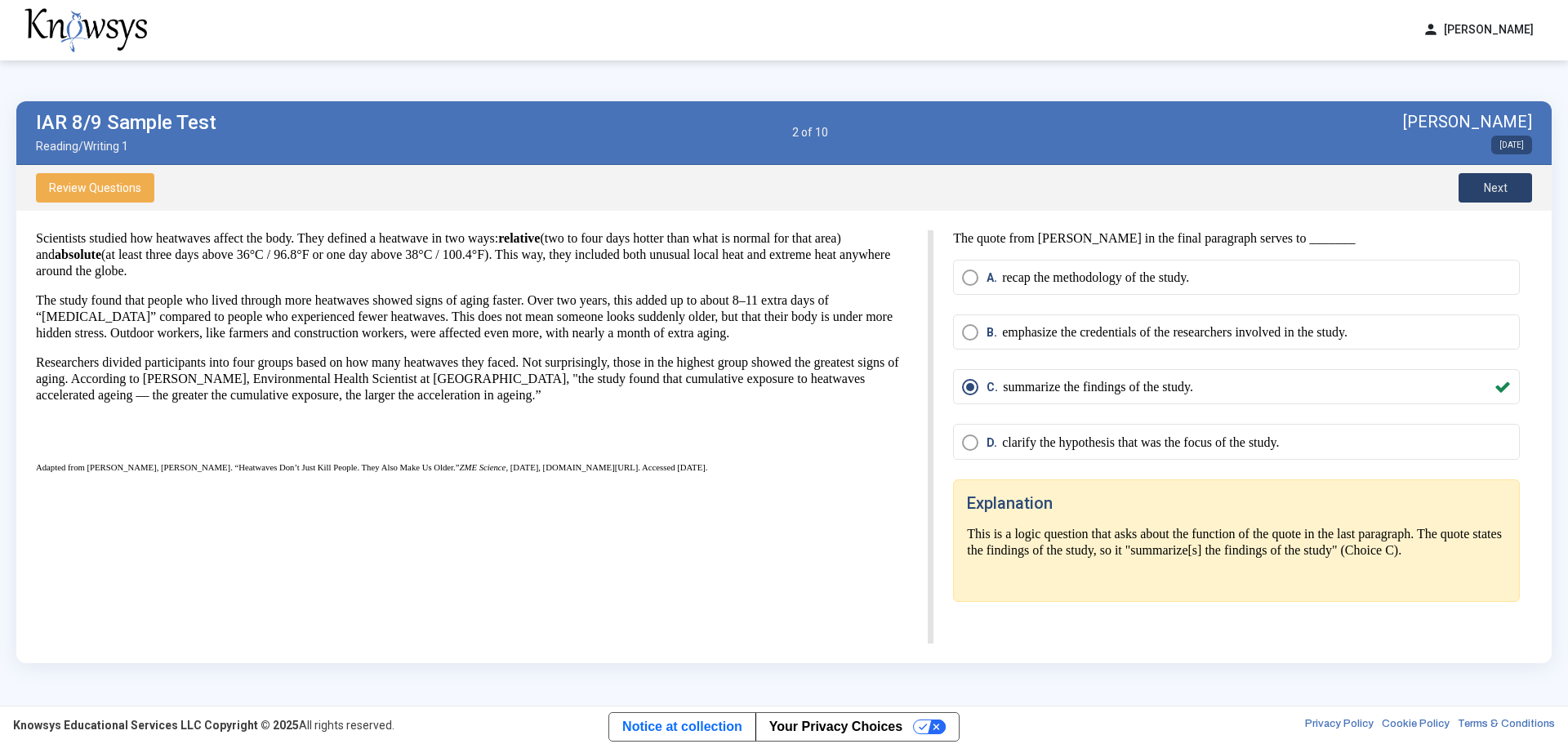
scroll to position [0, 0]
click at [1495, 184] on span "Next" at bounding box center [1495, 188] width 23 height 13
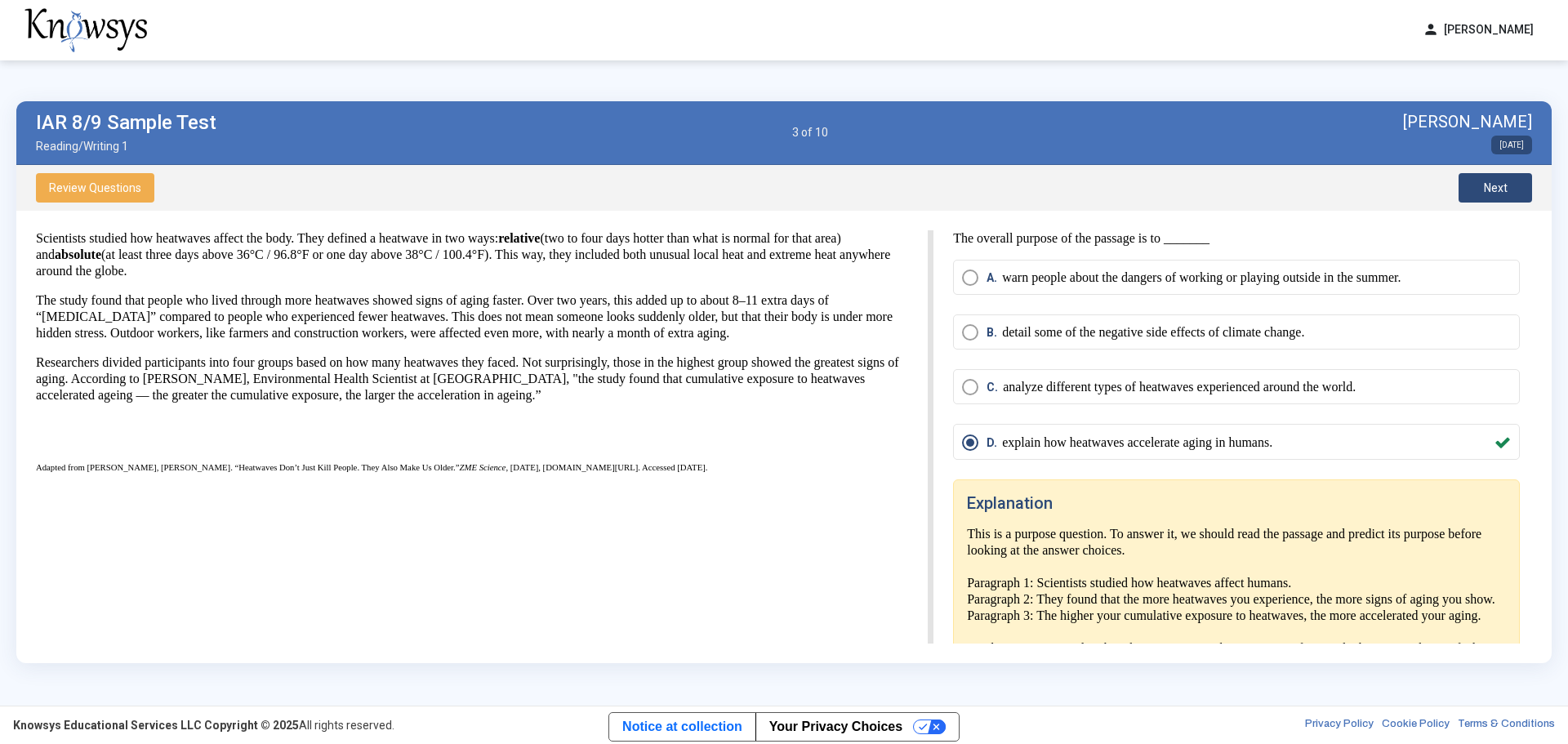
click at [1512, 187] on button "Next" at bounding box center [1495, 188] width 73 height 30
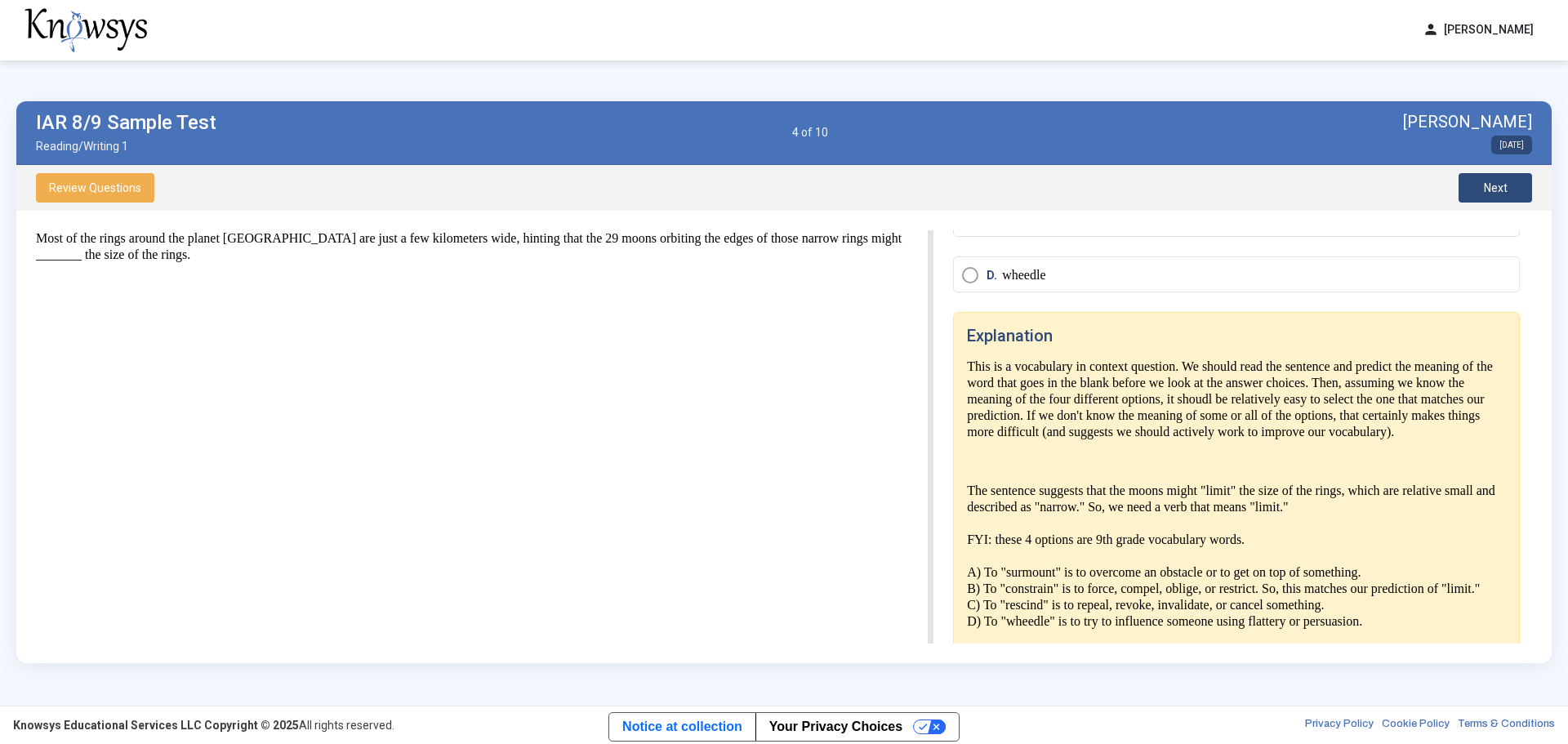
scroll to position [163, 0]
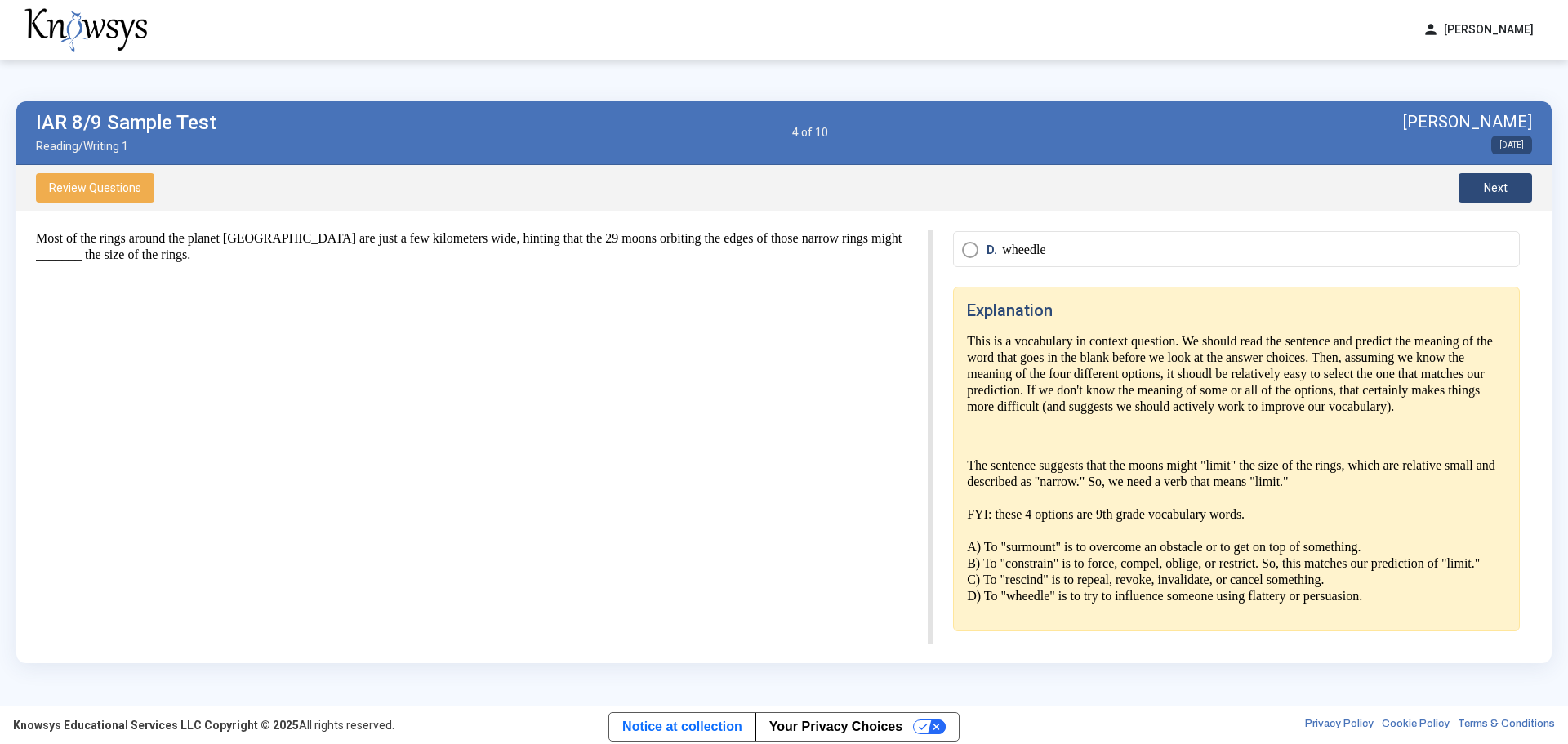
click at [1049, 75] on div "IAR 8/9 Sample Test Reading/Writing 1 4 of 10 [PERSON_NAME] [DATE] Review Quest…" at bounding box center [784, 382] width 1568 height 644
